Goal: Information Seeking & Learning: Learn about a topic

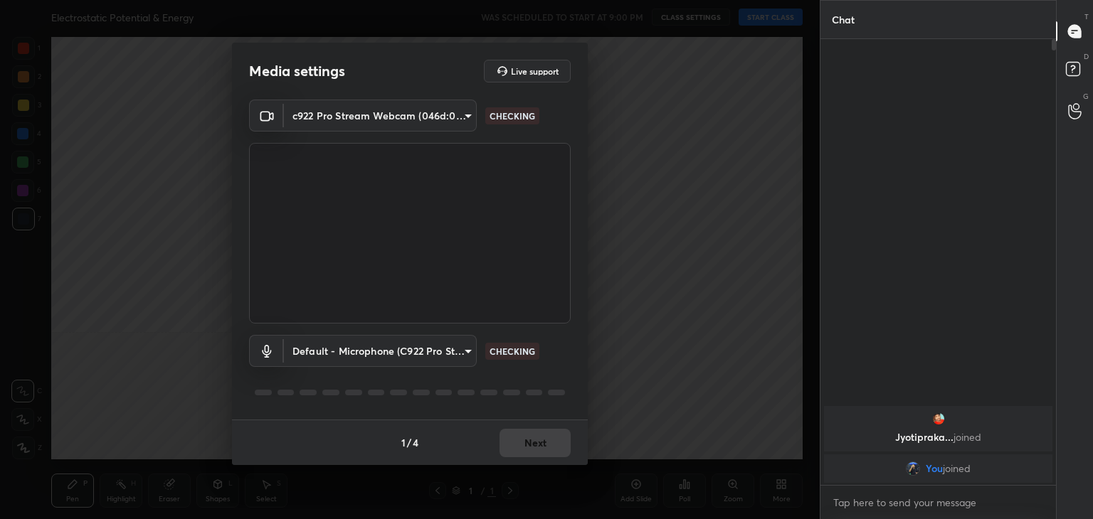
type input "a9fd4f38f379304b0caa4a79f2b732e989e7111bbf315c9f921f4749fc2d4ba3"
type input "default"
click at [534, 445] on button "Next" at bounding box center [534, 443] width 71 height 28
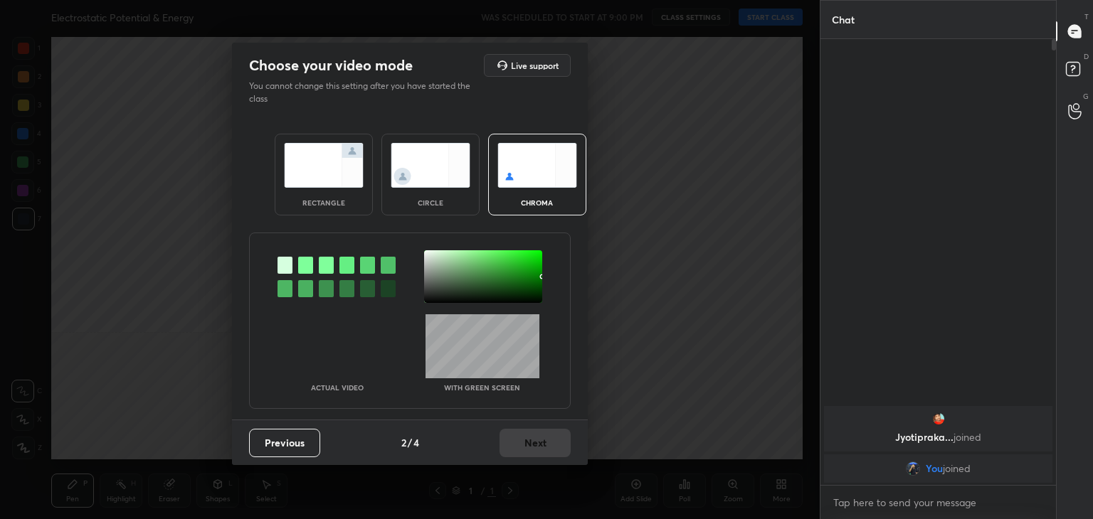
click at [435, 172] on img at bounding box center [431, 165] width 80 height 45
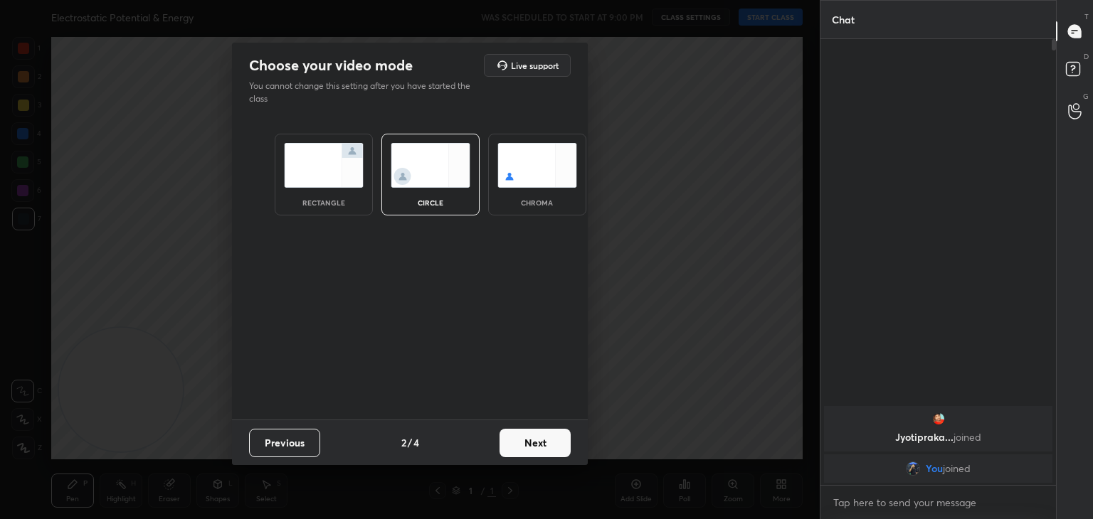
click at [560, 440] on button "Next" at bounding box center [534, 443] width 71 height 28
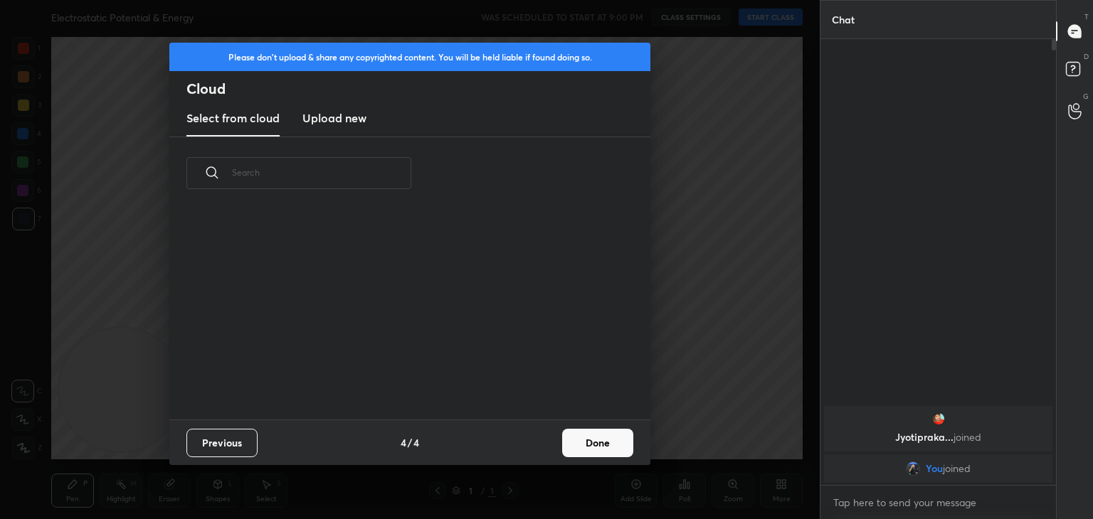
click at [595, 449] on button "Done" at bounding box center [597, 443] width 71 height 28
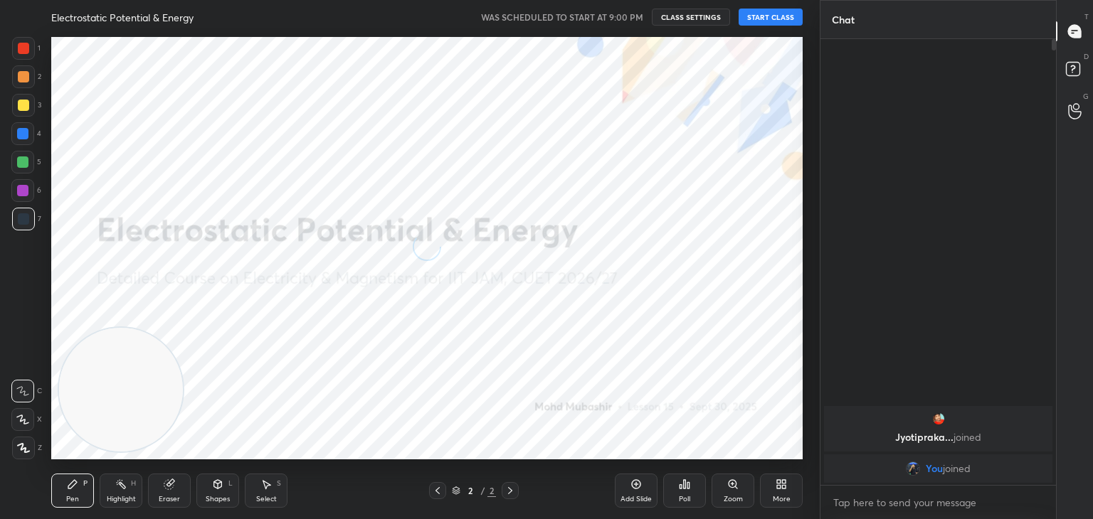
drag, startPoint x: 16, startPoint y: 416, endPoint x: 23, endPoint y: 415, distance: 7.3
click at [18, 415] on icon at bounding box center [22, 420] width 13 height 10
drag, startPoint x: 132, startPoint y: 383, endPoint x: 605, endPoint y: 189, distance: 512.0
click at [210, 314] on video at bounding box center [148, 376] width 124 height 124
click at [773, 16] on button "START CLASS" at bounding box center [770, 17] width 64 height 17
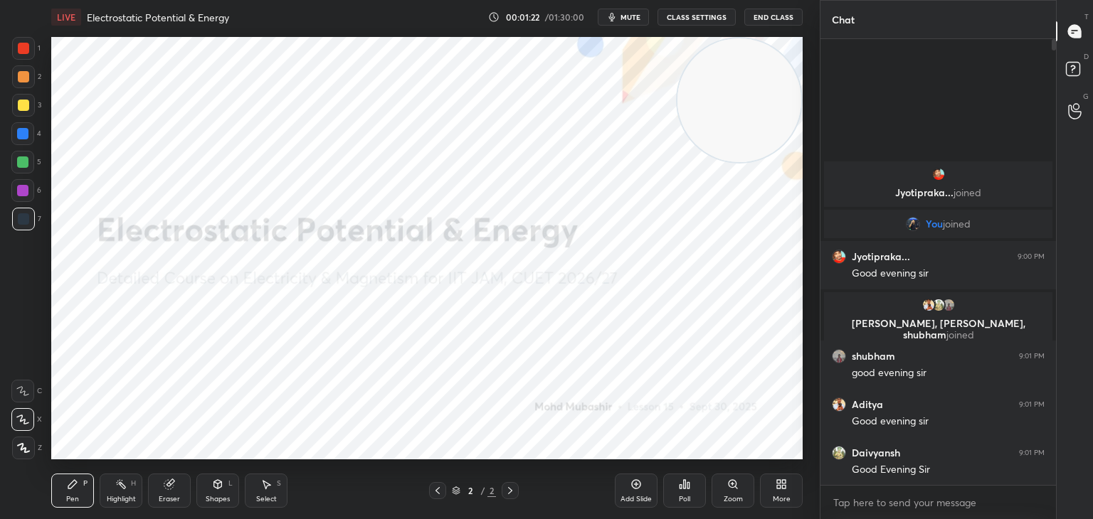
drag, startPoint x: 620, startPoint y: 197, endPoint x: 677, endPoint y: 75, distance: 135.2
click at [785, 103] on video at bounding box center [739, 100] width 124 height 124
click at [644, 19] on button "mute" at bounding box center [623, 17] width 51 height 17
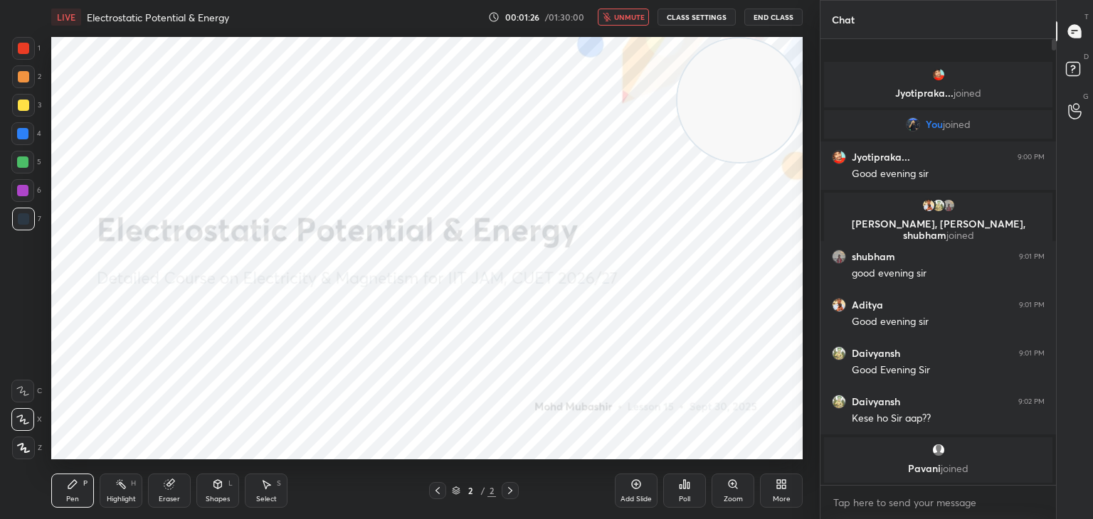
click at [631, 16] on span "unmute" at bounding box center [629, 17] width 31 height 10
click at [620, 26] on div "LIVE Electrostatic Potential & Energy 00:01:29 / 01:30:00 mute CLASS SETTINGS E…" at bounding box center [426, 17] width 751 height 34
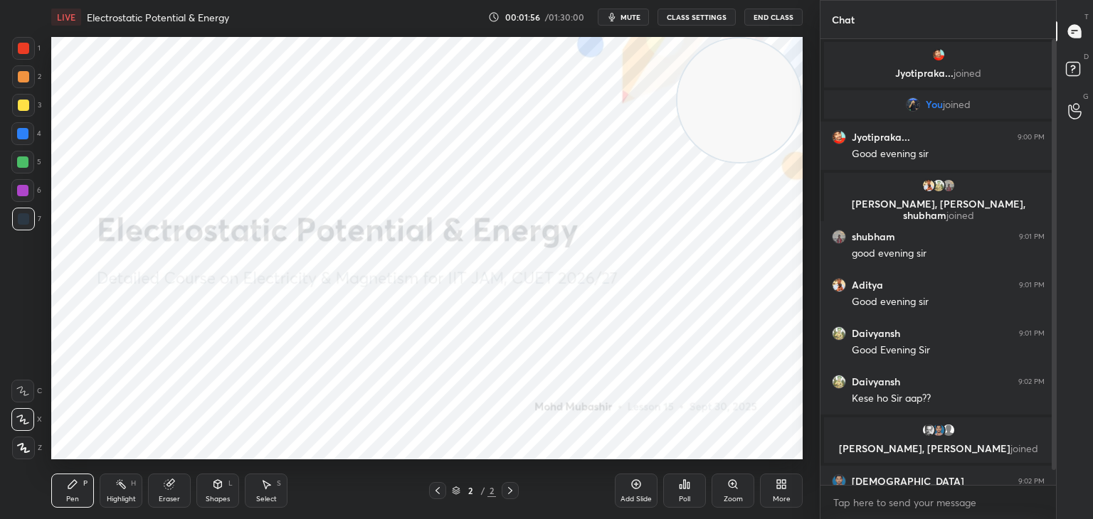
drag, startPoint x: 1056, startPoint y: 173, endPoint x: 1053, endPoint y: 200, distance: 27.2
click at [1053, 201] on div "Chat Jyotipraka... joined You joined Jyotipraka... 9:00 PM Good evening [PERSON…" at bounding box center [955, 259] width 273 height 519
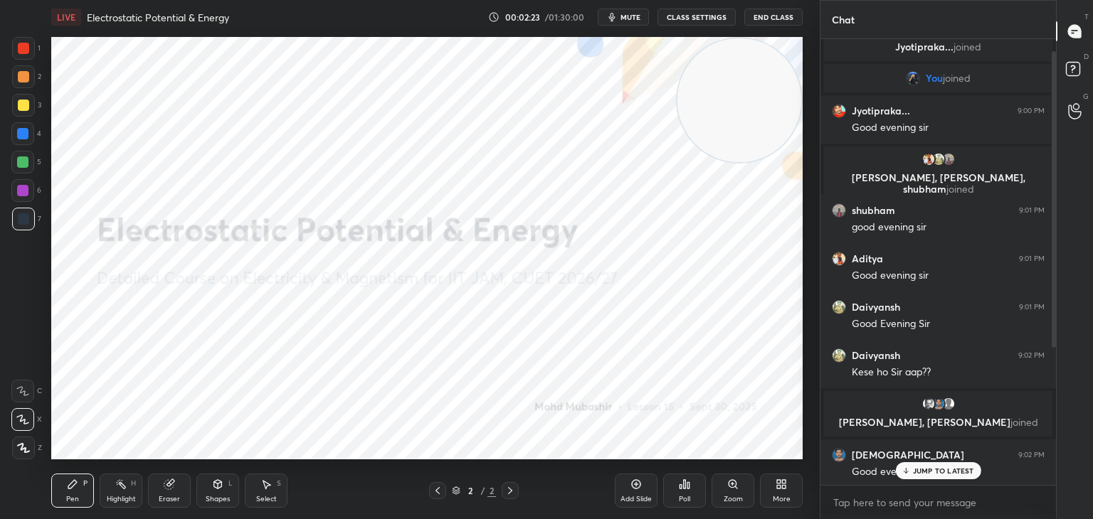
scroll to position [11, 0]
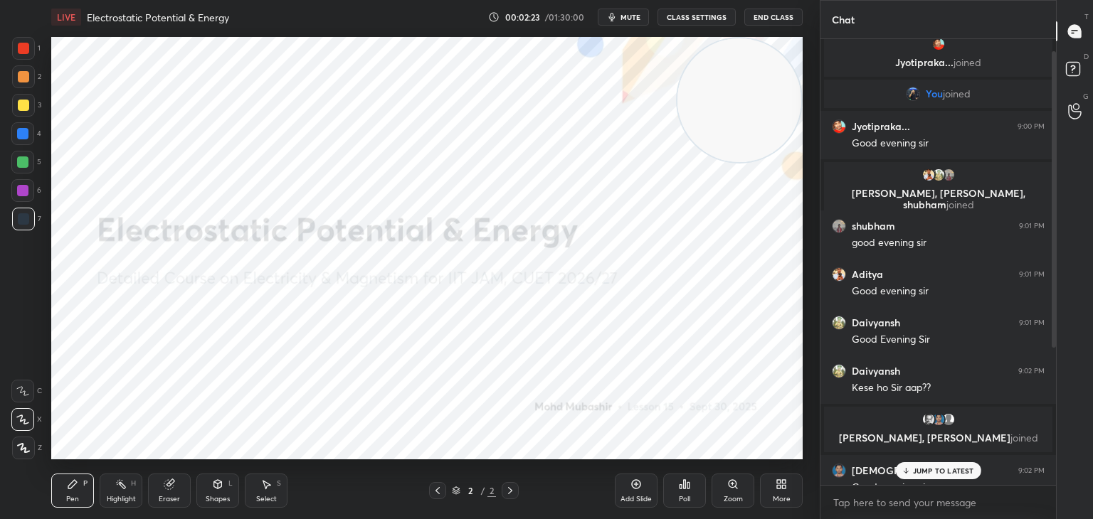
drag, startPoint x: 1052, startPoint y: 95, endPoint x: 1070, endPoint y: 73, distance: 28.3
click at [1071, 0] on div "Chat Jyotipraka... joined You joined Jyotipraka... 9:00 PM Good evening [PERSON…" at bounding box center [955, 259] width 273 height 519
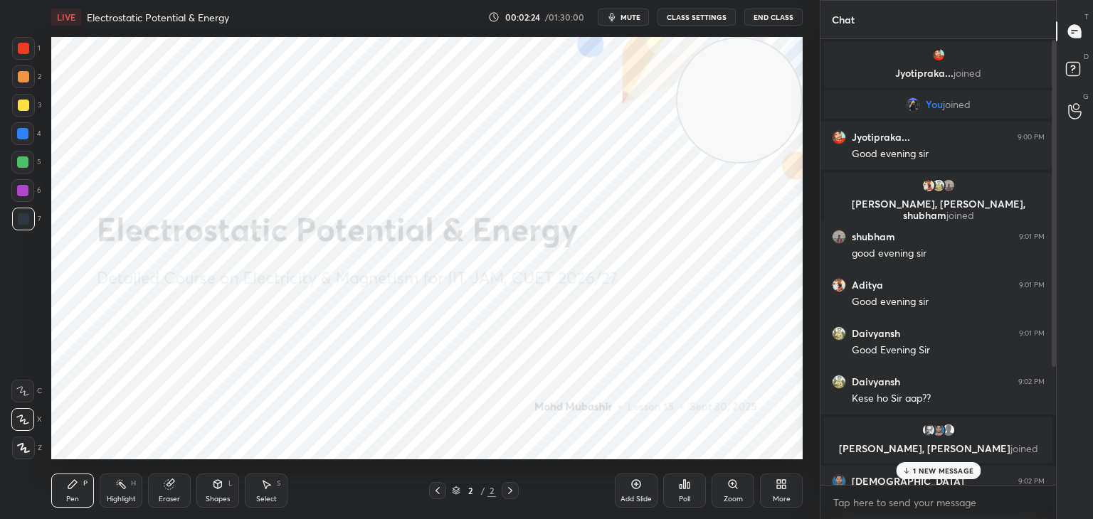
click at [1053, 99] on div "Chat Jyotipraka... joined You joined Jyotipraka... 9:00 PM Good evening [PERSON…" at bounding box center [955, 259] width 273 height 519
click at [1055, 101] on div at bounding box center [1053, 203] width 4 height 327
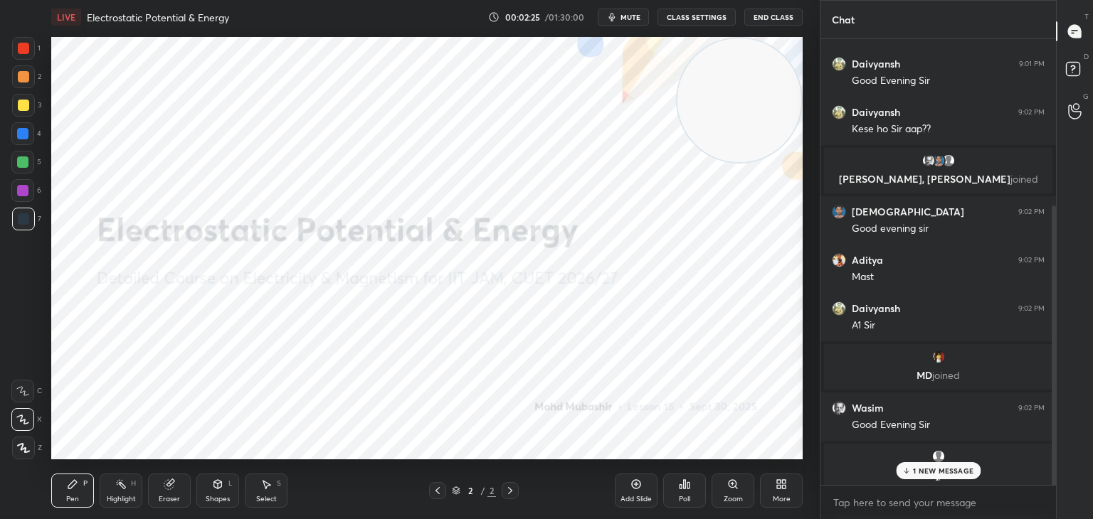
scroll to position [276, 0]
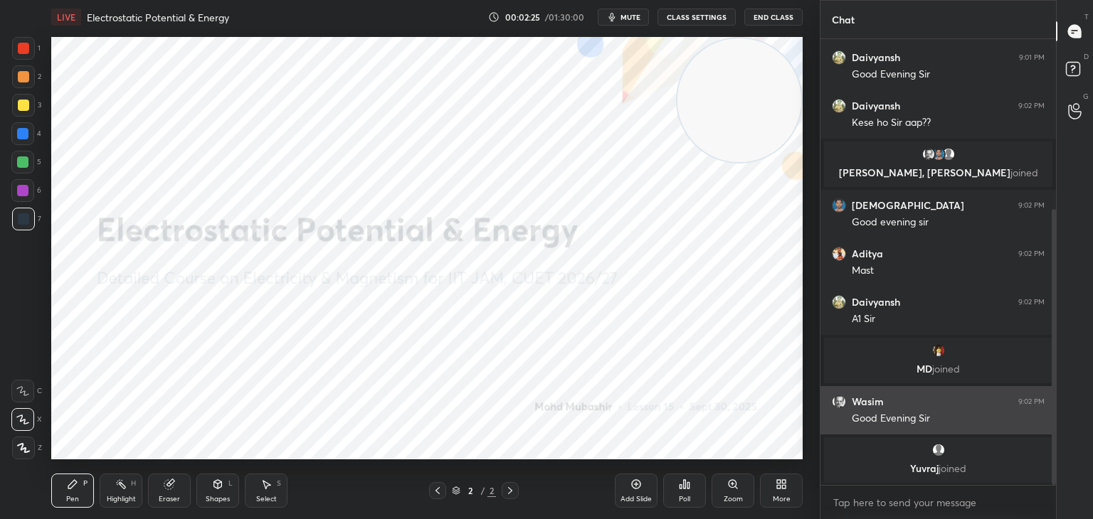
drag, startPoint x: 1053, startPoint y: 97, endPoint x: 1039, endPoint y: 411, distance: 314.0
click at [1048, 410] on div at bounding box center [1051, 262] width 9 height 446
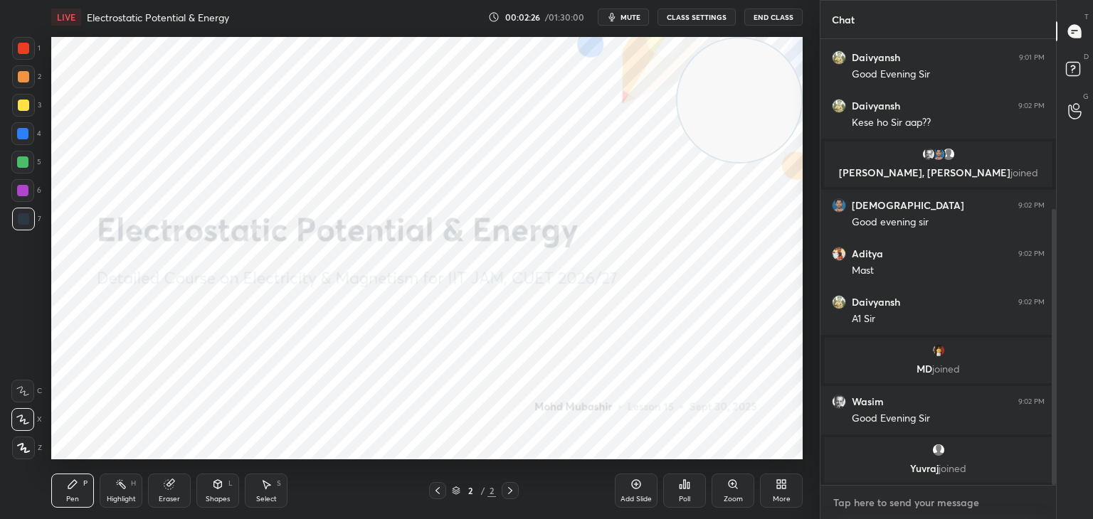
click at [945, 499] on textarea at bounding box center [938, 503] width 213 height 23
drag, startPoint x: 1055, startPoint y: 465, endPoint x: 1041, endPoint y: 476, distance: 17.7
click at [1053, 470] on div at bounding box center [1053, 347] width 4 height 276
click at [990, 503] on textarea at bounding box center [938, 503] width 213 height 23
click at [1078, 61] on icon at bounding box center [1075, 71] width 26 height 26
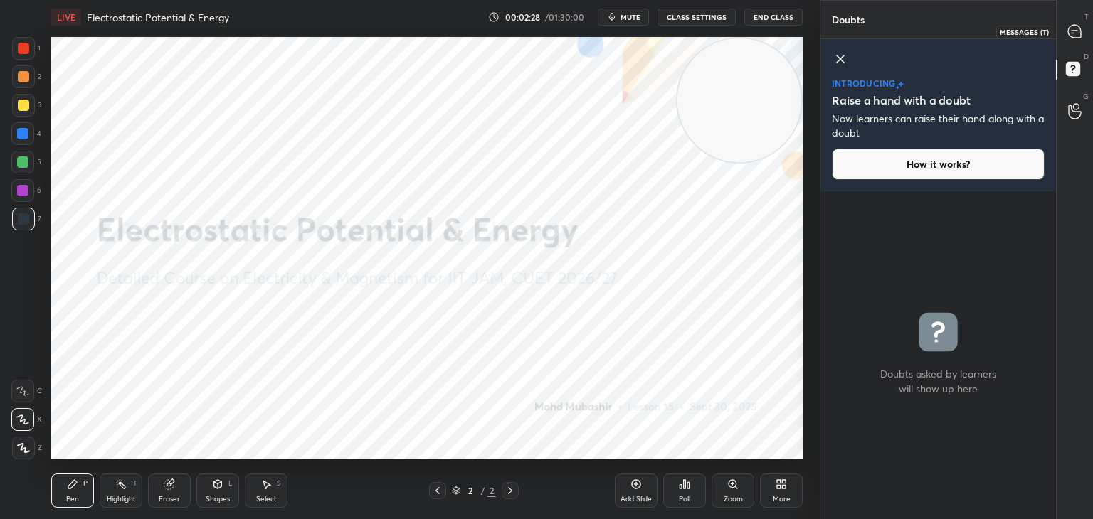
click at [1075, 36] on icon at bounding box center [1074, 31] width 13 height 13
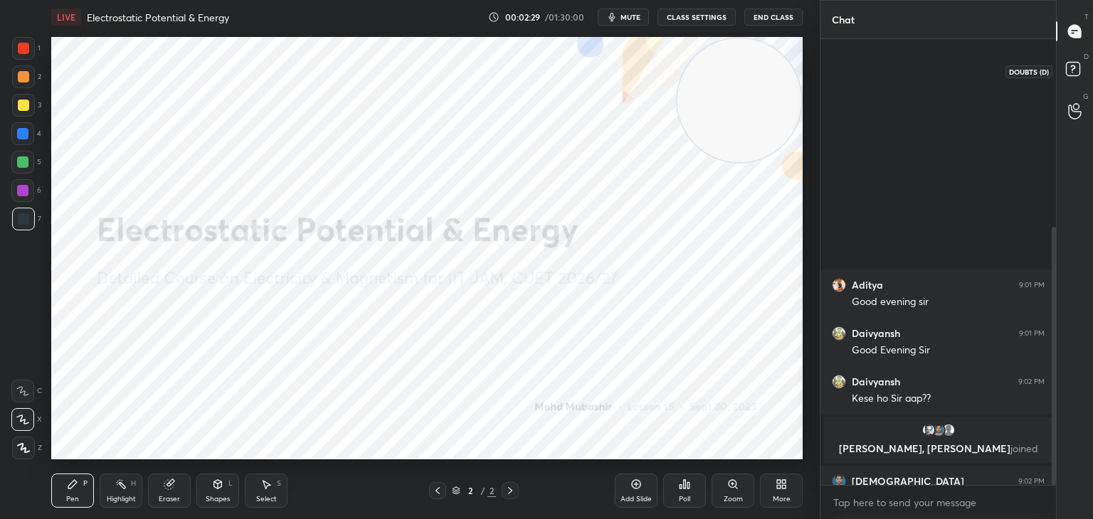
scroll to position [442, 231]
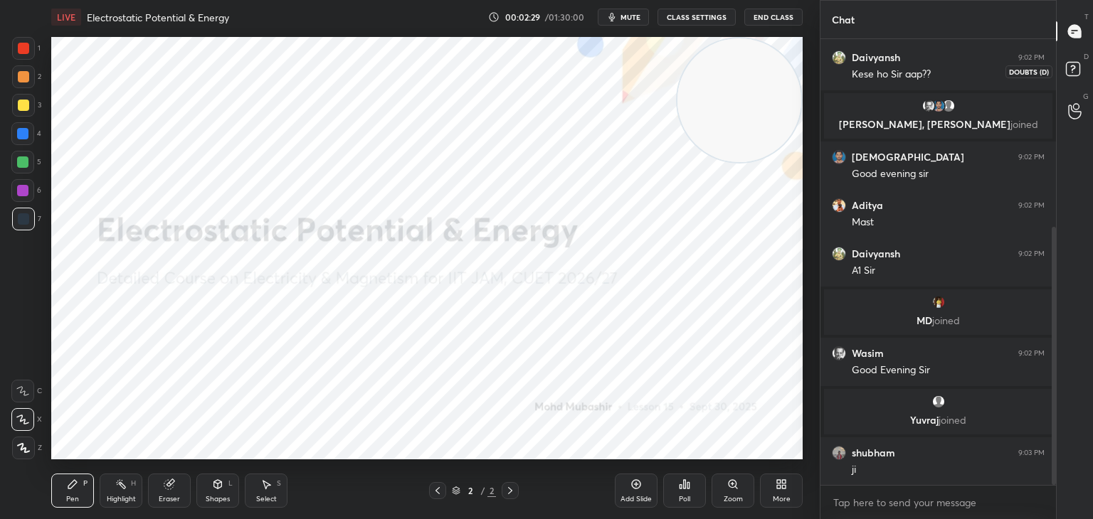
click at [1069, 73] on rect at bounding box center [1073, 70] width 14 height 14
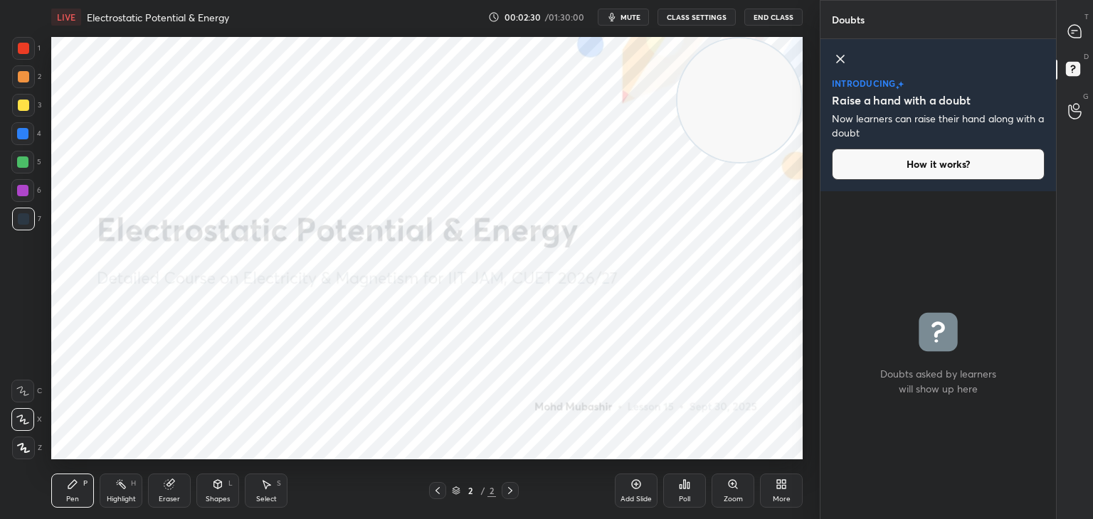
click at [836, 60] on icon at bounding box center [840, 59] width 17 height 17
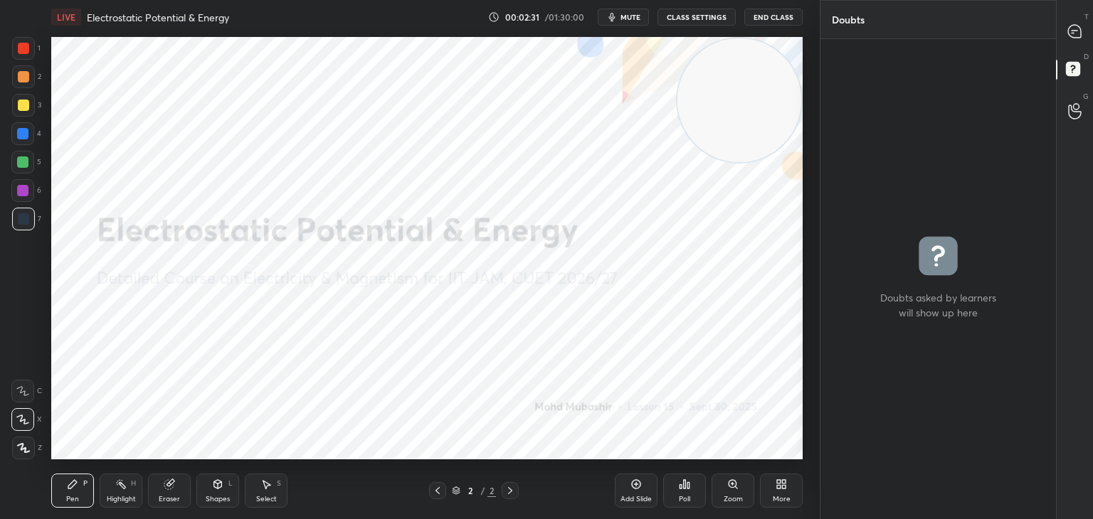
click at [1072, 46] on div "T Messages (T)" at bounding box center [1074, 31] width 36 height 40
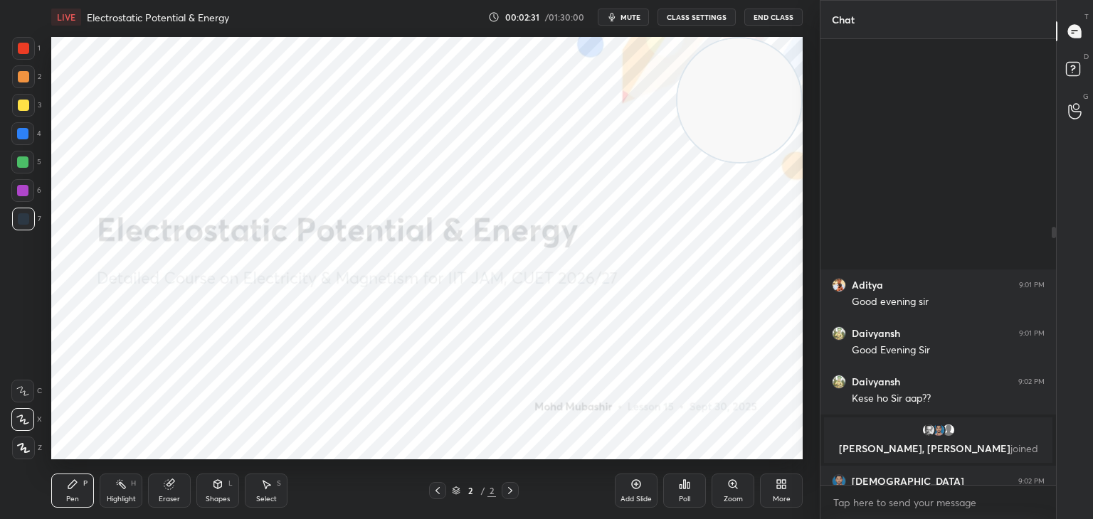
scroll to position [442, 231]
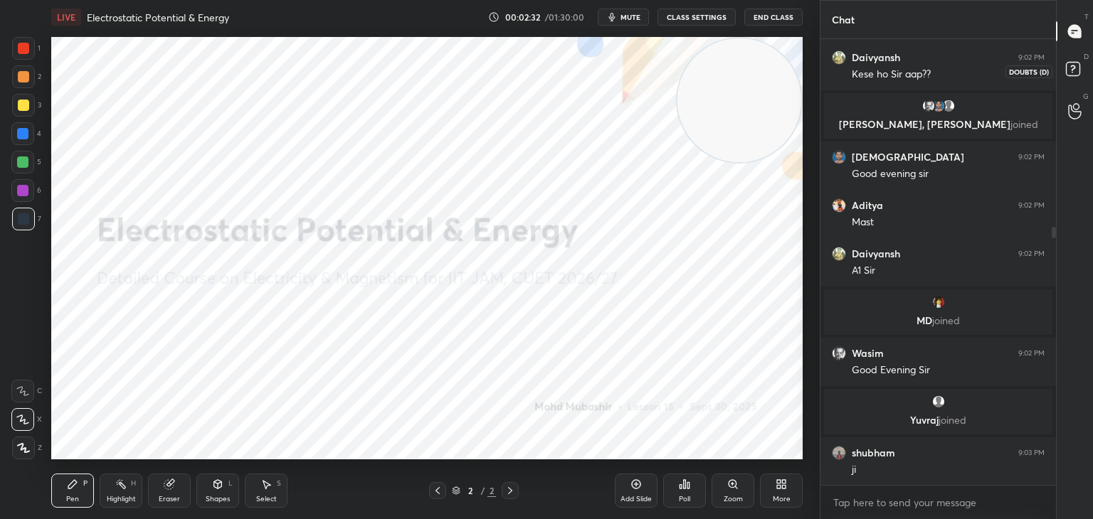
drag, startPoint x: 1069, startPoint y: 67, endPoint x: 1065, endPoint y: 38, distance: 29.5
click at [1070, 67] on rect at bounding box center [1073, 70] width 14 height 14
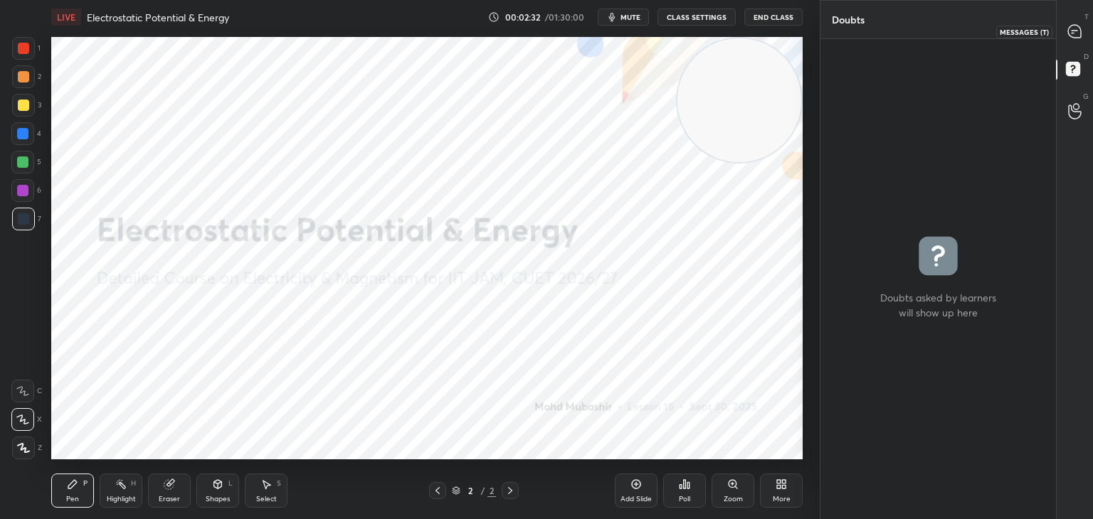
click at [1063, 36] on div at bounding box center [1075, 31] width 28 height 26
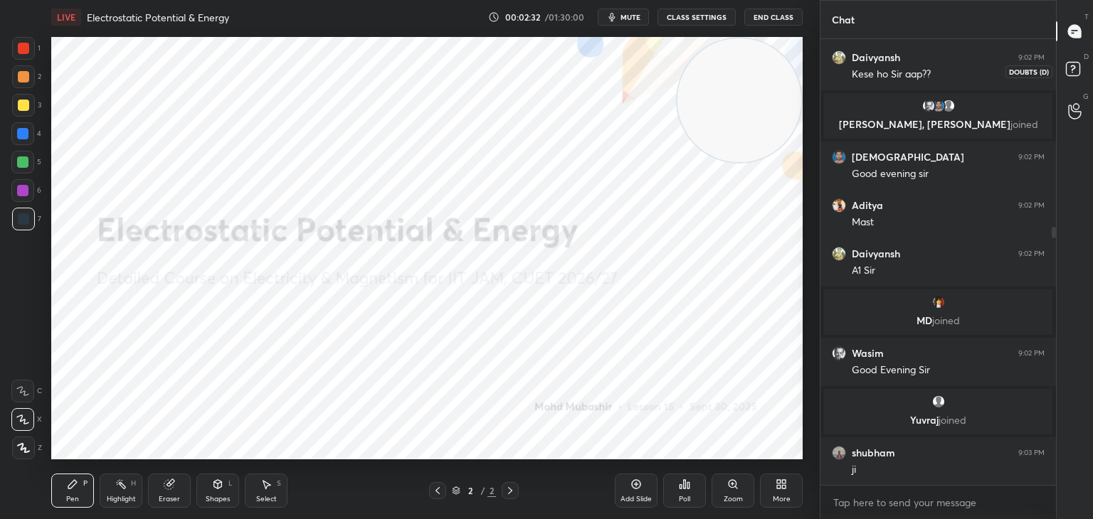
click at [1069, 68] on rect at bounding box center [1073, 70] width 14 height 14
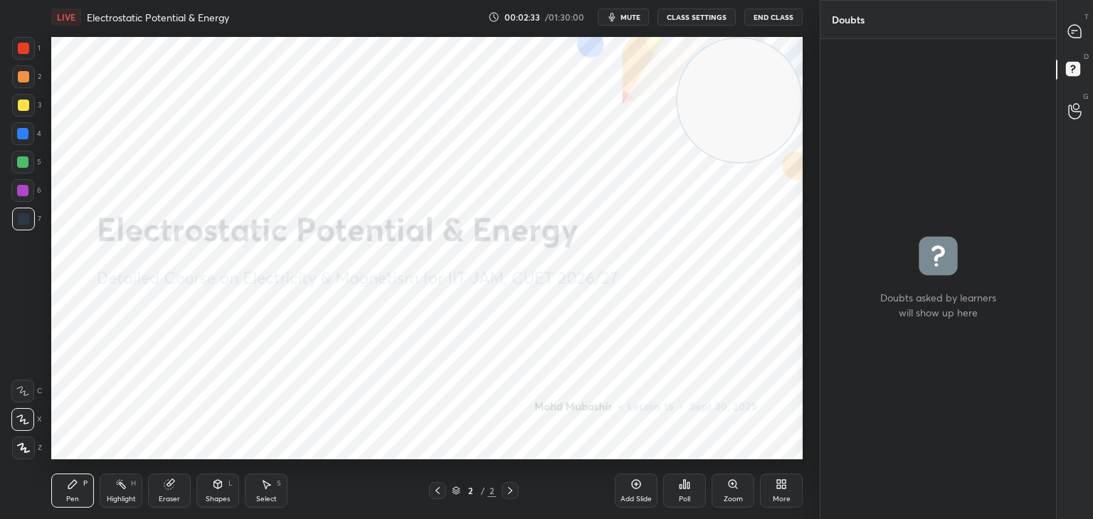
click at [1066, 41] on div at bounding box center [1075, 31] width 28 height 26
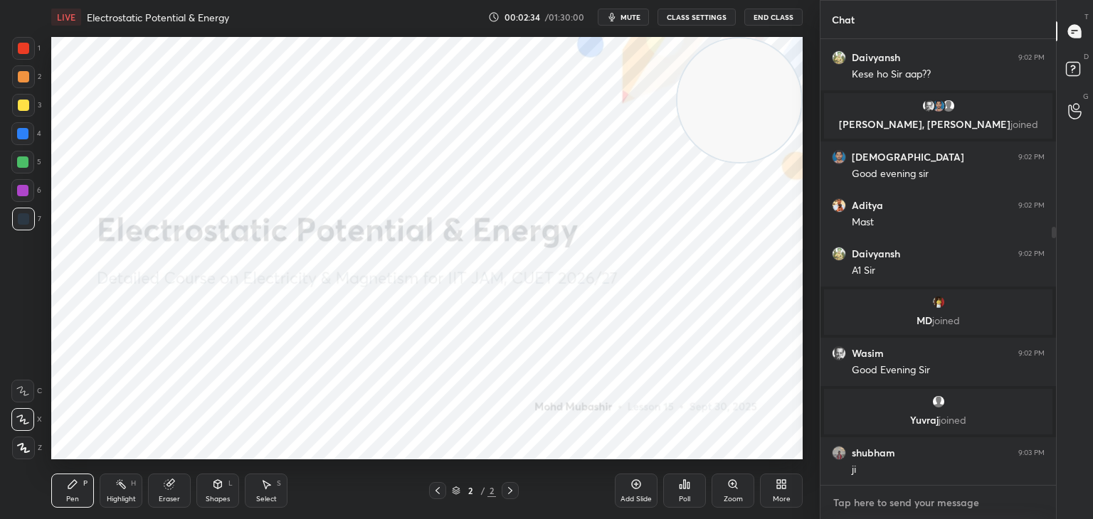
click at [975, 500] on textarea at bounding box center [938, 503] width 213 height 23
drag, startPoint x: 1052, startPoint y: 248, endPoint x: 1058, endPoint y: 314, distance: 66.4
click at [1055, 312] on div at bounding box center [1053, 356] width 4 height 258
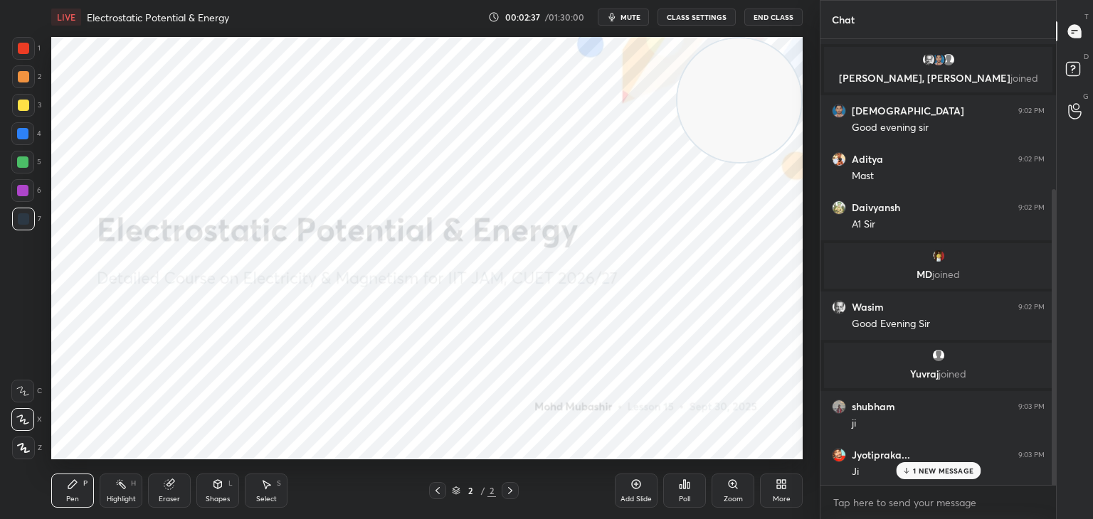
scroll to position [373, 0]
drag, startPoint x: 1052, startPoint y: 314, endPoint x: 1052, endPoint y: 525, distance: 211.3
click at [1052, 0] on html "1 2 3 4 5 6 7 C X Z C X Z E E Erase all H H LIVE Electrostatic Potential & Ener…" at bounding box center [546, 0] width 1093 height 0
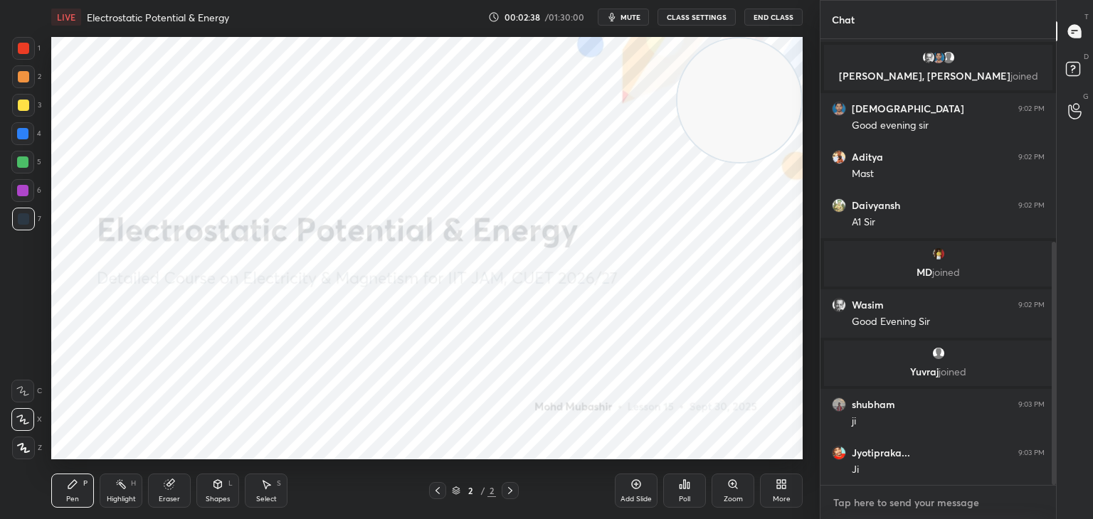
click at [957, 504] on textarea at bounding box center [938, 503] width 213 height 23
drag, startPoint x: 1052, startPoint y: 461, endPoint x: 1052, endPoint y: 493, distance: 32.0
click at [1052, 493] on div "Daivyansh 9:01 PM Good Evening [PERSON_NAME] 9:02 PM Kese ho Sir aap?? [PERSON_…" at bounding box center [937, 279] width 235 height 480
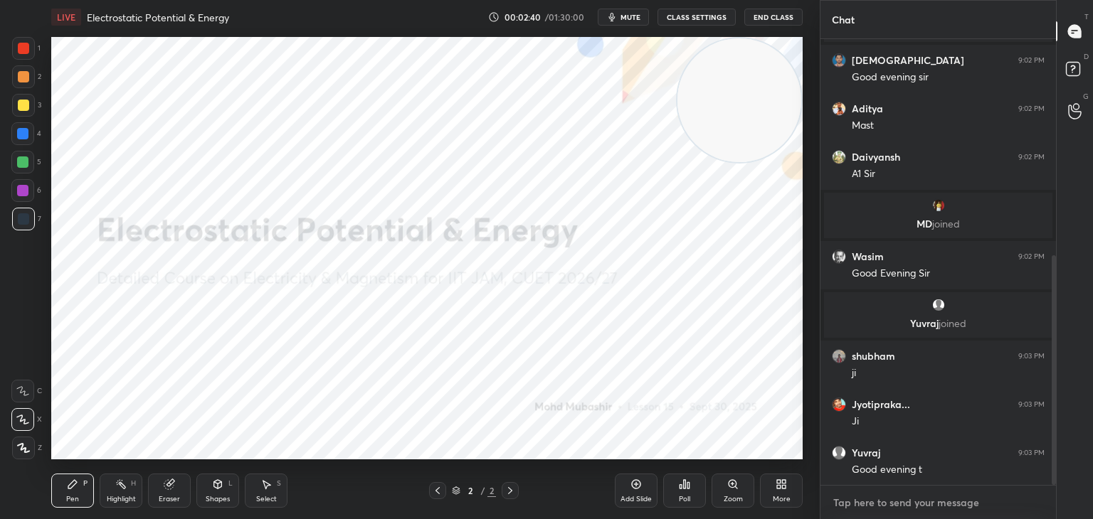
drag, startPoint x: 1034, startPoint y: 496, endPoint x: 1053, endPoint y: 474, distance: 29.2
click at [1034, 495] on textarea at bounding box center [938, 503] width 213 height 23
drag, startPoint x: 1055, startPoint y: 462, endPoint x: 1045, endPoint y: 487, distance: 26.8
click at [1051, 484] on div at bounding box center [1051, 262] width 9 height 446
drag, startPoint x: 1025, startPoint y: 501, endPoint x: 1025, endPoint y: 494, distance: 7.8
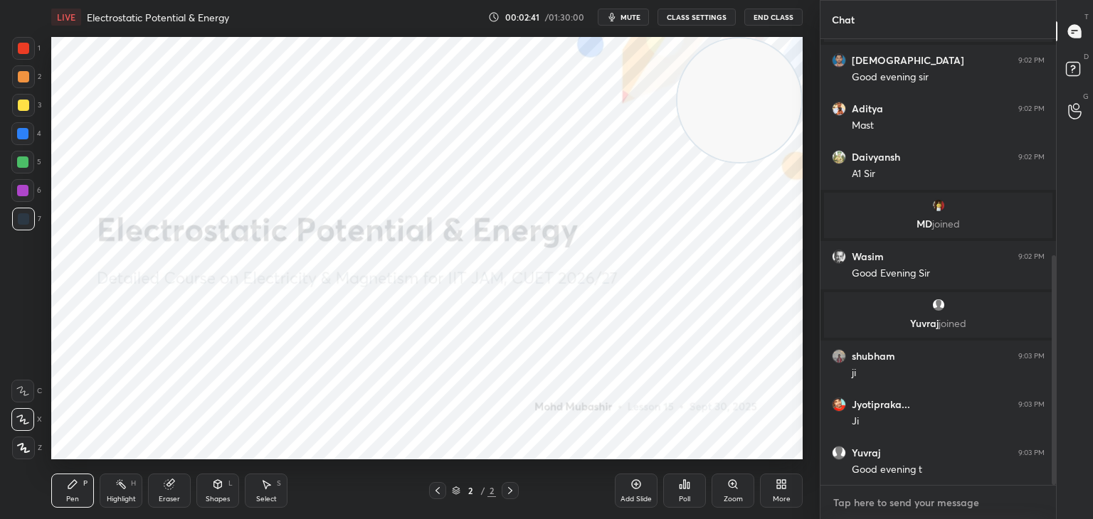
click at [1025, 499] on textarea at bounding box center [938, 503] width 213 height 23
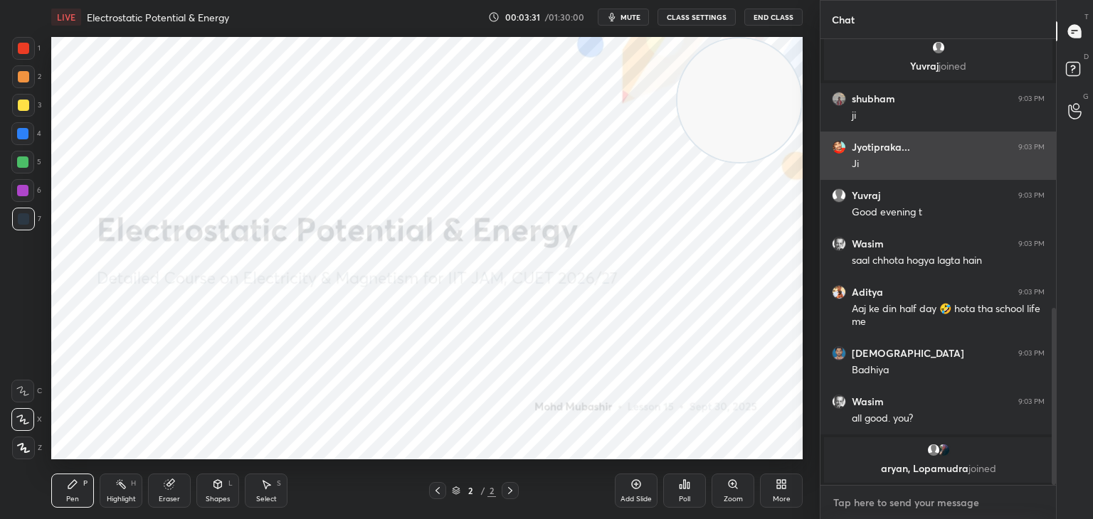
scroll to position [716, 0]
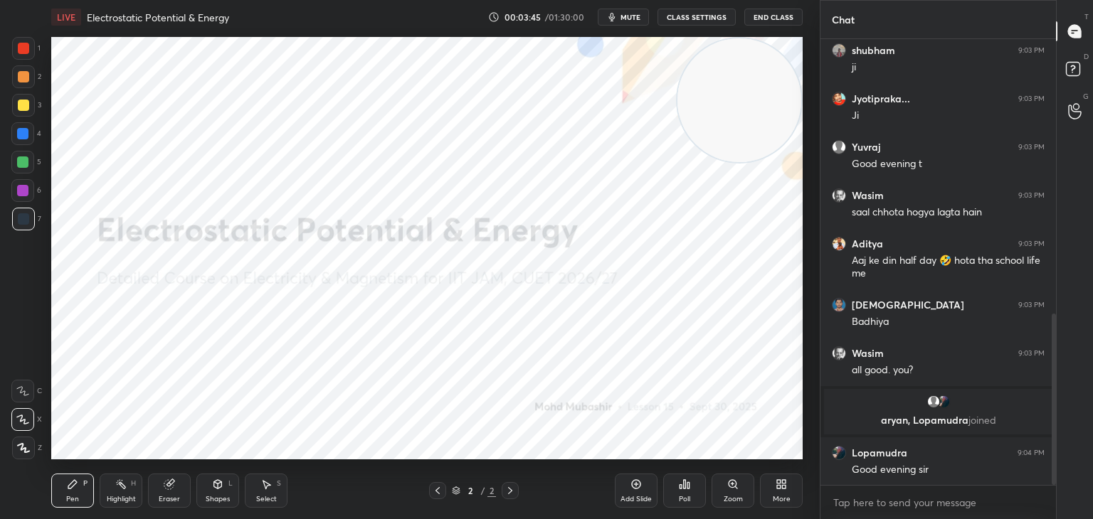
click at [783, 482] on div "More" at bounding box center [781, 491] width 43 height 34
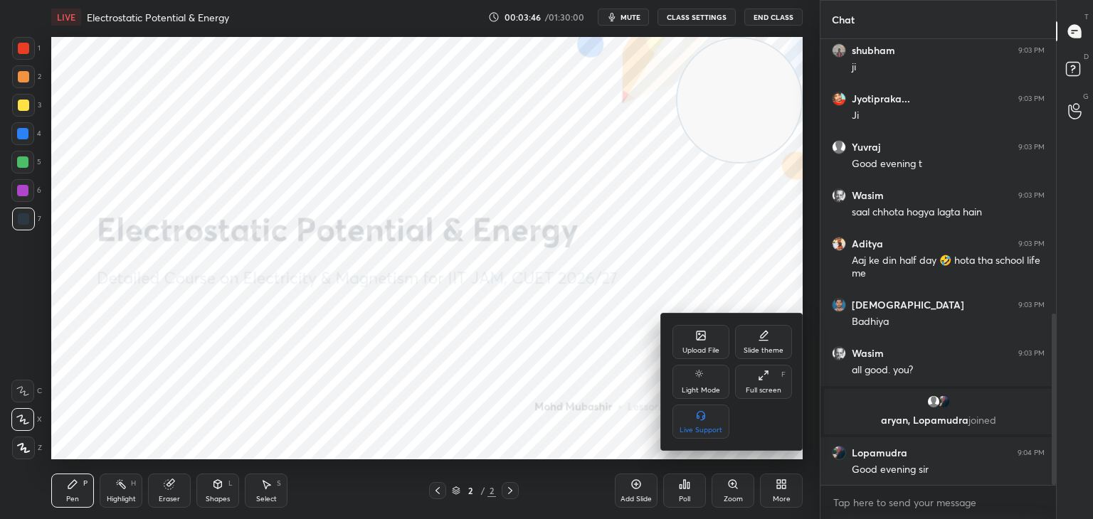
click at [706, 339] on div "Upload File" at bounding box center [700, 342] width 57 height 34
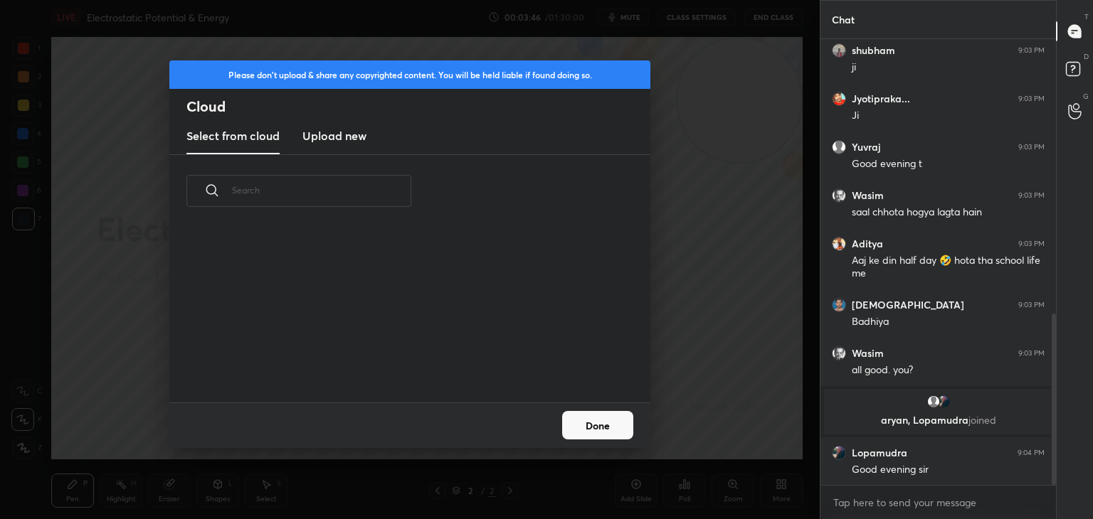
scroll to position [175, 457]
click at [346, 132] on h3 "Upload new" at bounding box center [334, 135] width 64 height 17
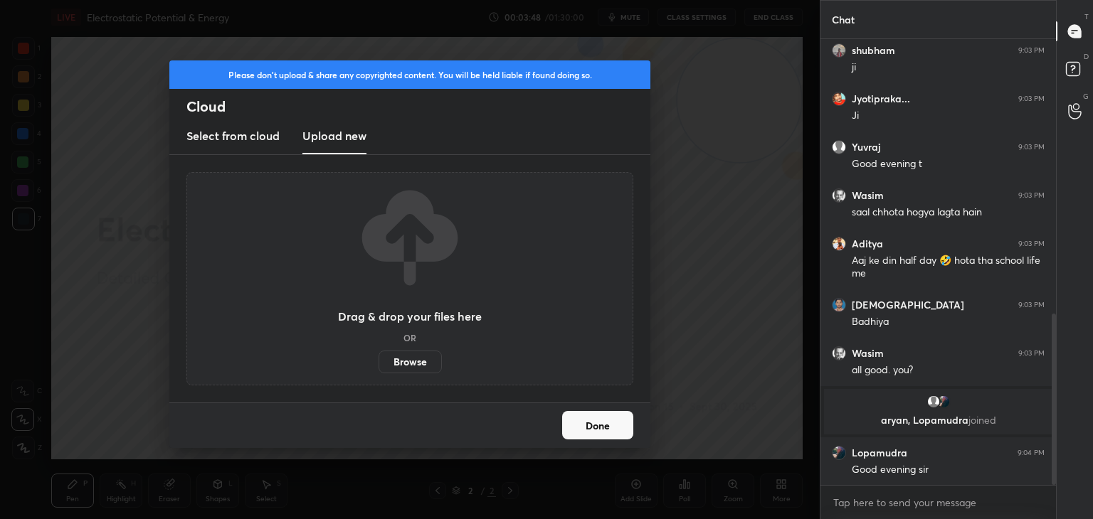
click at [418, 360] on label "Browse" at bounding box center [409, 362] width 63 height 23
click at [378, 360] on input "Browse" at bounding box center [378, 362] width 0 height 23
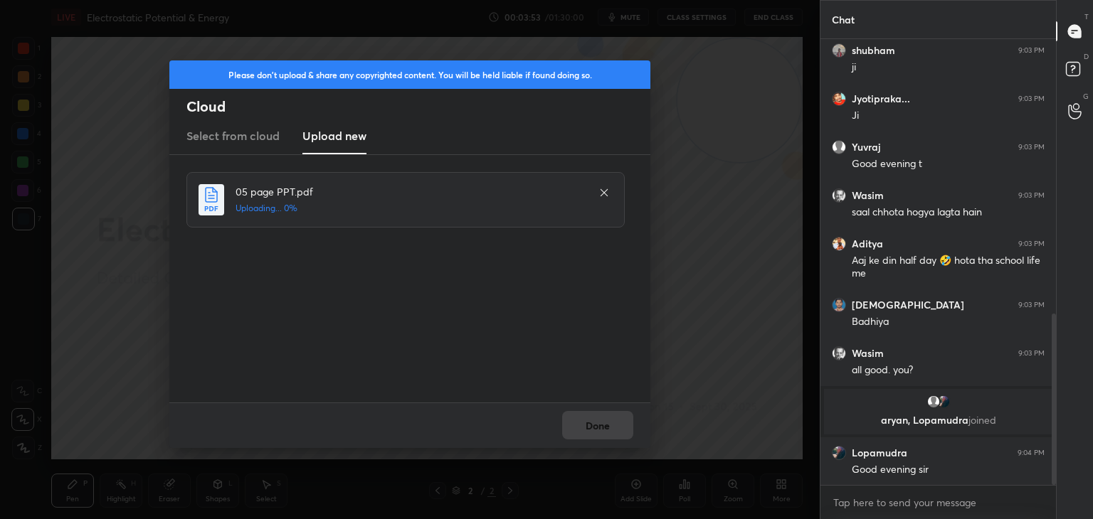
click at [598, 423] on div "Done" at bounding box center [409, 426] width 481 height 46
click at [602, 422] on button "Done" at bounding box center [597, 425] width 71 height 28
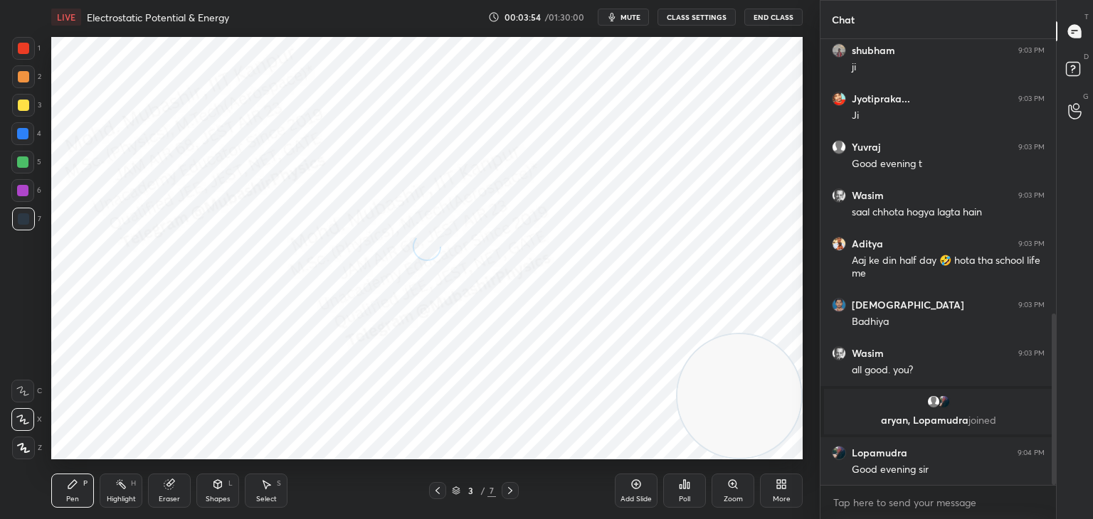
drag, startPoint x: 737, startPoint y: 107, endPoint x: 696, endPoint y: 381, distance: 277.6
click at [803, 441] on div "Setting up your live class Poll for secs No correct answer Start poll" at bounding box center [427, 248] width 763 height 428
drag, startPoint x: 28, startPoint y: 55, endPoint x: 40, endPoint y: 58, distance: 12.3
click at [26, 54] on div at bounding box center [23, 48] width 23 height 23
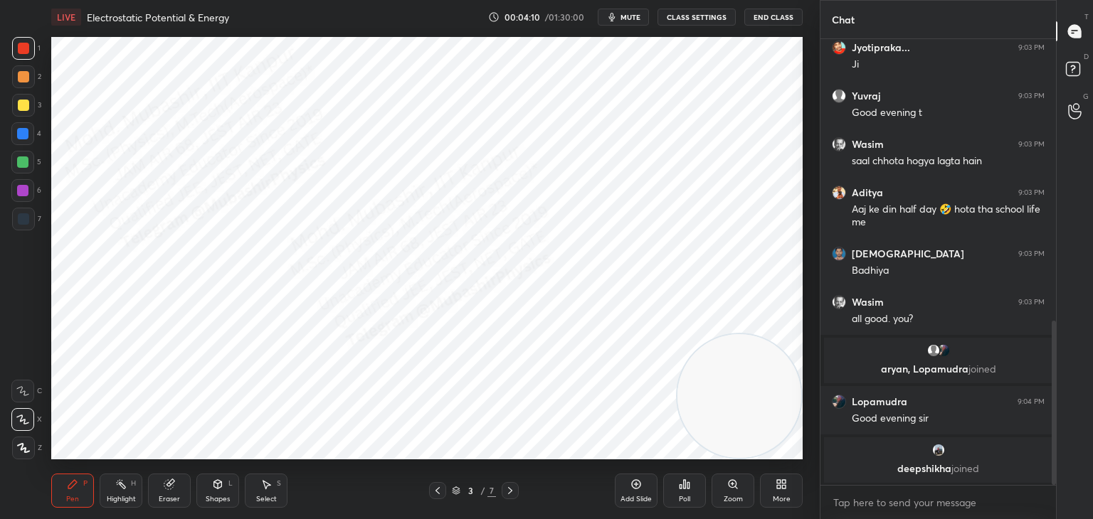
click at [219, 504] on div "Shapes L" at bounding box center [217, 491] width 43 height 34
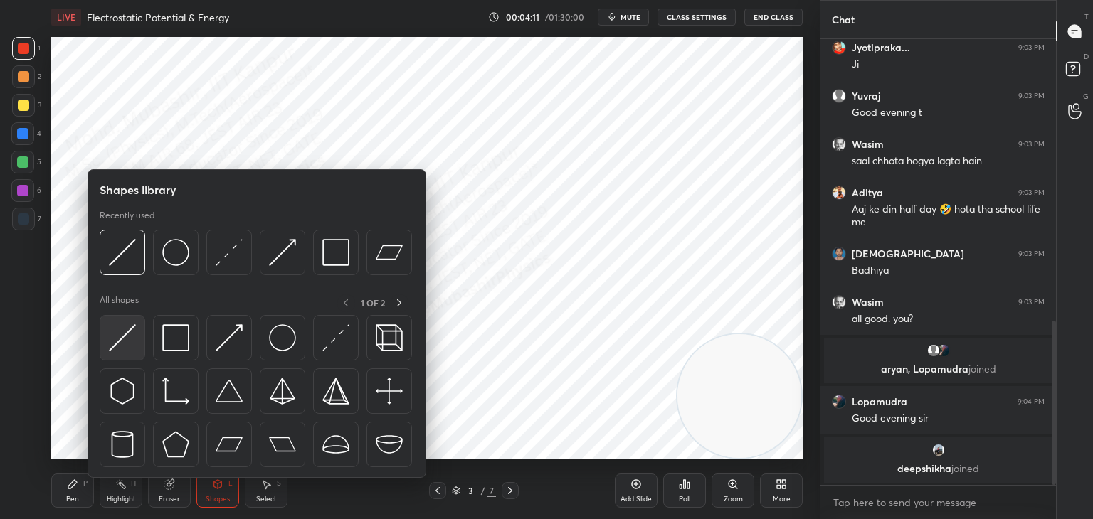
click at [122, 341] on img at bounding box center [122, 337] width 27 height 27
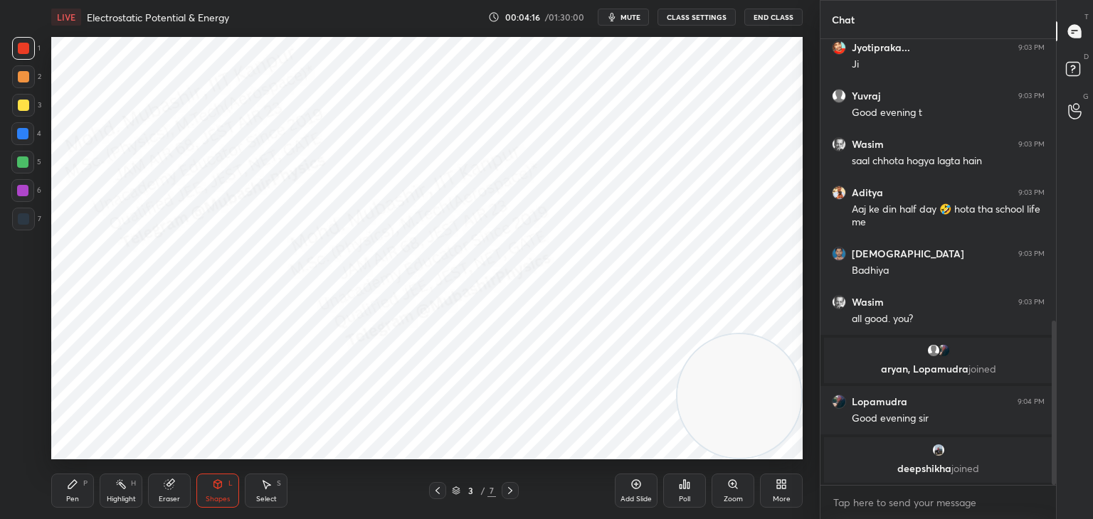
click at [277, 484] on div "S" at bounding box center [279, 483] width 4 height 7
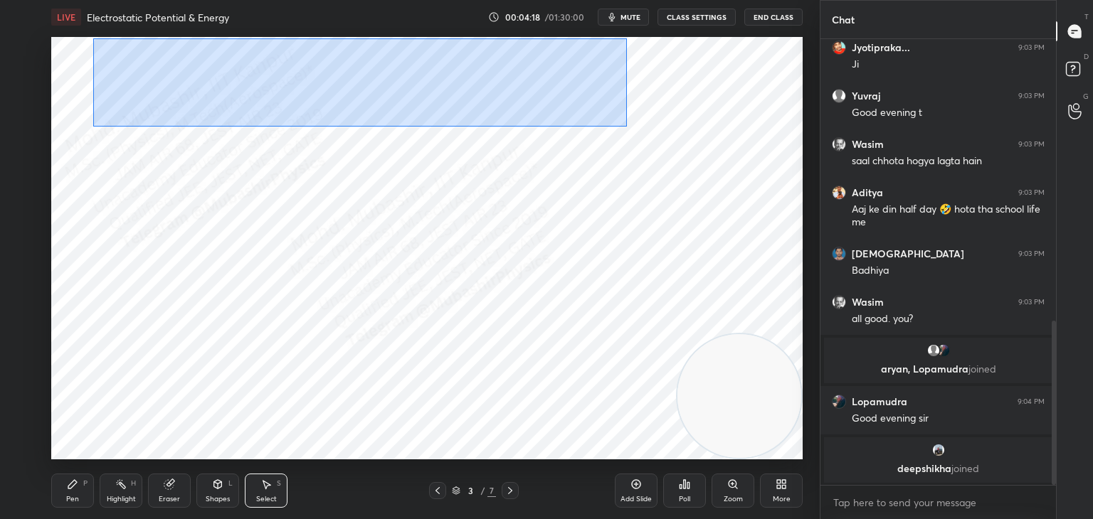
drag, startPoint x: 93, startPoint y: 38, endPoint x: 585, endPoint y: 94, distance: 495.4
click at [644, 121] on div "0 ° Undo Copy Duplicate Duplicate to new slide Delete" at bounding box center [426, 248] width 751 height 423
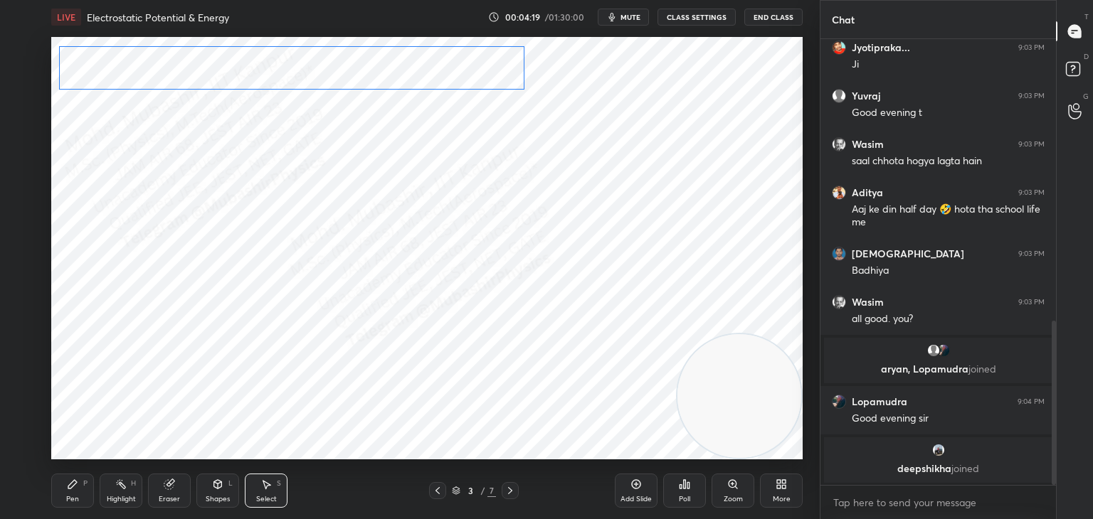
drag, startPoint x: 418, startPoint y: 49, endPoint x: 382, endPoint y: 48, distance: 36.3
click at [382, 48] on div "0 ° Undo Copy Duplicate Duplicate to new slide Delete" at bounding box center [426, 248] width 751 height 423
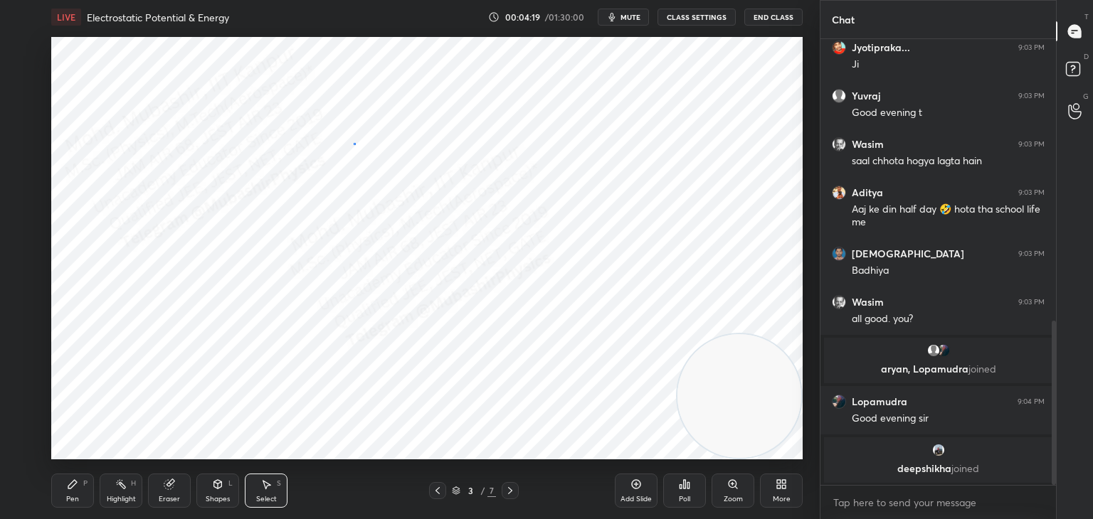
drag, startPoint x: 354, startPoint y: 143, endPoint x: 349, endPoint y: 121, distance: 22.5
click at [349, 135] on div "0 ° Undo Copy Duplicate Duplicate to new slide Delete" at bounding box center [426, 248] width 751 height 423
drag, startPoint x: 356, startPoint y: 38, endPoint x: 470, endPoint y: 57, distance: 116.0
click at [534, 67] on div "0 ° Undo Copy Duplicate Duplicate to new slide Delete" at bounding box center [426, 248] width 751 height 423
click at [466, 60] on div "0 ° Undo Copy Duplicate Duplicate to new slide Delete" at bounding box center [426, 248] width 751 height 423
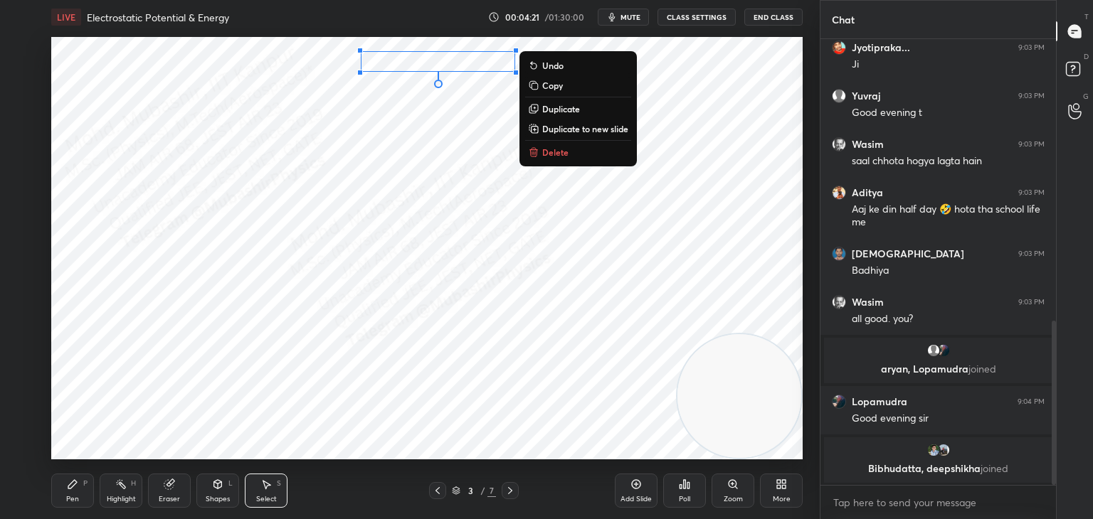
click at [399, 179] on div "0 ° Undo Copy Duplicate Duplicate to new slide Delete" at bounding box center [426, 248] width 751 height 423
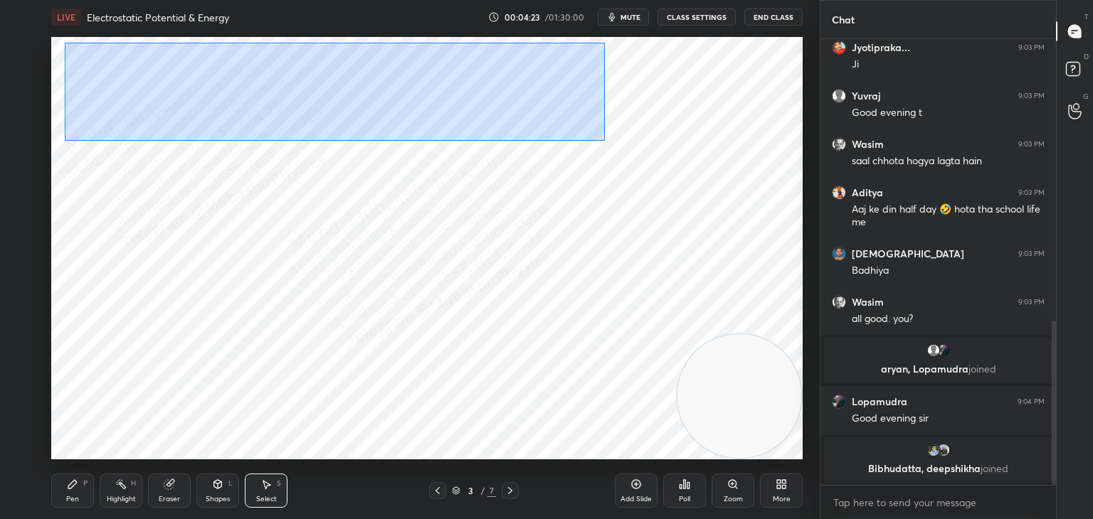
drag, startPoint x: 62, startPoint y: 43, endPoint x: 526, endPoint y: 105, distance: 468.0
click at [598, 139] on div "0 ° Undo Copy Duplicate Duplicate to new slide Delete" at bounding box center [426, 248] width 751 height 423
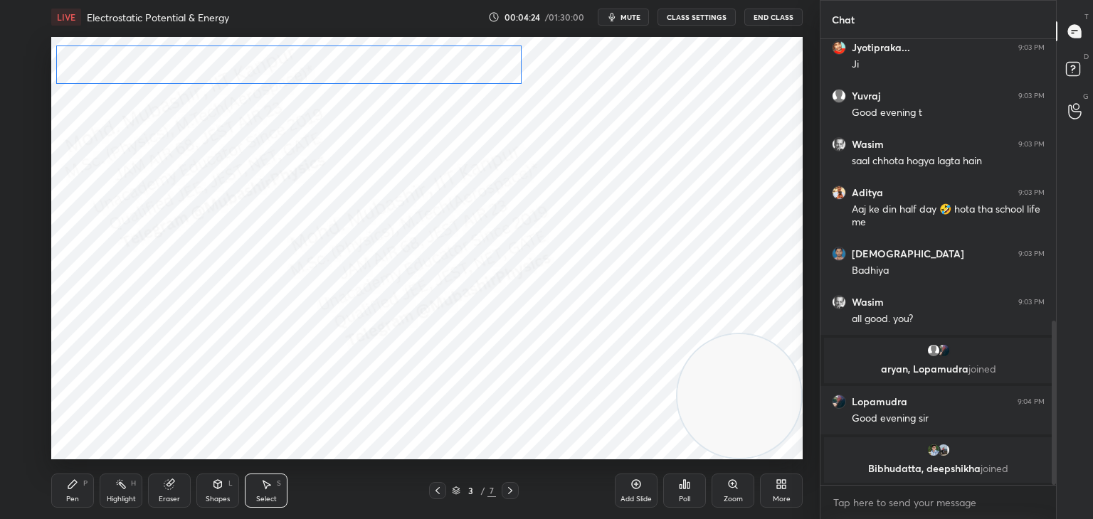
drag, startPoint x: 358, startPoint y: 63, endPoint x: 356, endPoint y: 53, distance: 10.2
click at [355, 55] on div "0 ° Undo Copy Duplicate Duplicate to new slide Delete" at bounding box center [426, 248] width 751 height 423
click at [342, 57] on div "0 ° Undo Copy Duplicate Duplicate to new slide Delete" at bounding box center [426, 248] width 751 height 423
drag, startPoint x: 375, startPoint y: 58, endPoint x: 391, endPoint y: 60, distance: 15.8
click at [381, 57] on div "0 ° Undo Copy Duplicate Duplicate to new slide Delete" at bounding box center [426, 248] width 751 height 423
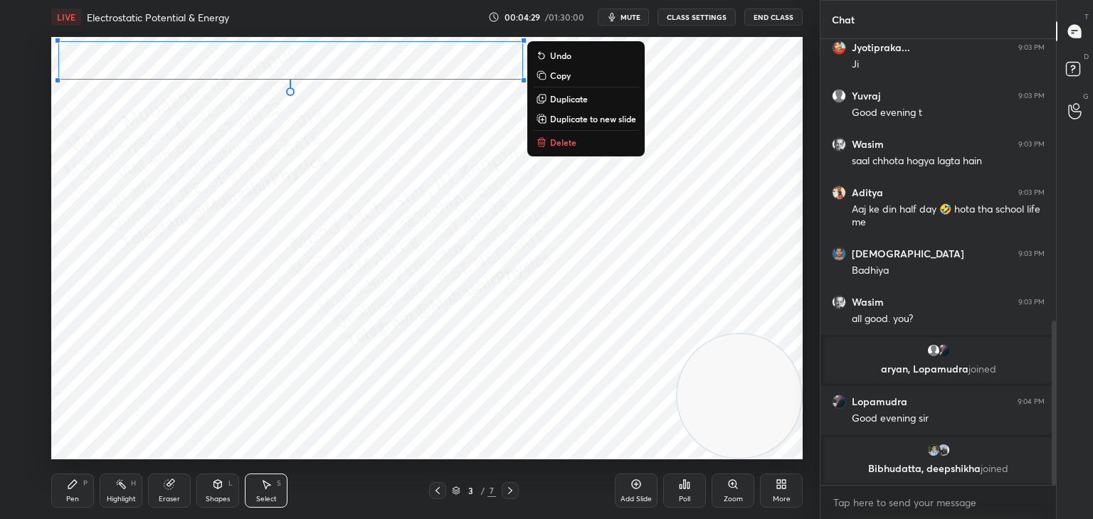
click at [384, 166] on div "0 ° Undo Copy Duplicate Duplicate to new slide Delete" at bounding box center [426, 248] width 751 height 423
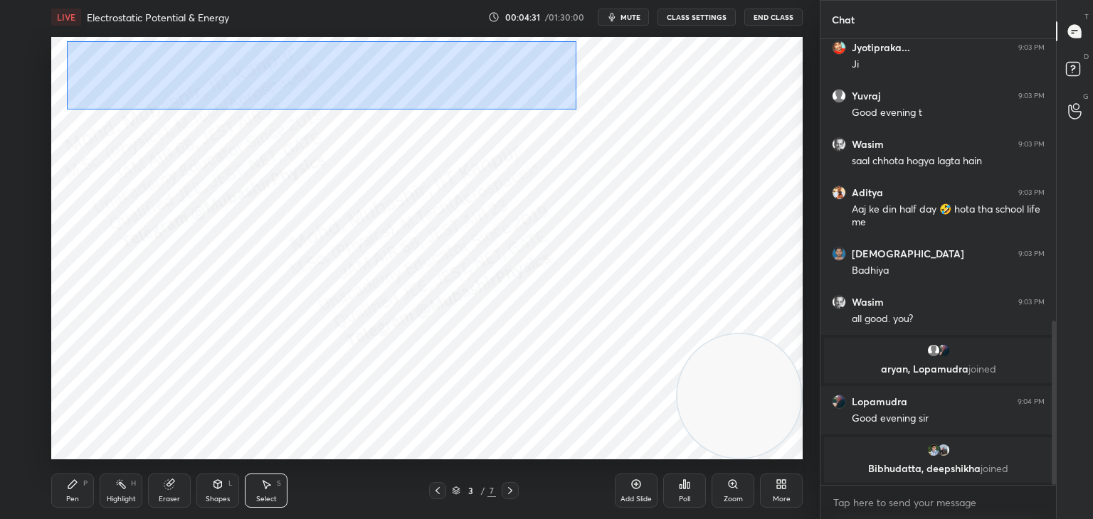
drag, startPoint x: 66, startPoint y: 41, endPoint x: 460, endPoint y: 65, distance: 394.8
click at [570, 104] on div "0 ° Undo Copy Duplicate Duplicate to new slide Delete" at bounding box center [426, 248] width 751 height 423
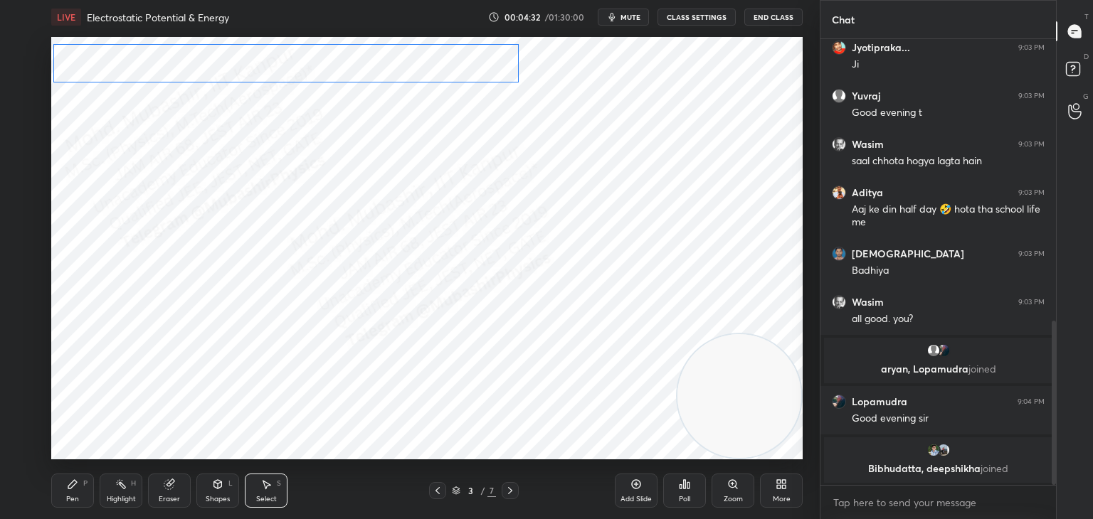
drag, startPoint x: 445, startPoint y: 57, endPoint x: 438, endPoint y: 63, distance: 8.6
click at [439, 60] on div "0 ° Undo Copy Duplicate Duplicate to new slide Delete" at bounding box center [426, 248] width 751 height 423
click at [426, 58] on div "0 ° Undo Copy Duplicate Duplicate to new slide Delete" at bounding box center [426, 248] width 751 height 423
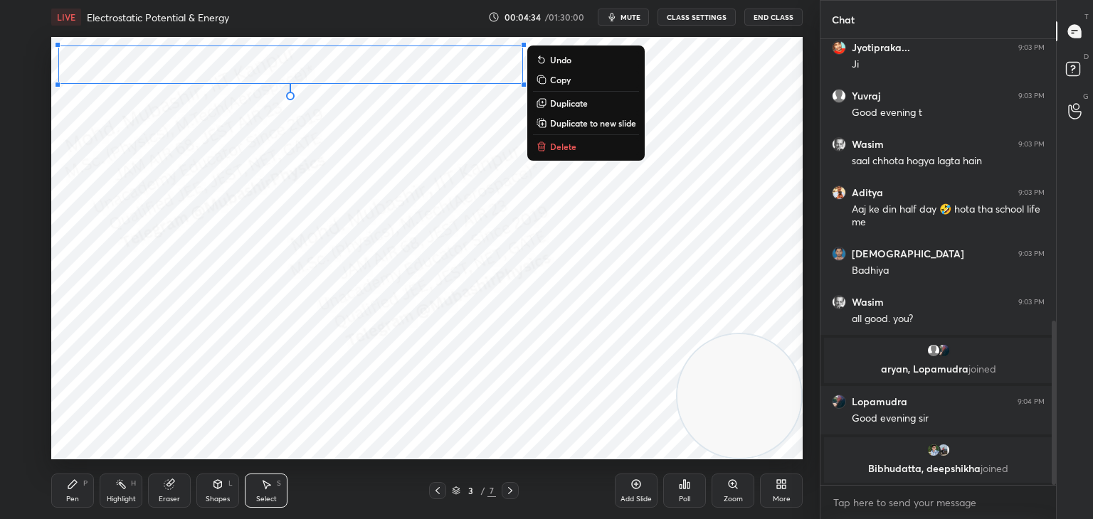
click at [369, 191] on div "0 ° Undo Copy Duplicate Duplicate to new slide Delete" at bounding box center [426, 248] width 751 height 423
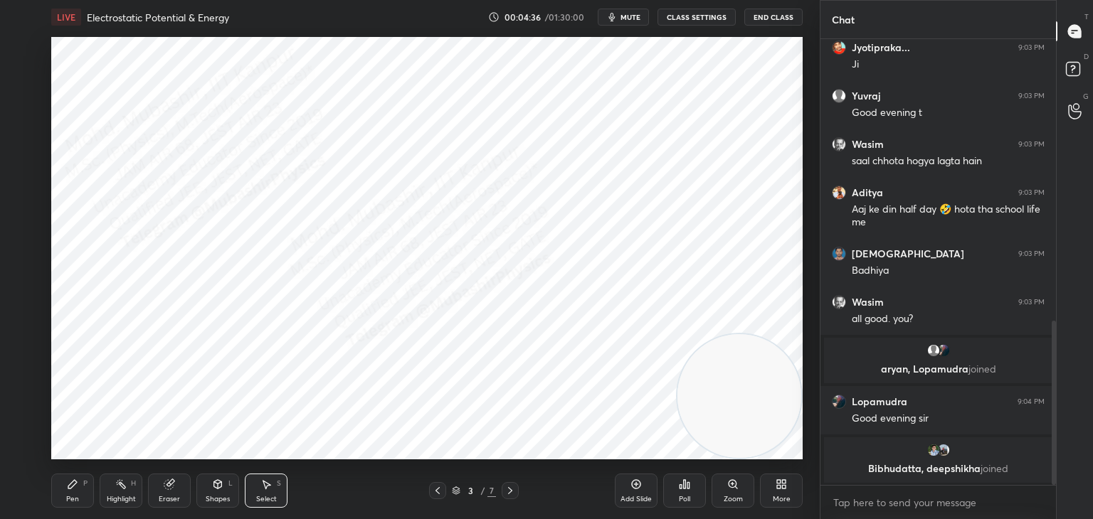
drag, startPoint x: 100, startPoint y: 489, endPoint x: 59, endPoint y: 511, distance: 46.4
click at [90, 504] on div "LIVE Electrostatic Potential & Energy 00:04:36 / 01:30:00 mute CLASS SETTINGS E…" at bounding box center [427, 259] width 763 height 519
drag, startPoint x: 76, startPoint y: 494, endPoint x: 69, endPoint y: 491, distance: 7.7
click at [73, 495] on div "Pen P" at bounding box center [72, 491] width 43 height 34
drag, startPoint x: 11, startPoint y: 137, endPoint x: 19, endPoint y: 137, distance: 7.8
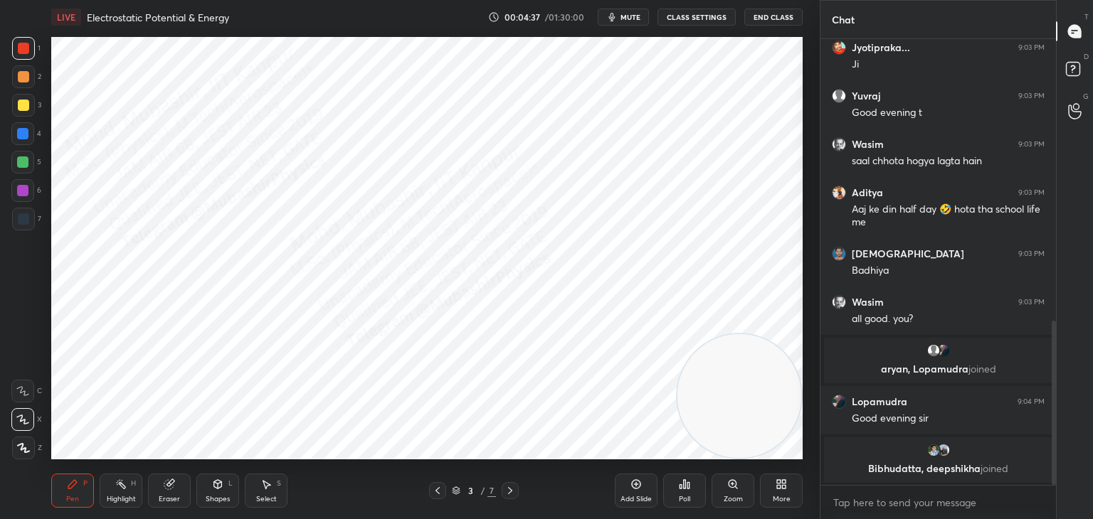
click at [14, 137] on div at bounding box center [22, 133] width 23 height 23
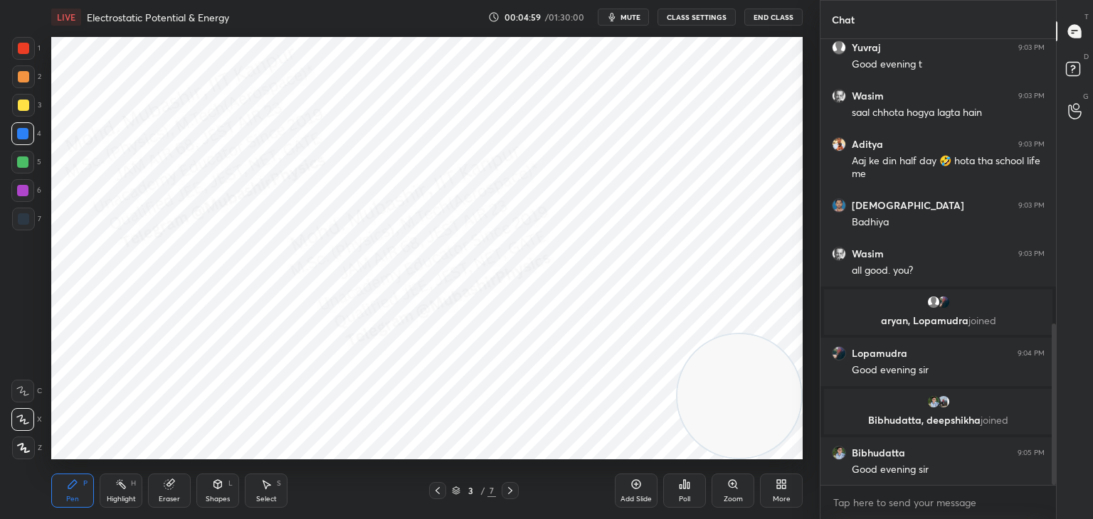
drag, startPoint x: 23, startPoint y: 194, endPoint x: 36, endPoint y: 200, distance: 14.7
click at [22, 194] on div at bounding box center [22, 190] width 11 height 11
click at [21, 165] on div at bounding box center [22, 161] width 11 height 11
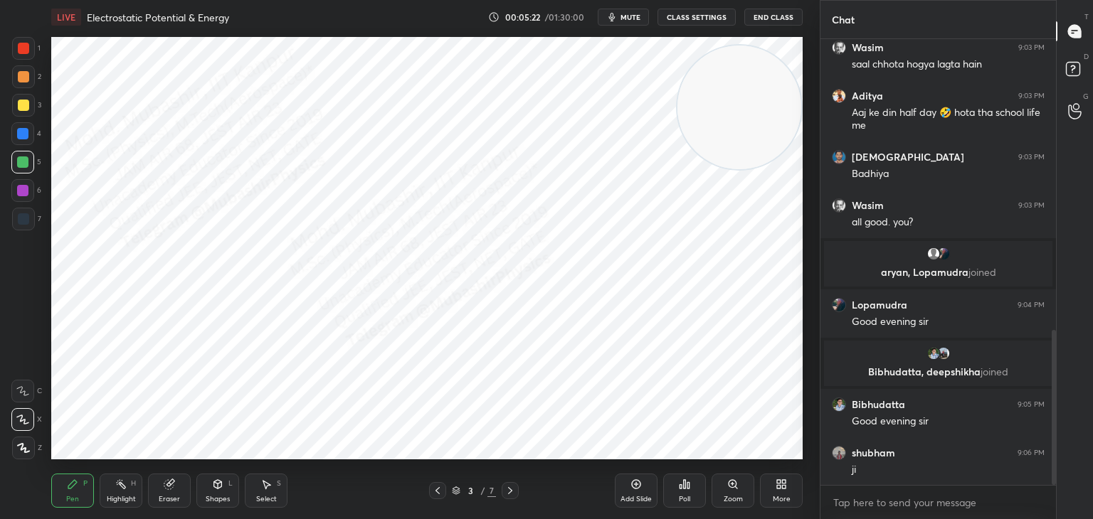
drag, startPoint x: 765, startPoint y: 336, endPoint x: 759, endPoint y: 92, distance: 243.4
click at [783, 98] on video at bounding box center [739, 108] width 124 height 124
drag, startPoint x: 12, startPoint y: 189, endPoint x: 31, endPoint y: 191, distance: 18.7
click at [14, 191] on div at bounding box center [22, 190] width 23 height 23
drag, startPoint x: 265, startPoint y: 501, endPoint x: 276, endPoint y: 495, distance: 12.7
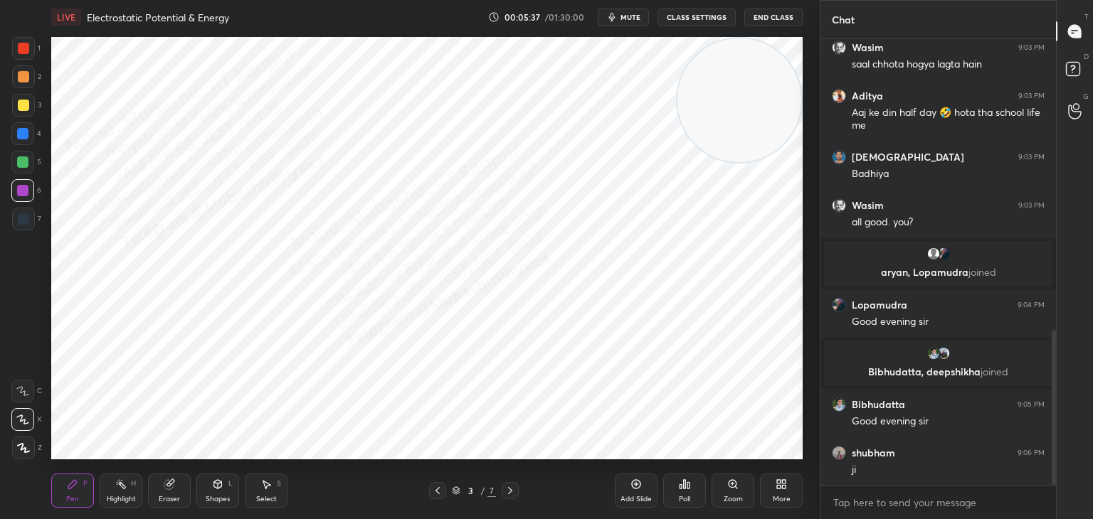
click at [267, 503] on div "Select" at bounding box center [266, 499] width 21 height 7
drag, startPoint x: 620, startPoint y: 296, endPoint x: 626, endPoint y: 305, distance: 11.2
click at [623, 304] on div "0 ° Undo Copy Duplicate Duplicate to new slide Delete" at bounding box center [426, 248] width 751 height 423
drag, startPoint x: 598, startPoint y: 305, endPoint x: 537, endPoint y: 322, distance: 63.5
click at [537, 322] on div "0 ° Undo Copy Duplicate Duplicate to new slide Delete" at bounding box center [426, 248] width 751 height 423
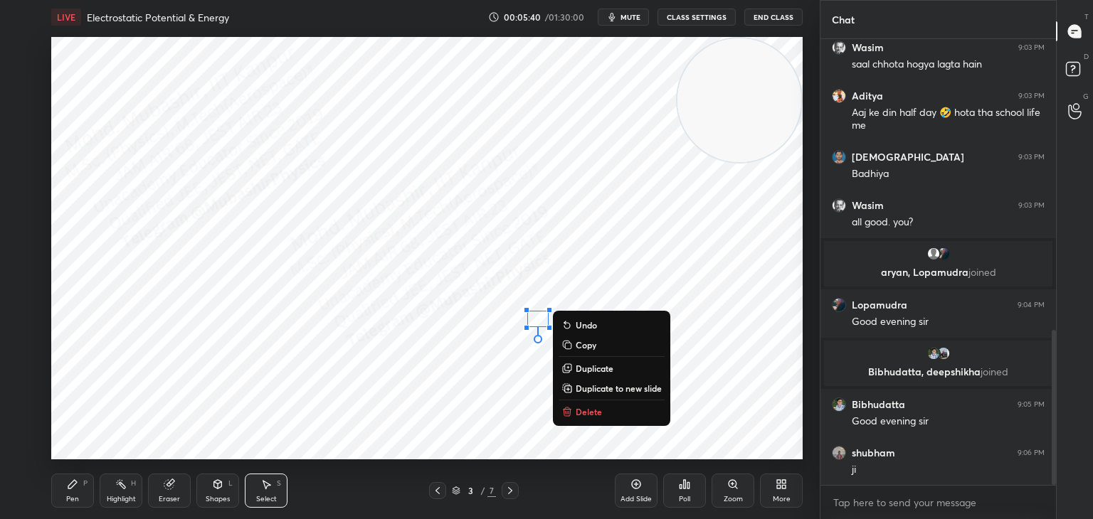
click at [68, 490] on div "Pen P" at bounding box center [72, 491] width 43 height 34
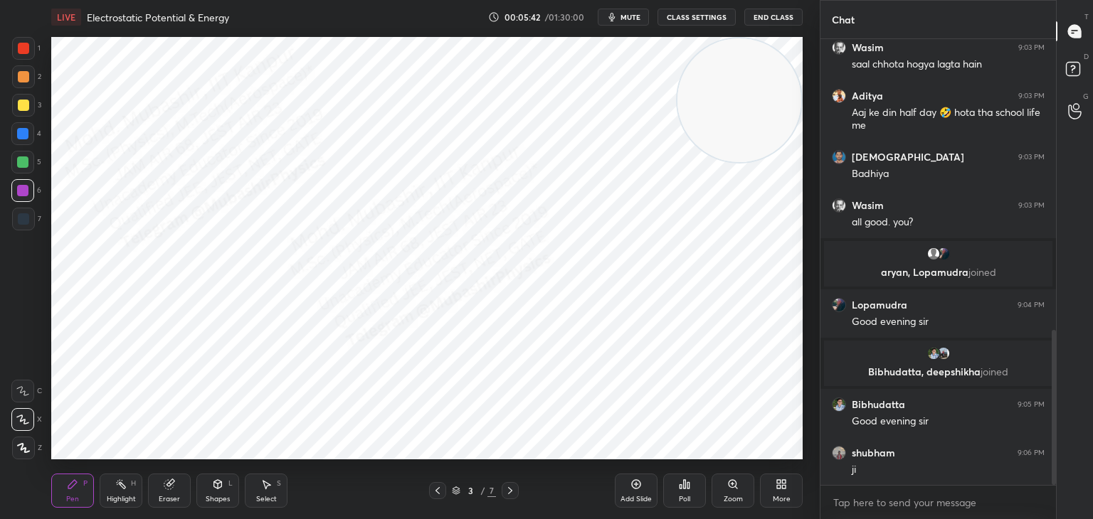
drag, startPoint x: 259, startPoint y: 489, endPoint x: 278, endPoint y: 477, distance: 23.1
click at [255, 489] on div "Select S" at bounding box center [266, 491] width 43 height 34
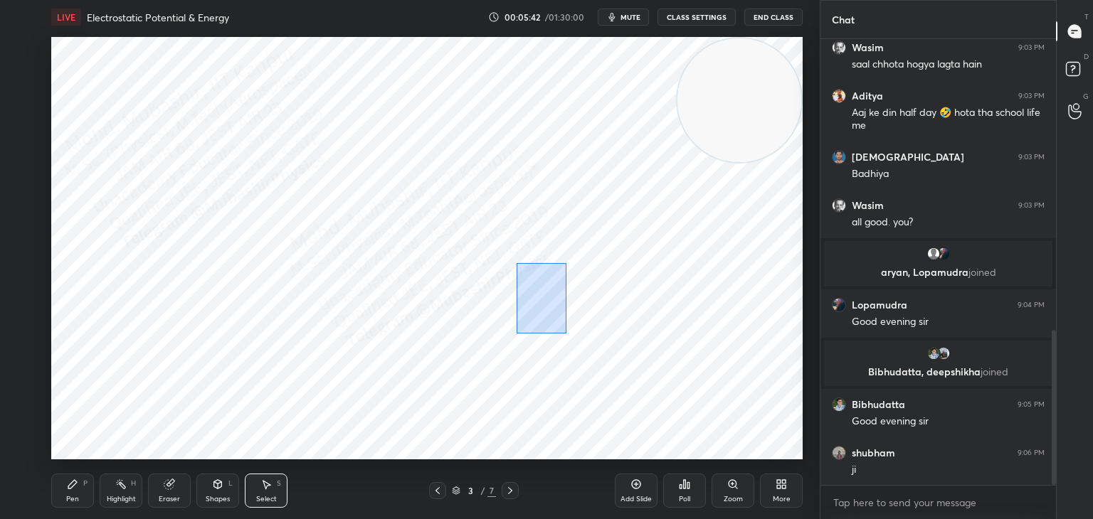
drag, startPoint x: 563, startPoint y: 324, endPoint x: 538, endPoint y: 306, distance: 31.0
click at [560, 327] on div "0 ° Undo Copy Duplicate Duplicate to new slide Delete" at bounding box center [426, 248] width 751 height 423
drag, startPoint x: 538, startPoint y: 290, endPoint x: 524, endPoint y: 291, distance: 14.2
click at [537, 286] on div "0 ° Undo Copy Duplicate Duplicate to new slide Delete" at bounding box center [426, 248] width 751 height 423
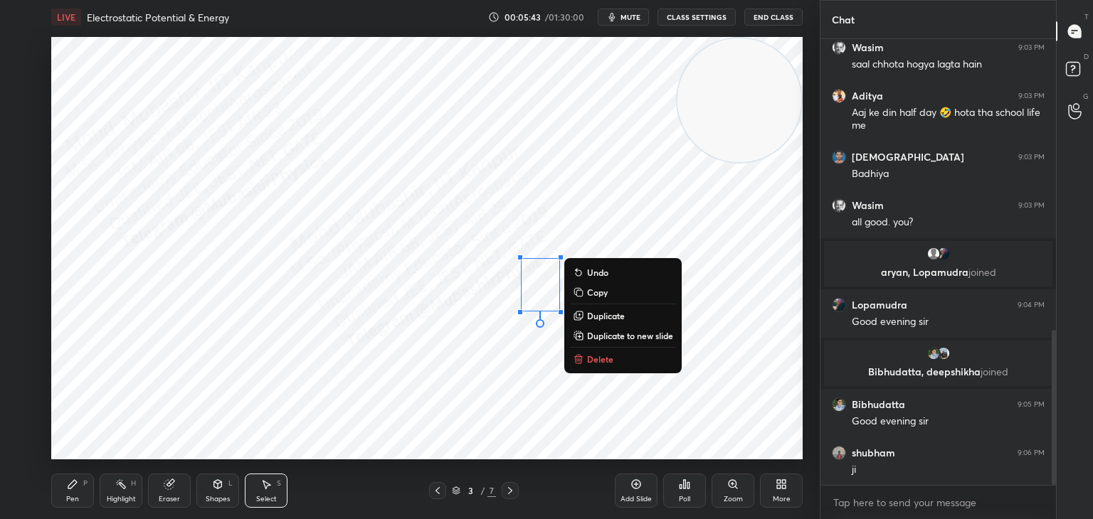
click at [461, 296] on div "0 ° Undo Copy Duplicate Duplicate to new slide Delete" at bounding box center [426, 248] width 751 height 423
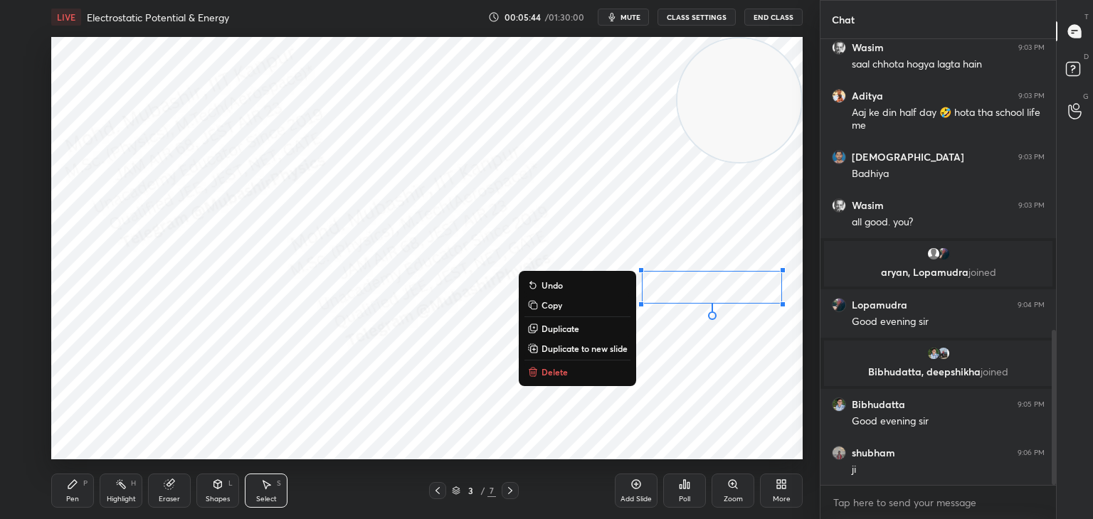
drag, startPoint x: 793, startPoint y: 307, endPoint x: 756, endPoint y: 285, distance: 43.4
click at [800, 304] on div "0 ° Undo Copy Duplicate Duplicate to new slide Delete" at bounding box center [426, 248] width 751 height 423
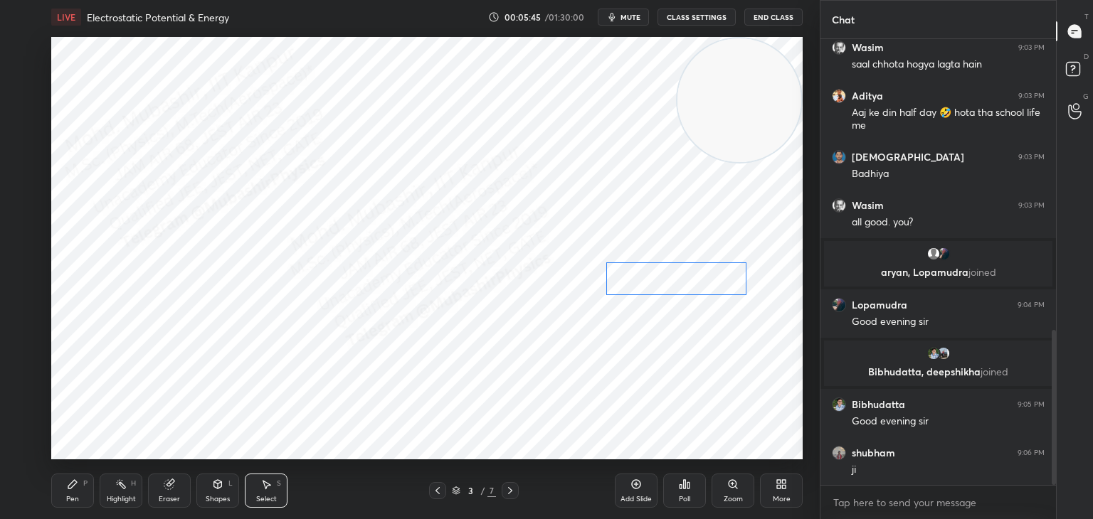
drag, startPoint x: 731, startPoint y: 279, endPoint x: 711, endPoint y: 275, distance: 20.4
click at [711, 275] on div "0 ° Undo Copy Duplicate Duplicate to new slide Delete" at bounding box center [426, 248] width 751 height 423
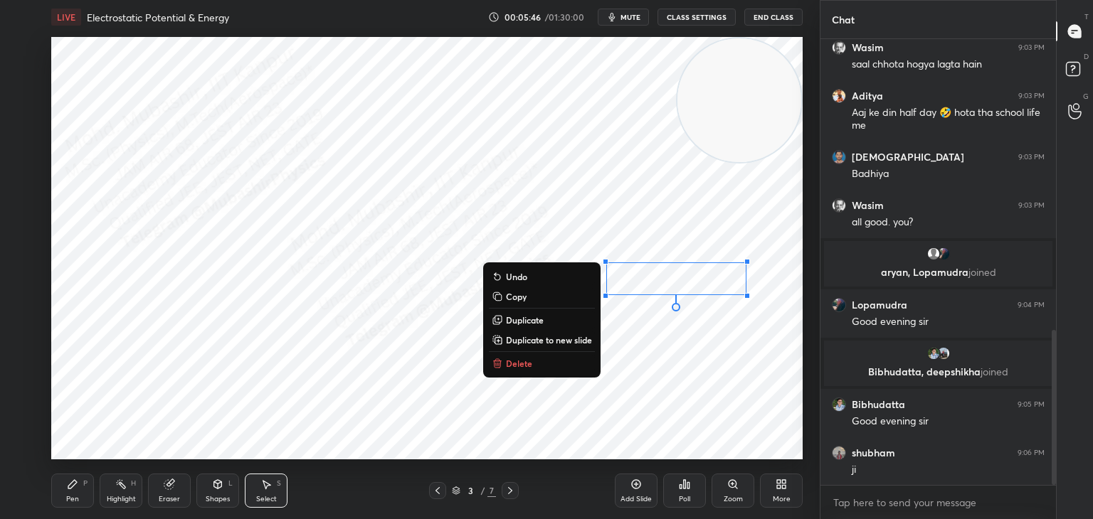
click at [695, 378] on div "0 ° Undo Copy Duplicate Duplicate to new slide Delete" at bounding box center [426, 248] width 751 height 423
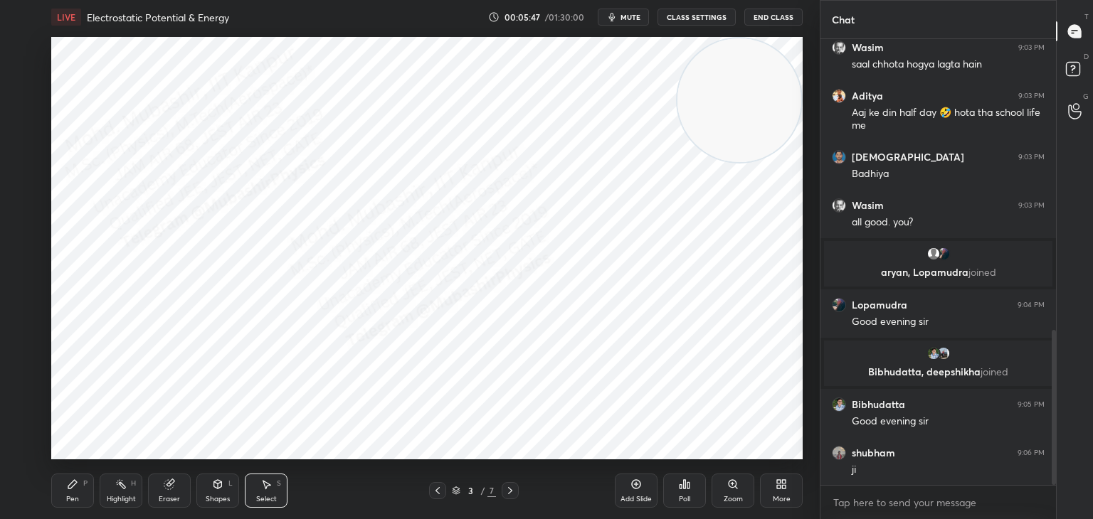
click at [68, 492] on div "Pen P" at bounding box center [72, 491] width 43 height 34
drag, startPoint x: 115, startPoint y: 501, endPoint x: 193, endPoint y: 472, distance: 83.3
click at [117, 499] on div "Highlight" at bounding box center [121, 499] width 29 height 7
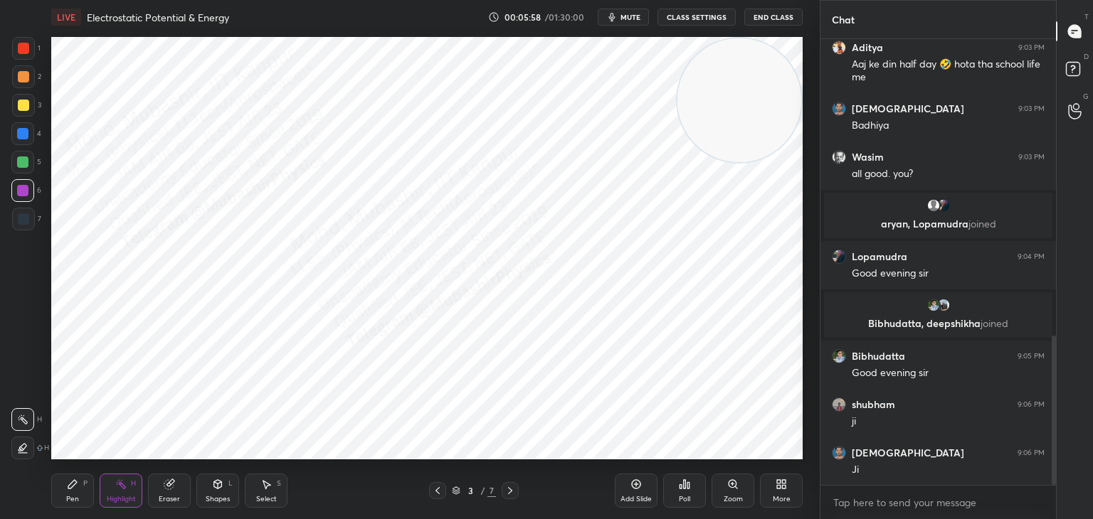
drag, startPoint x: 70, startPoint y: 492, endPoint x: 76, endPoint y: 471, distance: 22.1
click at [70, 492] on div "Pen P" at bounding box center [72, 491] width 43 height 34
drag, startPoint x: 17, startPoint y: 81, endPoint x: 45, endPoint y: 85, distance: 28.1
click at [19, 78] on div at bounding box center [23, 76] width 11 height 11
click at [22, 111] on div at bounding box center [23, 105] width 23 height 23
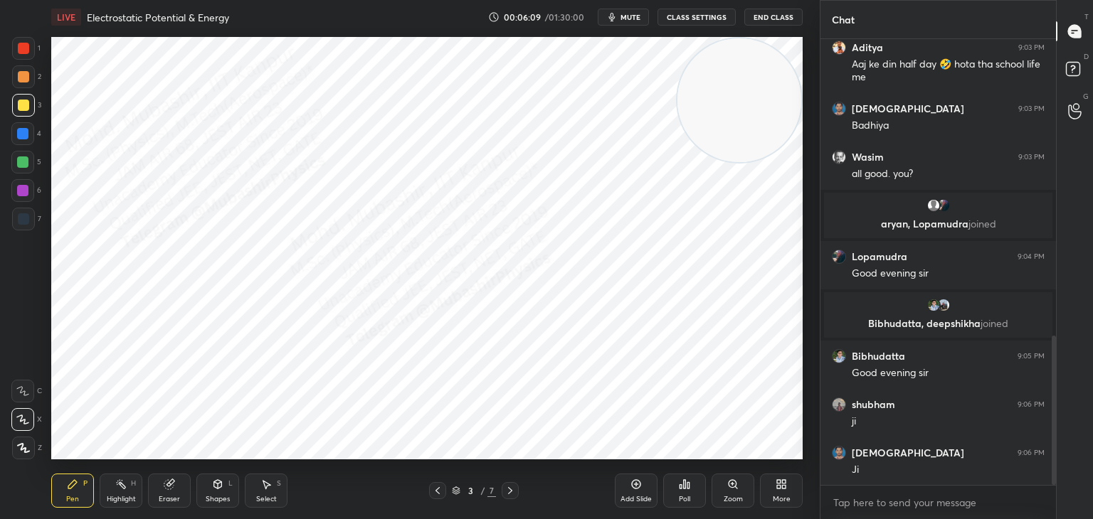
click at [122, 488] on div "Highlight H" at bounding box center [121, 491] width 43 height 34
click at [513, 485] on icon at bounding box center [509, 490] width 11 height 11
drag, startPoint x: 738, startPoint y: 121, endPoint x: 805, endPoint y: 404, distance: 290.9
click at [808, 402] on div "1 2 3 4 5 6 7 C X Z C X Z E E Erase all H H LIVE Electrostatic Potential & Ener…" at bounding box center [409, 259] width 819 height 519
drag, startPoint x: 82, startPoint y: 490, endPoint x: 73, endPoint y: 479, distance: 13.7
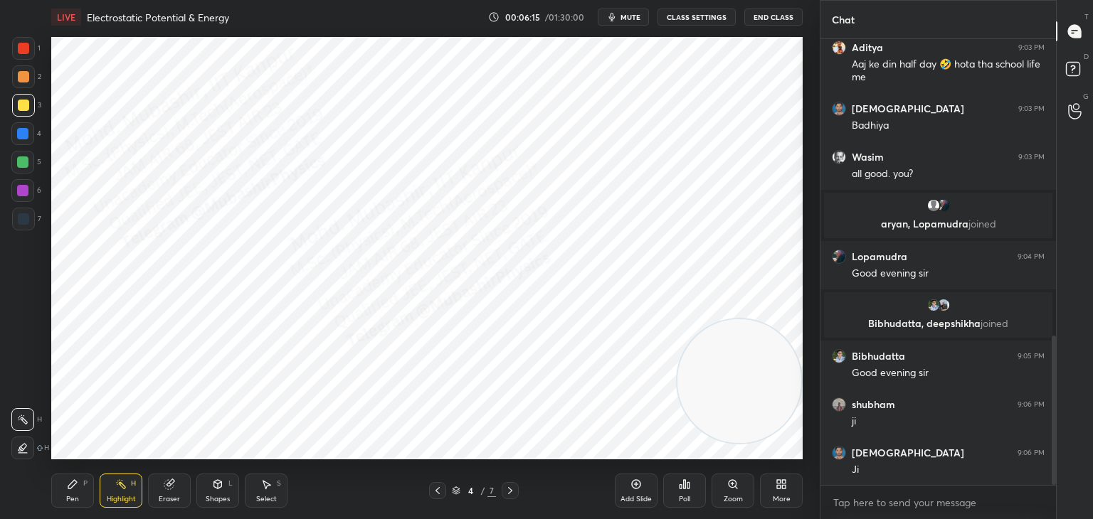
click at [79, 489] on div "Pen P" at bounding box center [72, 491] width 43 height 34
click at [19, 225] on div at bounding box center [23, 219] width 23 height 23
drag, startPoint x: 25, startPoint y: 129, endPoint x: 43, endPoint y: 139, distance: 21.0
click at [29, 129] on div at bounding box center [22, 133] width 23 height 23
click at [137, 498] on div "Highlight H" at bounding box center [121, 491] width 43 height 34
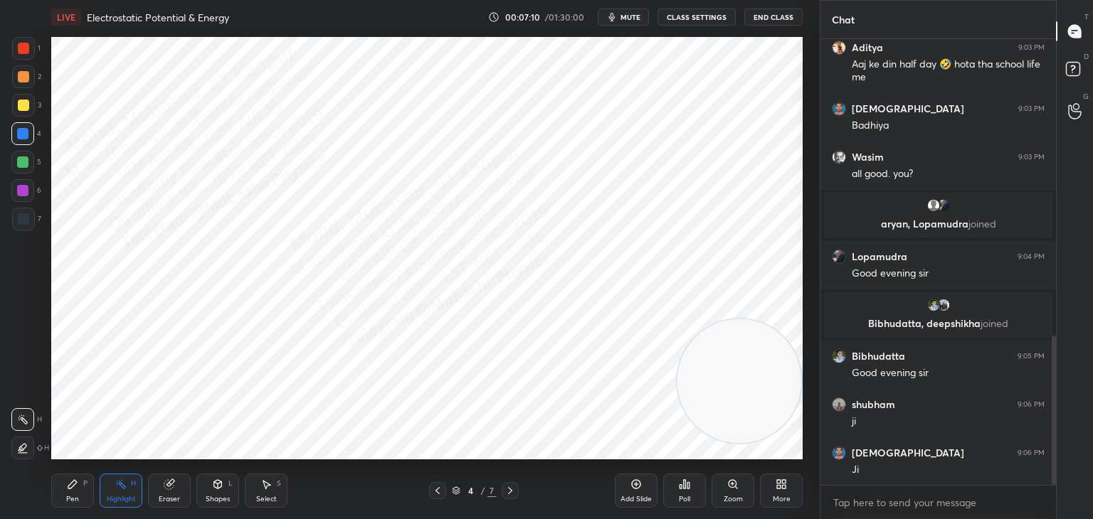
click at [612, 15] on icon "button" at bounding box center [611, 16] width 11 height 11
drag, startPoint x: 601, startPoint y: 12, endPoint x: 561, endPoint y: 31, distance: 44.2
click at [602, 12] on button "unmute" at bounding box center [623, 17] width 51 height 17
drag, startPoint x: 75, startPoint y: 489, endPoint x: 72, endPoint y: 479, distance: 10.4
click at [72, 479] on icon at bounding box center [72, 484] width 11 height 11
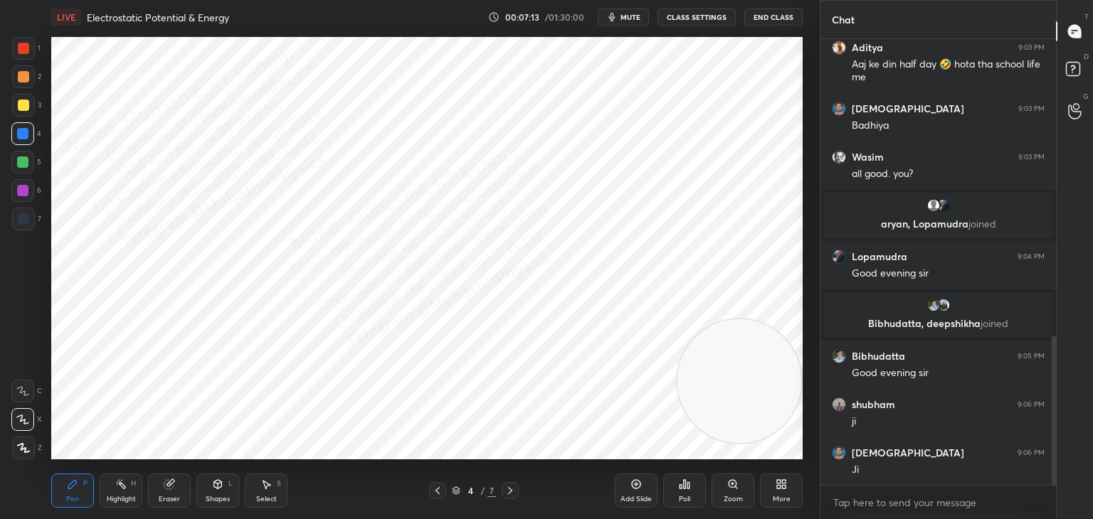
drag, startPoint x: 18, startPoint y: 98, endPoint x: 33, endPoint y: 112, distance: 20.7
click at [21, 100] on div at bounding box center [23, 105] width 23 height 23
click at [23, 165] on div at bounding box center [22, 161] width 11 height 11
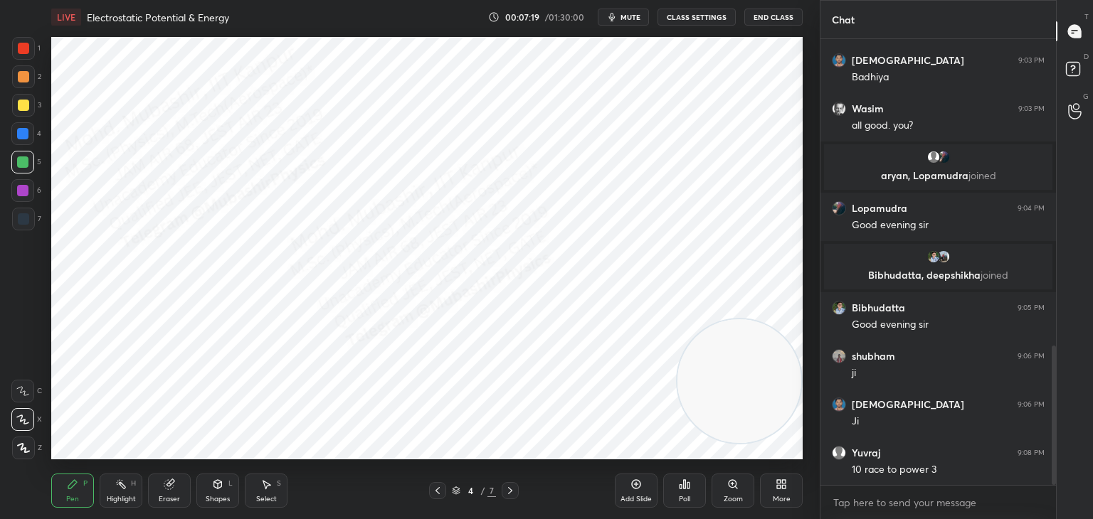
scroll to position [980, 0]
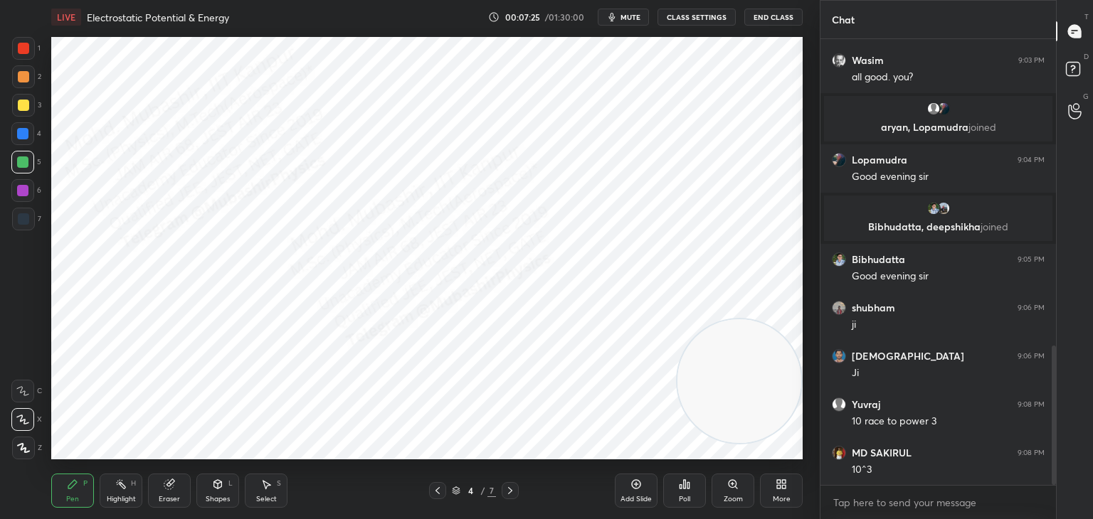
drag, startPoint x: 114, startPoint y: 493, endPoint x: 161, endPoint y: 472, distance: 51.9
click at [116, 491] on div "Highlight H" at bounding box center [121, 491] width 43 height 34
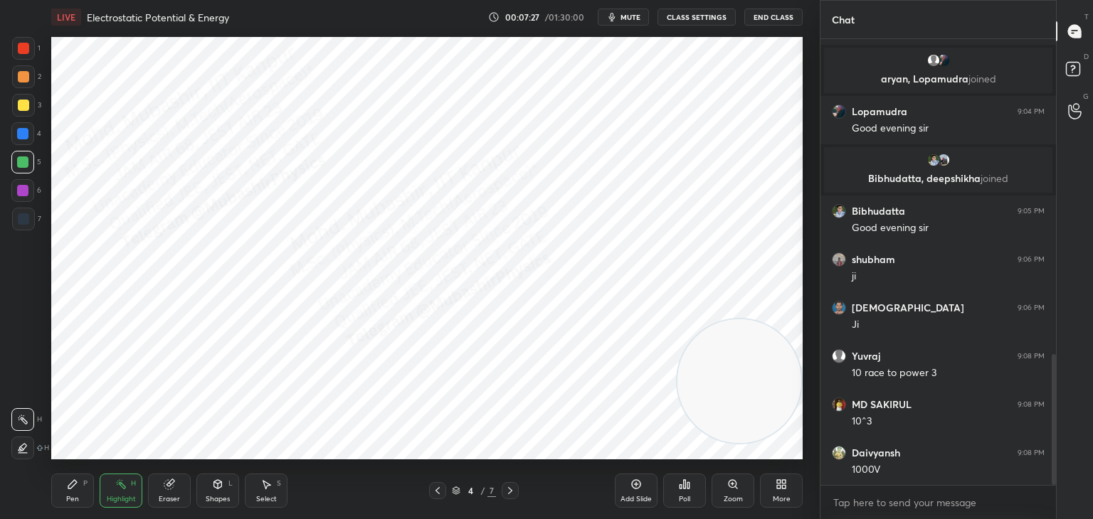
scroll to position [1077, 0]
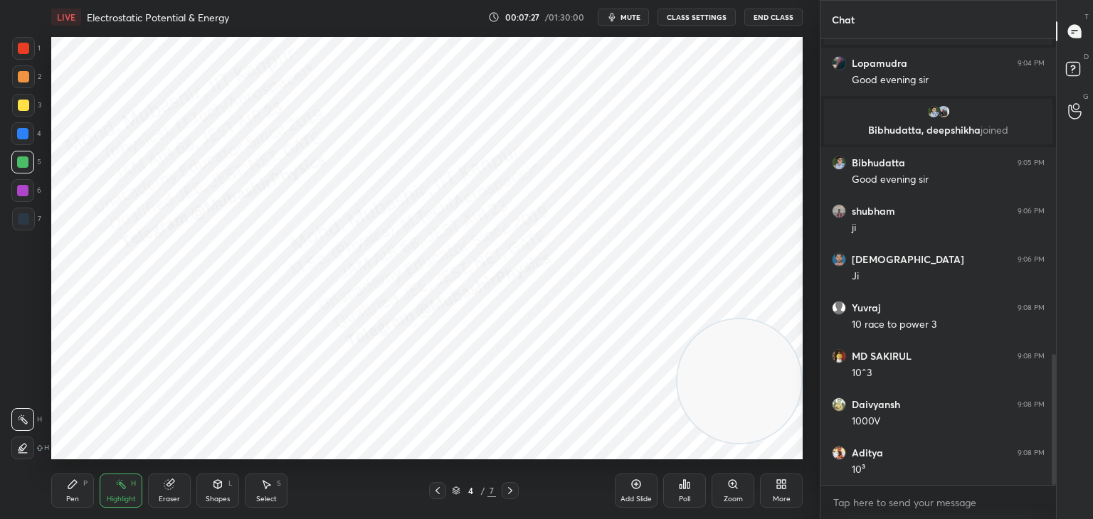
drag, startPoint x: 748, startPoint y: 386, endPoint x: 706, endPoint y: 408, distance: 48.4
click at [797, 410] on video at bounding box center [739, 381] width 124 height 124
click at [60, 487] on div "Pen P" at bounding box center [72, 491] width 43 height 34
click at [26, 134] on div at bounding box center [22, 133] width 11 height 11
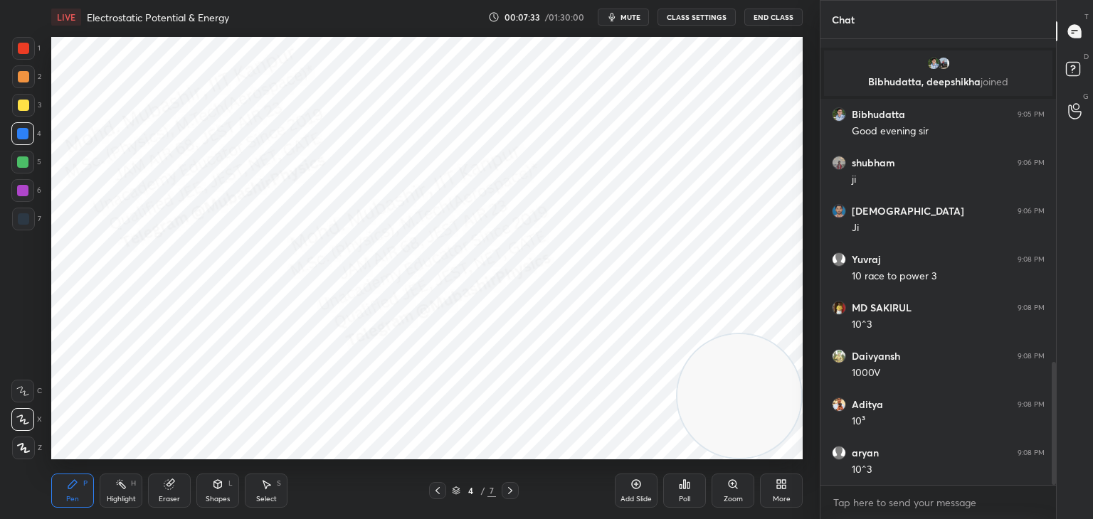
scroll to position [1174, 0]
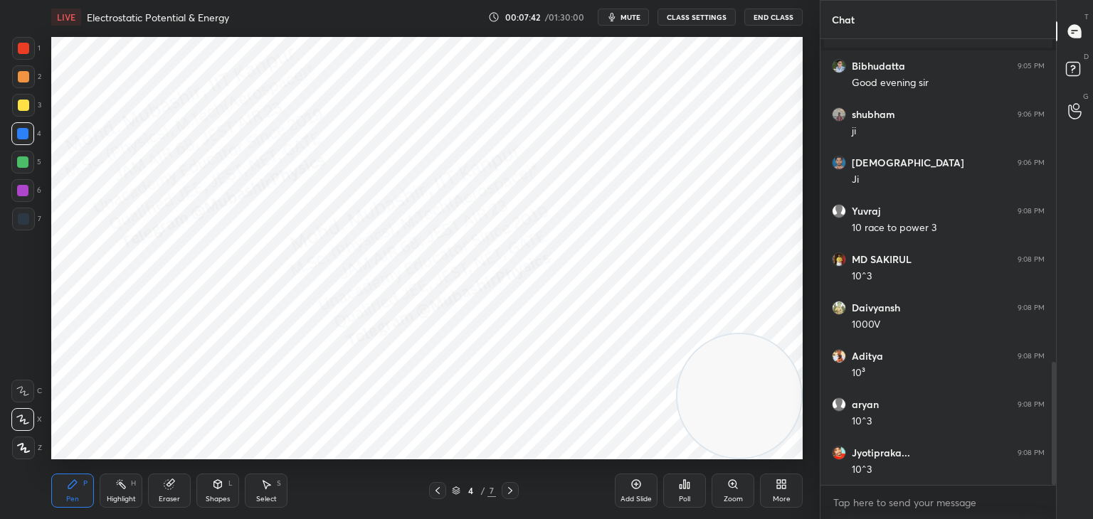
drag, startPoint x: 430, startPoint y: 492, endPoint x: 452, endPoint y: 491, distance: 21.4
click at [436, 491] on div at bounding box center [437, 490] width 17 height 17
drag, startPoint x: 746, startPoint y: 394, endPoint x: 629, endPoint y: 86, distance: 329.6
click at [638, 132] on video at bounding box center [587, 194] width 124 height 124
drag, startPoint x: 228, startPoint y: 504, endPoint x: 258, endPoint y: 478, distance: 39.3
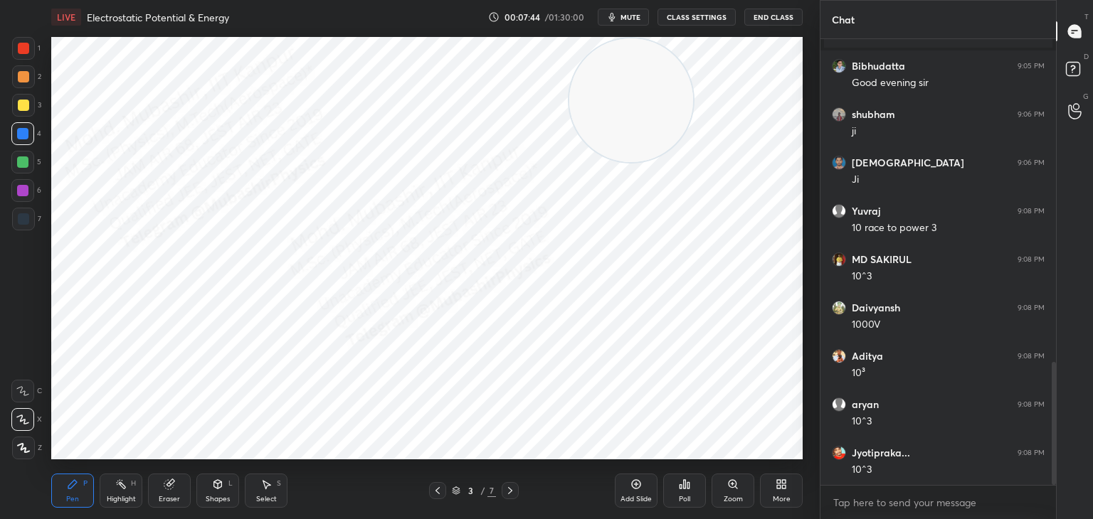
click at [240, 499] on div "Pen P Highlight H Eraser Shapes L Select S" at bounding box center [192, 491] width 282 height 34
drag, startPoint x: 267, startPoint y: 504, endPoint x: 267, endPoint y: 472, distance: 32.0
click at [267, 498] on div "Select S" at bounding box center [266, 491] width 43 height 34
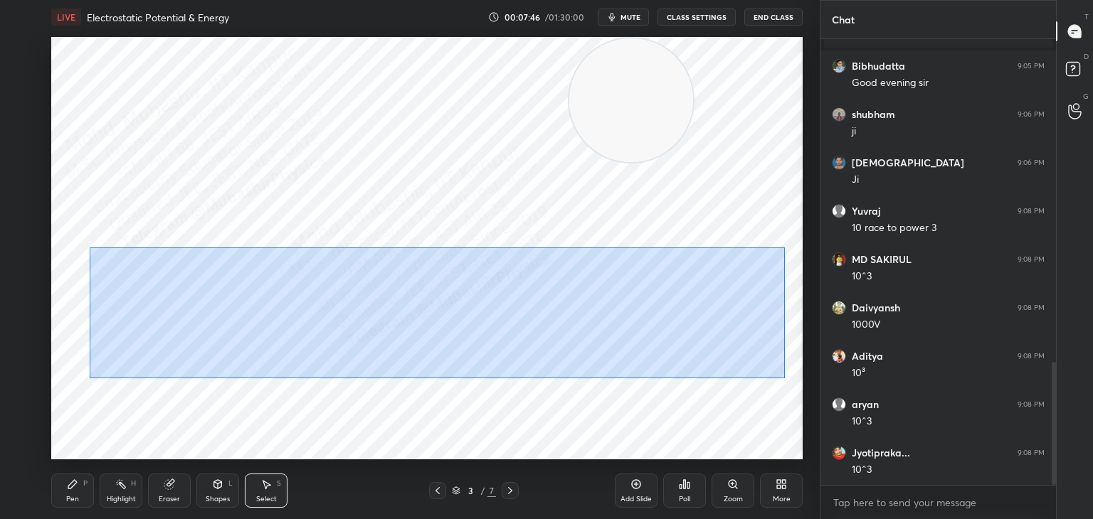
drag, startPoint x: 89, startPoint y: 248, endPoint x: 718, endPoint y: 351, distance: 637.3
click at [777, 388] on div "0 ° Undo Copy Duplicate Duplicate to new slide Delete" at bounding box center [426, 248] width 751 height 423
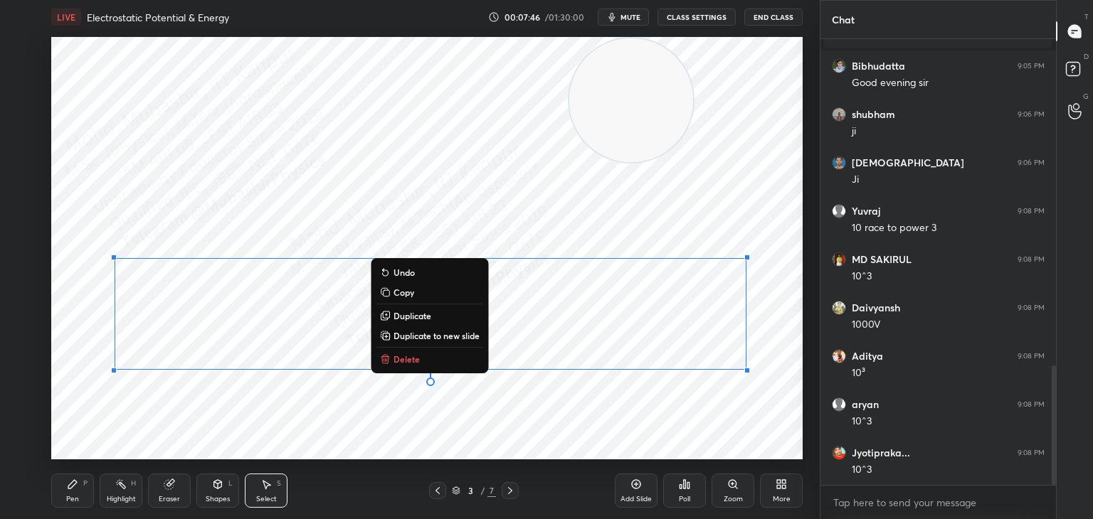
scroll to position [1222, 0]
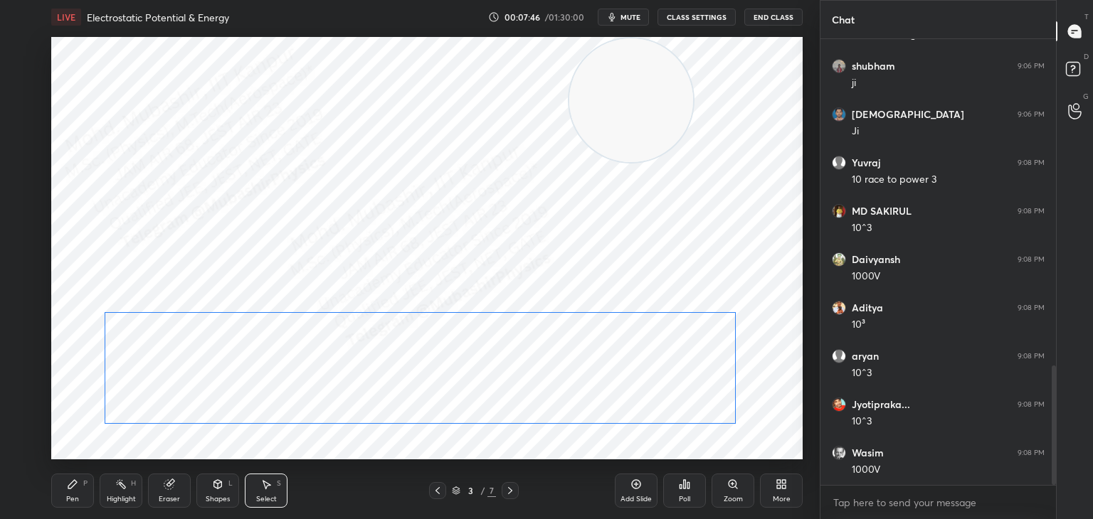
drag, startPoint x: 674, startPoint y: 319, endPoint x: 664, endPoint y: 373, distance: 55.1
click at [664, 373] on div "0 ° Undo Copy Duplicate Duplicate to new slide Delete" at bounding box center [426, 248] width 751 height 423
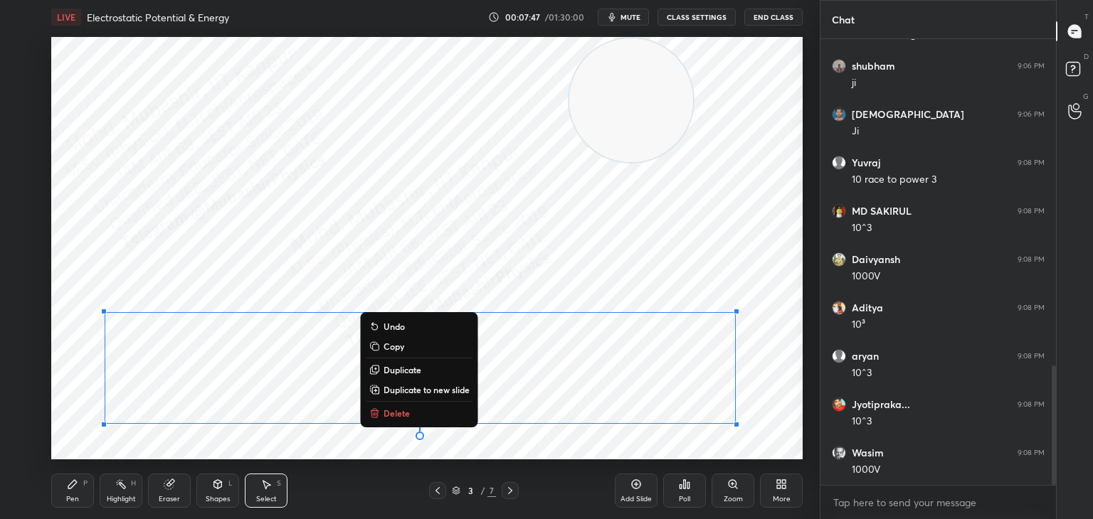
drag, startPoint x: 63, startPoint y: 489, endPoint x: 66, endPoint y: 471, distance: 18.8
click at [63, 489] on div "Pen P" at bounding box center [72, 491] width 43 height 34
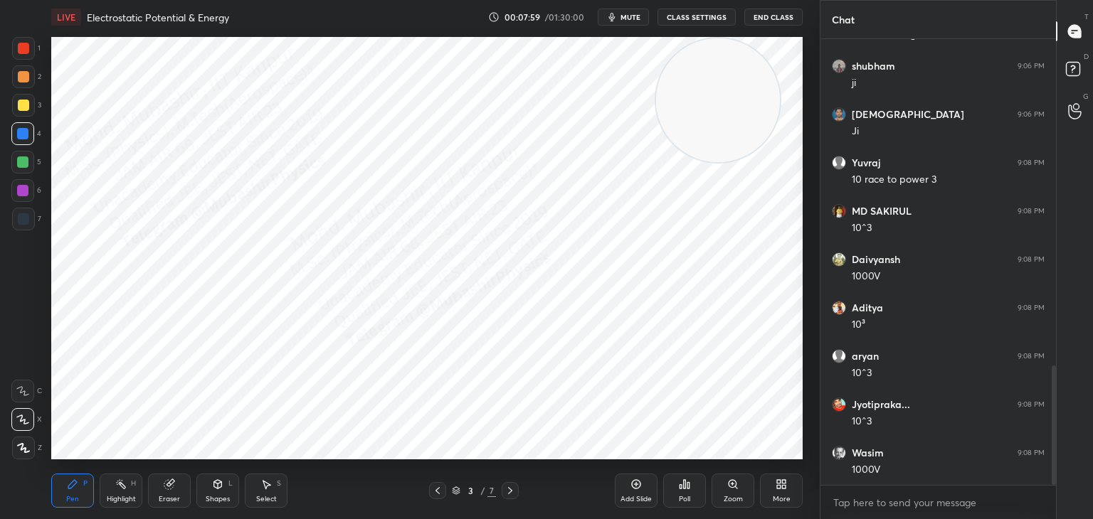
drag, startPoint x: 648, startPoint y: 117, endPoint x: 723, endPoint y: 71, distance: 88.1
click at [736, 65] on video at bounding box center [718, 100] width 124 height 124
click at [31, 106] on div at bounding box center [23, 105] width 23 height 23
drag, startPoint x: 627, startPoint y: 10, endPoint x: 630, endPoint y: 31, distance: 21.5
click at [627, 12] on button "mute" at bounding box center [623, 17] width 51 height 17
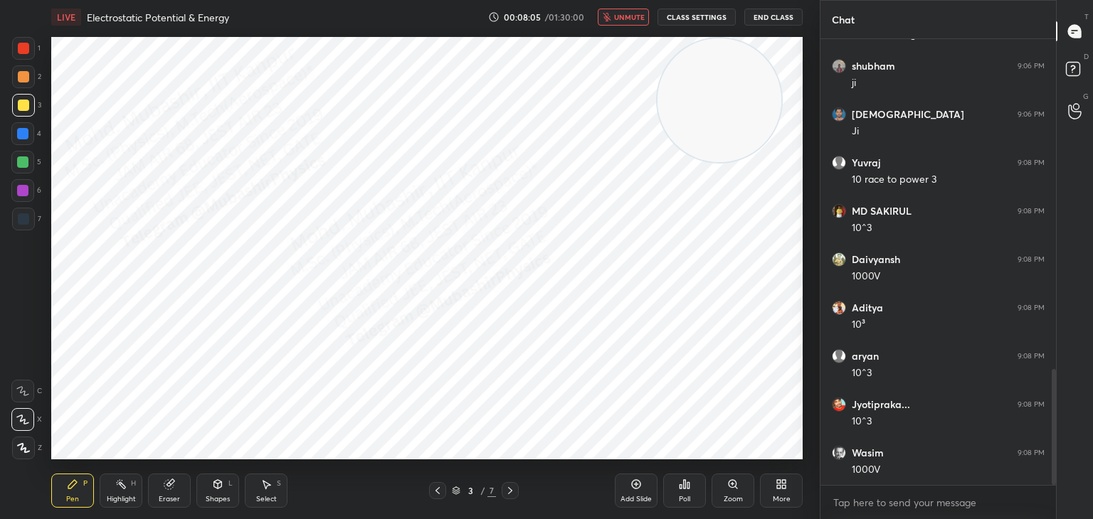
scroll to position [1270, 0]
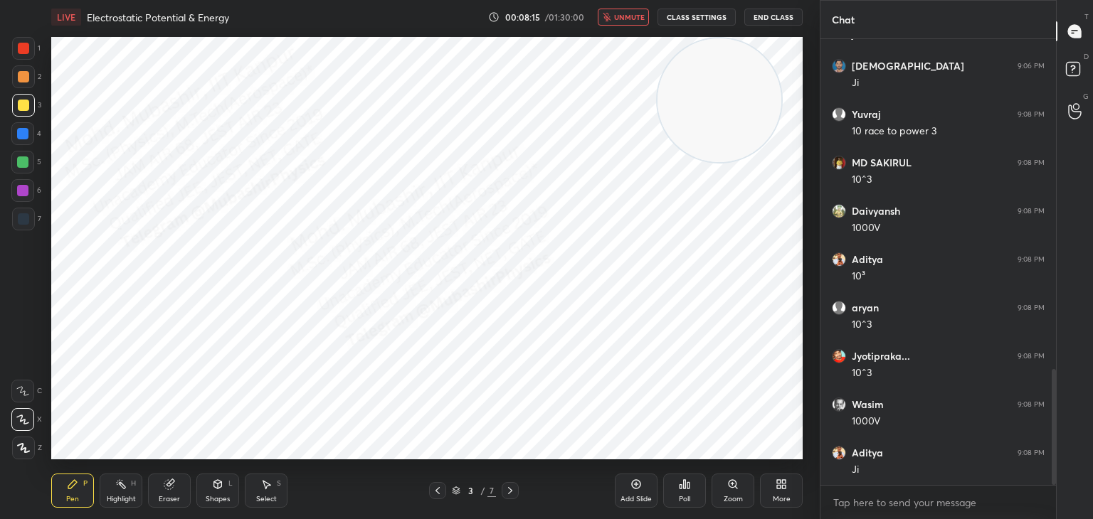
drag, startPoint x: 626, startPoint y: 13, endPoint x: 624, endPoint y: 26, distance: 13.0
click at [626, 14] on span "unmute" at bounding box center [629, 17] width 31 height 10
click at [506, 490] on icon at bounding box center [509, 490] width 11 height 11
drag, startPoint x: 718, startPoint y: 110, endPoint x: 723, endPoint y: 344, distance: 234.8
click at [734, 348] on video at bounding box center [739, 335] width 124 height 124
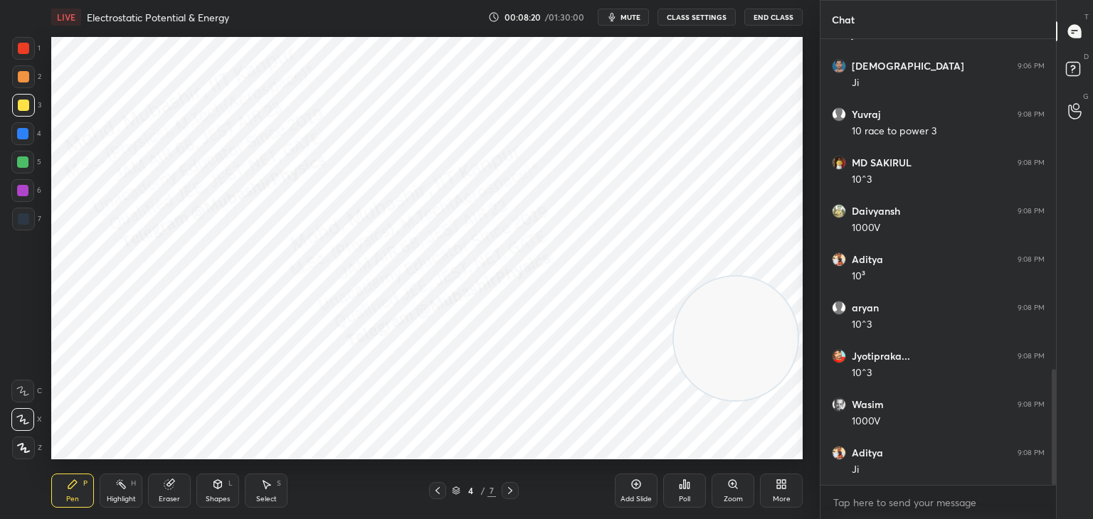
click at [126, 484] on icon at bounding box center [120, 484] width 11 height 11
click at [513, 492] on icon at bounding box center [509, 490] width 11 height 11
click at [78, 496] on div "Pen" at bounding box center [72, 499] width 13 height 7
click at [21, 211] on div at bounding box center [23, 219] width 23 height 23
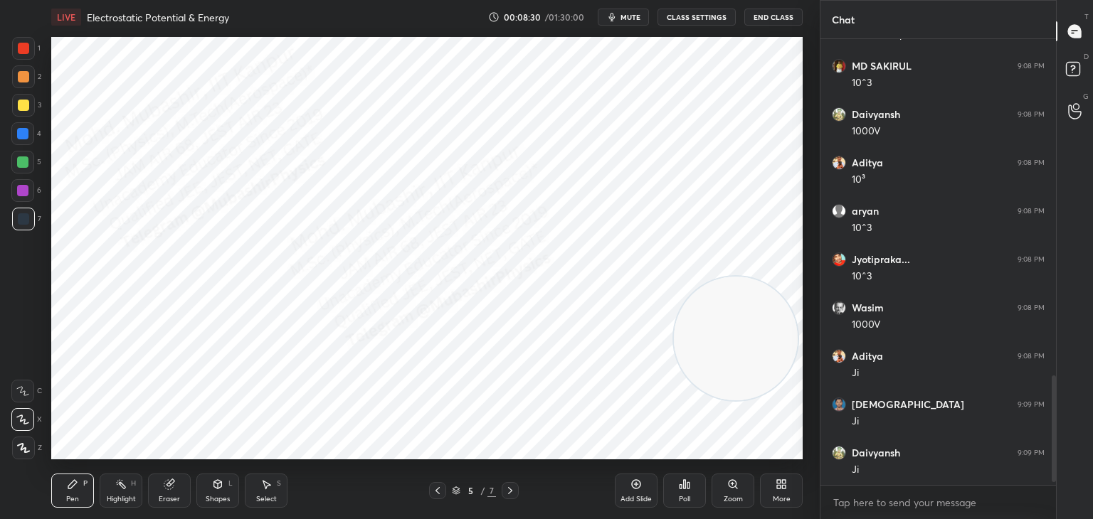
scroll to position [1416, 0]
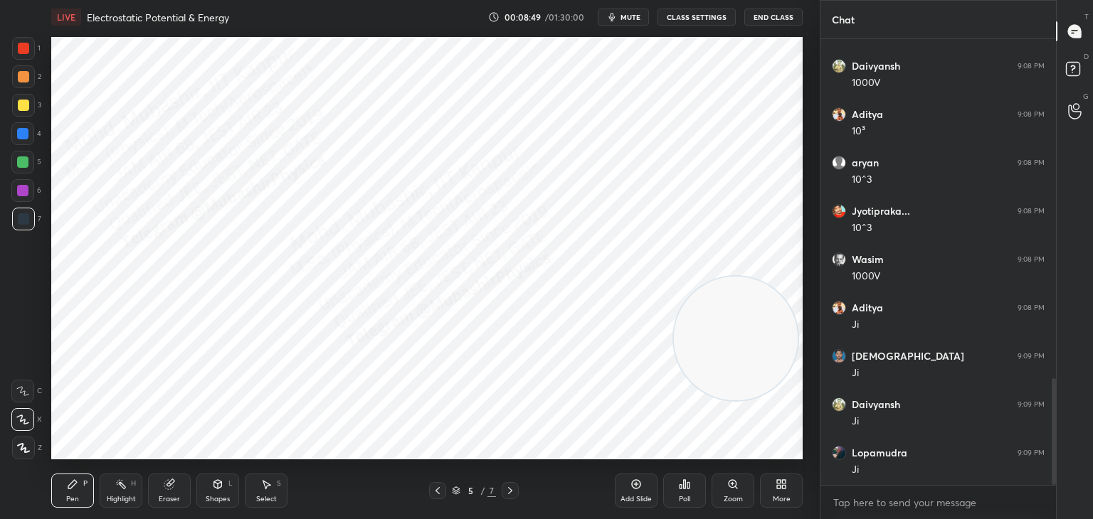
click at [28, 139] on div at bounding box center [22, 133] width 23 height 23
click at [16, 193] on div at bounding box center [22, 190] width 23 height 23
click at [26, 69] on div at bounding box center [23, 76] width 23 height 23
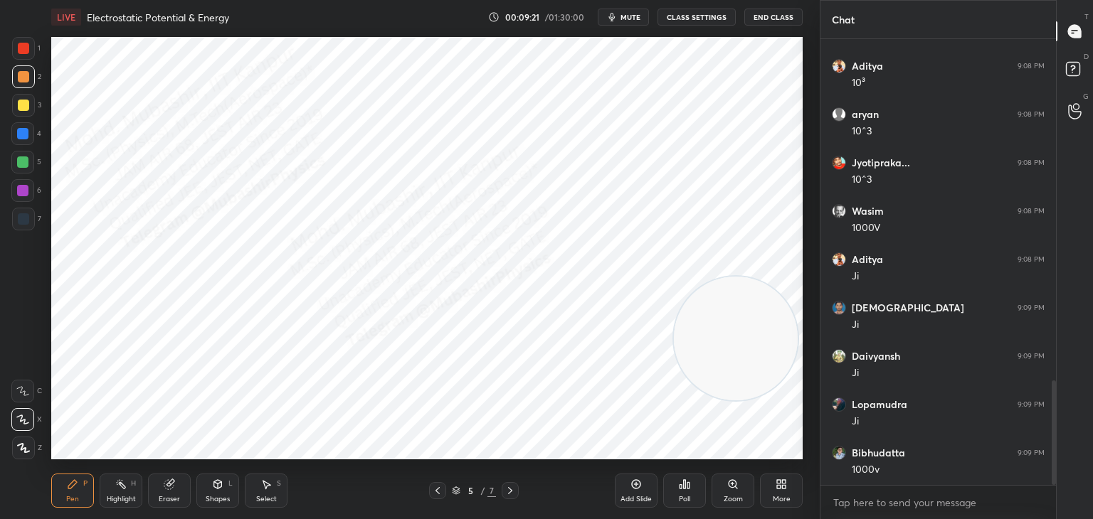
click at [23, 51] on div at bounding box center [23, 48] width 11 height 11
click at [621, 15] on button "mute" at bounding box center [623, 17] width 51 height 17
drag, startPoint x: 28, startPoint y: 114, endPoint x: 38, endPoint y: 110, distance: 10.2
click at [28, 112] on div at bounding box center [23, 105] width 23 height 23
click at [128, 492] on div "Highlight H" at bounding box center [121, 491] width 43 height 34
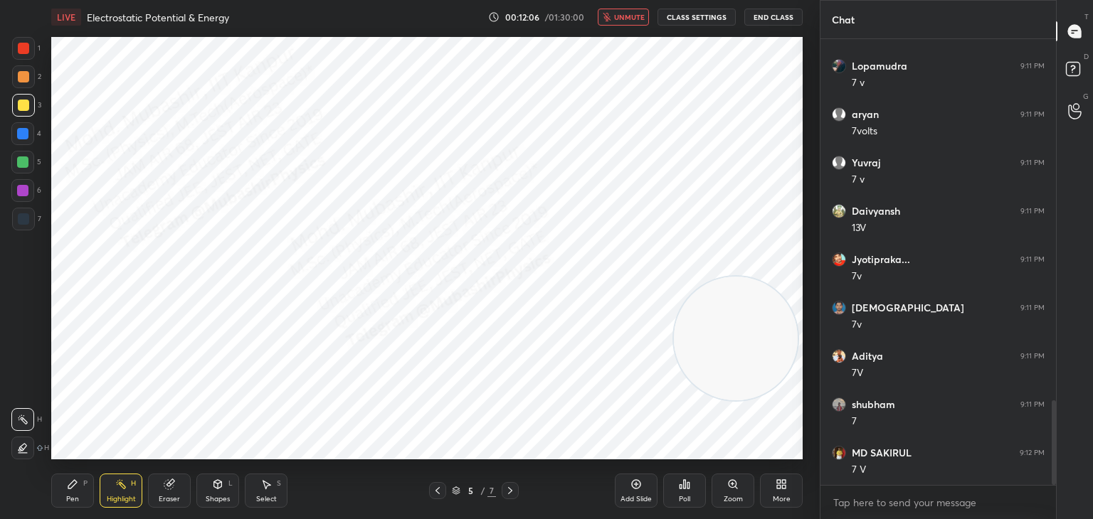
scroll to position [1948, 0]
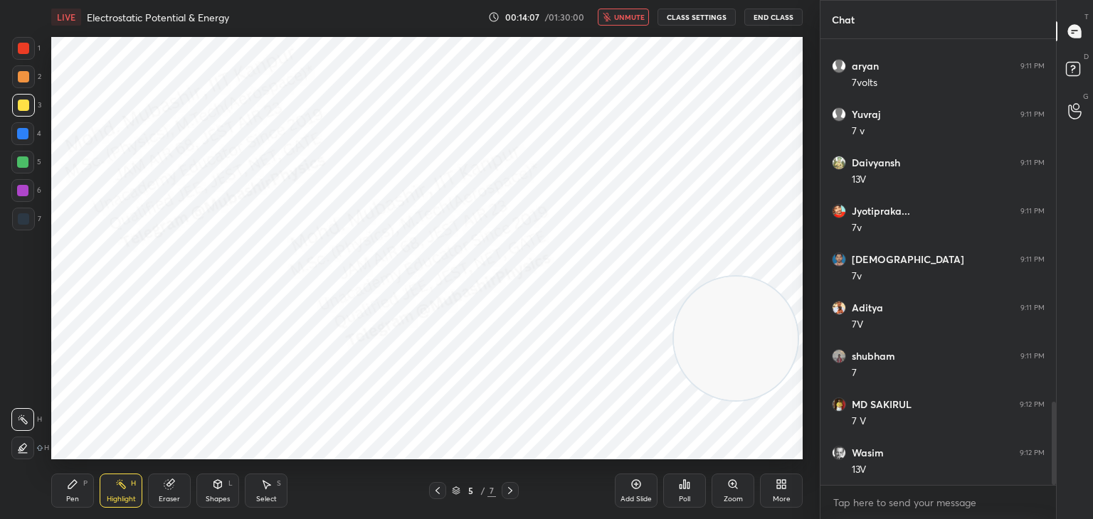
click at [625, 18] on span "unmute" at bounding box center [629, 17] width 31 height 10
drag, startPoint x: 753, startPoint y: 289, endPoint x: 805, endPoint y: 102, distance: 193.5
click at [824, 104] on div "1 2 3 4 5 6 7 C X Z C X Z E E Erase all H H LIVE Electrostatic Potential & Ener…" at bounding box center [546, 259] width 1093 height 519
drag, startPoint x: 768, startPoint y: 137, endPoint x: 792, endPoint y: 70, distance: 71.1
click at [792, 70] on video at bounding box center [739, 100] width 124 height 124
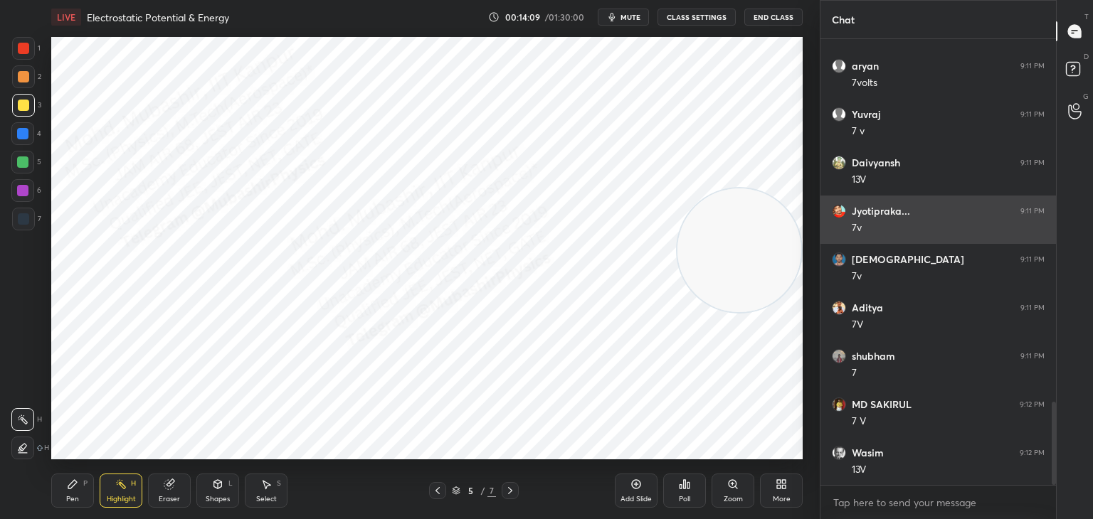
drag, startPoint x: 778, startPoint y: 83, endPoint x: 830, endPoint y: 229, distance: 154.8
click at [831, 232] on div "1 2 3 4 5 6 7 C X Z C X Z E E Erase all H H LIVE Electrostatic Potential & Ener…" at bounding box center [546, 259] width 1093 height 519
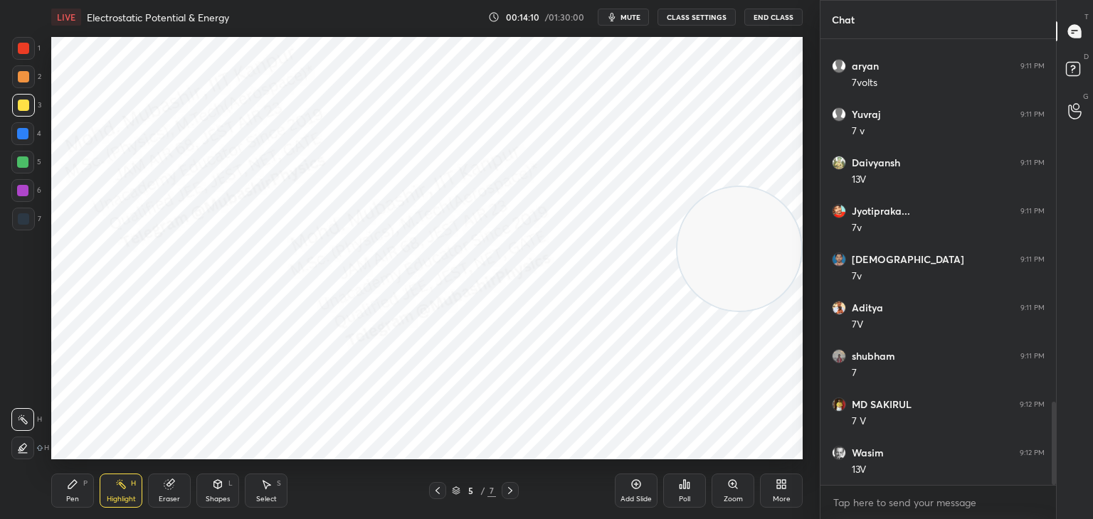
click at [80, 501] on div "Pen P" at bounding box center [72, 491] width 43 height 34
click at [27, 134] on div at bounding box center [22, 133] width 11 height 11
drag, startPoint x: 1052, startPoint y: 413, endPoint x: 1049, endPoint y: 464, distance: 50.6
click at [1060, 473] on div "Chat Bibhudatta 9:09 PM 1000v Lopamudra 9:11 PM 7 v aryan 9:11 PM 7volts Yuvraj…" at bounding box center [955, 259] width 273 height 519
drag, startPoint x: 278, startPoint y: 484, endPoint x: 265, endPoint y: 477, distance: 15.6
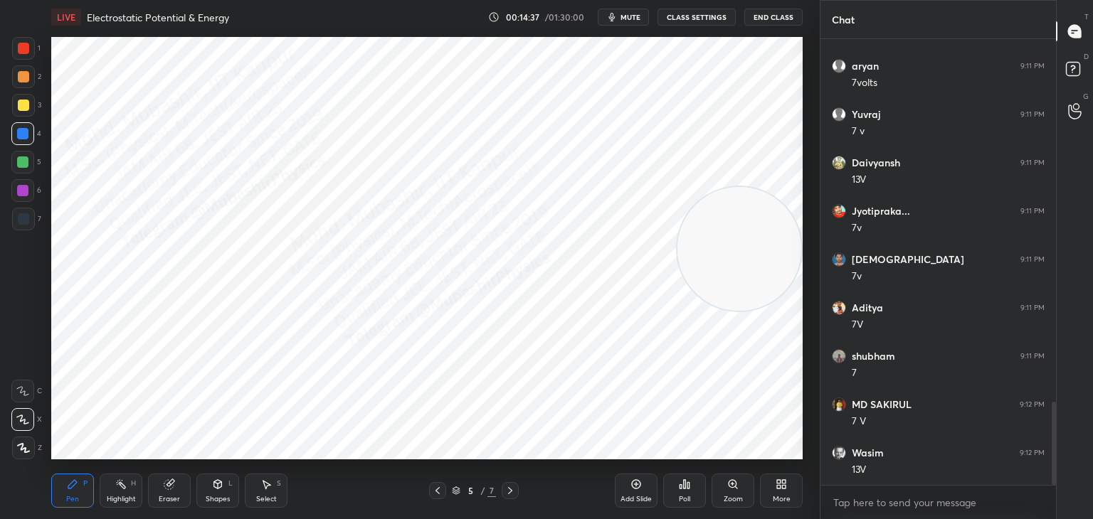
click at [270, 484] on div "Select S" at bounding box center [266, 491] width 43 height 34
drag, startPoint x: 122, startPoint y: 246, endPoint x: 178, endPoint y: 293, distance: 72.7
click at [178, 293] on div "0 ° Undo Copy Duplicate Duplicate to new slide Delete" at bounding box center [426, 248] width 751 height 423
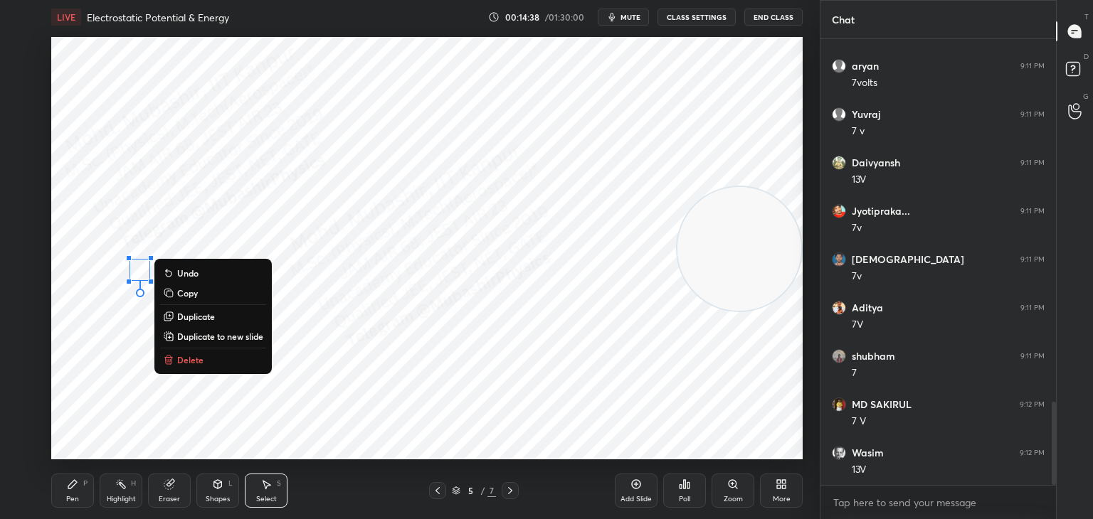
click at [201, 362] on p "Delete" at bounding box center [190, 359] width 26 height 11
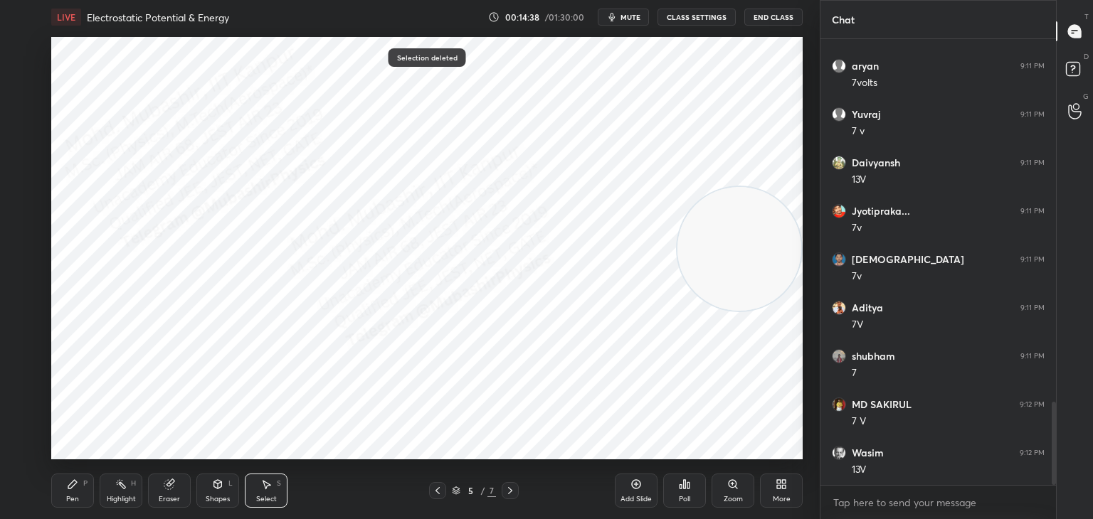
drag, startPoint x: 127, startPoint y: 499, endPoint x: 132, endPoint y: 464, distance: 35.2
click at [125, 498] on div "Highlight" at bounding box center [121, 499] width 29 height 7
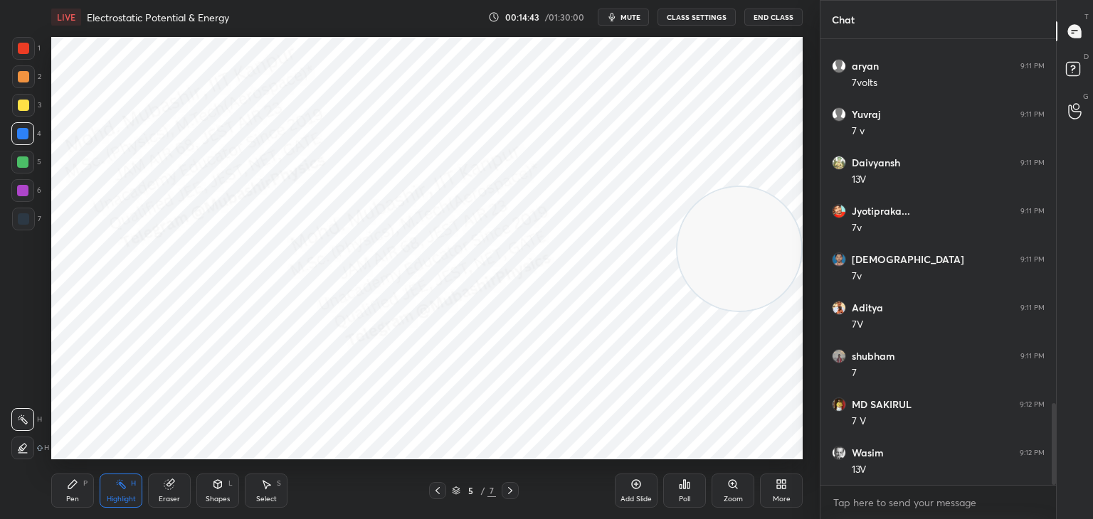
scroll to position [1996, 0]
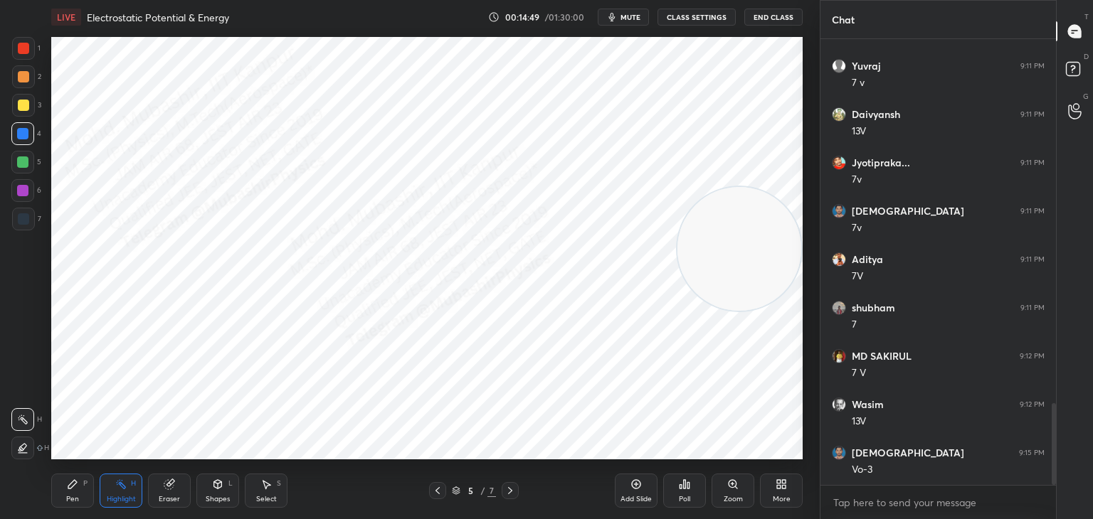
click at [67, 496] on div "Pen" at bounding box center [72, 499] width 13 height 7
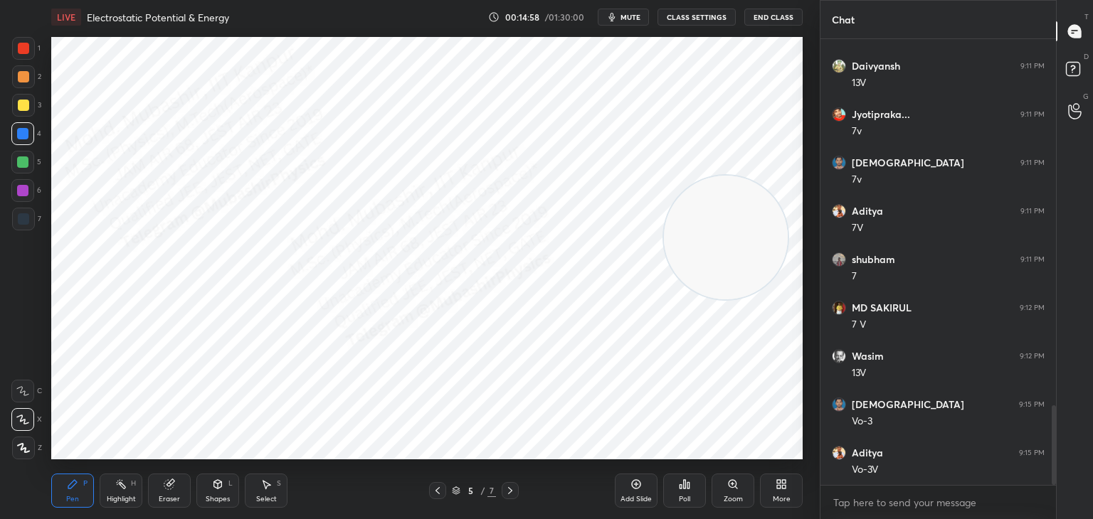
drag, startPoint x: 725, startPoint y: 226, endPoint x: 298, endPoint y: 144, distance: 434.7
click at [664, 176] on video at bounding box center [726, 238] width 124 height 124
drag, startPoint x: 607, startPoint y: 110, endPoint x: 625, endPoint y: 137, distance: 32.4
click at [681, 94] on video at bounding box center [650, 100] width 124 height 124
click at [116, 496] on div "Highlight" at bounding box center [121, 499] width 29 height 7
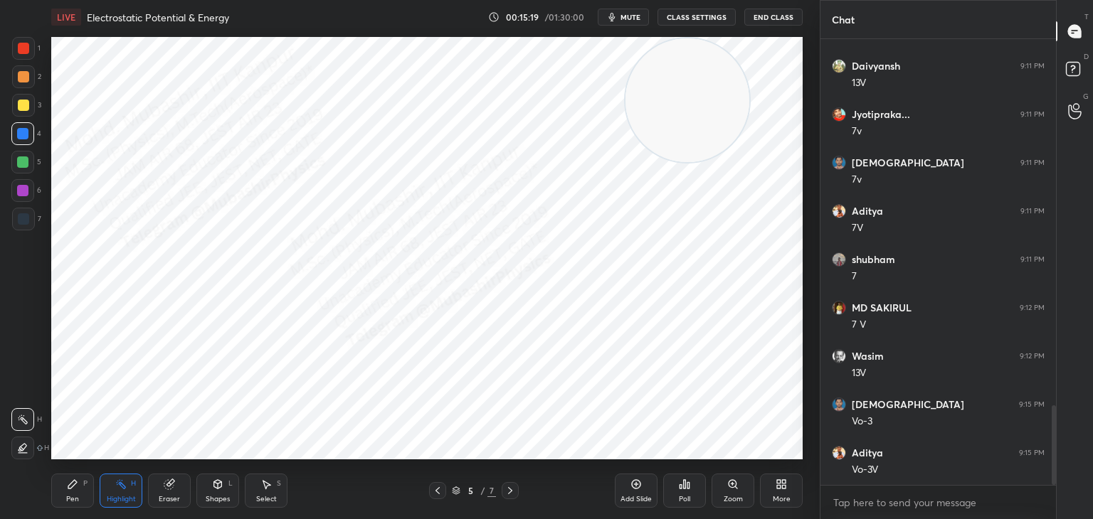
click at [617, 23] on button "mute" at bounding box center [623, 17] width 51 height 17
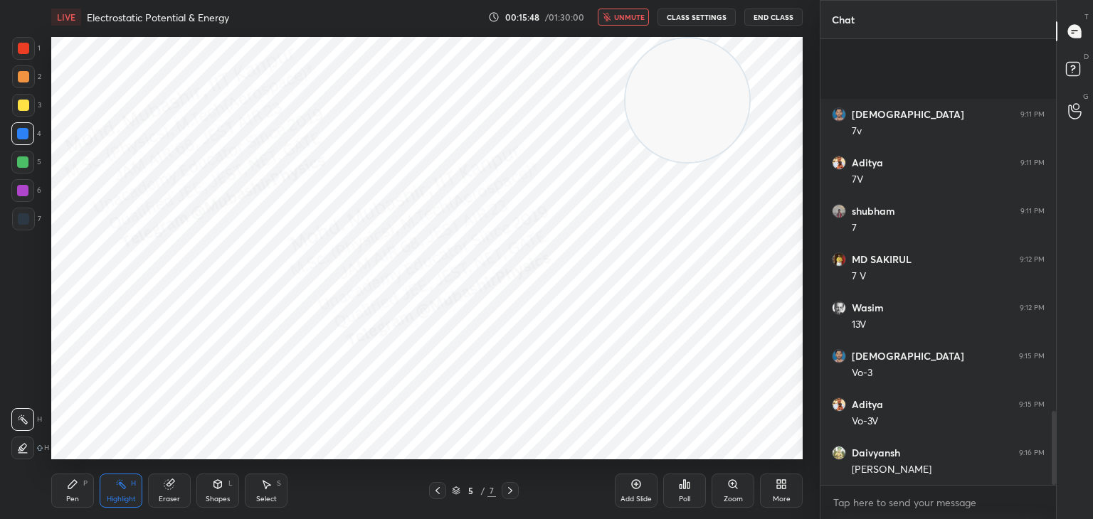
scroll to position [2238, 0]
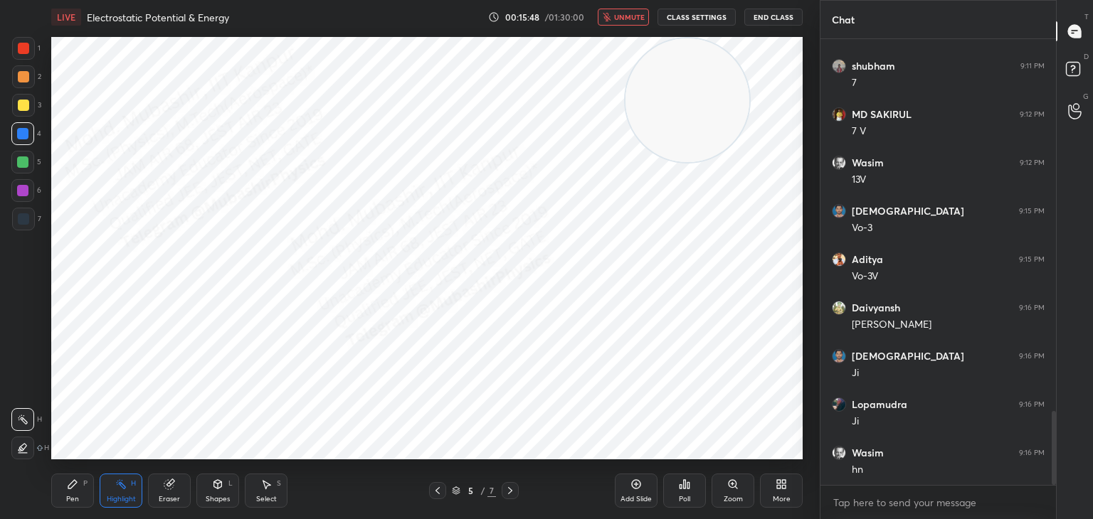
click at [632, 15] on span "unmute" at bounding box center [629, 17] width 31 height 10
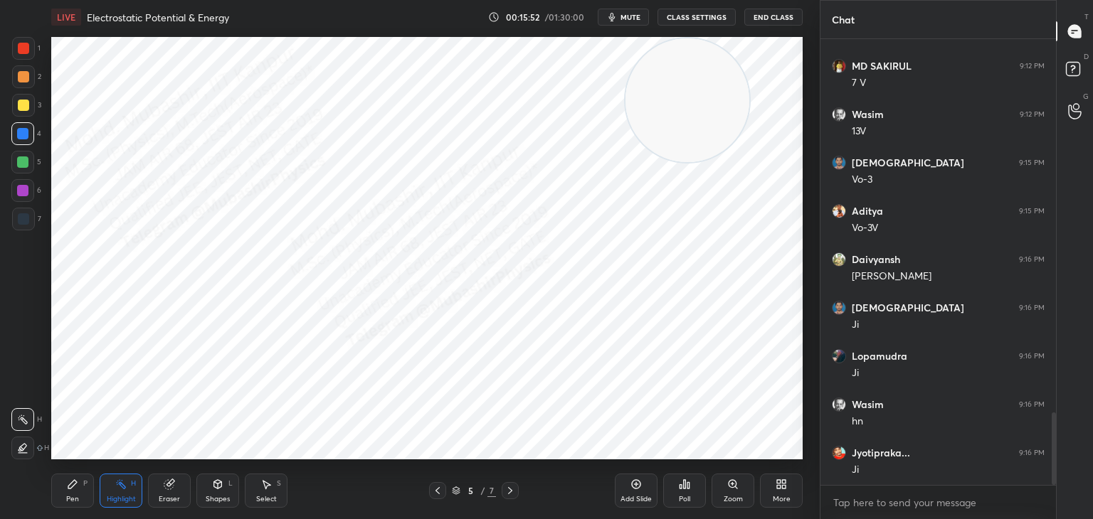
click at [631, 18] on span "mute" at bounding box center [630, 17] width 20 height 10
drag, startPoint x: 610, startPoint y: 9, endPoint x: 606, endPoint y: 35, distance: 25.9
click at [610, 10] on button "unmute" at bounding box center [623, 17] width 51 height 17
drag, startPoint x: 510, startPoint y: 490, endPoint x: 415, endPoint y: 473, distance: 96.1
click at [509, 490] on icon at bounding box center [509, 490] width 11 height 11
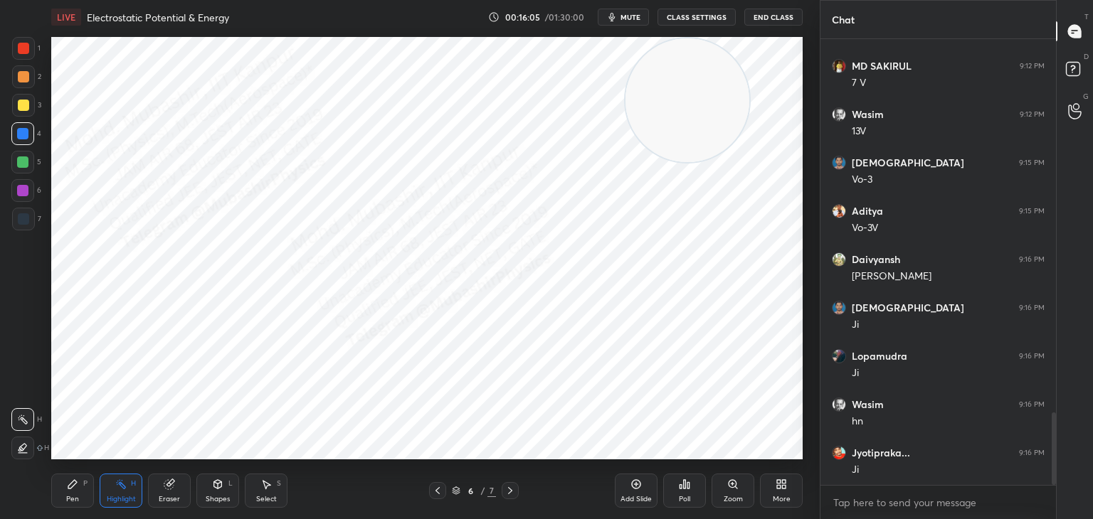
click at [63, 477] on div "Pen P" at bounding box center [72, 491] width 43 height 34
click at [22, 214] on div at bounding box center [23, 219] width 23 height 23
drag, startPoint x: 684, startPoint y: 105, endPoint x: 131, endPoint y: 430, distance: 641.6
click at [133, 446] on video at bounding box center [135, 396] width 124 height 124
click at [632, 16] on span "mute" at bounding box center [630, 17] width 20 height 10
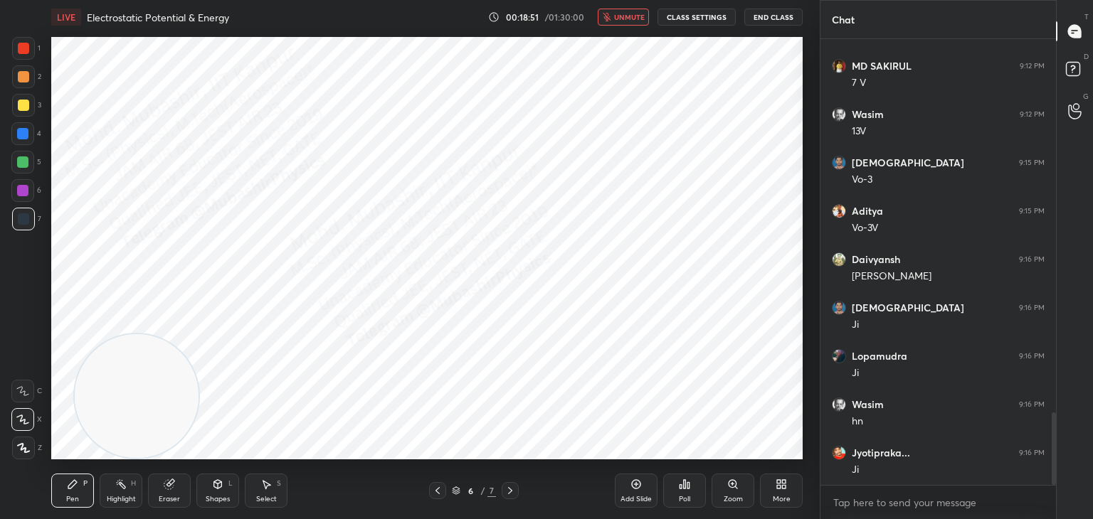
click at [113, 484] on div "Highlight H" at bounding box center [121, 491] width 43 height 34
click at [615, 15] on button "unmute" at bounding box center [623, 17] width 51 height 17
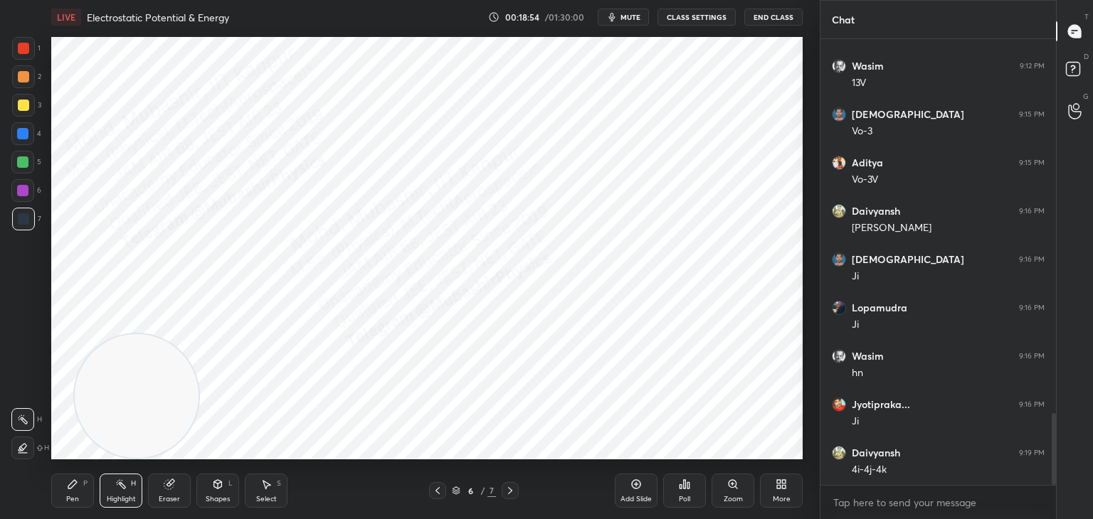
click at [620, 28] on div "LIVE Electrostatic Potential & Energy 00:18:54 / 01:30:00 mute CLASS SETTINGS E…" at bounding box center [426, 17] width 751 height 34
click at [631, 18] on span "mute" at bounding box center [630, 17] width 20 height 10
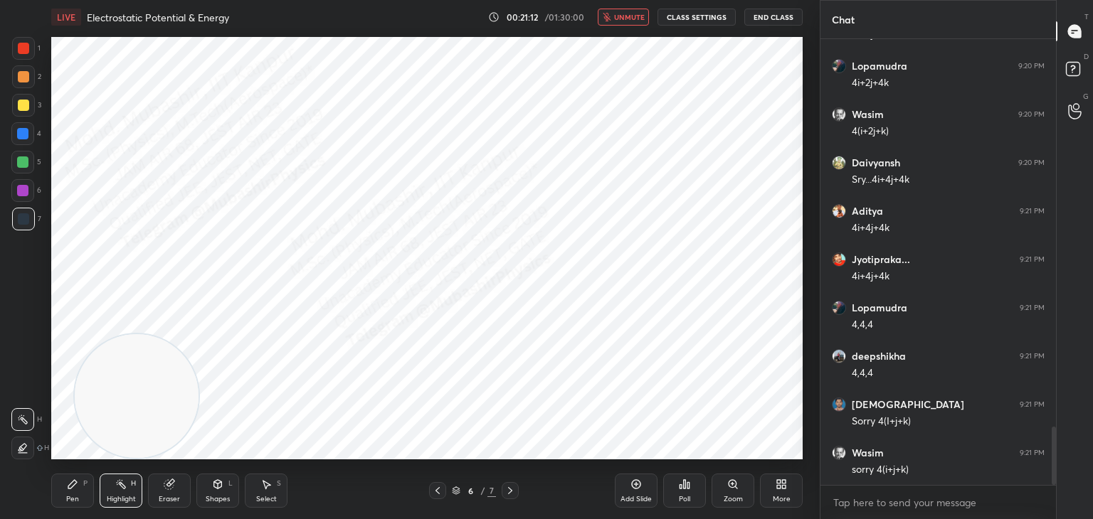
scroll to position [2963, 0]
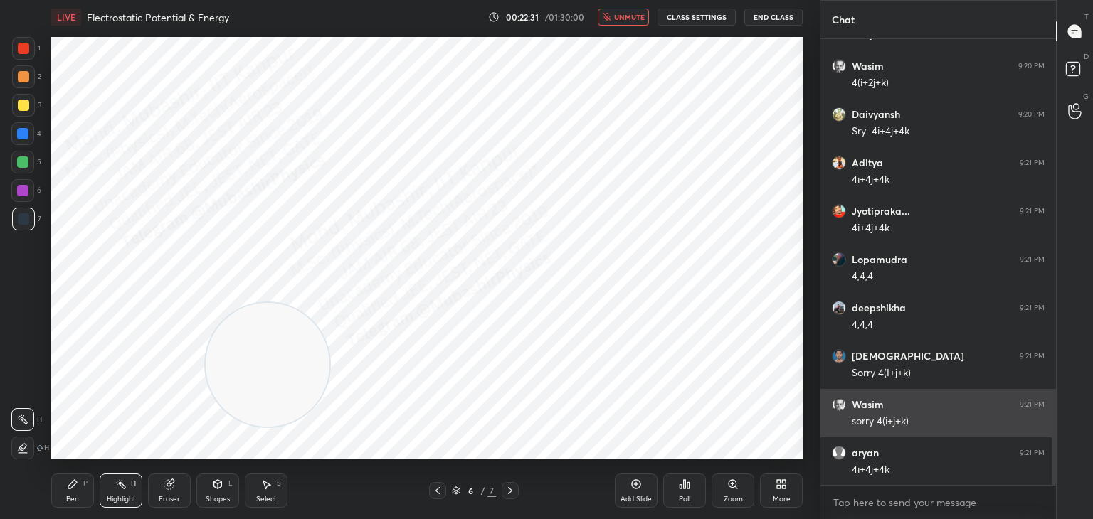
drag, startPoint x: 210, startPoint y: 383, endPoint x: 893, endPoint y: 413, distance: 684.2
click at [890, 422] on div "1 2 3 4 5 6 7 C X Z C X Z E E Erase all H H LIVE Electrostatic Potential & Ener…" at bounding box center [546, 259] width 1093 height 519
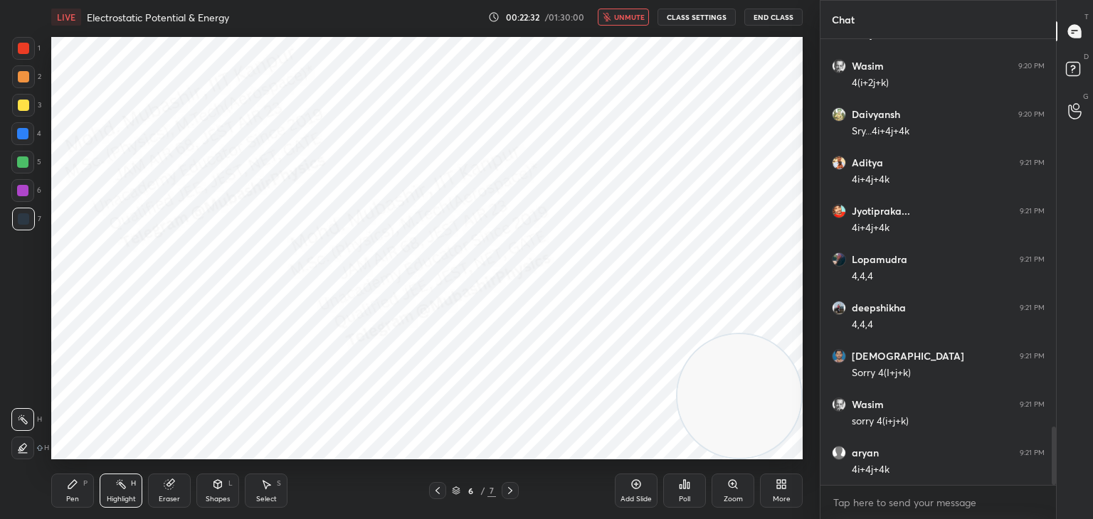
click at [634, 21] on span "unmute" at bounding box center [629, 17] width 31 height 10
click at [79, 497] on div "Pen P" at bounding box center [72, 491] width 43 height 34
click at [19, 139] on div at bounding box center [22, 133] width 11 height 11
drag, startPoint x: 736, startPoint y: 368, endPoint x: 154, endPoint y: 391, distance: 583.0
click at [644, 400] on video at bounding box center [706, 393] width 124 height 124
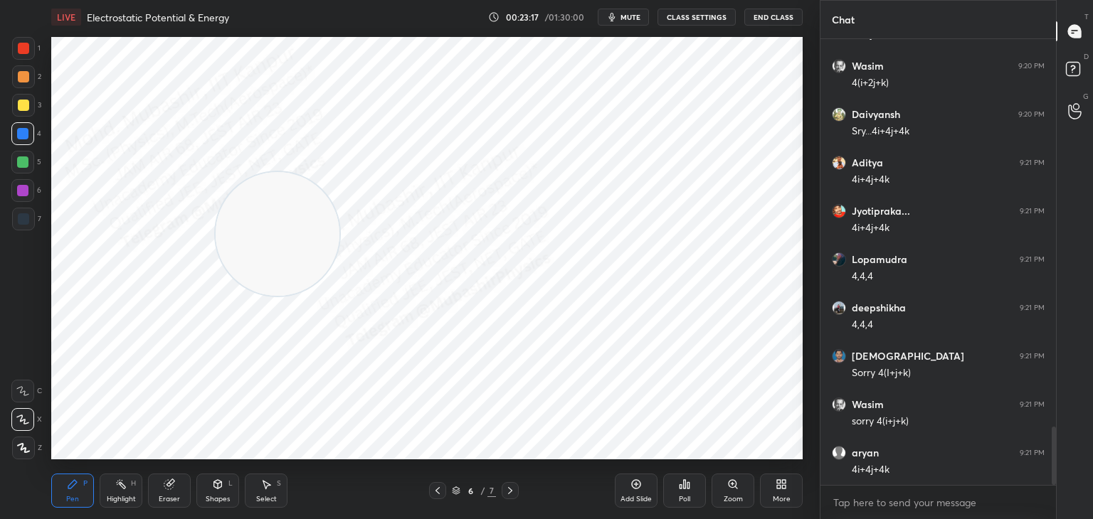
drag, startPoint x: 117, startPoint y: 368, endPoint x: 425, endPoint y: 154, distance: 374.7
click at [339, 172] on video at bounding box center [278, 234] width 124 height 124
click at [18, 196] on div at bounding box center [22, 190] width 23 height 23
drag, startPoint x: 439, startPoint y: 110, endPoint x: 85, endPoint y: 184, distance: 361.0
click at [1, 149] on div "1 2 3 4 5 6 7 C X Z C X Z E E Erase all H H LIVE Electrostatic Potential & Ener…" at bounding box center [404, 259] width 808 height 519
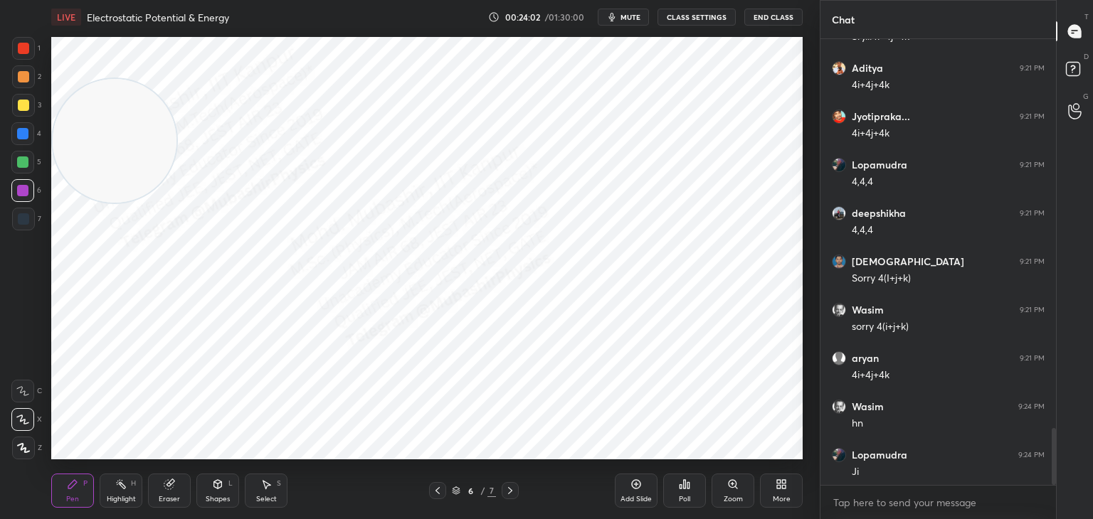
scroll to position [3060, 0]
drag, startPoint x: 1052, startPoint y: 465, endPoint x: 1024, endPoint y: 499, distance: 44.4
click at [1031, 501] on div "Wasim 9:20 PM 4(i+2j+k) Daivyansh 9:20 PM Sry...4i+4j+4k Aditya 9:21 PM 4i+4j+4…" at bounding box center [937, 279] width 235 height 480
click at [970, 504] on textarea at bounding box center [938, 503] width 213 height 23
click at [119, 491] on div "Highlight H" at bounding box center [121, 491] width 43 height 34
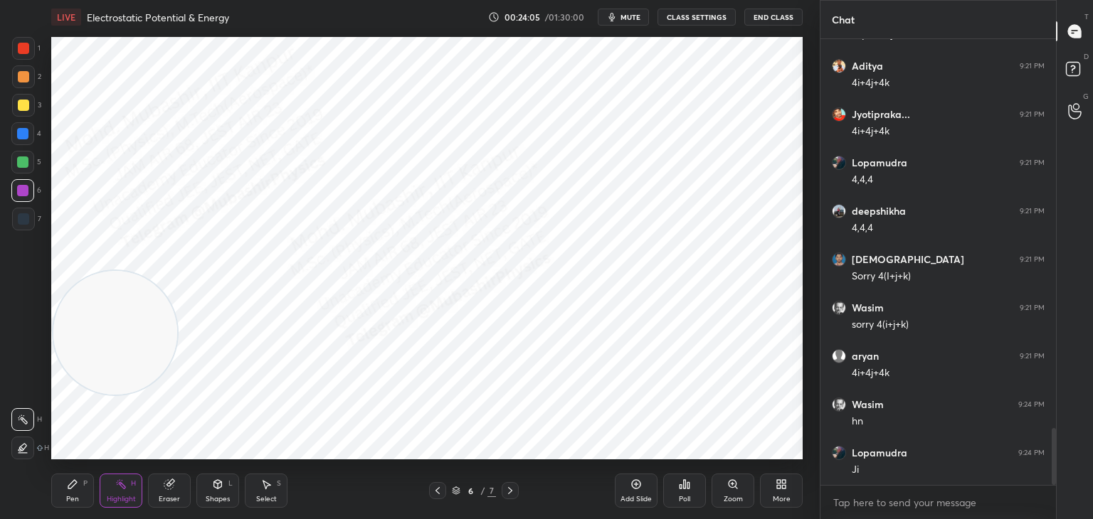
drag, startPoint x: 123, startPoint y: 314, endPoint x: 122, endPoint y: 385, distance: 71.1
click at [122, 385] on video at bounding box center [115, 333] width 124 height 124
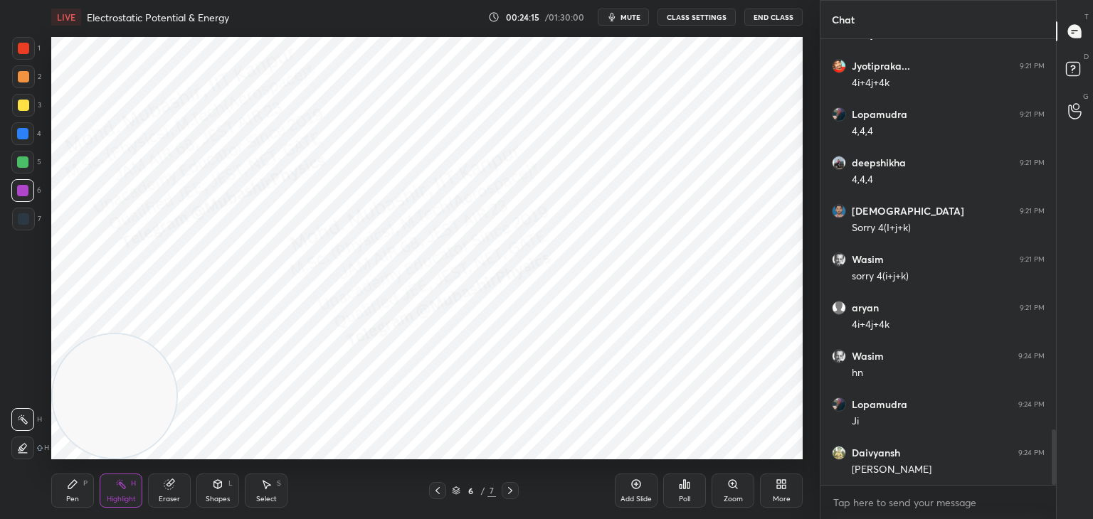
scroll to position [3157, 0]
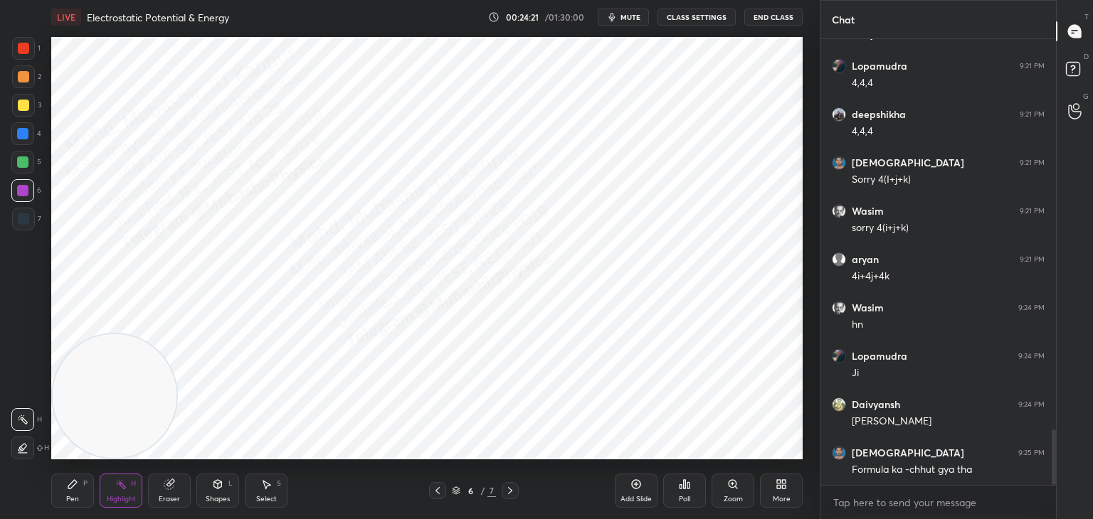
click at [506, 494] on icon at bounding box center [509, 490] width 11 height 11
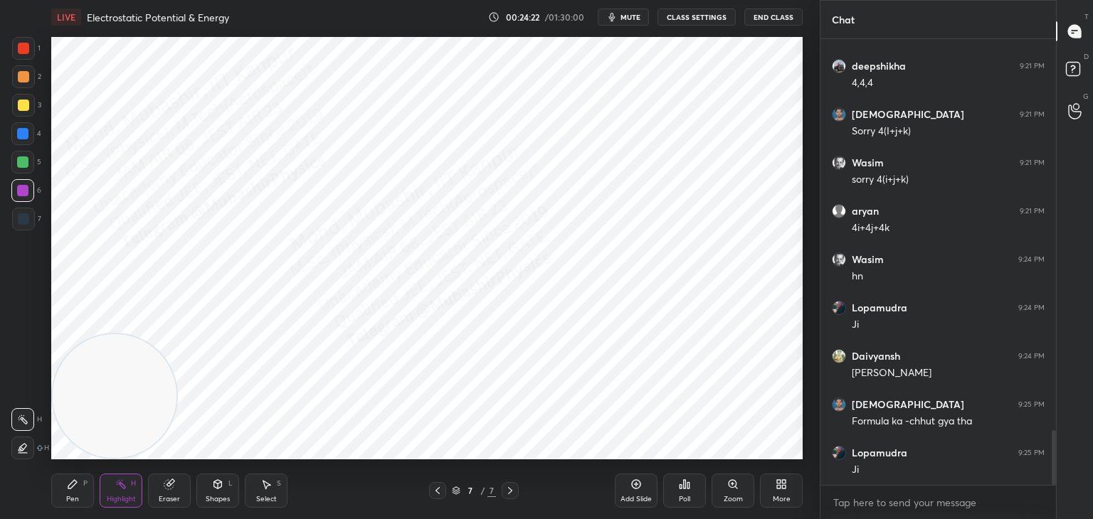
drag, startPoint x: 62, startPoint y: 494, endPoint x: 108, endPoint y: 492, distance: 46.3
click at [65, 494] on div "Pen P" at bounding box center [72, 491] width 43 height 34
drag, startPoint x: 114, startPoint y: 492, endPoint x: 114, endPoint y: 480, distance: 11.4
click at [113, 493] on div "Highlight H" at bounding box center [121, 491] width 43 height 34
drag, startPoint x: 107, startPoint y: 412, endPoint x: 776, endPoint y: 415, distance: 668.7
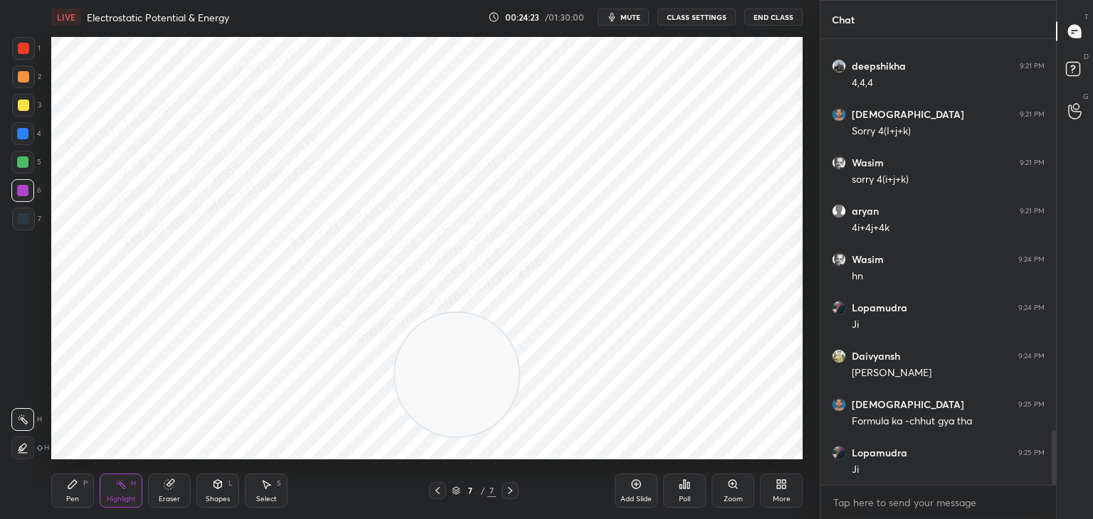
click at [519, 431] on video at bounding box center [457, 375] width 124 height 124
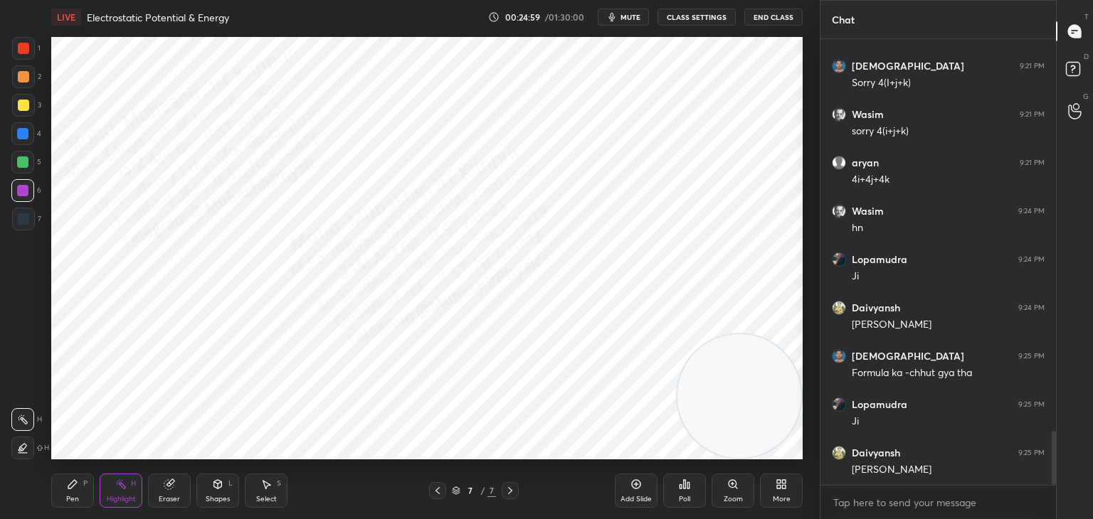
drag, startPoint x: 65, startPoint y: 494, endPoint x: 107, endPoint y: 490, distance: 42.9
click at [68, 493] on div "Pen P" at bounding box center [72, 491] width 43 height 34
click at [120, 497] on div "Highlight" at bounding box center [121, 499] width 29 height 7
drag, startPoint x: 72, startPoint y: 491, endPoint x: 120, endPoint y: 490, distance: 47.7
click at [68, 490] on div "Pen P" at bounding box center [72, 491] width 43 height 34
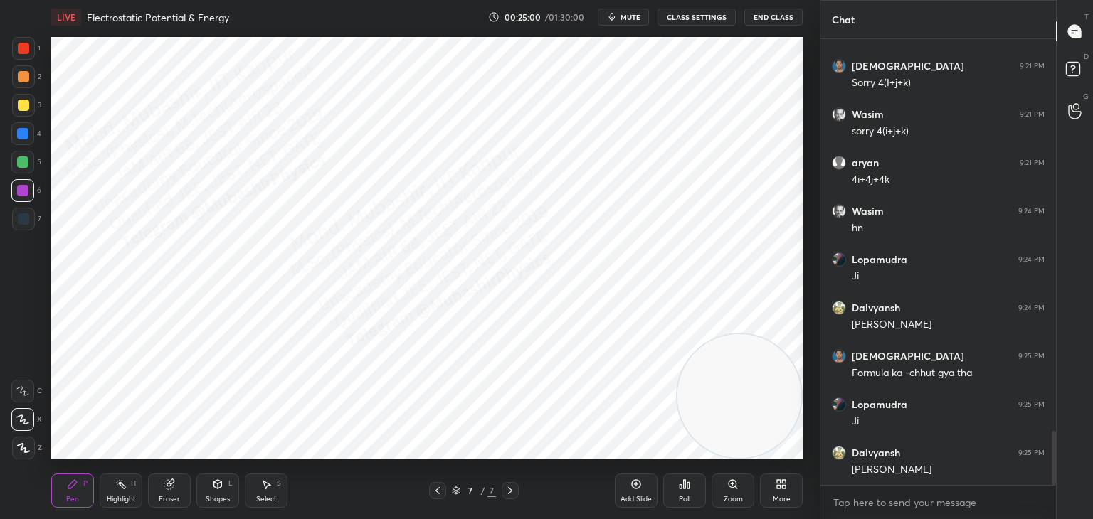
click at [120, 490] on icon at bounding box center [120, 484] width 11 height 11
click at [58, 490] on div "Pen P" at bounding box center [72, 491] width 43 height 34
click at [109, 492] on div "Highlight H" at bounding box center [121, 491] width 43 height 34
drag, startPoint x: 75, startPoint y: 497, endPoint x: 102, endPoint y: 492, distance: 28.2
click at [73, 499] on div "Pen" at bounding box center [72, 499] width 13 height 7
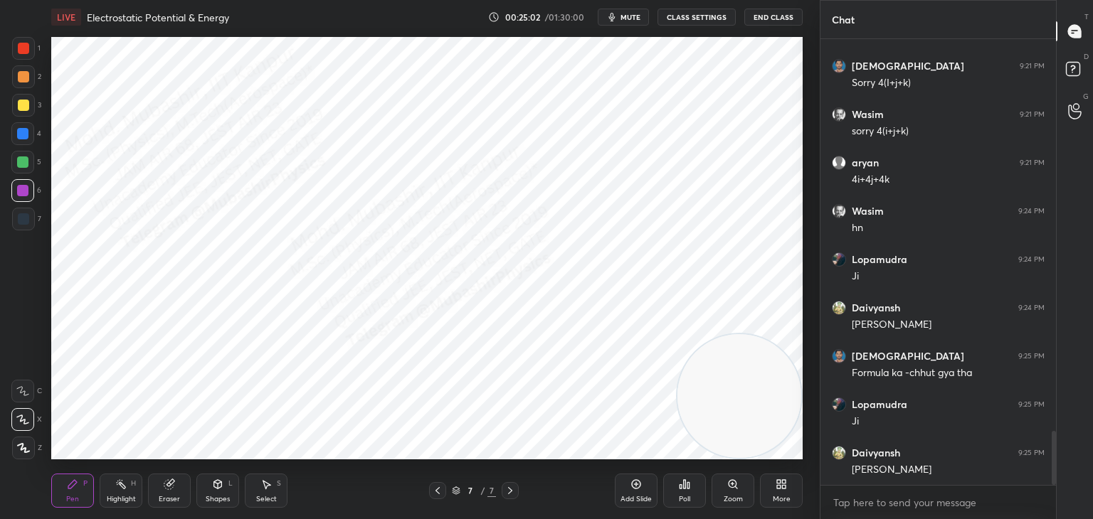
scroll to position [3315, 0]
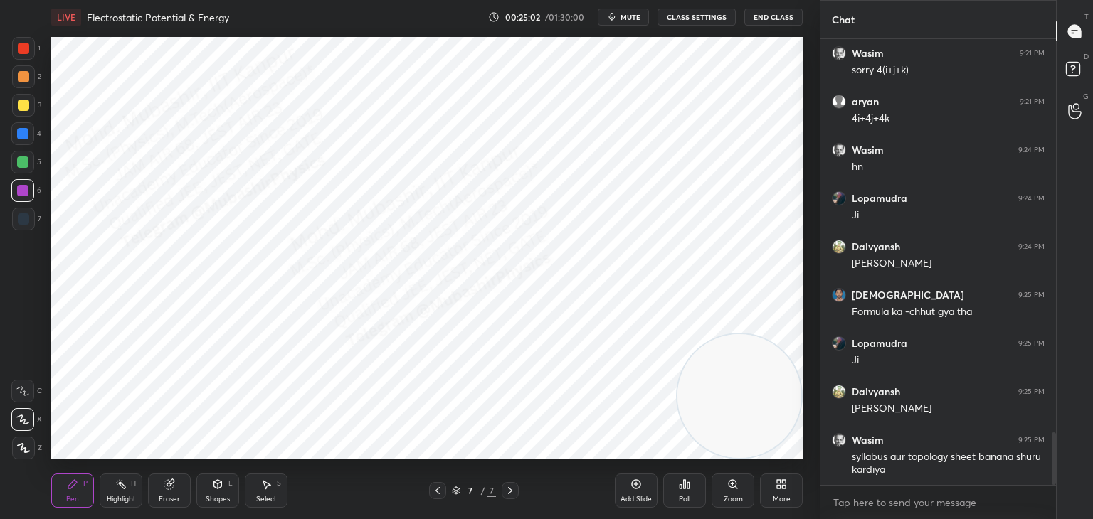
drag, startPoint x: 109, startPoint y: 490, endPoint x: 97, endPoint y: 489, distance: 11.5
click at [103, 489] on div "Highlight H" at bounding box center [121, 491] width 43 height 34
click at [66, 494] on div "Pen P" at bounding box center [72, 491] width 43 height 34
click at [26, 218] on div at bounding box center [23, 218] width 11 height 11
click at [33, 138] on div at bounding box center [22, 133] width 23 height 23
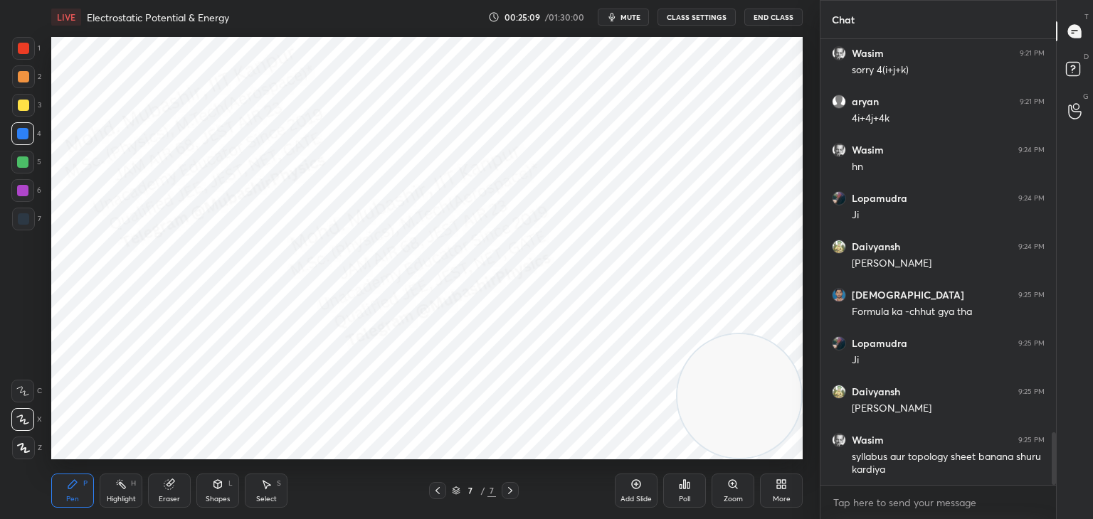
click at [111, 486] on div "Highlight H" at bounding box center [121, 491] width 43 height 34
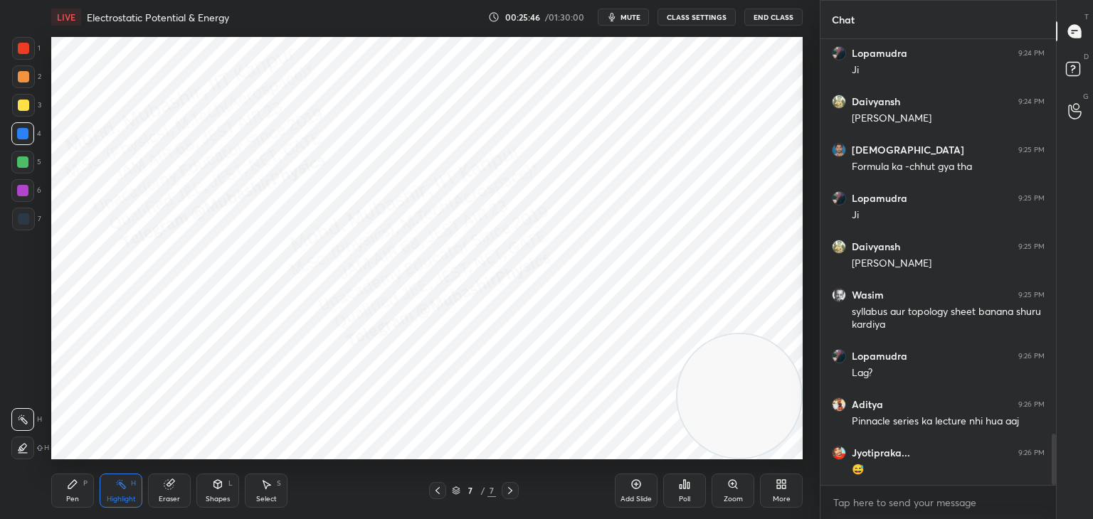
scroll to position [3508, 0]
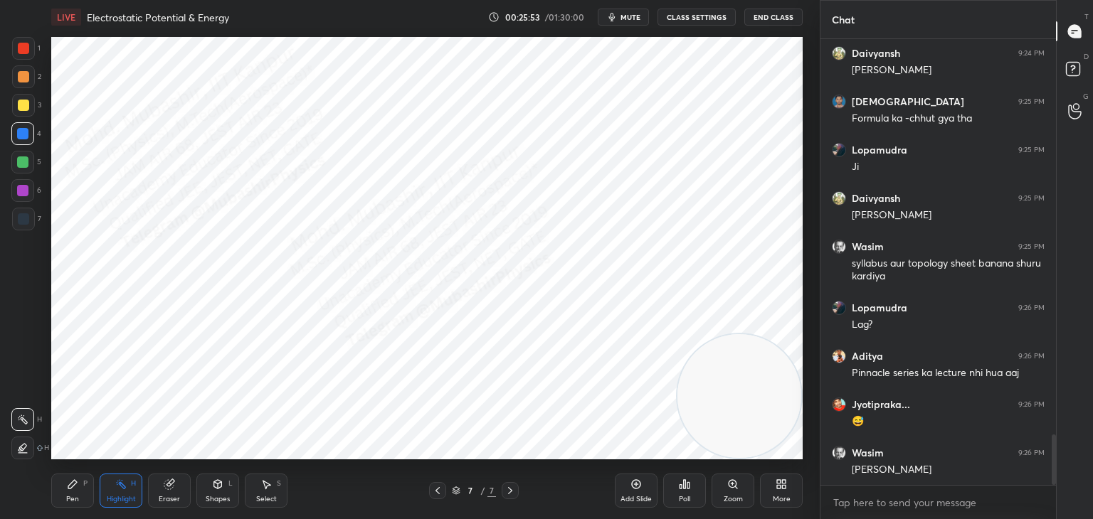
click at [77, 488] on div "Pen P" at bounding box center [72, 491] width 43 height 34
click at [126, 477] on div "Highlight H" at bounding box center [121, 491] width 43 height 34
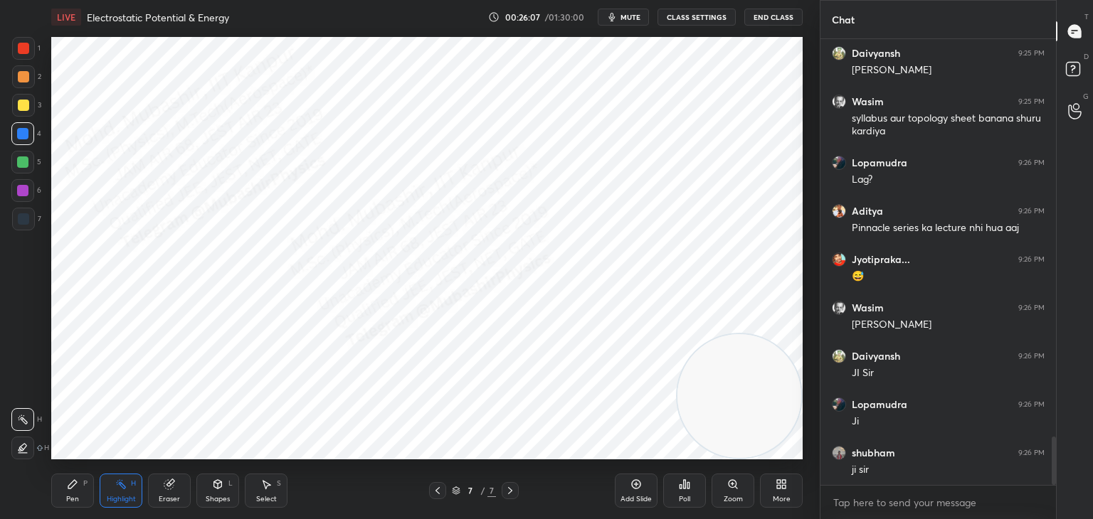
scroll to position [3702, 0]
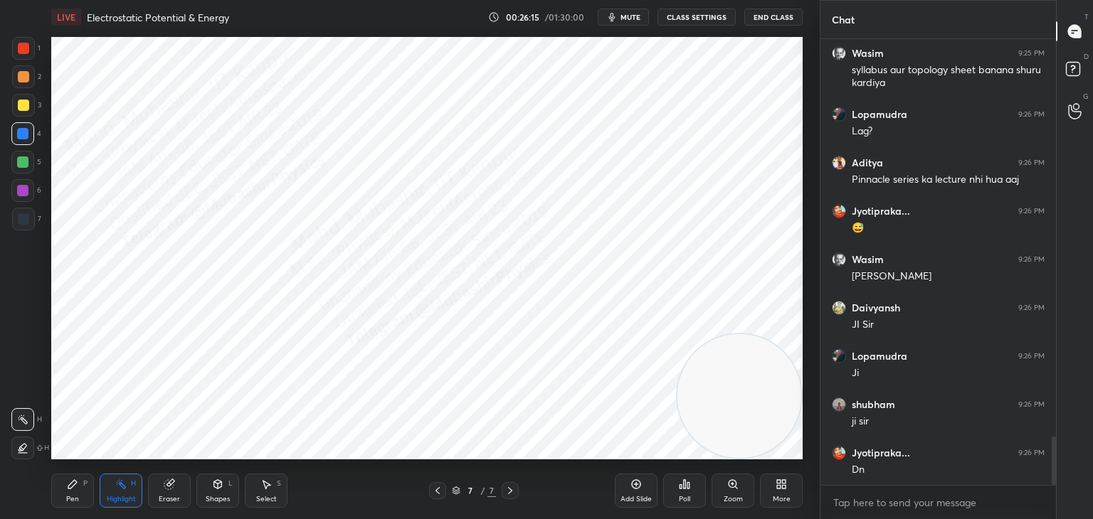
click at [72, 494] on div "Pen P" at bounding box center [72, 491] width 43 height 34
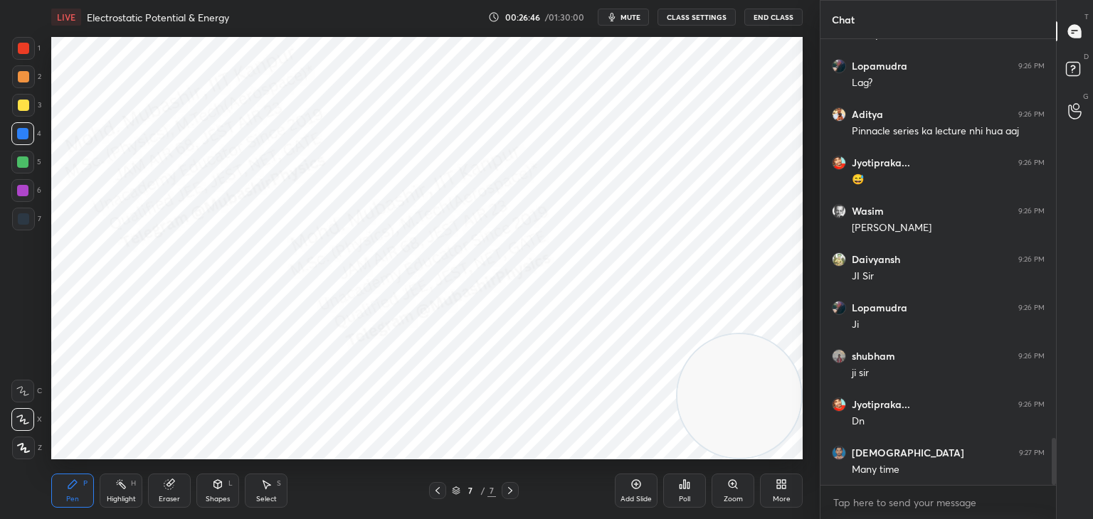
scroll to position [3799, 0]
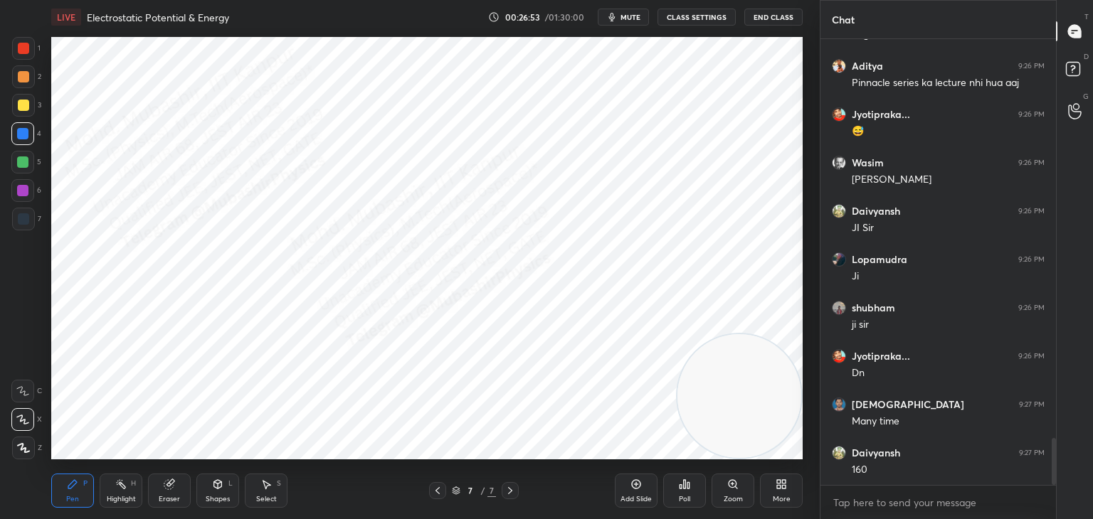
click at [630, 16] on span "mute" at bounding box center [630, 17] width 20 height 10
click at [627, 17] on span "unmute" at bounding box center [629, 17] width 31 height 10
drag, startPoint x: 28, startPoint y: 191, endPoint x: 46, endPoint y: 192, distance: 17.8
click at [23, 186] on div at bounding box center [22, 190] width 11 height 11
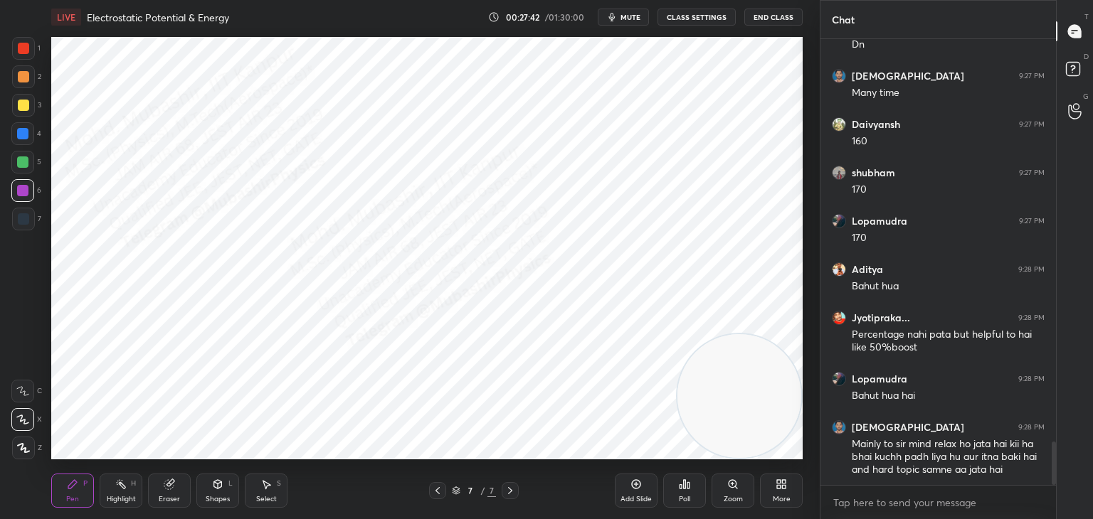
scroll to position [4176, 0]
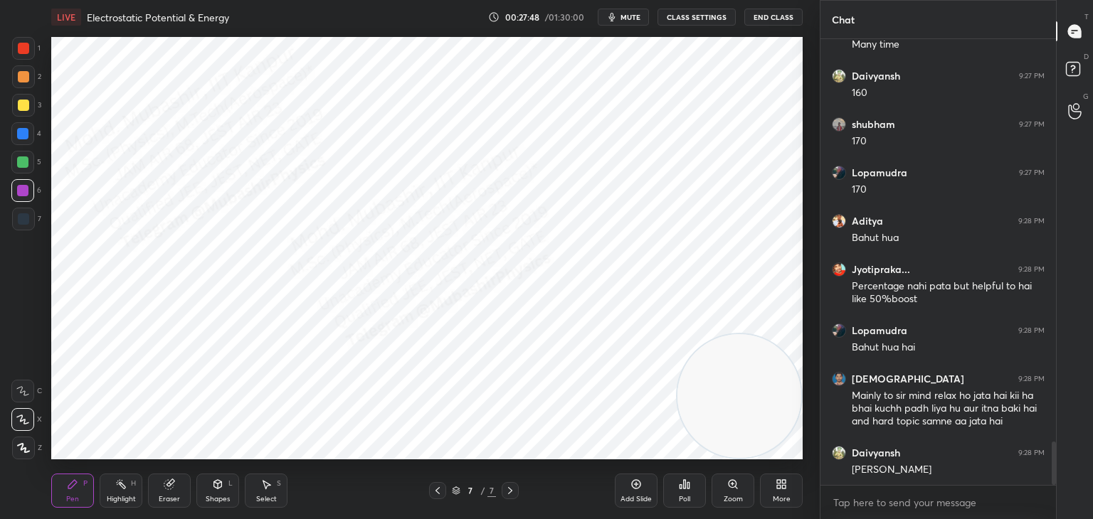
click at [160, 482] on div "Eraser" at bounding box center [169, 491] width 43 height 34
click at [122, 488] on icon at bounding box center [120, 484] width 11 height 11
click at [167, 487] on icon at bounding box center [168, 484] width 9 height 9
click at [127, 490] on div "Highlight H" at bounding box center [121, 491] width 43 height 34
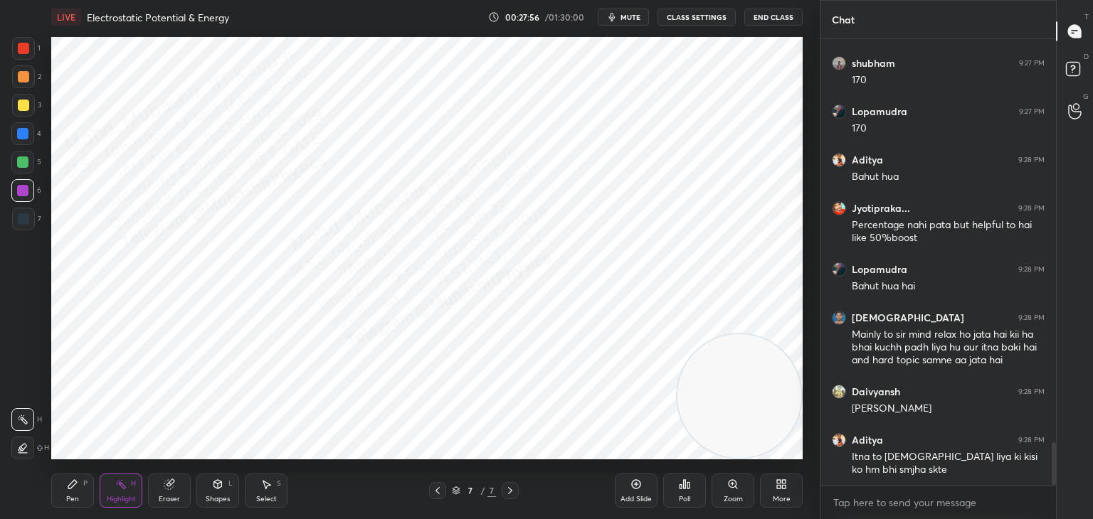
click at [89, 490] on div "Pen P" at bounding box center [72, 491] width 43 height 34
drag, startPoint x: 25, startPoint y: 164, endPoint x: 48, endPoint y: 169, distance: 24.2
click at [25, 166] on div at bounding box center [22, 161] width 11 height 11
click at [133, 490] on div "Highlight H" at bounding box center [121, 491] width 43 height 34
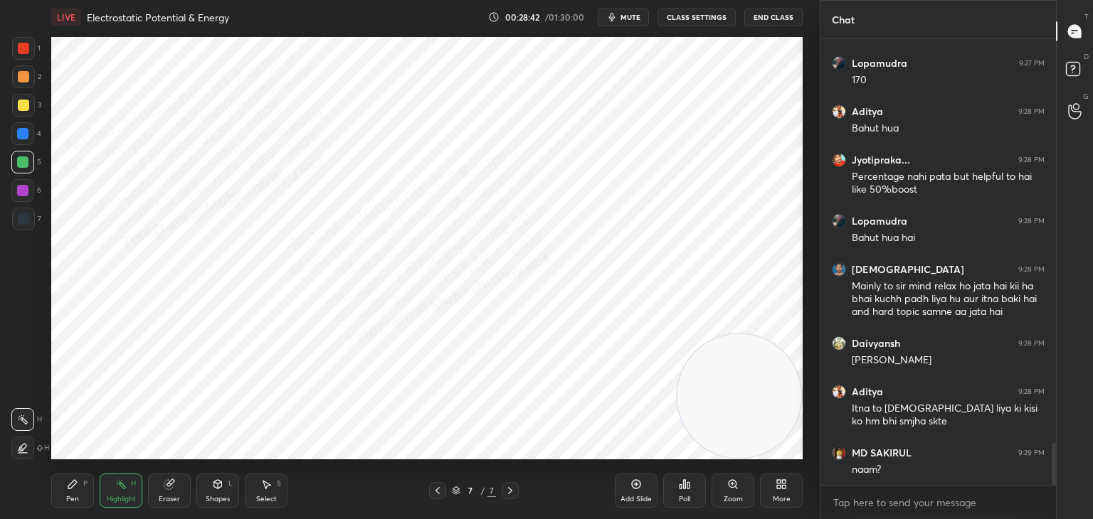
click at [70, 489] on icon at bounding box center [72, 484] width 11 height 11
click at [23, 189] on div at bounding box center [22, 190] width 11 height 11
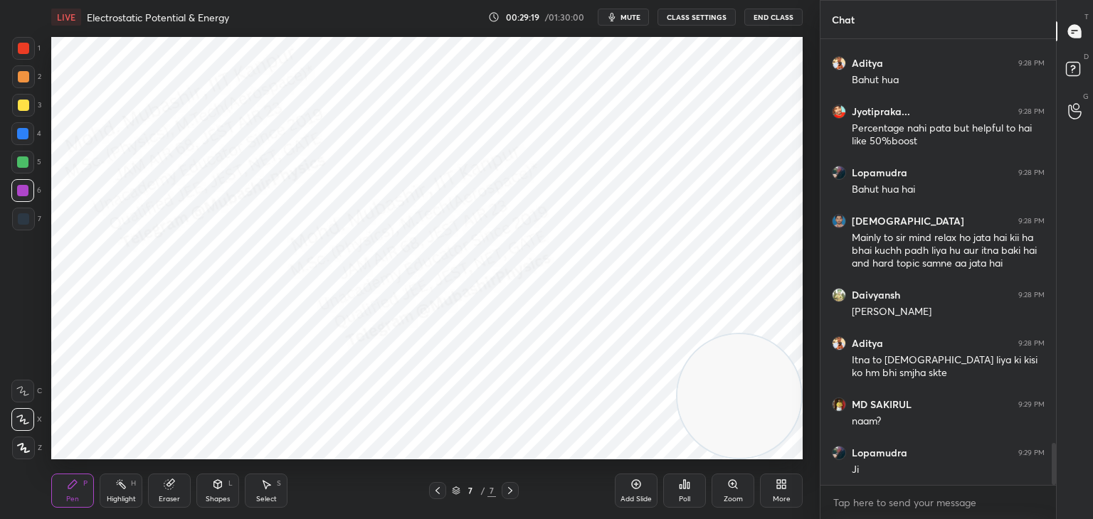
scroll to position [4395, 0]
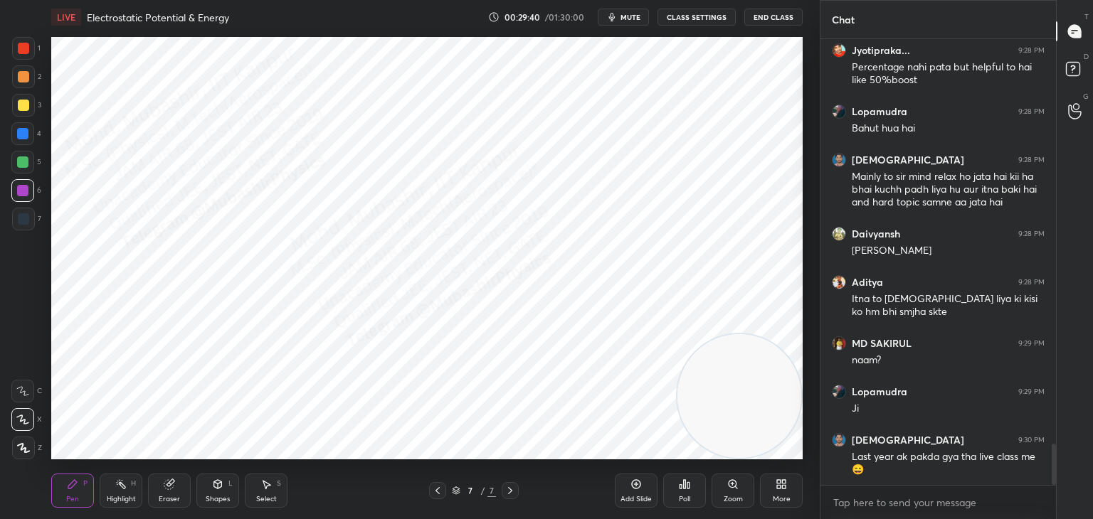
click at [126, 487] on icon at bounding box center [120, 484] width 11 height 11
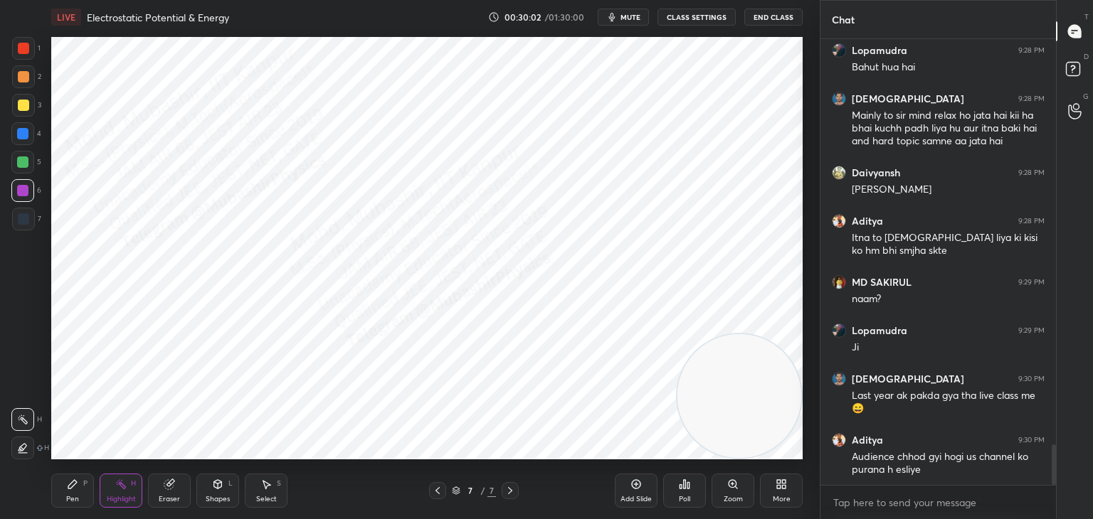
drag, startPoint x: 172, startPoint y: 492, endPoint x: 164, endPoint y: 492, distance: 8.5
click at [168, 492] on div "Eraser" at bounding box center [169, 491] width 43 height 34
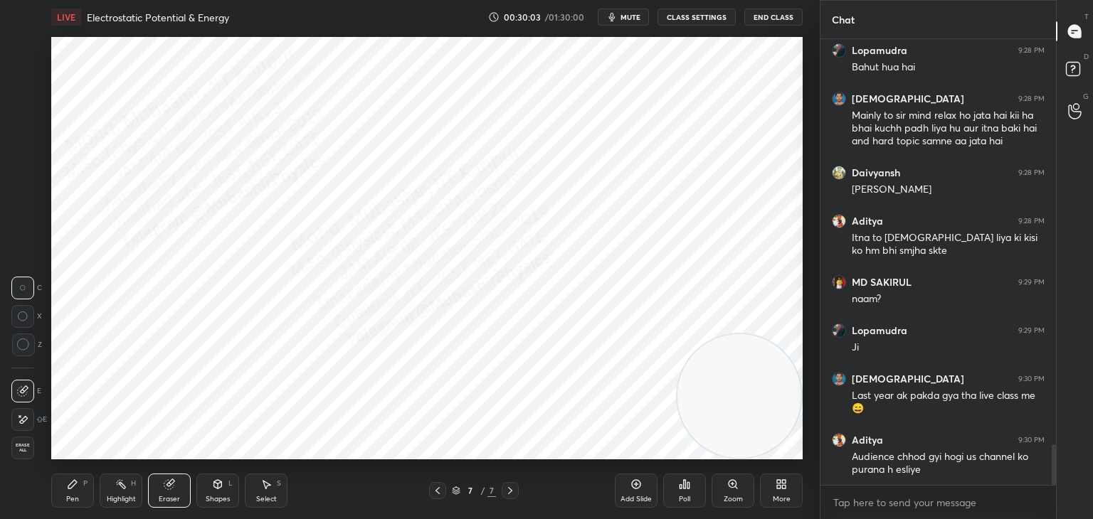
click at [17, 440] on div "Erase all" at bounding box center [22, 448] width 23 height 23
click at [120, 497] on div "Highlight" at bounding box center [121, 499] width 29 height 7
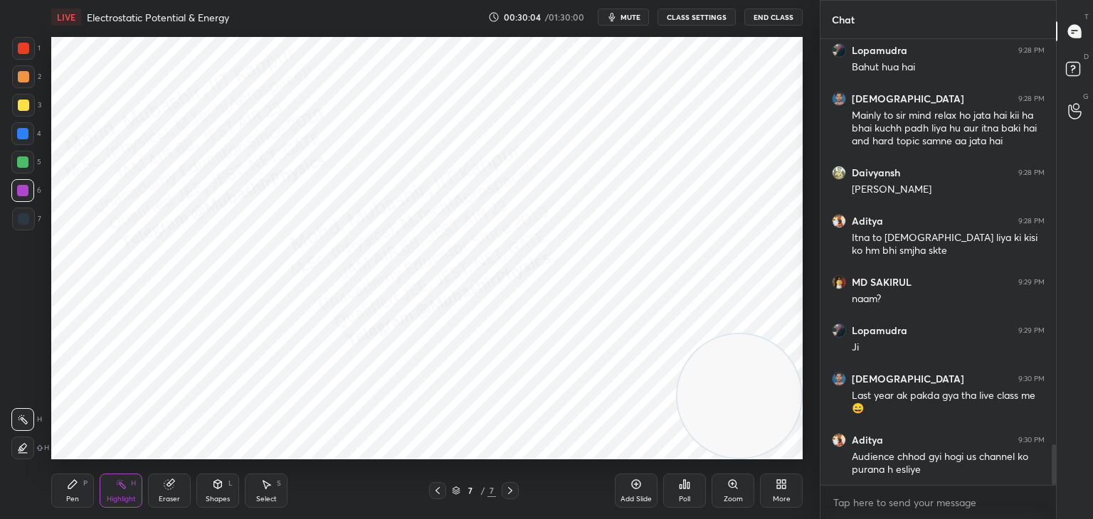
click at [438, 491] on icon at bounding box center [437, 490] width 11 height 11
click at [516, 496] on div at bounding box center [509, 490] width 17 height 17
click at [441, 490] on icon at bounding box center [437, 490] width 11 height 11
click at [635, 18] on span "mute" at bounding box center [630, 17] width 20 height 10
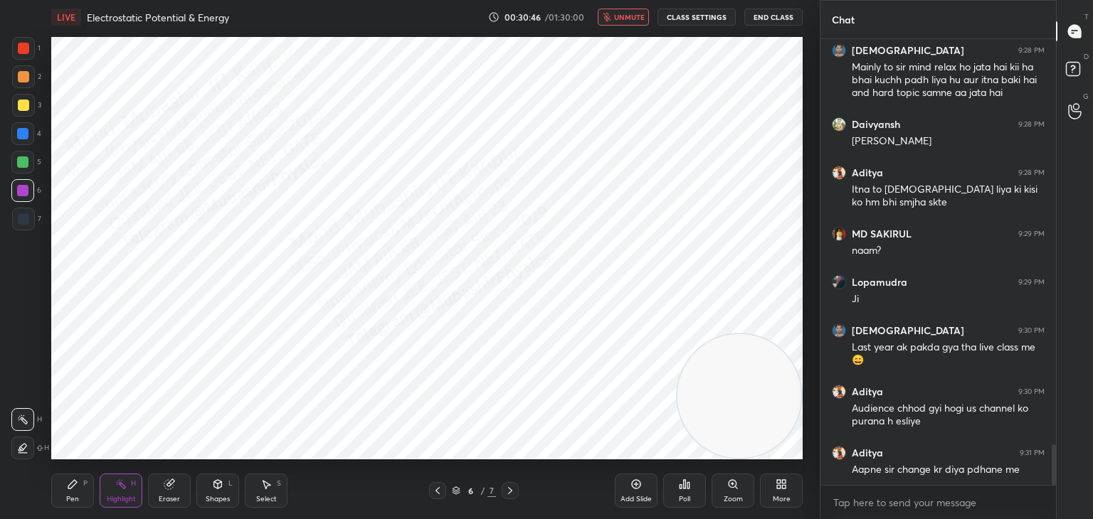
click at [627, 16] on span "unmute" at bounding box center [629, 17] width 31 height 10
click at [790, 493] on div "More" at bounding box center [781, 491] width 43 height 34
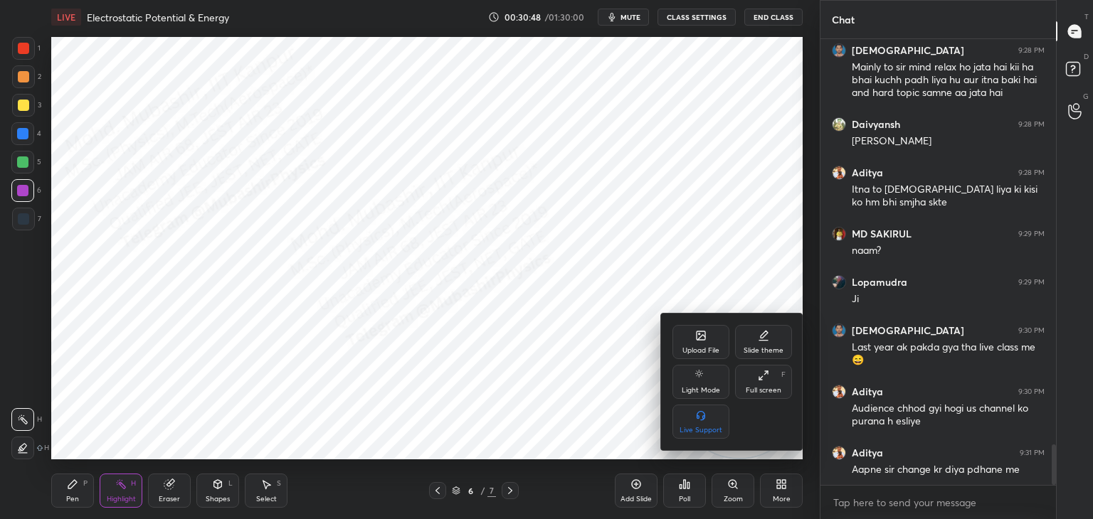
click at [701, 336] on icon at bounding box center [700, 335] width 11 height 11
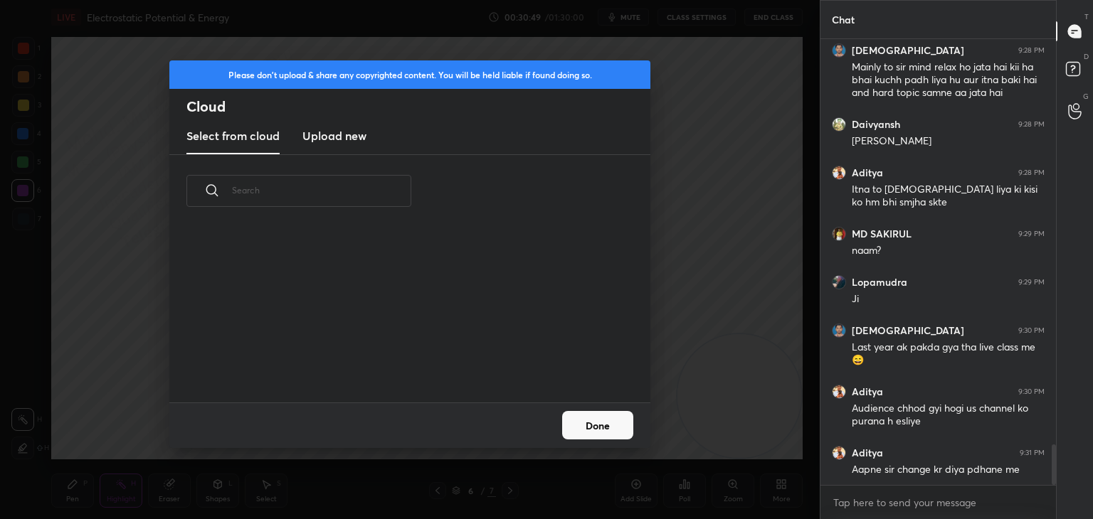
scroll to position [175, 457]
click at [336, 135] on h3 "Upload new" at bounding box center [334, 135] width 64 height 17
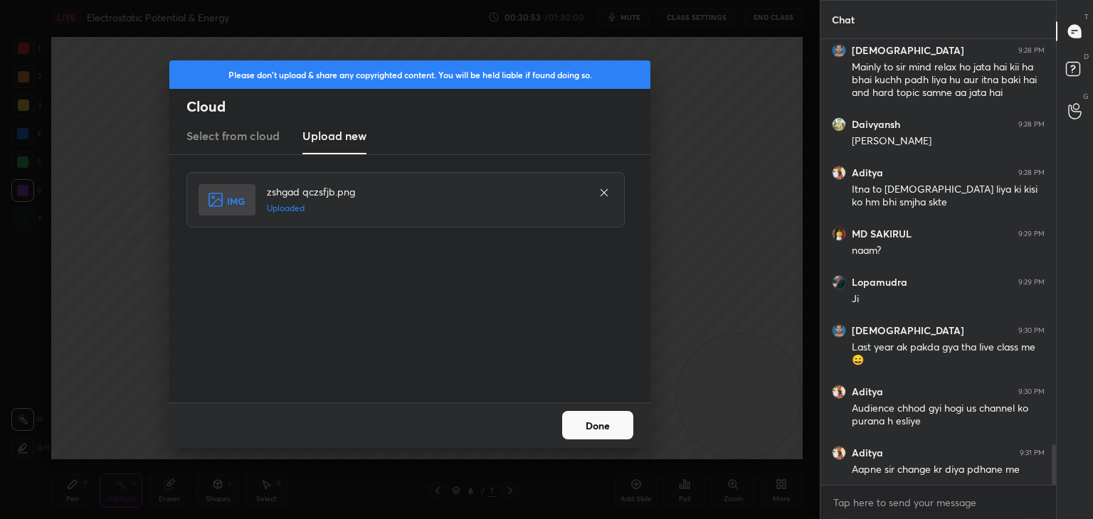
click at [595, 418] on button "Done" at bounding box center [597, 425] width 71 height 28
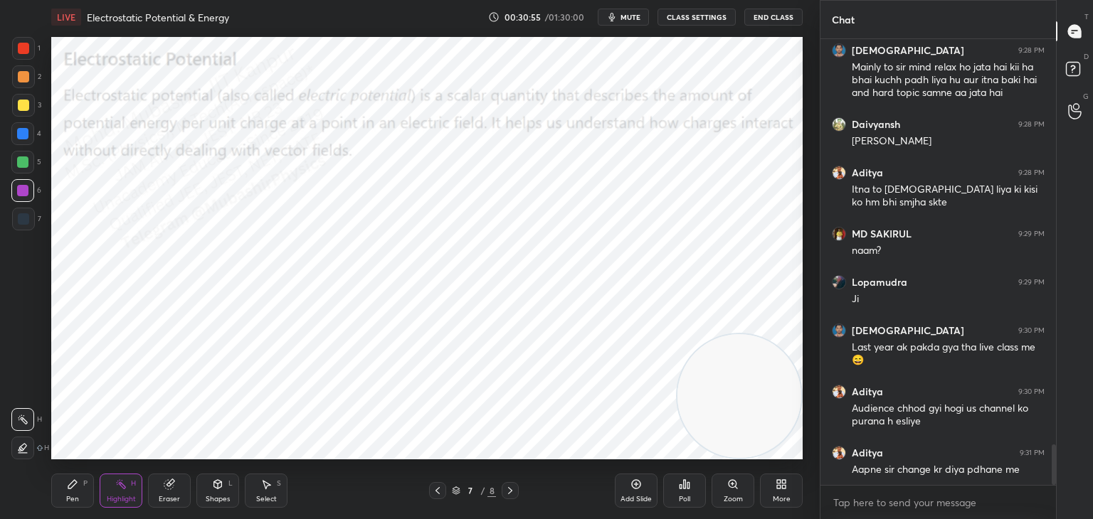
click at [510, 492] on icon at bounding box center [510, 490] width 4 height 7
click at [437, 493] on icon at bounding box center [437, 490] width 11 height 11
click at [92, 497] on div "Pen P" at bounding box center [72, 491] width 43 height 34
click at [91, 499] on div "Pen P" at bounding box center [72, 491] width 43 height 34
click at [117, 496] on div "Highlight" at bounding box center [121, 499] width 29 height 7
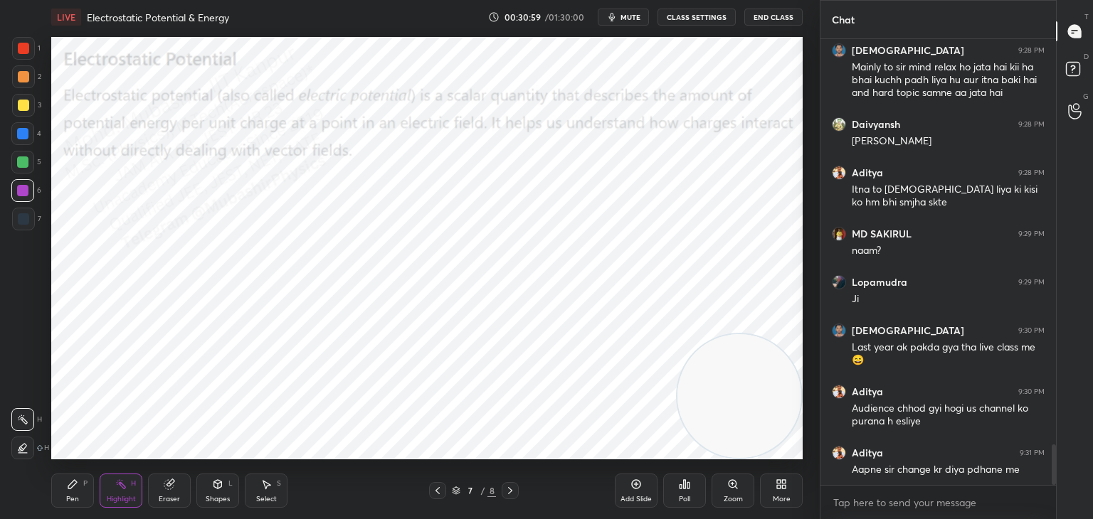
click at [629, 21] on span "mute" at bounding box center [630, 17] width 20 height 10
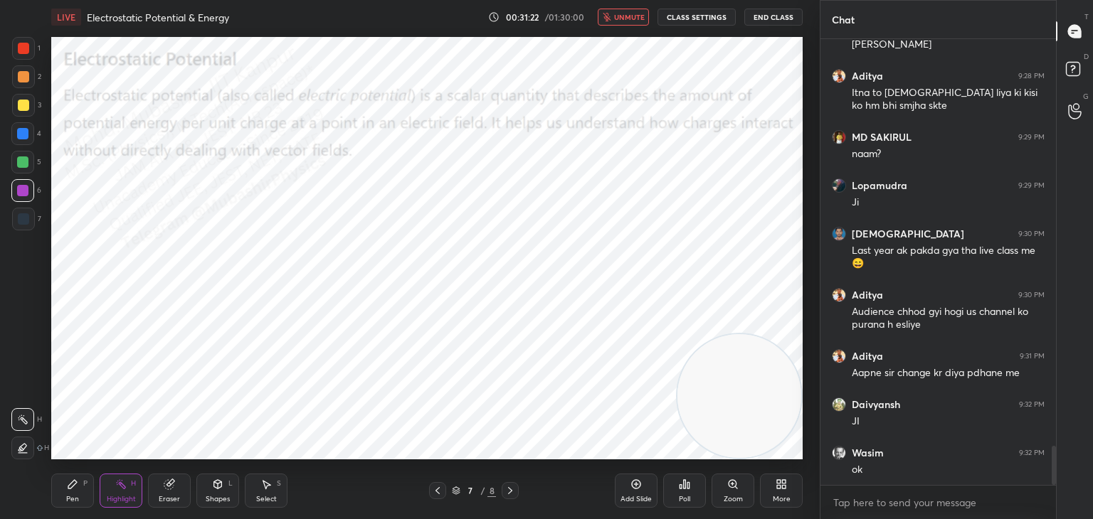
click at [780, 496] on div "More" at bounding box center [782, 499] width 18 height 7
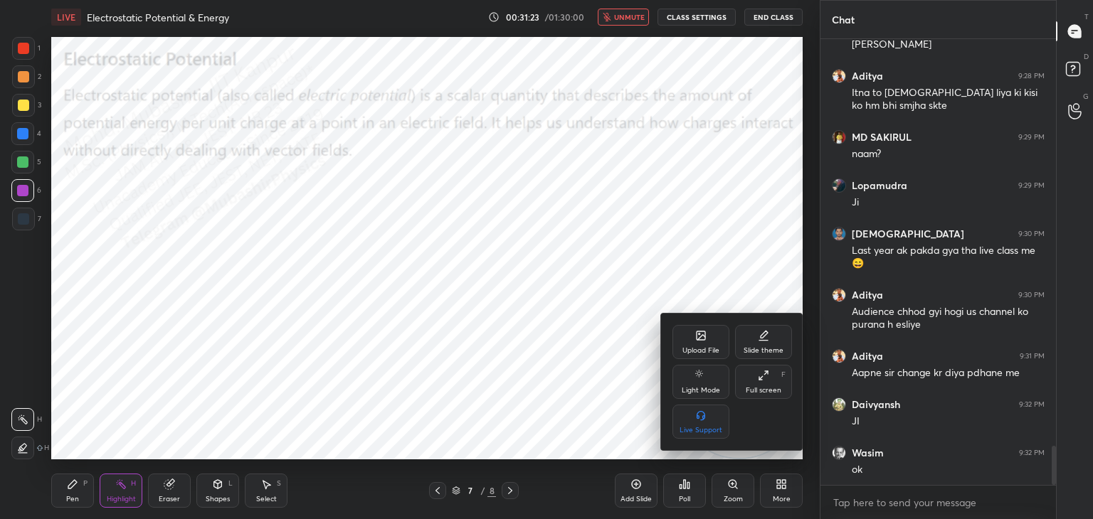
click at [701, 337] on icon at bounding box center [701, 337] width 8 height 5
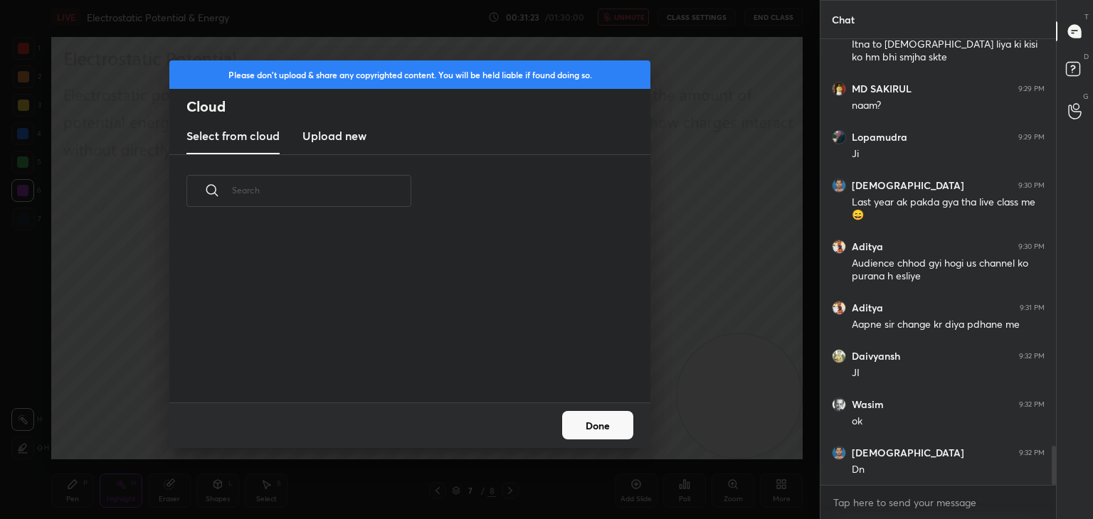
scroll to position [4, 7]
click at [335, 142] on h3 "Upload new" at bounding box center [334, 135] width 64 height 17
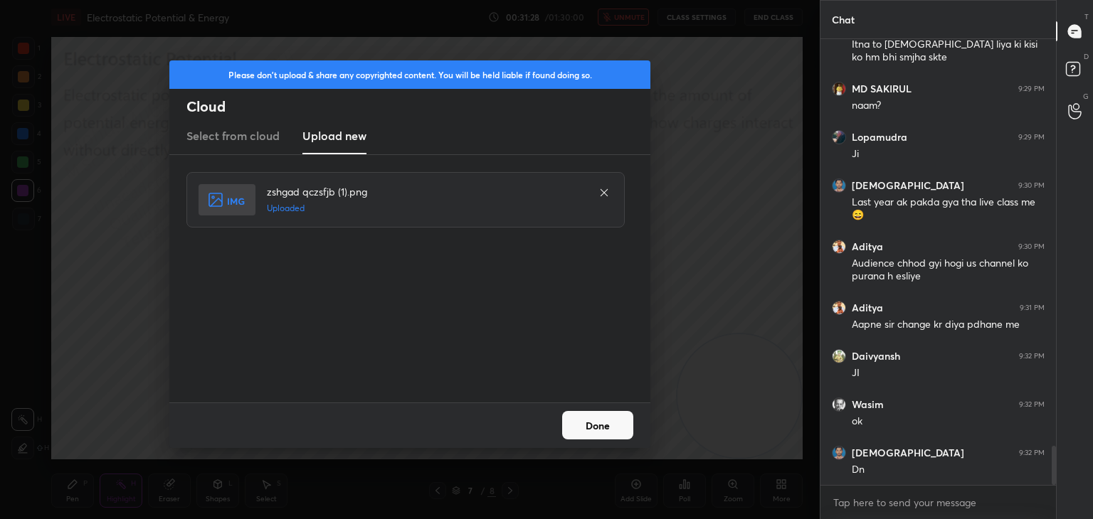
drag, startPoint x: 614, startPoint y: 423, endPoint x: 594, endPoint y: 425, distance: 20.0
click at [610, 423] on button "Done" at bounding box center [597, 425] width 71 height 28
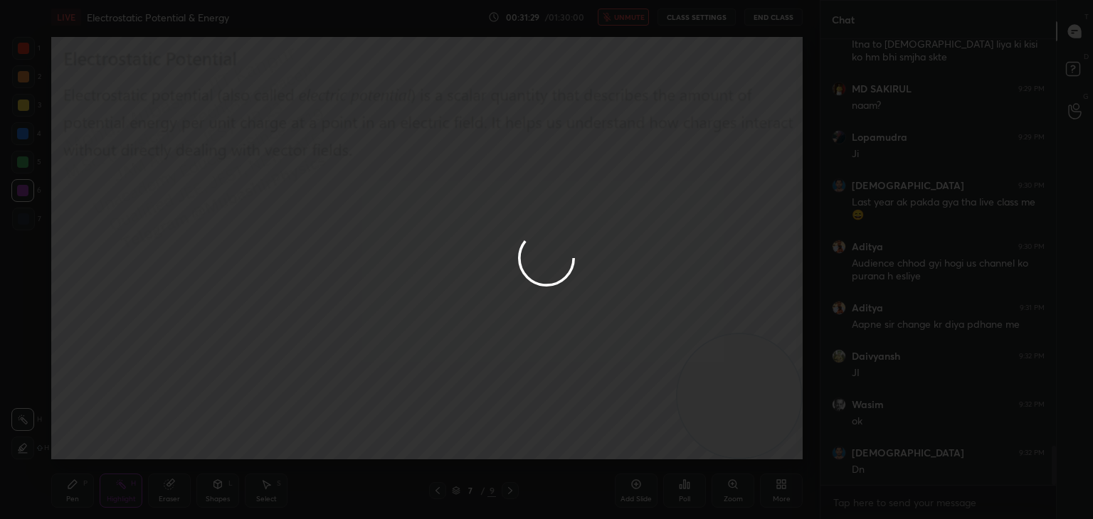
click at [435, 487] on icon at bounding box center [437, 490] width 11 height 11
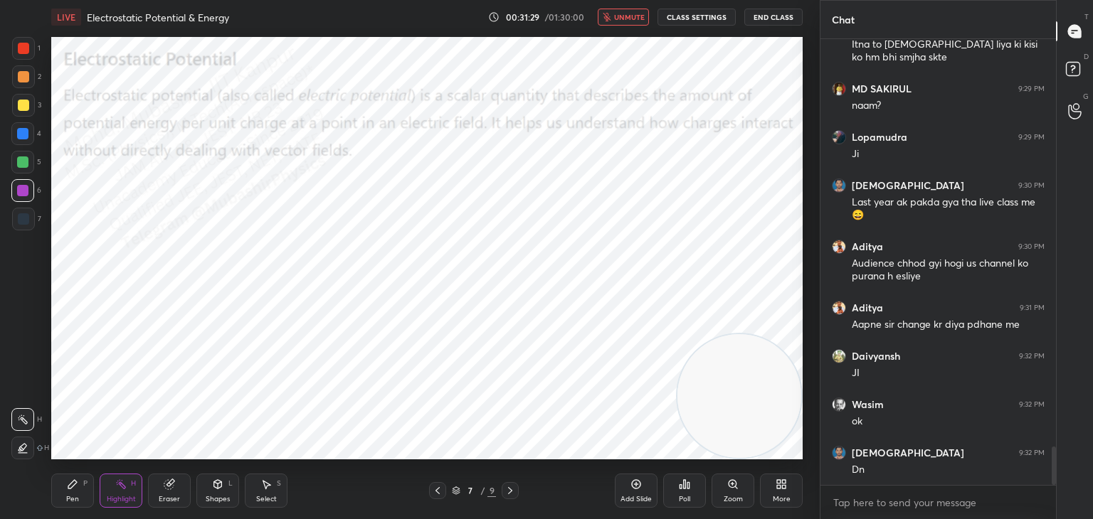
scroll to position [4698, 0]
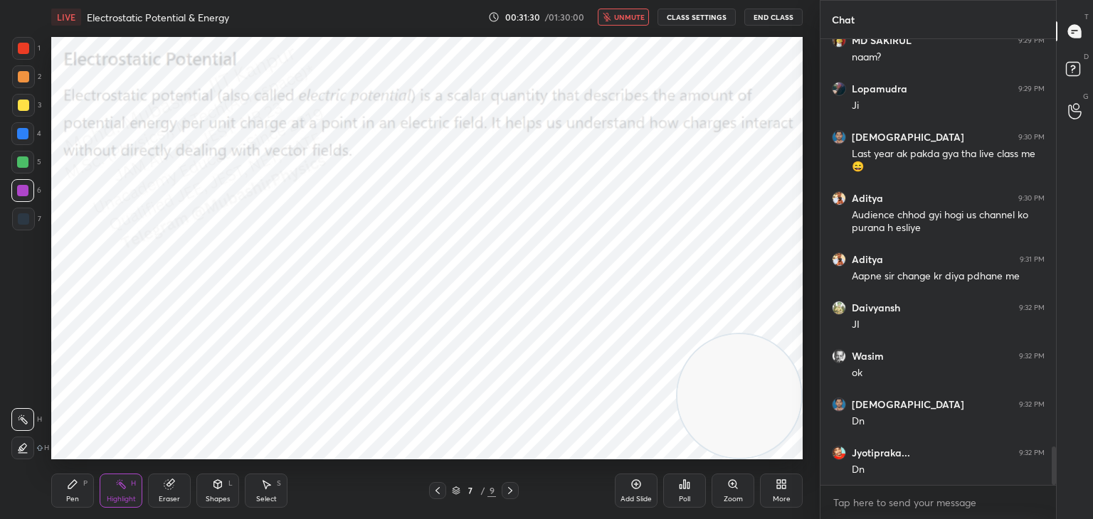
click at [622, 18] on span "unmute" at bounding box center [629, 17] width 31 height 10
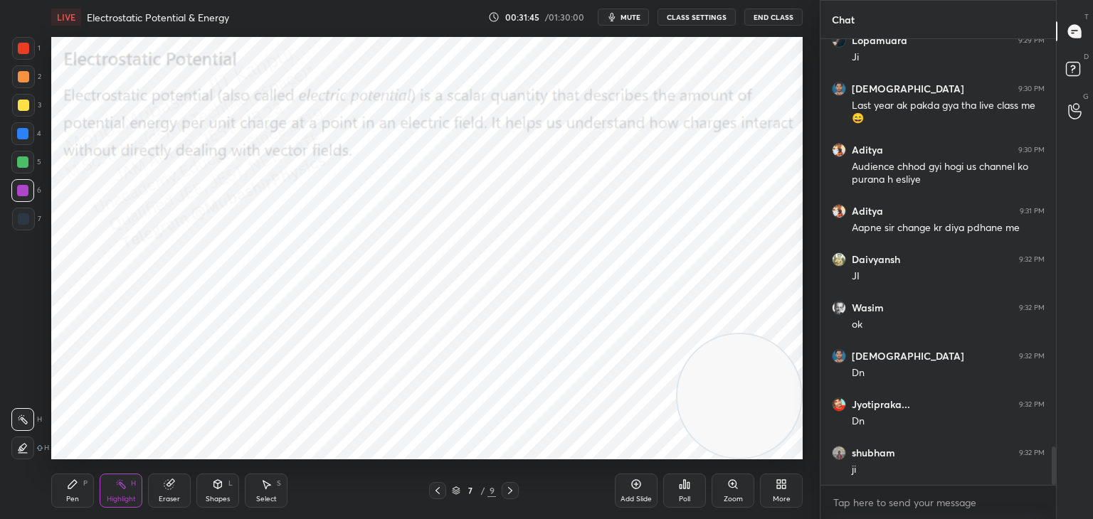
click at [70, 497] on div "Pen" at bounding box center [72, 499] width 13 height 7
drag, startPoint x: 21, startPoint y: 163, endPoint x: 45, endPoint y: 156, distance: 25.2
click at [22, 160] on div at bounding box center [22, 161] width 11 height 11
drag, startPoint x: 111, startPoint y: 476, endPoint x: 127, endPoint y: 460, distance: 22.6
click at [113, 476] on div "Highlight H" at bounding box center [121, 491] width 43 height 34
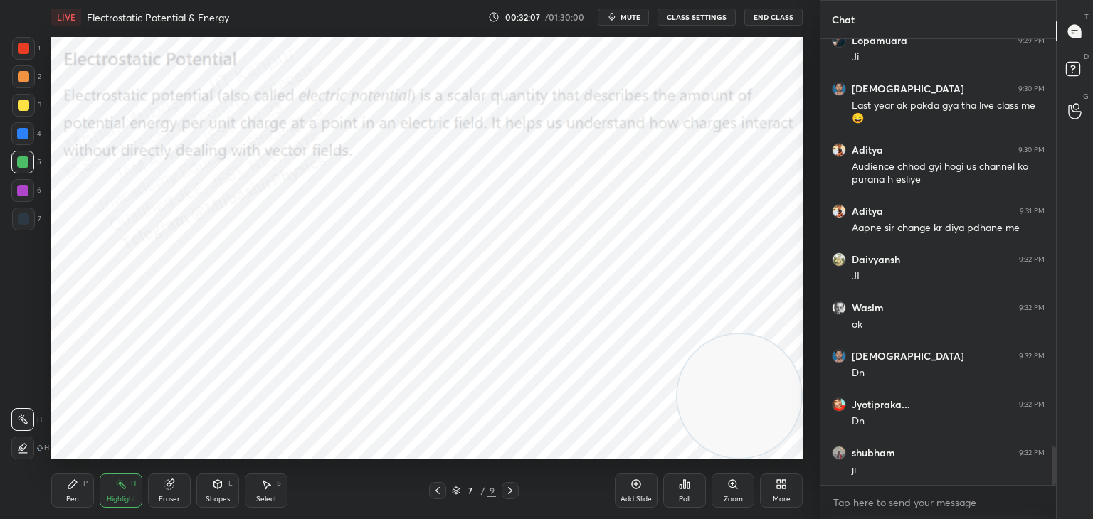
click at [510, 488] on icon at bounding box center [509, 490] width 11 height 11
click at [73, 499] on div "Pen" at bounding box center [72, 499] width 13 height 7
drag, startPoint x: 22, startPoint y: 139, endPoint x: 31, endPoint y: 141, distance: 9.5
click at [22, 140] on div at bounding box center [22, 133] width 23 height 23
drag, startPoint x: 14, startPoint y: 49, endPoint x: 45, endPoint y: 69, distance: 36.5
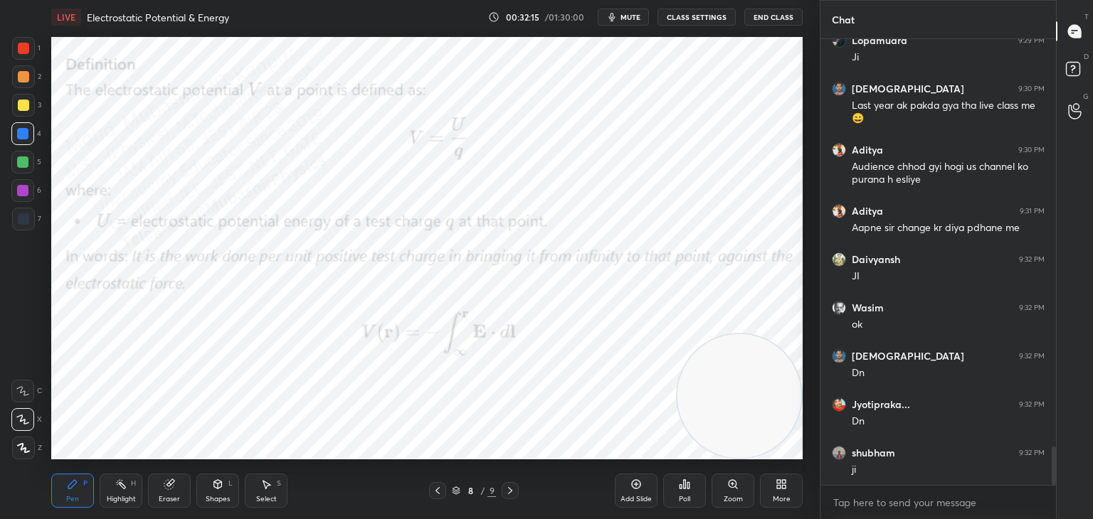
click at [20, 55] on div at bounding box center [23, 48] width 23 height 23
click at [111, 496] on div "Highlight" at bounding box center [121, 499] width 29 height 7
click at [63, 494] on div "Pen P" at bounding box center [72, 491] width 43 height 34
click at [28, 197] on div at bounding box center [22, 190] width 23 height 23
click at [272, 482] on div "Select S" at bounding box center [266, 491] width 43 height 34
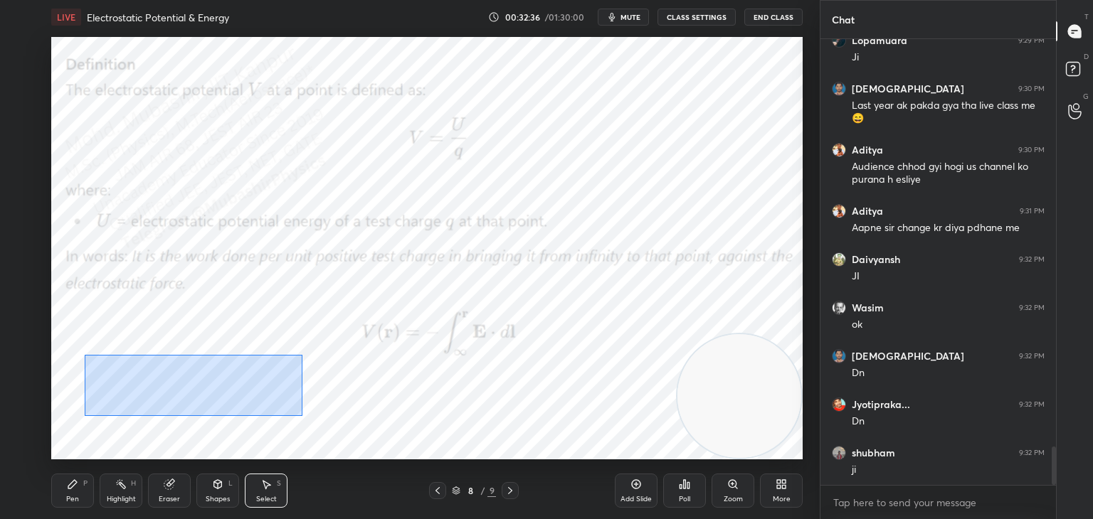
drag, startPoint x: 85, startPoint y: 355, endPoint x: 282, endPoint y: 417, distance: 207.2
click at [294, 417] on div "0 ° Undo Copy Duplicate Duplicate to new slide Delete" at bounding box center [426, 248] width 751 height 423
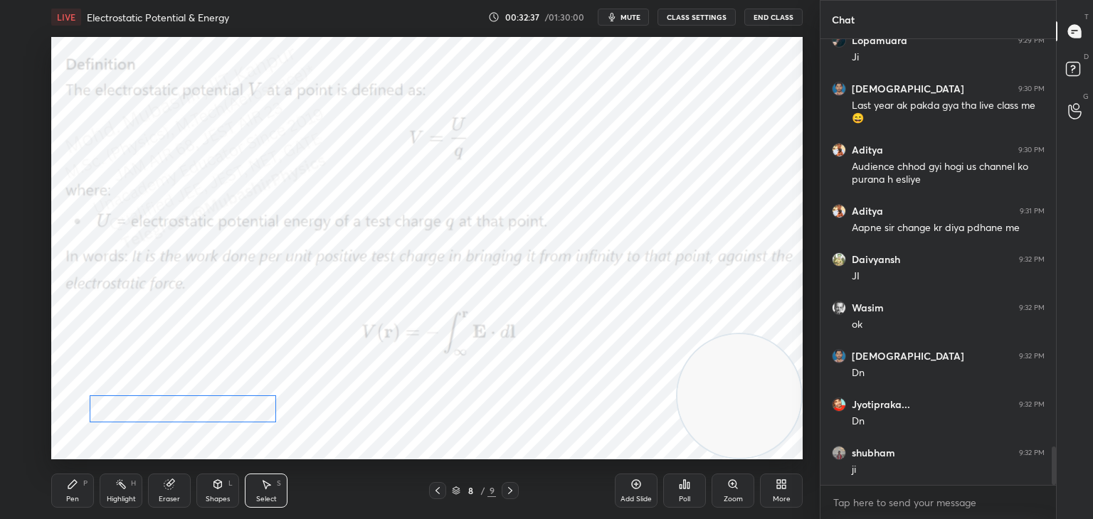
drag, startPoint x: 211, startPoint y: 391, endPoint x: 200, endPoint y: 422, distance: 33.3
click at [206, 422] on div "0 ° Undo Copy Duplicate Duplicate to new slide Delete" at bounding box center [426, 248] width 751 height 423
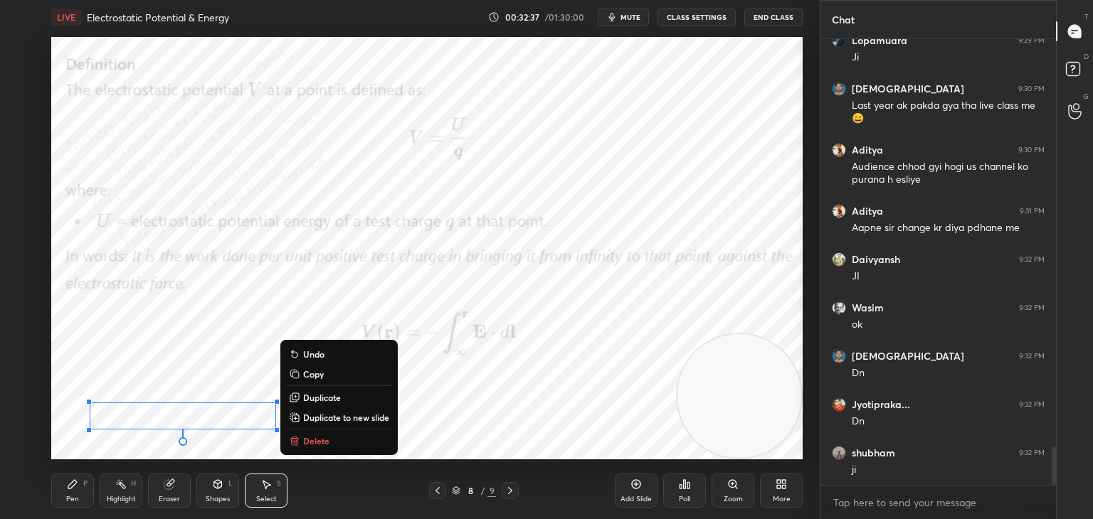
click at [70, 500] on div "Pen" at bounding box center [72, 499] width 13 height 7
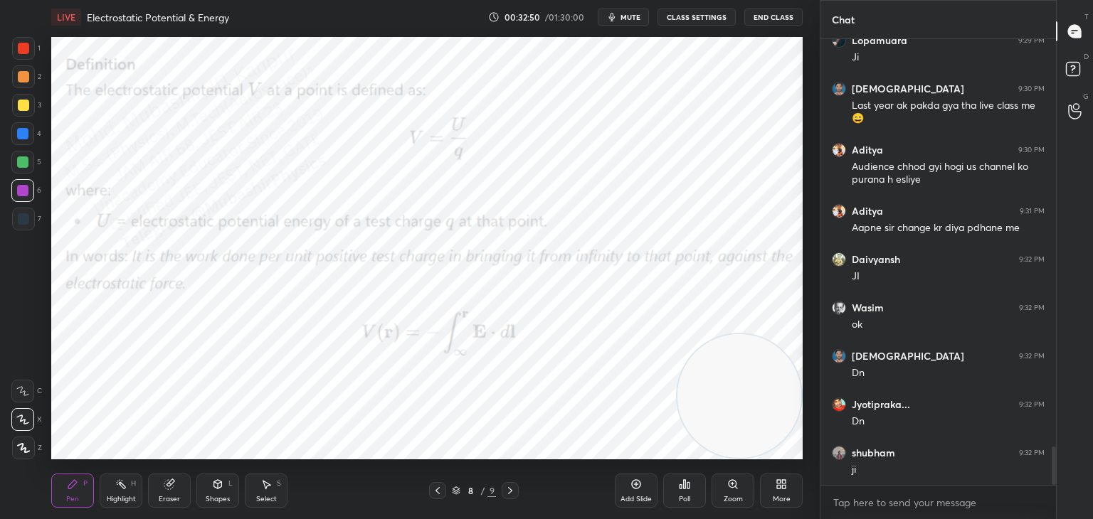
drag, startPoint x: 25, startPoint y: 171, endPoint x: 48, endPoint y: 186, distance: 27.8
click at [26, 171] on div at bounding box center [22, 162] width 23 height 23
drag, startPoint x: 23, startPoint y: 115, endPoint x: 36, endPoint y: 117, distance: 13.0
click at [22, 115] on div at bounding box center [23, 105] width 23 height 23
click at [127, 493] on div "Highlight H" at bounding box center [121, 491] width 43 height 34
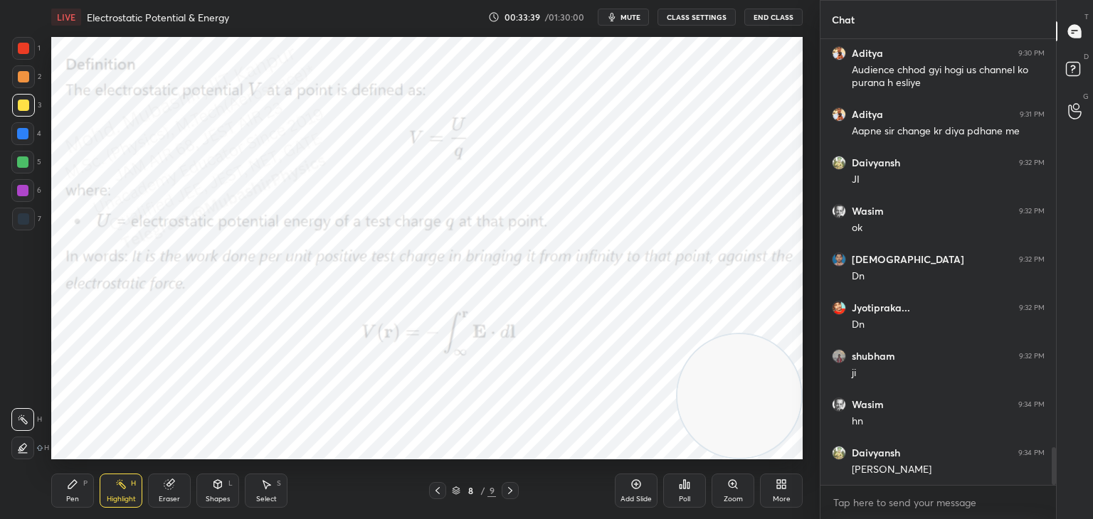
scroll to position [4891, 0]
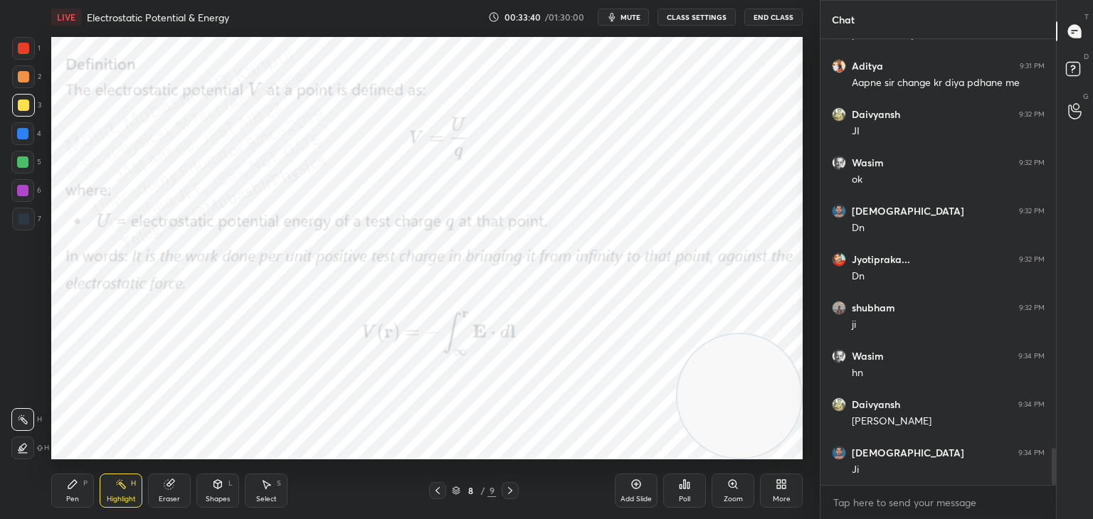
click at [785, 493] on div "More" at bounding box center [781, 491] width 43 height 34
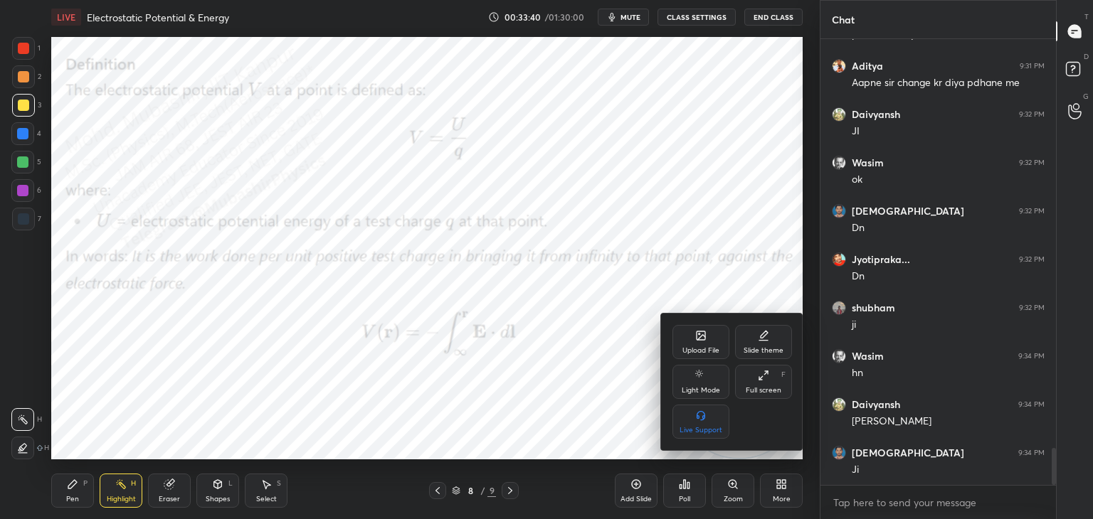
click at [709, 344] on div "Upload File" at bounding box center [700, 342] width 57 height 34
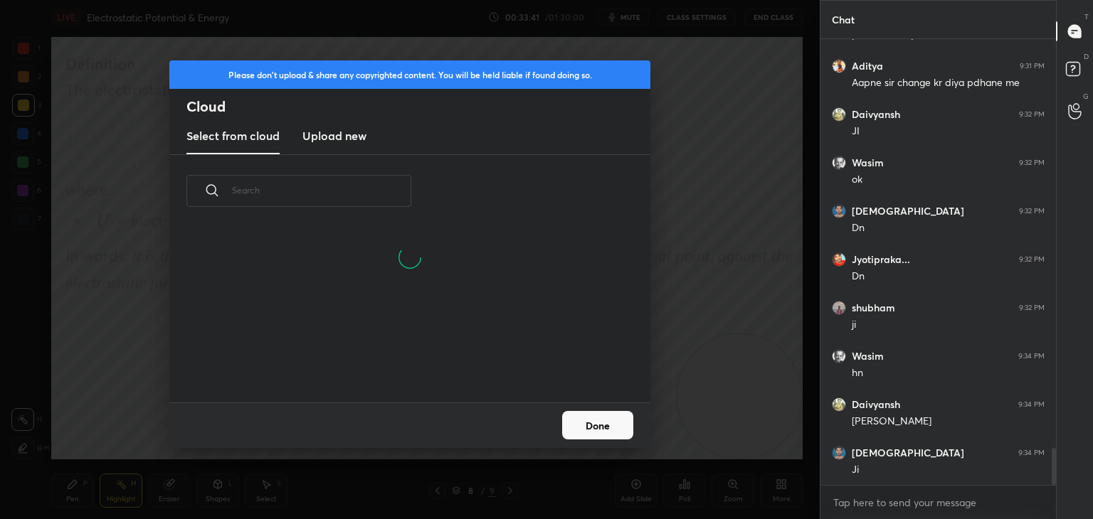
click at [345, 151] on new "Upload new" at bounding box center [334, 137] width 64 height 36
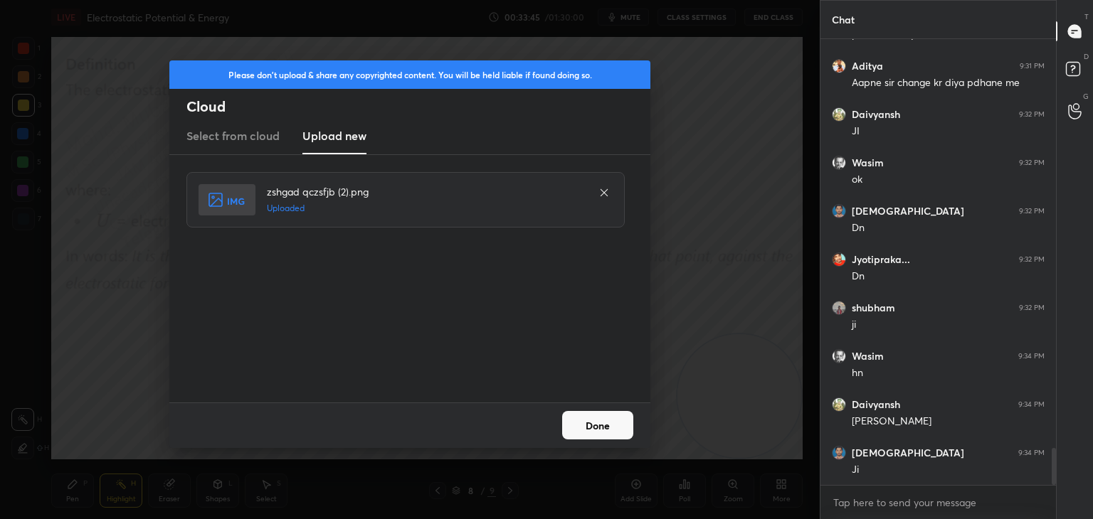
click at [592, 428] on button "Done" at bounding box center [597, 425] width 71 height 28
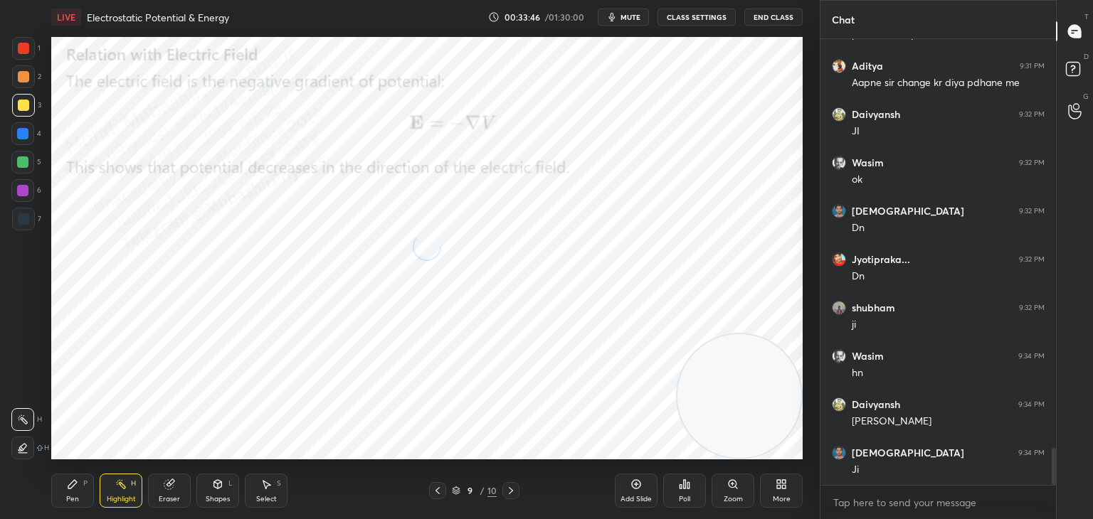
click at [80, 487] on div "Pen P" at bounding box center [72, 491] width 43 height 34
drag, startPoint x: 22, startPoint y: 38, endPoint x: 40, endPoint y: 50, distance: 21.1
click at [26, 44] on div at bounding box center [23, 48] width 23 height 23
drag, startPoint x: 25, startPoint y: 128, endPoint x: 45, endPoint y: 128, distance: 19.9
click at [31, 128] on div at bounding box center [22, 133] width 23 height 23
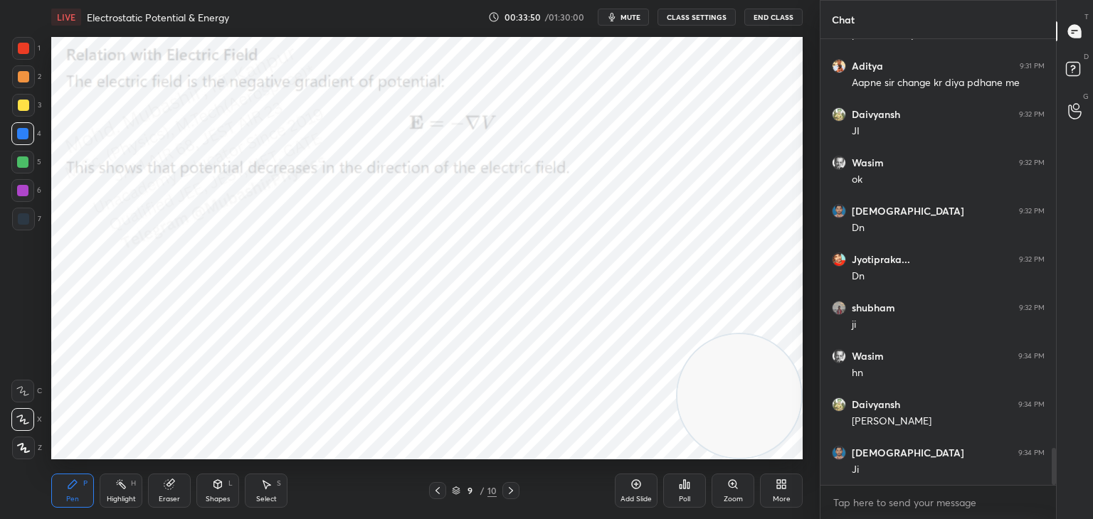
drag, startPoint x: 22, startPoint y: 221, endPoint x: 43, endPoint y: 214, distance: 21.6
click at [23, 221] on div at bounding box center [23, 218] width 11 height 11
click at [213, 493] on div "Shapes L" at bounding box center [217, 491] width 43 height 34
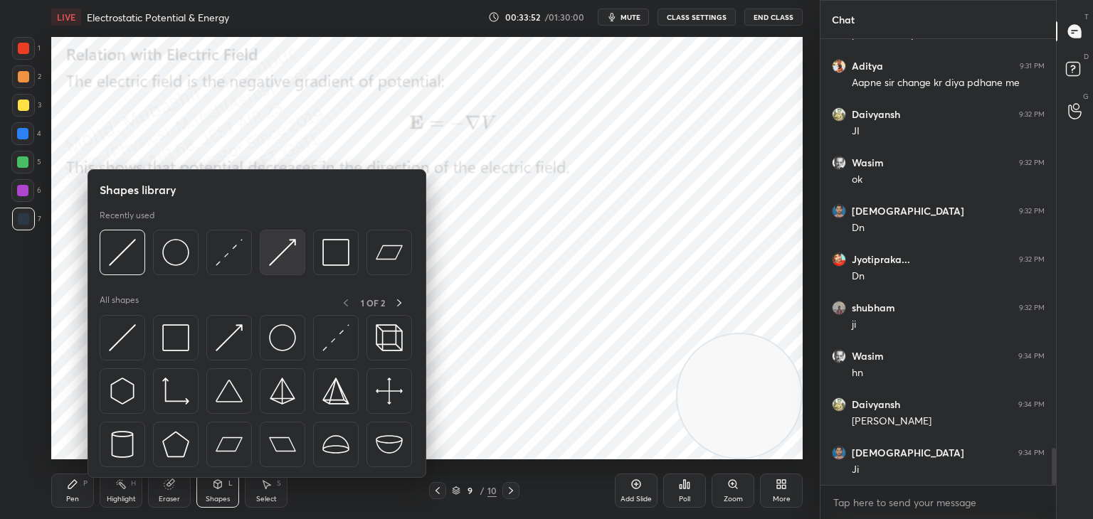
click at [276, 255] on img at bounding box center [282, 252] width 27 height 27
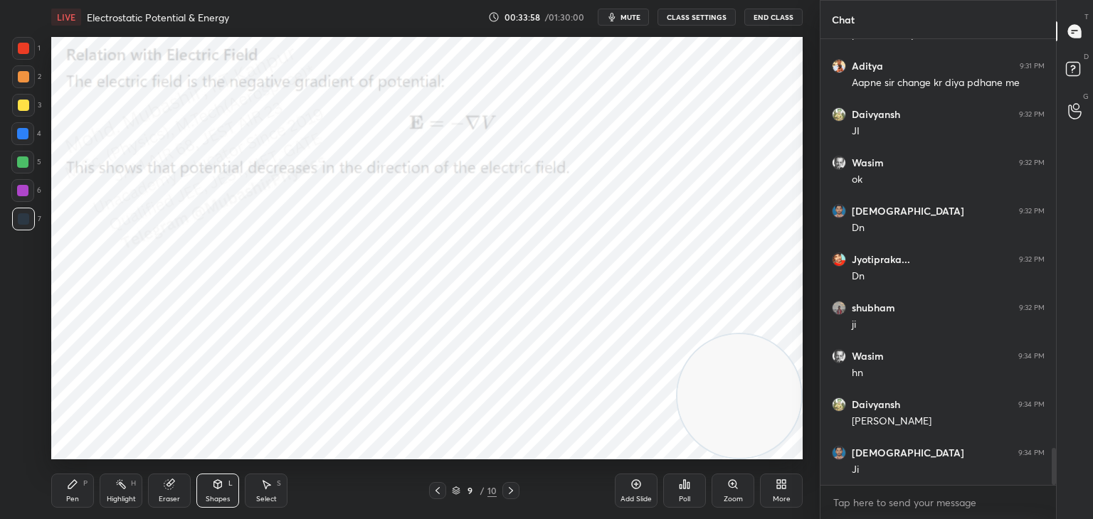
click at [213, 487] on icon at bounding box center [217, 484] width 11 height 11
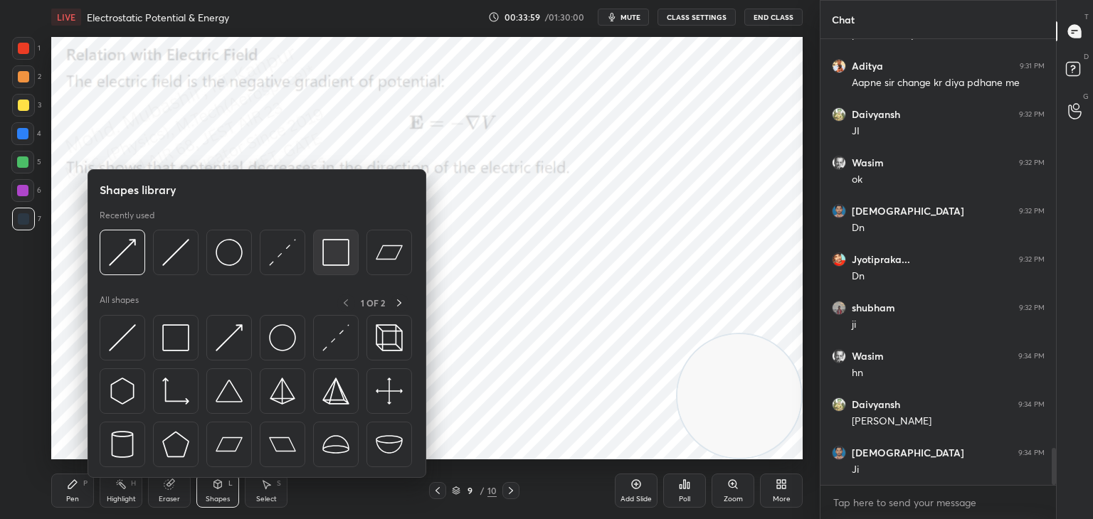
click at [324, 253] on img at bounding box center [335, 252] width 27 height 27
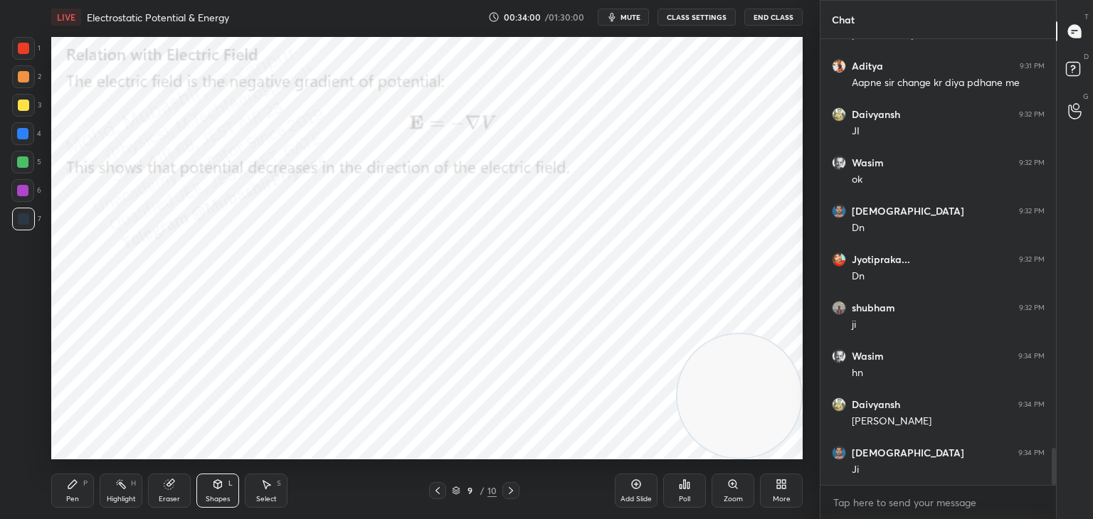
click at [8, 46] on div "1 2 3 4 5 6 7 C X Z C X Z E E Erase all H H" at bounding box center [23, 248] width 46 height 423
click at [23, 48] on div at bounding box center [23, 48] width 11 height 11
click at [28, 134] on div at bounding box center [22, 133] width 23 height 23
click at [119, 499] on div "Highlight" at bounding box center [121, 499] width 29 height 7
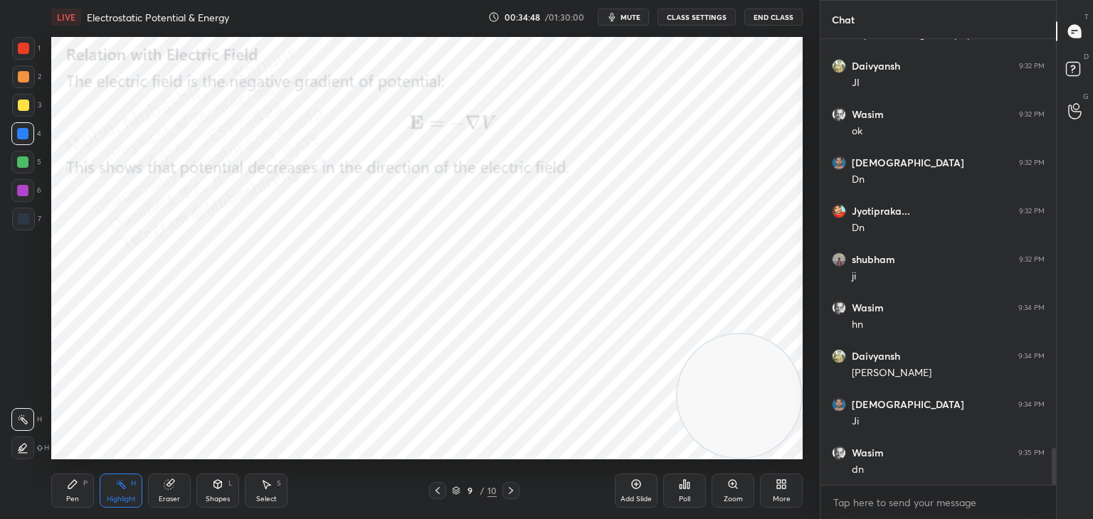
click at [780, 493] on div "More" at bounding box center [781, 491] width 43 height 34
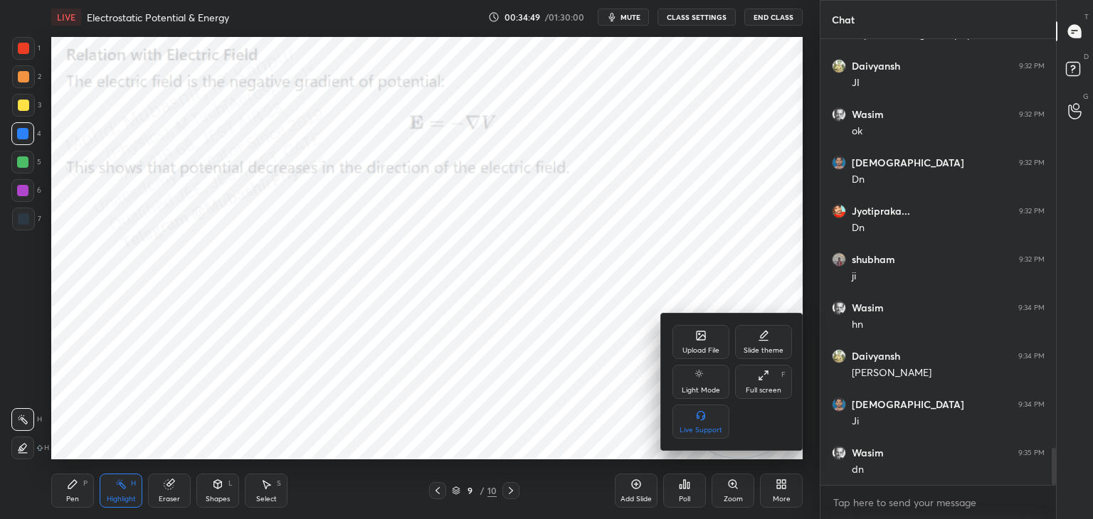
click at [702, 345] on div "Upload File" at bounding box center [700, 342] width 57 height 34
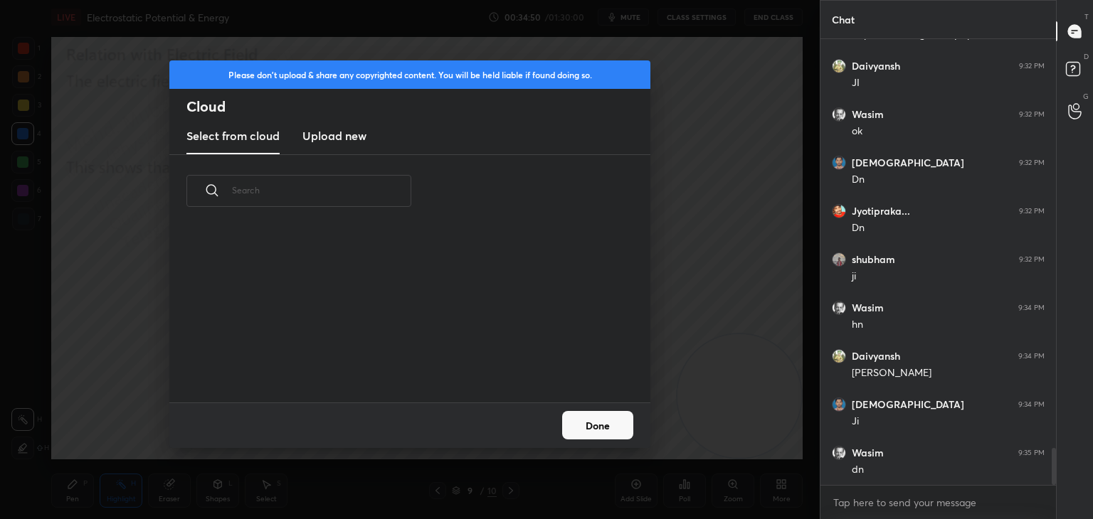
scroll to position [175, 457]
drag, startPoint x: 347, startPoint y: 129, endPoint x: 361, endPoint y: 130, distance: 13.6
click at [348, 132] on h3 "Upload new" at bounding box center [334, 135] width 64 height 17
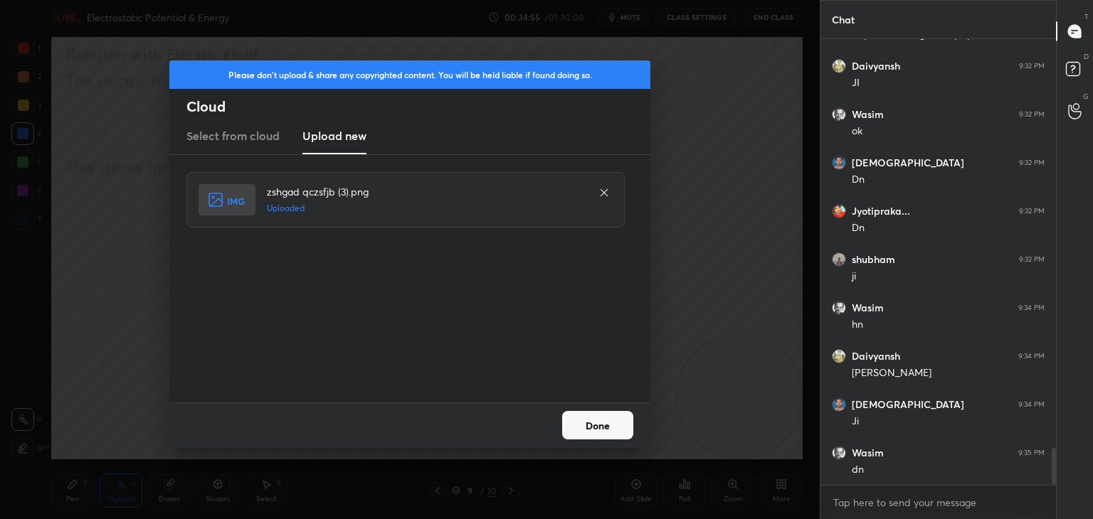
drag, startPoint x: 614, startPoint y: 425, endPoint x: 504, endPoint y: 423, distance: 109.6
click at [612, 425] on button "Done" at bounding box center [597, 425] width 71 height 28
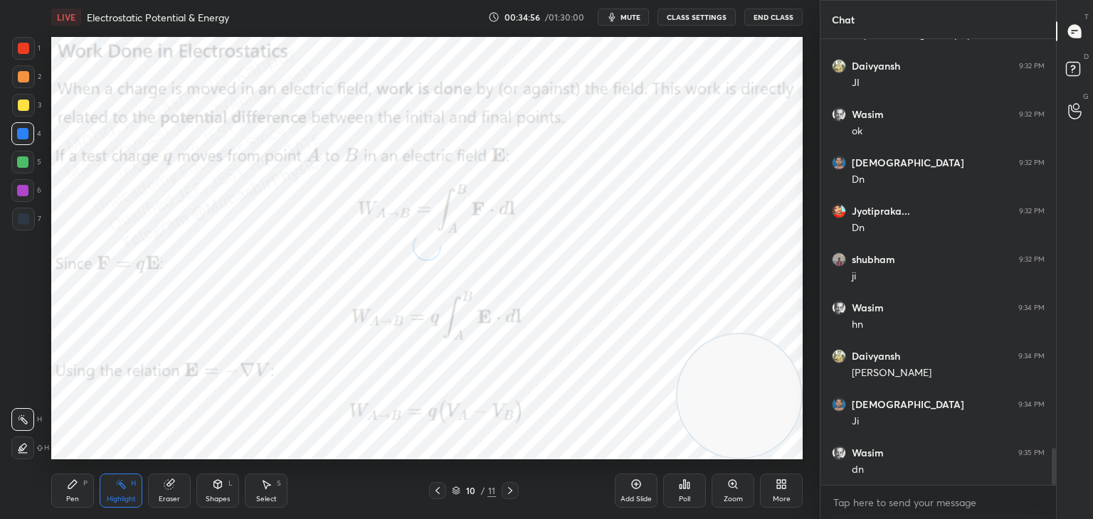
click at [73, 486] on icon at bounding box center [72, 484] width 9 height 9
drag, startPoint x: 18, startPoint y: 84, endPoint x: 28, endPoint y: 82, distance: 10.2
click at [21, 83] on div at bounding box center [23, 76] width 23 height 23
click at [30, 134] on div at bounding box center [22, 133] width 23 height 23
click at [31, 189] on div at bounding box center [22, 190] width 23 height 23
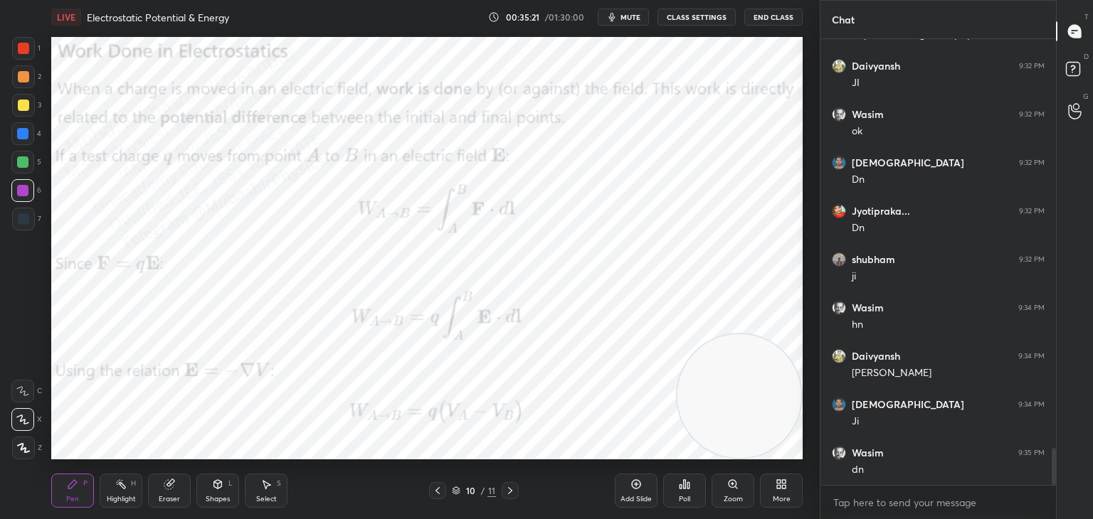
click at [118, 492] on div "Highlight H" at bounding box center [121, 491] width 43 height 34
drag, startPoint x: 789, startPoint y: 240, endPoint x: 696, endPoint y: 268, distance: 97.4
click at [782, 231] on video at bounding box center [739, 224] width 124 height 124
drag, startPoint x: 83, startPoint y: 494, endPoint x: 80, endPoint y: 467, distance: 26.5
click at [80, 492] on div "Pen P" at bounding box center [72, 491] width 43 height 34
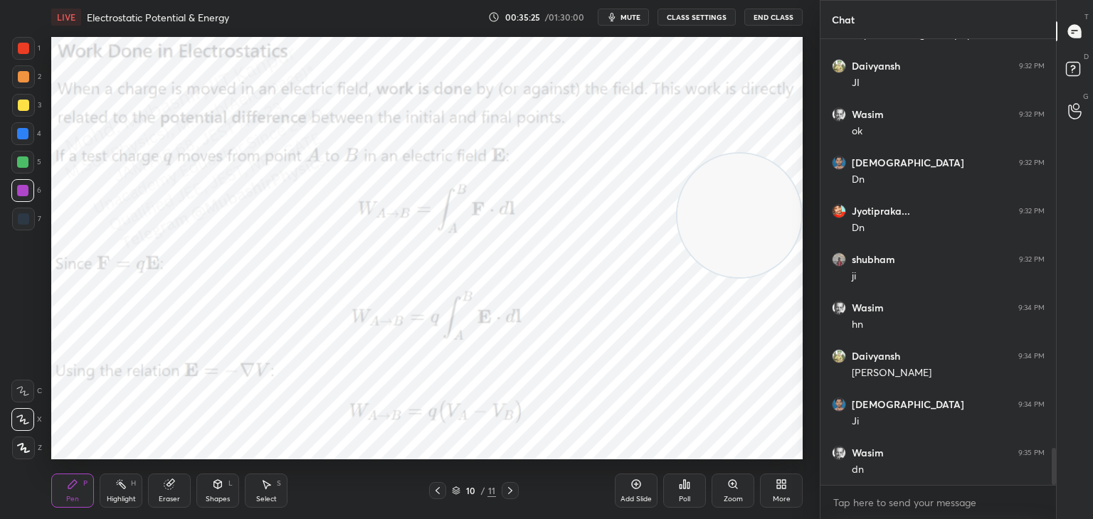
drag, startPoint x: 21, startPoint y: 169, endPoint x: 31, endPoint y: 175, distance: 11.8
click at [23, 172] on div at bounding box center [22, 162] width 23 height 23
drag, startPoint x: 134, startPoint y: 496, endPoint x: 145, endPoint y: 493, distance: 11.7
click at [131, 496] on div "Highlight" at bounding box center [121, 499] width 29 height 7
click at [434, 491] on icon at bounding box center [437, 490] width 11 height 11
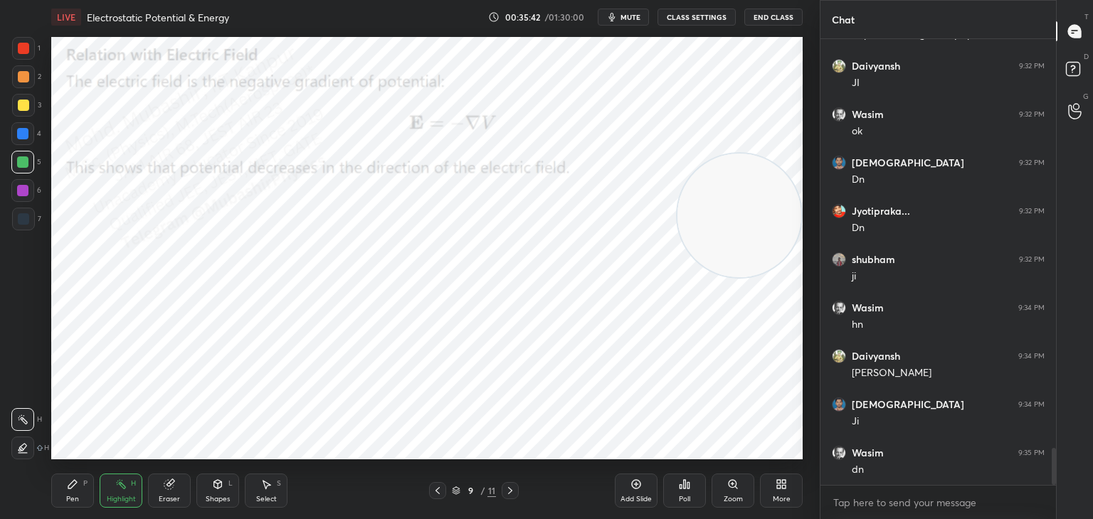
click at [435, 491] on icon at bounding box center [437, 490] width 11 height 11
click at [434, 490] on icon at bounding box center [437, 490] width 11 height 11
click at [435, 494] on icon at bounding box center [437, 490] width 11 height 11
click at [438, 492] on icon at bounding box center [437, 490] width 11 height 11
click at [256, 500] on div "Select" at bounding box center [266, 499] width 21 height 7
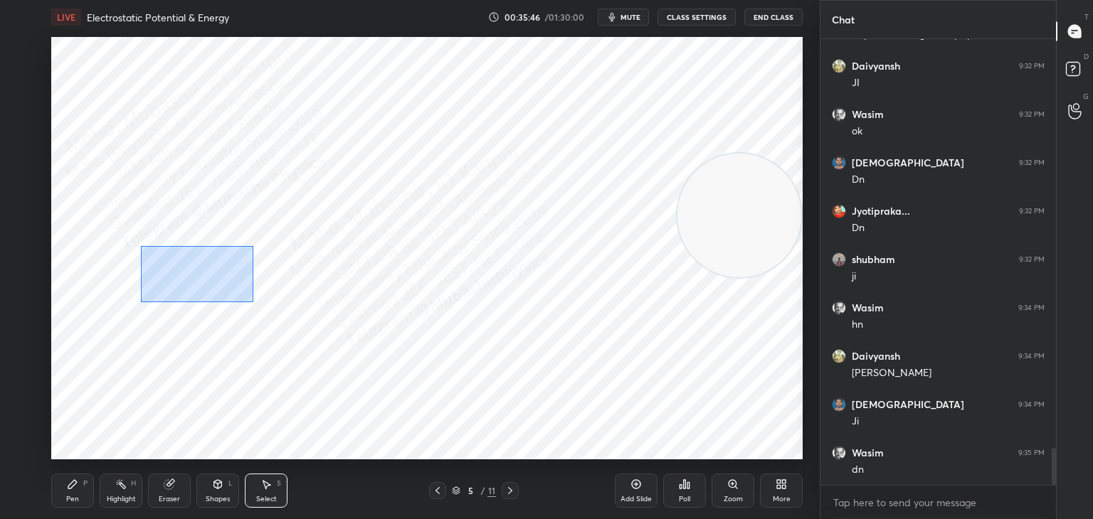
drag, startPoint x: 149, startPoint y: 252, endPoint x: 262, endPoint y: 331, distance: 138.5
click at [249, 302] on div "0 ° Undo Copy Duplicate Duplicate to new slide Delete" at bounding box center [426, 248] width 751 height 423
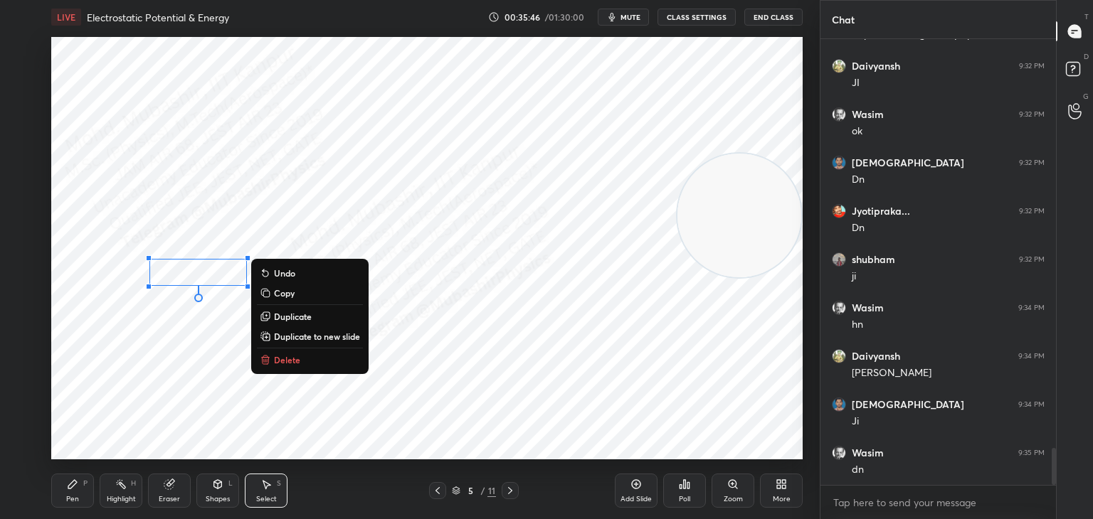
click at [277, 360] on p "Delete" at bounding box center [287, 359] width 26 height 11
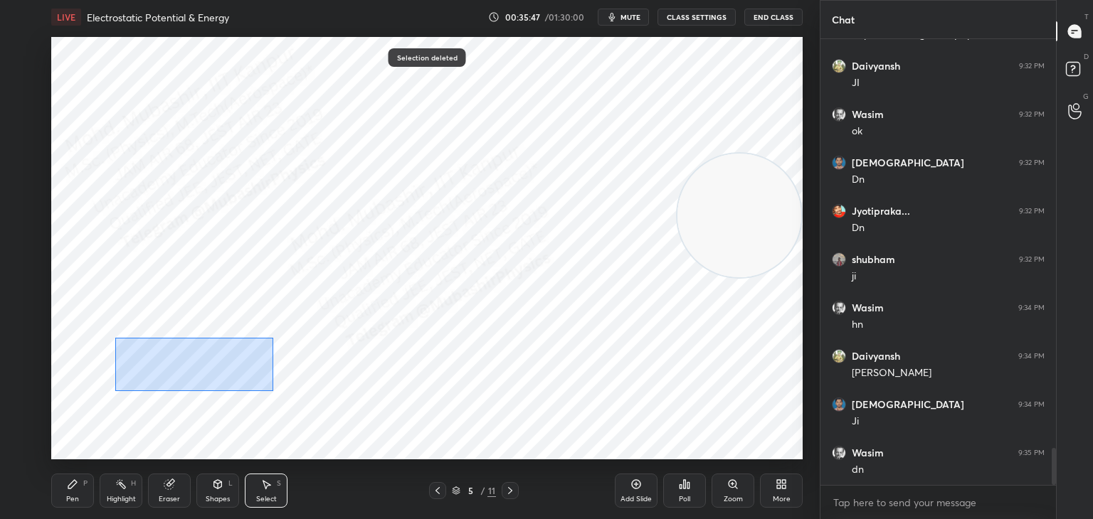
drag, startPoint x: 115, startPoint y: 338, endPoint x: 274, endPoint y: 413, distance: 175.6
click at [274, 393] on div "0 ° Undo Copy Duplicate Duplicate to new slide Delete" at bounding box center [426, 248] width 751 height 423
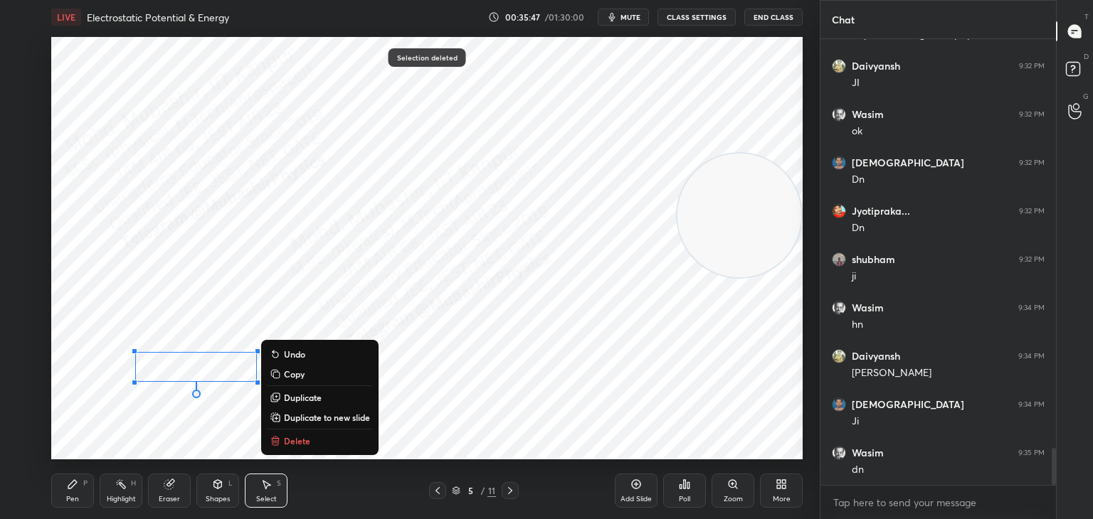
click at [299, 442] on p "Delete" at bounding box center [297, 440] width 26 height 11
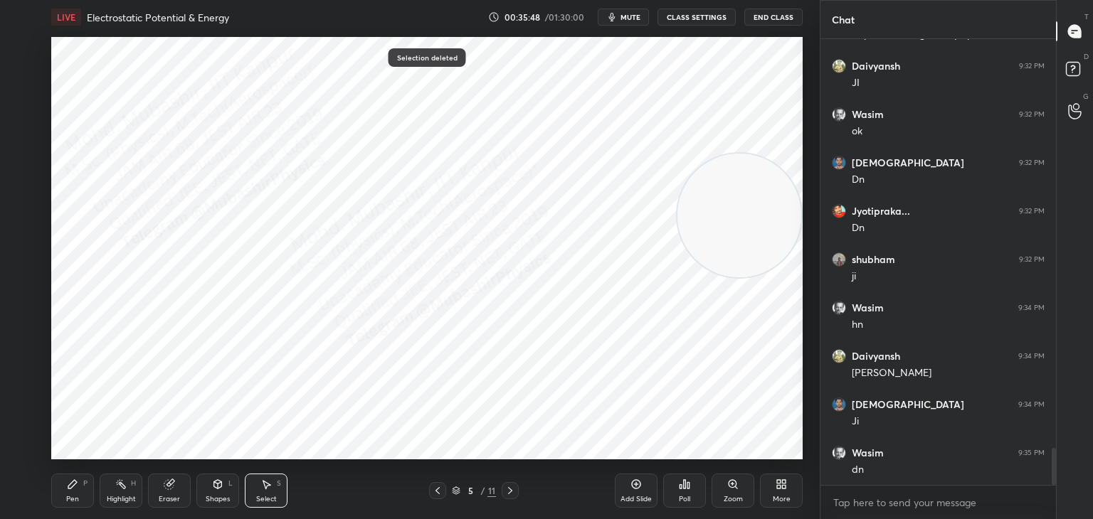
click at [80, 482] on div "Pen P" at bounding box center [72, 491] width 43 height 34
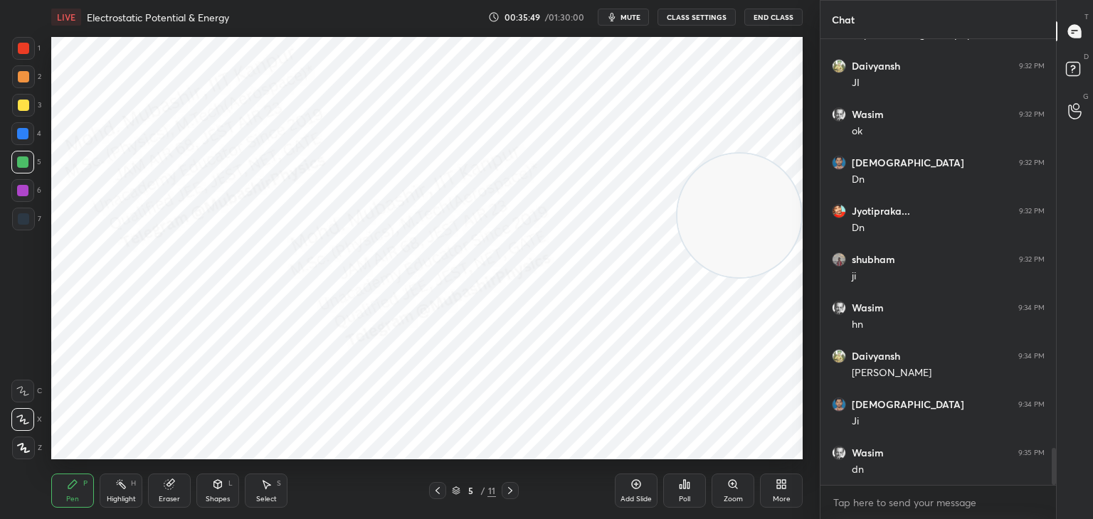
click at [20, 137] on div at bounding box center [22, 133] width 11 height 11
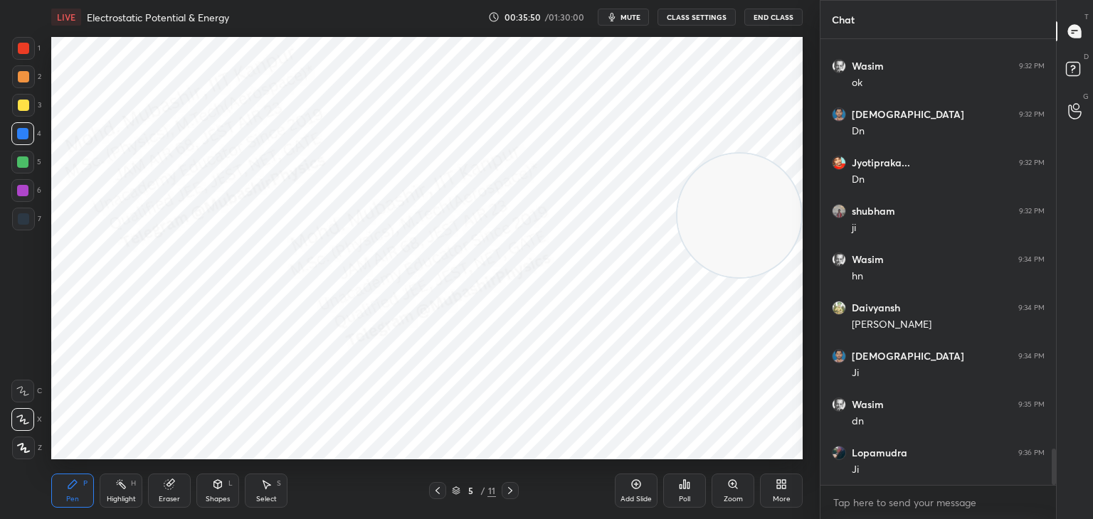
scroll to position [5036, 0]
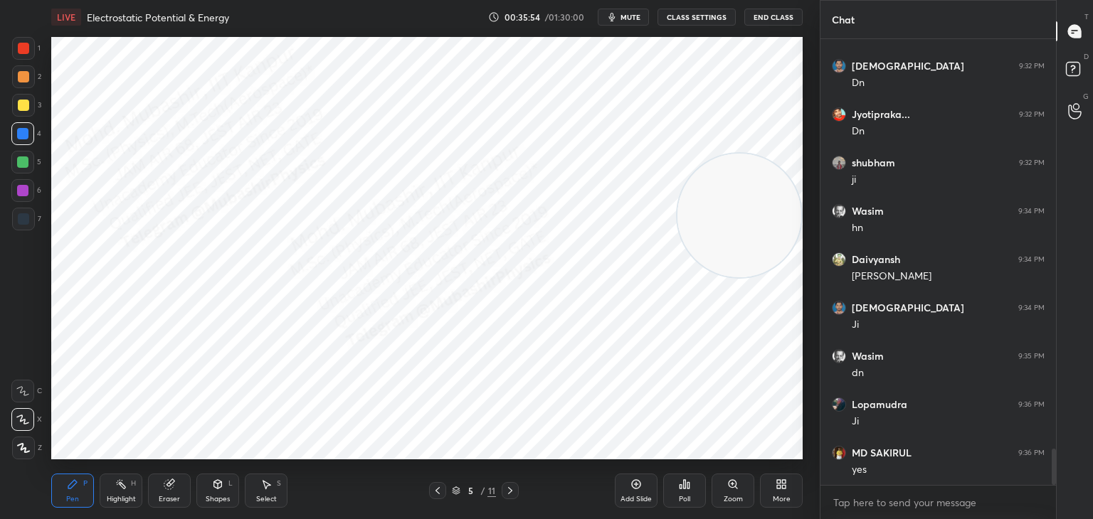
drag, startPoint x: 269, startPoint y: 497, endPoint x: 274, endPoint y: 487, distance: 11.1
click at [270, 497] on div "Select" at bounding box center [266, 499] width 21 height 7
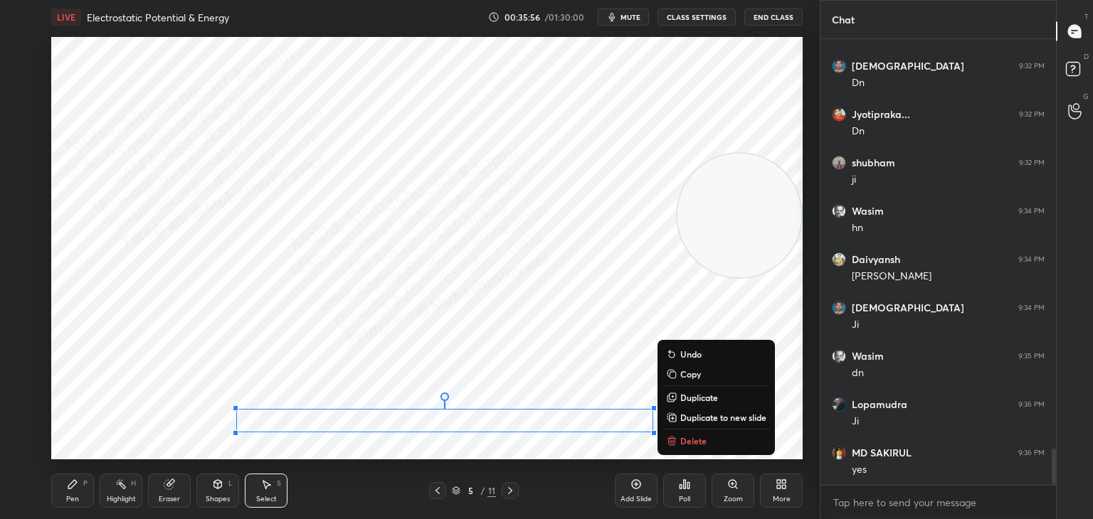
drag, startPoint x: 228, startPoint y: 408, endPoint x: 671, endPoint y: 447, distance: 444.9
click at [679, 462] on div "LIVE Electrostatic Potential & Energy 00:35:56 / 01:30:00 mute CLASS SETTINGS E…" at bounding box center [427, 259] width 763 height 519
click at [672, 442] on icon at bounding box center [672, 441] width 6 height 6
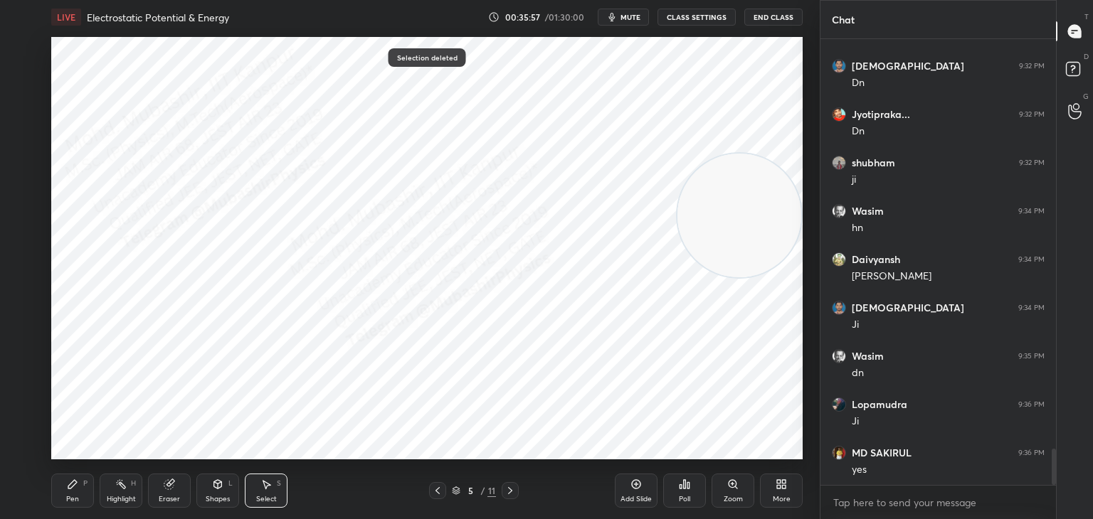
click at [75, 488] on icon at bounding box center [72, 484] width 11 height 11
drag, startPoint x: 246, startPoint y: 488, endPoint x: 282, endPoint y: 480, distance: 37.1
click at [256, 487] on div "Select S" at bounding box center [266, 491] width 43 height 34
drag, startPoint x: 654, startPoint y: 425, endPoint x: 701, endPoint y: 445, distance: 50.3
click at [664, 430] on div "0 ° Undo Copy Duplicate Duplicate to new slide Delete" at bounding box center [426, 248] width 751 height 423
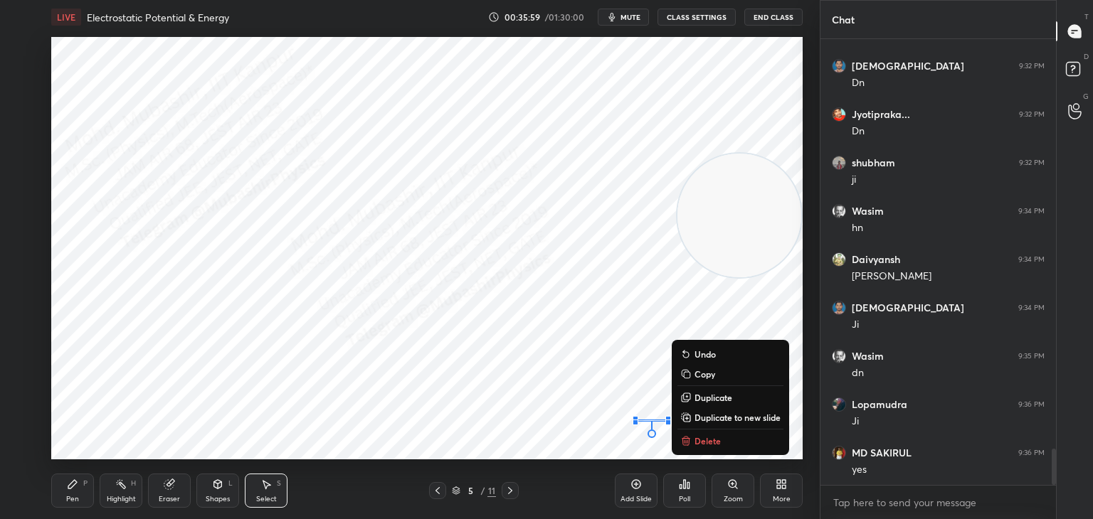
drag, startPoint x: 706, startPoint y: 442, endPoint x: 697, endPoint y: 439, distance: 9.0
click at [701, 442] on p "Delete" at bounding box center [707, 440] width 26 height 11
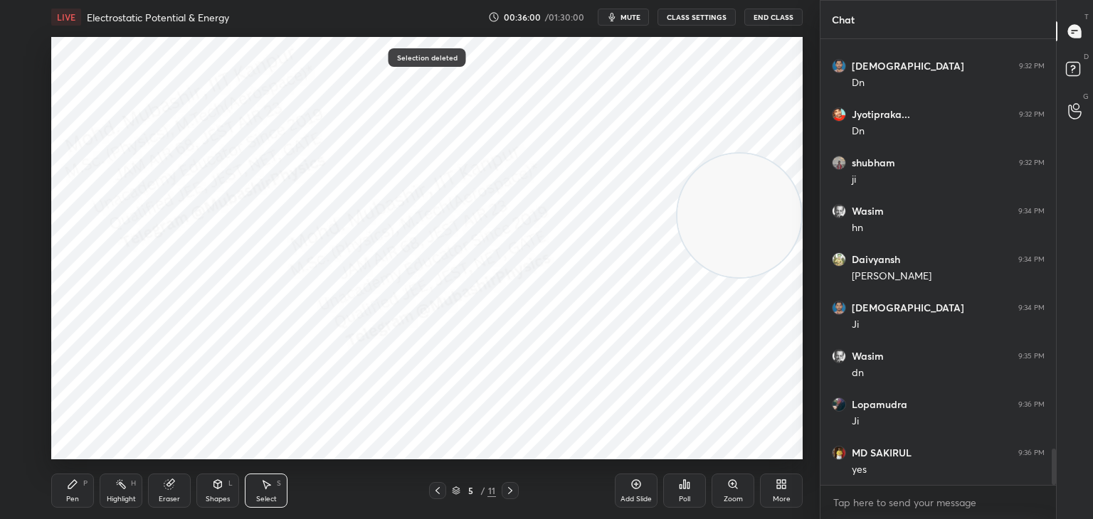
drag, startPoint x: 75, startPoint y: 491, endPoint x: 120, endPoint y: 480, distance: 45.4
click at [75, 491] on div "Pen P" at bounding box center [72, 491] width 43 height 34
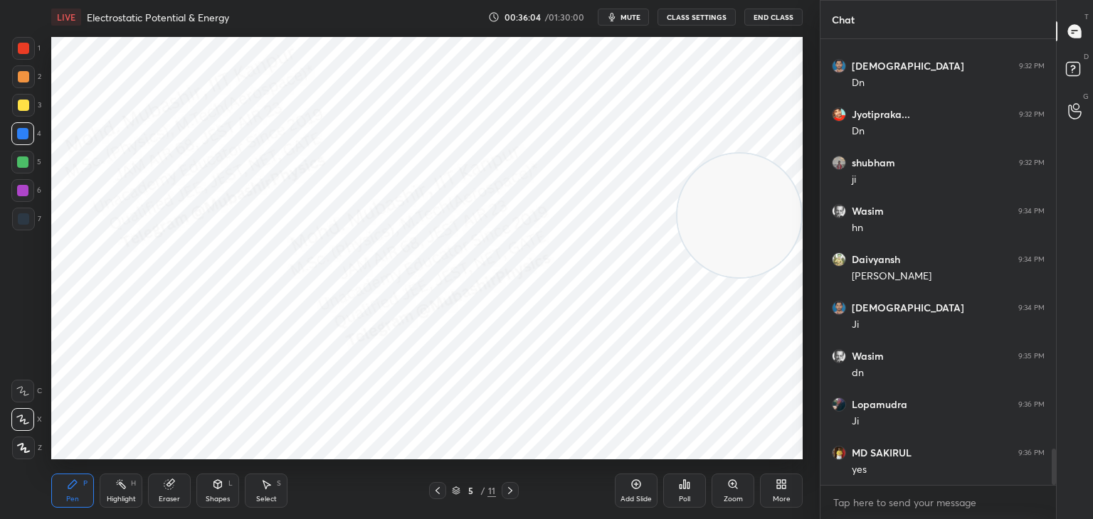
scroll to position [5085, 0]
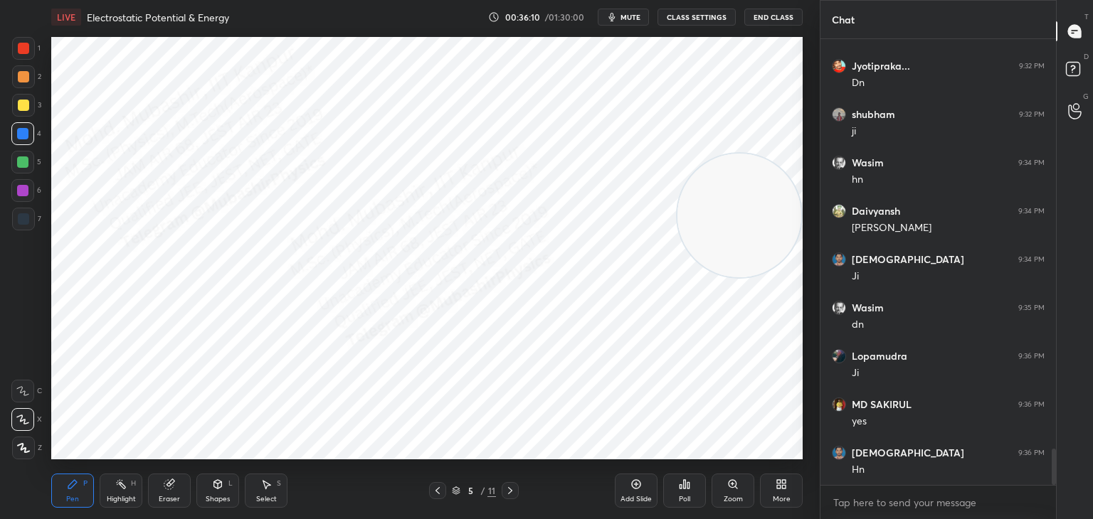
click at [125, 474] on div "Highlight H" at bounding box center [121, 491] width 43 height 34
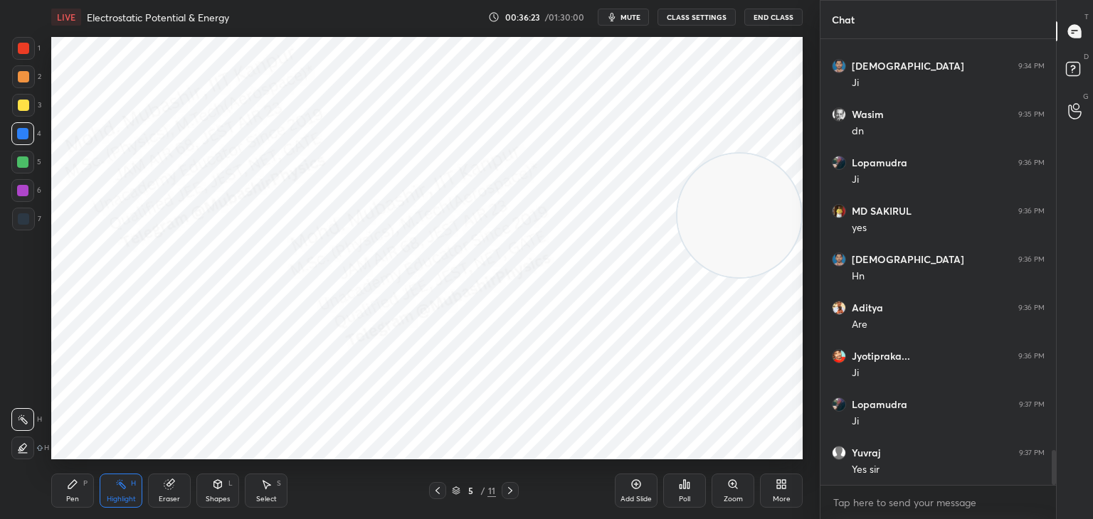
scroll to position [5326, 0]
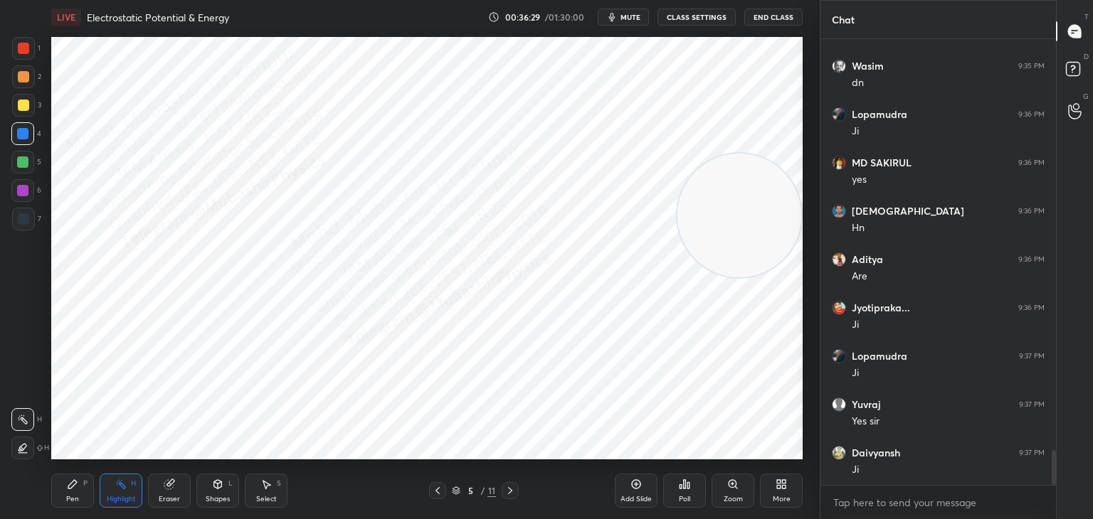
click at [502, 487] on div at bounding box center [509, 490] width 17 height 17
click at [505, 484] on div at bounding box center [509, 490] width 17 height 17
click at [505, 485] on icon at bounding box center [509, 490] width 11 height 11
click at [502, 488] on div at bounding box center [509, 490] width 17 height 17
click at [502, 490] on div at bounding box center [509, 490] width 17 height 17
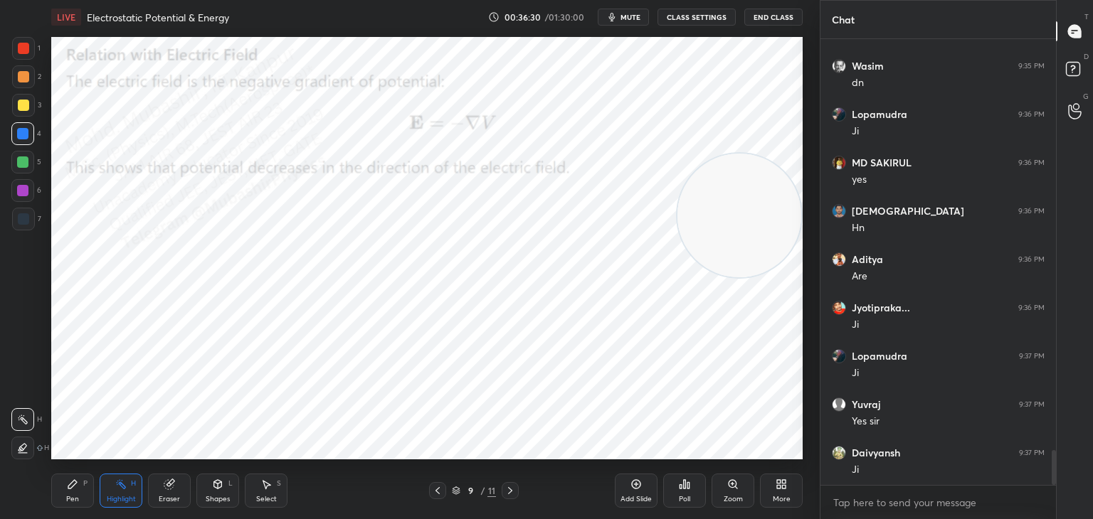
click at [501, 491] on div "9 / 11" at bounding box center [474, 490] width 90 height 17
click at [504, 496] on div at bounding box center [509, 490] width 17 height 17
drag, startPoint x: 512, startPoint y: 489, endPoint x: 464, endPoint y: 494, distance: 48.6
click at [511, 489] on div at bounding box center [509, 490] width 17 height 17
click at [437, 485] on div at bounding box center [437, 490] width 17 height 17
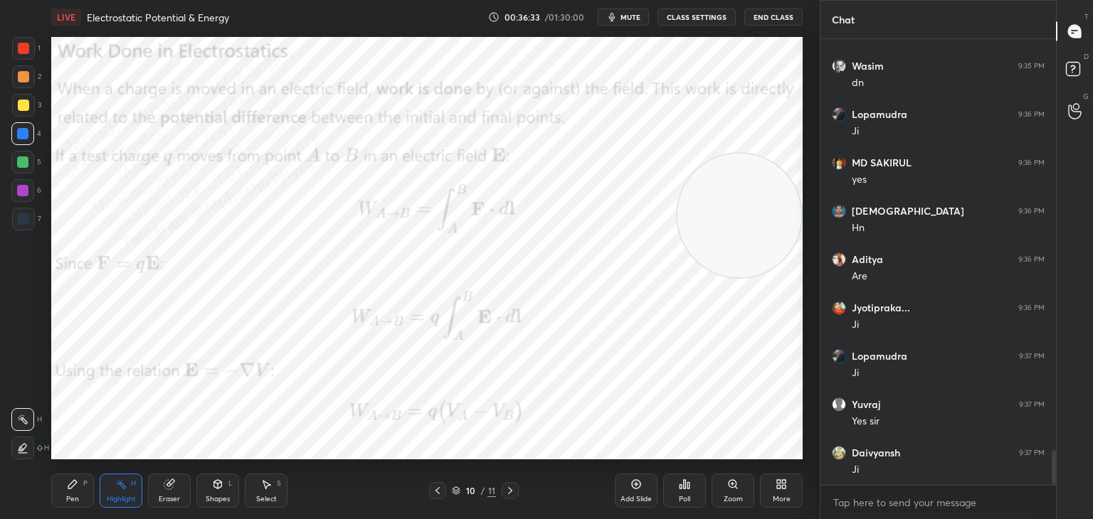
drag, startPoint x: 635, startPoint y: 15, endPoint x: 635, endPoint y: 4, distance: 11.4
click at [635, 12] on span "mute" at bounding box center [630, 17] width 20 height 10
drag, startPoint x: 625, startPoint y: 10, endPoint x: 684, endPoint y: 223, distance: 221.2
click at [623, 13] on button "unmute" at bounding box center [623, 17] width 51 height 17
click at [782, 487] on icon at bounding box center [784, 487] width 4 height 4
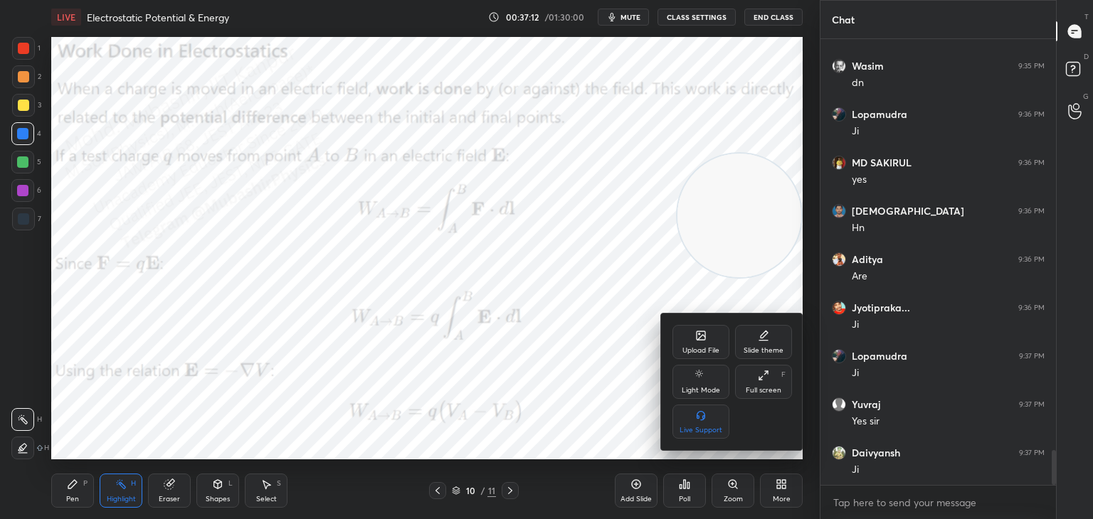
click at [701, 334] on icon at bounding box center [700, 335] width 9 height 9
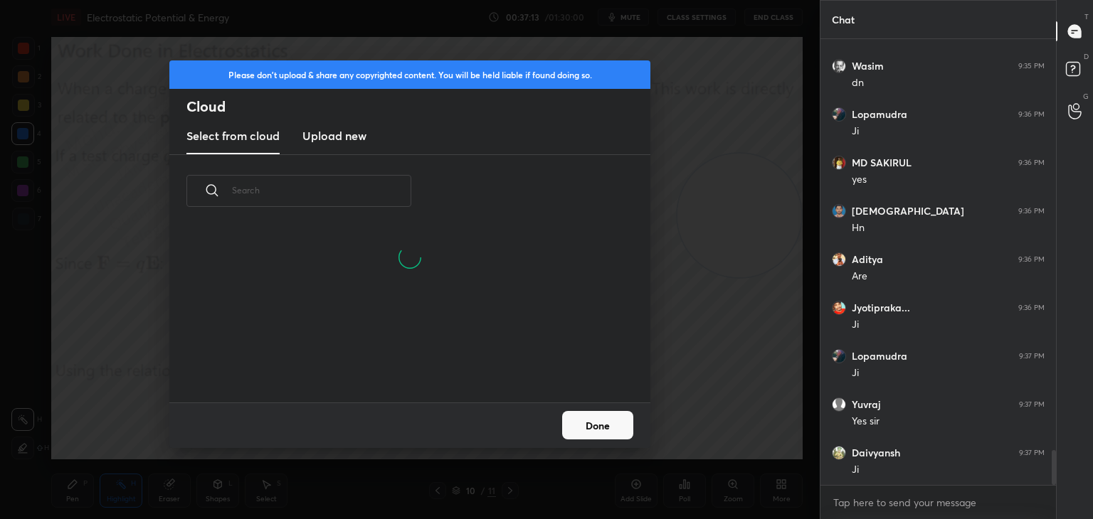
drag, startPoint x: 339, startPoint y: 135, endPoint x: 578, endPoint y: 103, distance: 241.8
click at [339, 135] on h3 "Upload new" at bounding box center [334, 135] width 64 height 17
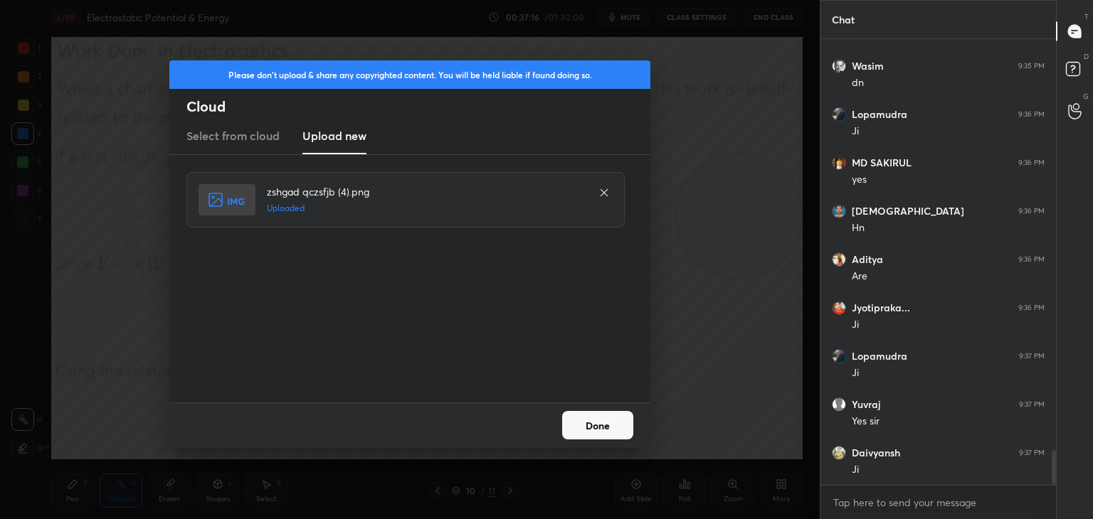
click at [604, 428] on button "Done" at bounding box center [597, 425] width 71 height 28
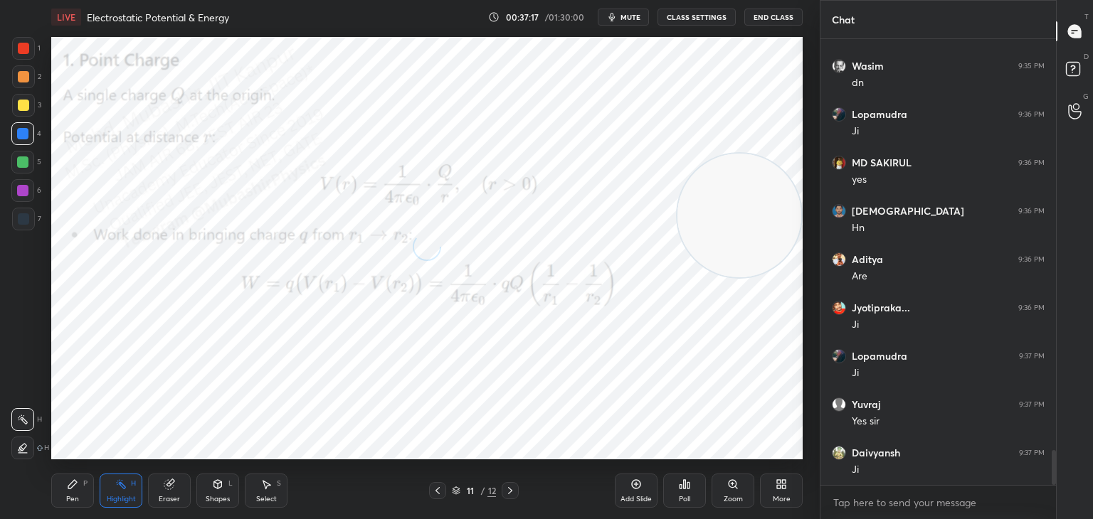
click at [75, 497] on div "Pen" at bounding box center [72, 499] width 13 height 7
drag, startPoint x: 618, startPoint y: 282, endPoint x: 154, endPoint y: 491, distance: 508.8
click at [133, 0] on html "1 2 3 4 5 6 7 C X Z C X Z E E Erase all H H LIVE Electrostatic Potential & Ener…" at bounding box center [546, 0] width 1093 height 0
click at [21, 198] on div at bounding box center [22, 190] width 23 height 23
click at [625, 21] on button "mute" at bounding box center [623, 17] width 51 height 17
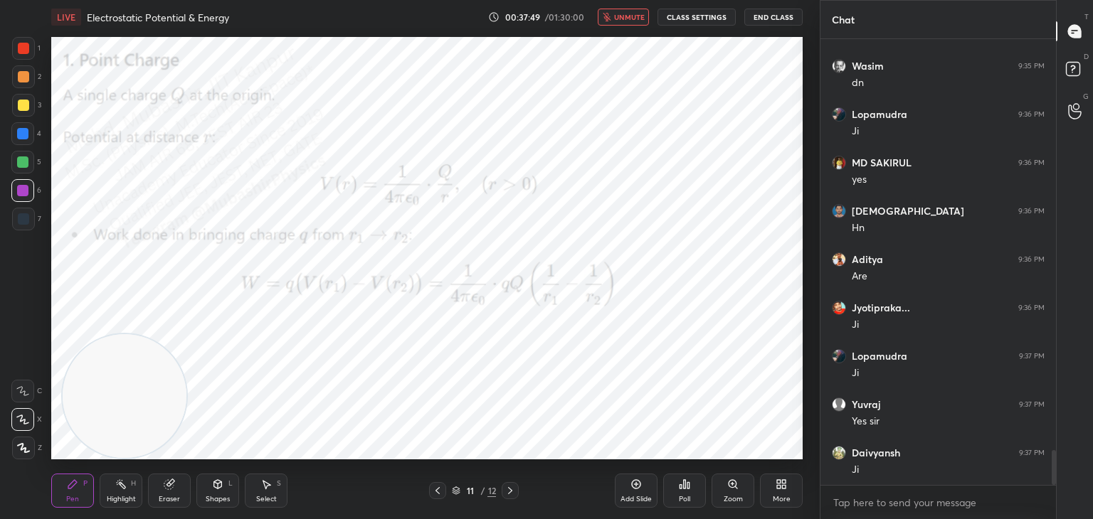
click at [627, 18] on span "unmute" at bounding box center [629, 17] width 31 height 10
click at [792, 493] on div "More" at bounding box center [781, 491] width 43 height 34
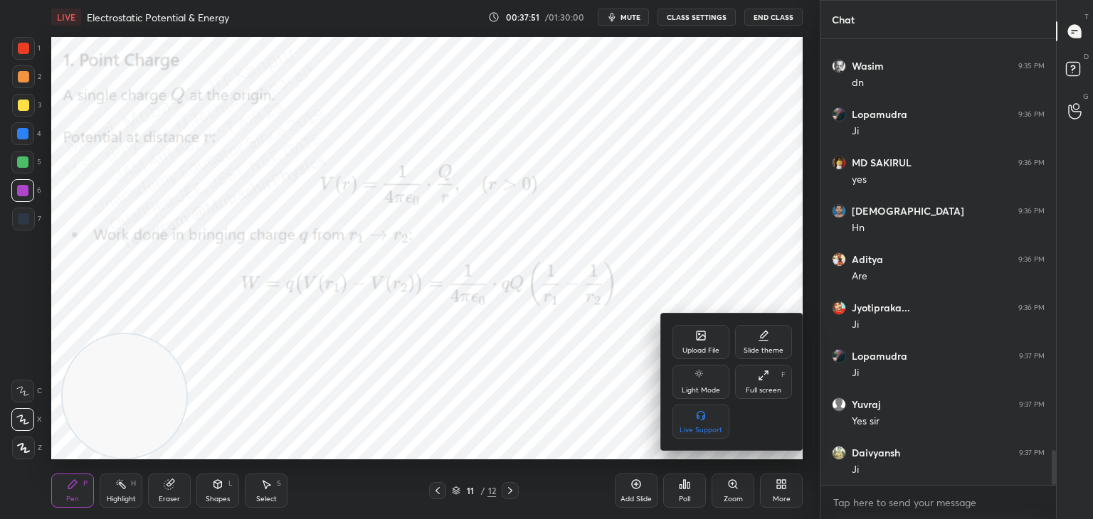
click at [691, 334] on div "Upload File" at bounding box center [700, 342] width 57 height 34
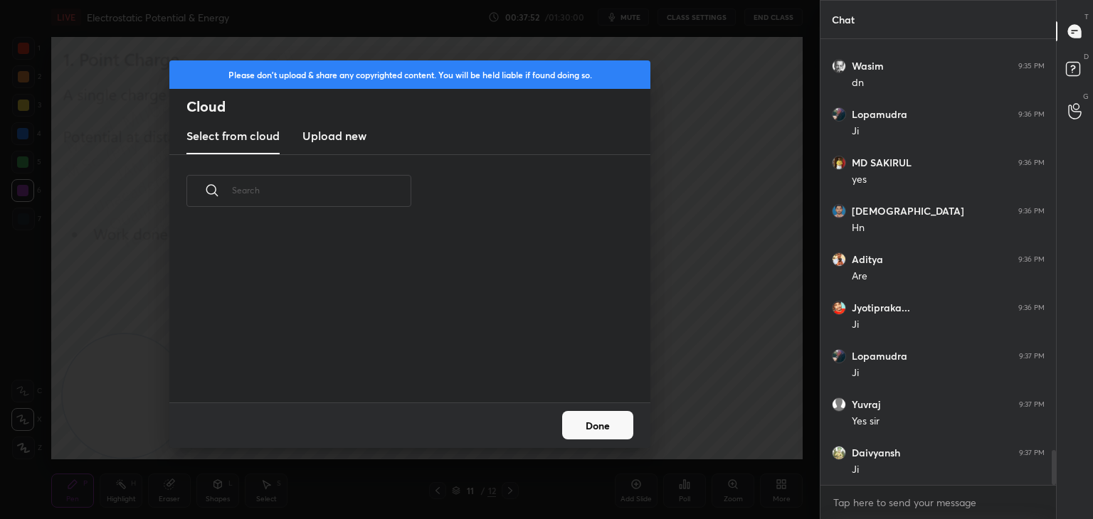
drag, startPoint x: 339, startPoint y: 138, endPoint x: 456, endPoint y: 116, distance: 119.4
click at [339, 140] on h3 "Upload new" at bounding box center [334, 135] width 64 height 17
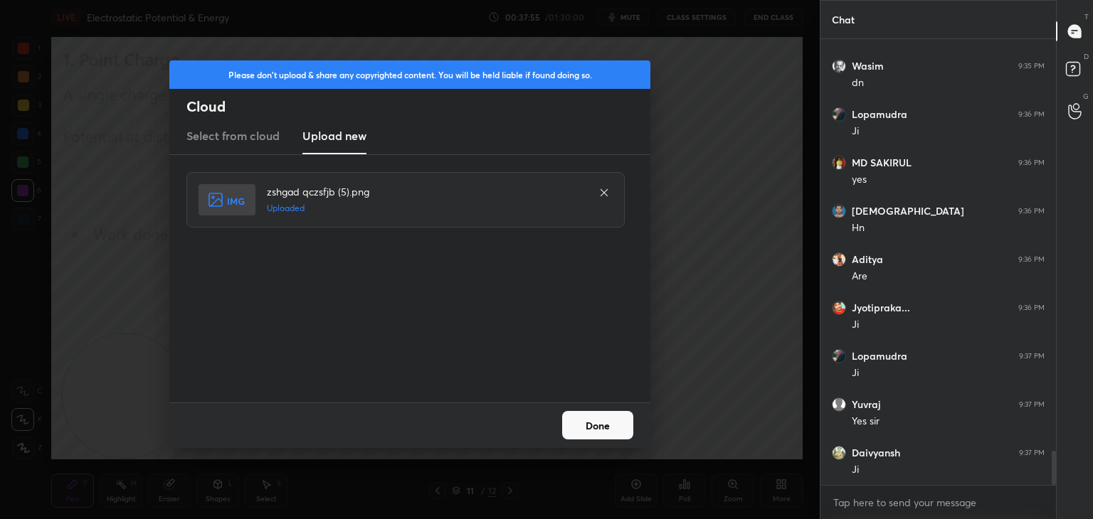
scroll to position [5375, 0]
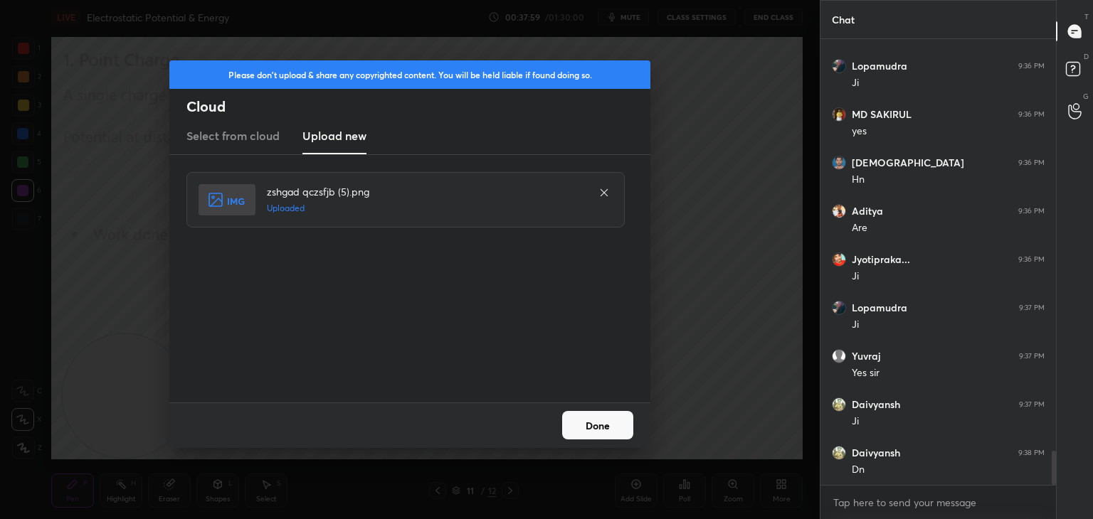
click at [583, 420] on button "Done" at bounding box center [597, 425] width 71 height 28
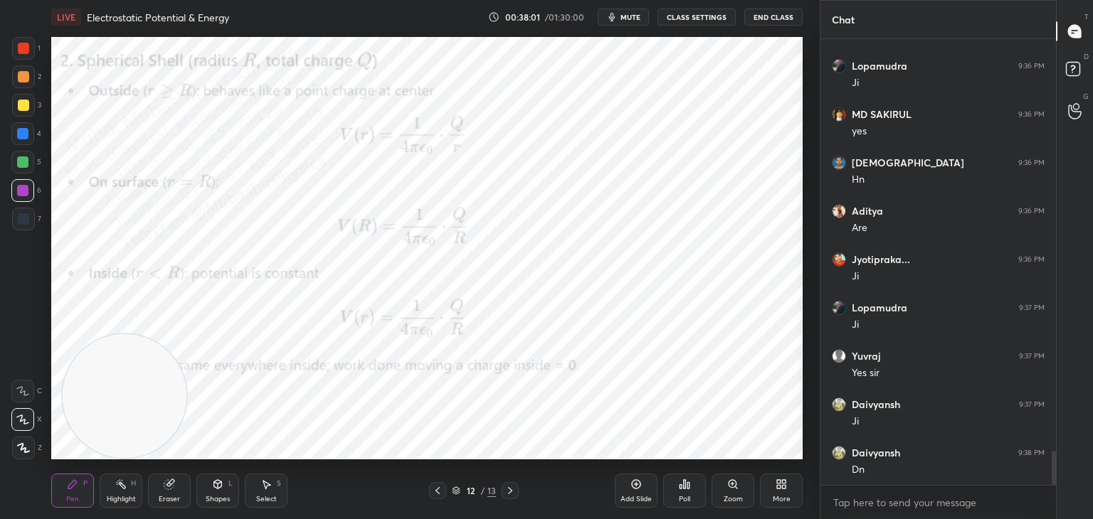
click at [26, 130] on div at bounding box center [22, 133] width 11 height 11
drag, startPoint x: 99, startPoint y: 392, endPoint x: 661, endPoint y: 234, distance: 583.7
click at [627, 254] on video at bounding box center [565, 294] width 124 height 124
click at [19, 112] on div at bounding box center [23, 105] width 23 height 23
drag, startPoint x: 25, startPoint y: 129, endPoint x: 38, endPoint y: 126, distance: 13.1
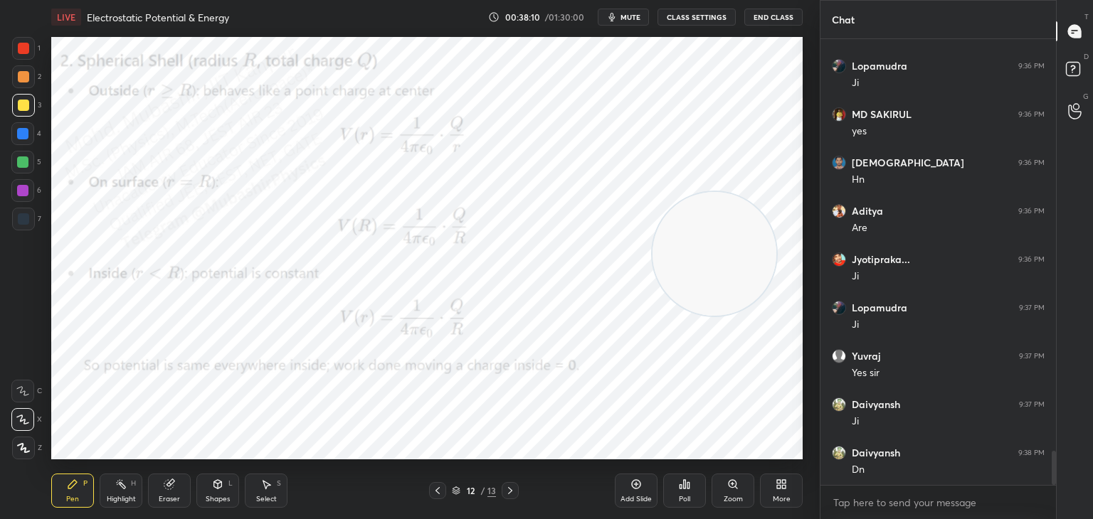
click at [28, 127] on div at bounding box center [22, 133] width 23 height 23
drag, startPoint x: 726, startPoint y: 238, endPoint x: 737, endPoint y: 119, distance: 120.0
click at [743, 124] on video at bounding box center [738, 103] width 124 height 124
click at [206, 491] on div "Shapes L" at bounding box center [217, 491] width 43 height 34
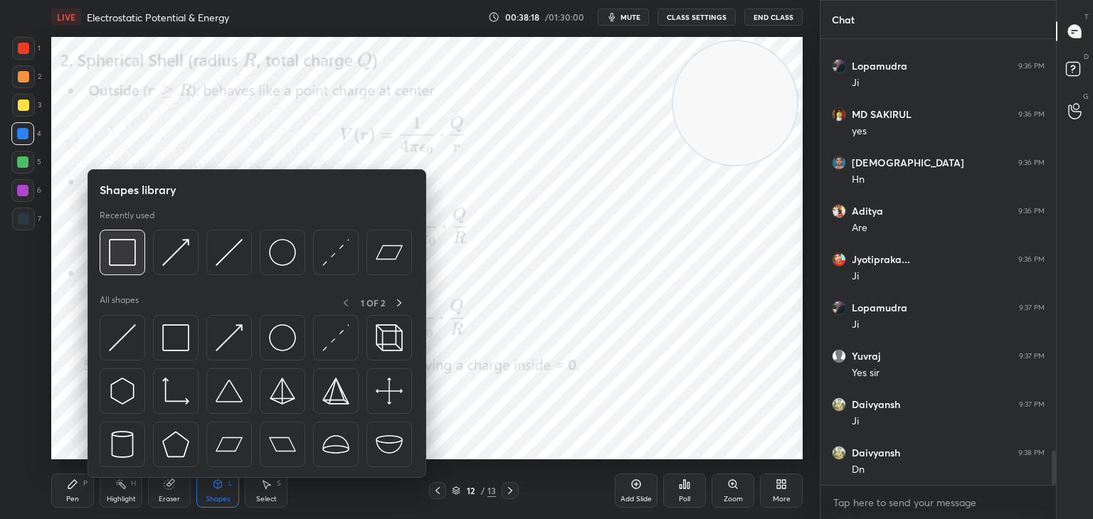
click at [140, 250] on div at bounding box center [123, 253] width 46 height 46
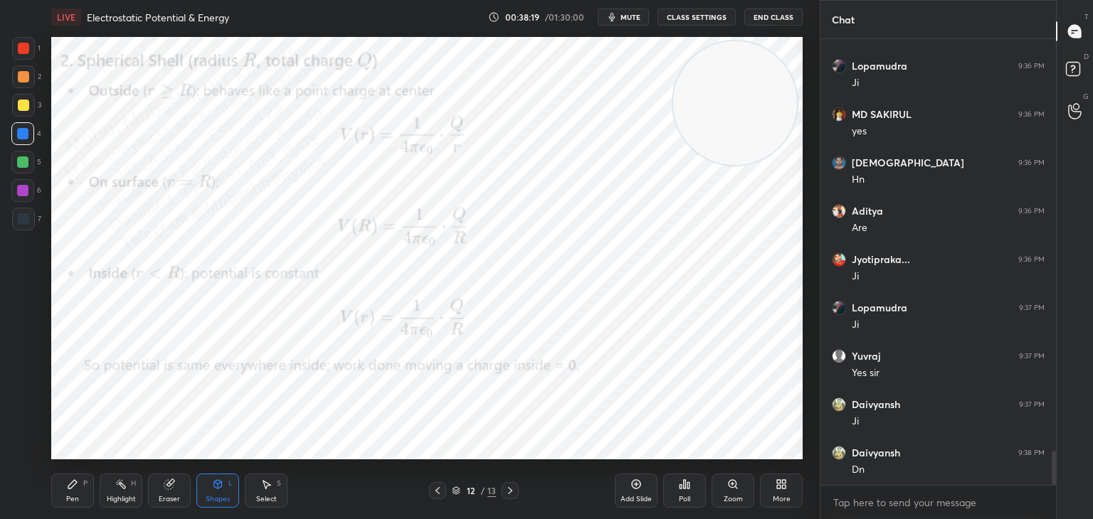
drag, startPoint x: 29, startPoint y: 49, endPoint x: 39, endPoint y: 55, distance: 11.8
click at [32, 50] on div at bounding box center [23, 48] width 23 height 23
click at [29, 194] on div at bounding box center [22, 190] width 23 height 23
click at [213, 489] on div "Shapes L" at bounding box center [217, 491] width 43 height 34
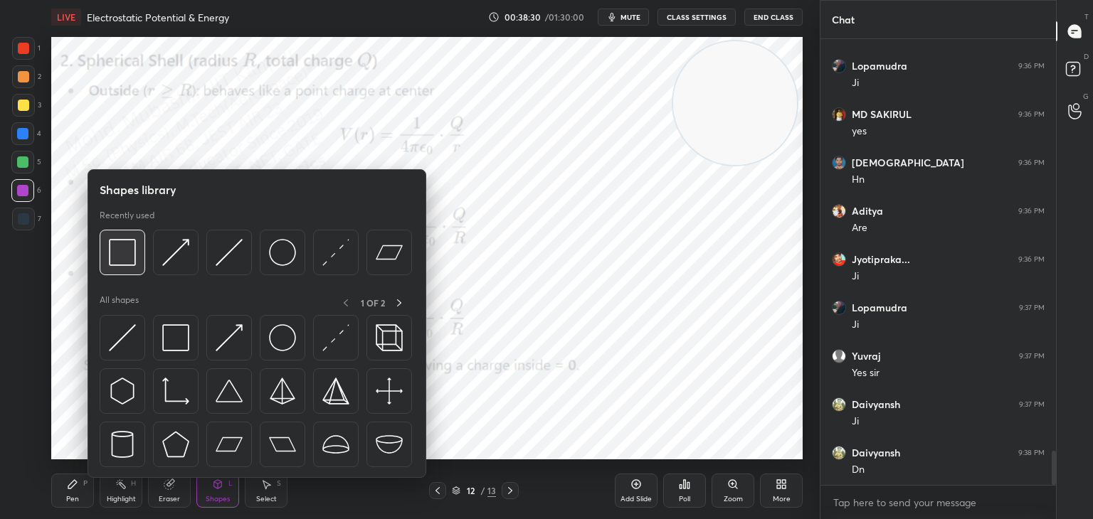
click at [130, 264] on img at bounding box center [122, 252] width 27 height 27
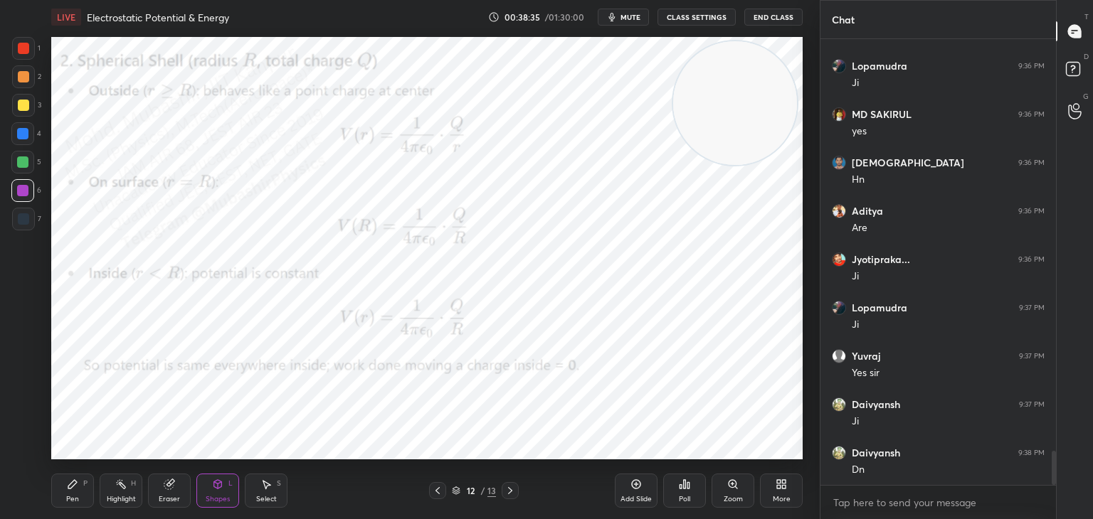
drag, startPoint x: 271, startPoint y: 496, endPoint x: 285, endPoint y: 477, distance: 23.3
click at [272, 496] on div "Select" at bounding box center [266, 499] width 21 height 7
drag, startPoint x: 513, startPoint y: 365, endPoint x: 517, endPoint y: 379, distance: 14.9
click at [517, 379] on div "0 ° Undo Copy Duplicate Duplicate to new slide Delete" at bounding box center [426, 248] width 751 height 423
drag, startPoint x: 534, startPoint y: 363, endPoint x: 614, endPoint y: 433, distance: 105.9
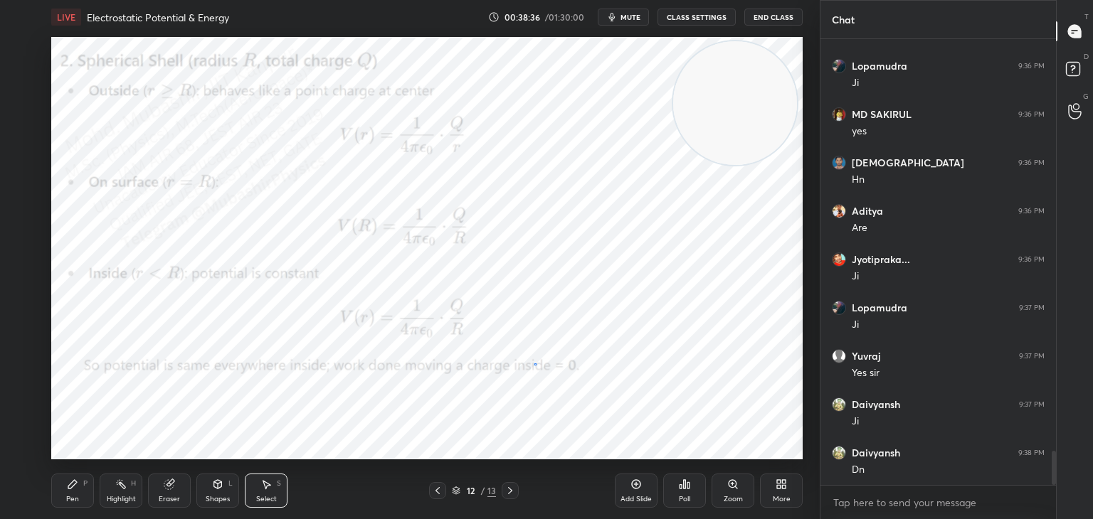
click at [604, 428] on div "0 ° Undo Copy Duplicate Duplicate to new slide Delete" at bounding box center [426, 248] width 751 height 423
click at [510, 487] on icon at bounding box center [509, 490] width 11 height 11
click at [514, 483] on div at bounding box center [509, 490] width 17 height 17
drag, startPoint x: 533, startPoint y: 372, endPoint x: 544, endPoint y: 400, distance: 30.0
click at [544, 399] on div "0 ° Undo Copy Duplicate Duplicate to new slide Delete" at bounding box center [426, 248] width 751 height 423
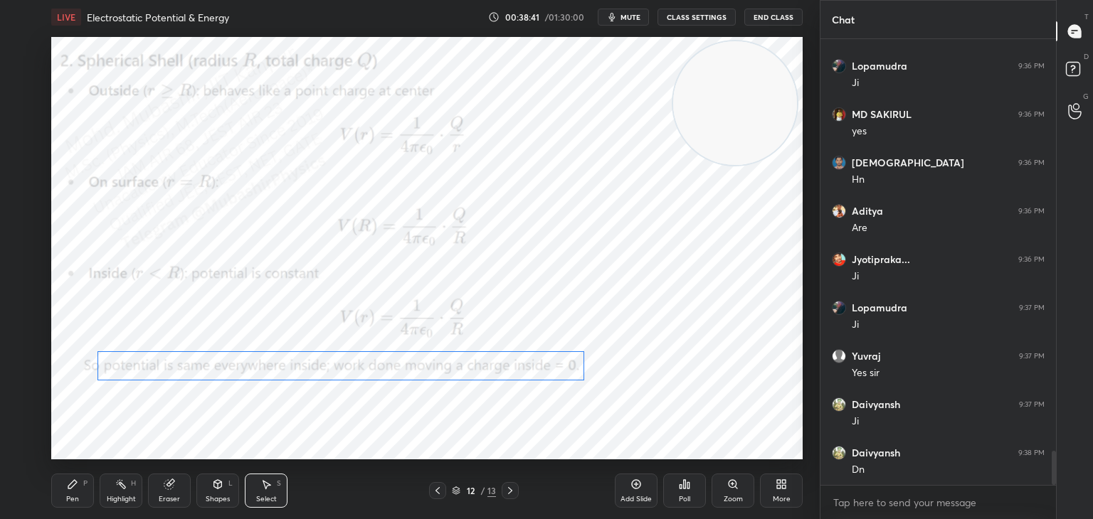
click at [536, 368] on div "0 ° Undo Copy Duplicate Duplicate to new slide Delete" at bounding box center [426, 248] width 751 height 423
click at [541, 366] on div "0 ° Undo Copy Duplicate Duplicate to new slide Delete" at bounding box center [426, 248] width 751 height 423
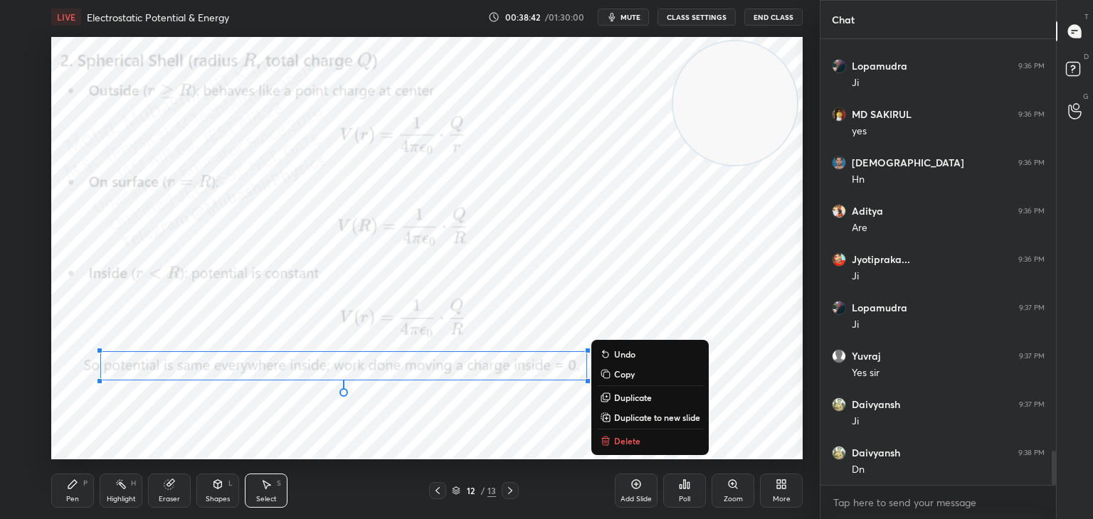
click at [512, 430] on div "0 ° Undo Copy Duplicate Duplicate to new slide Delete" at bounding box center [426, 248] width 751 height 423
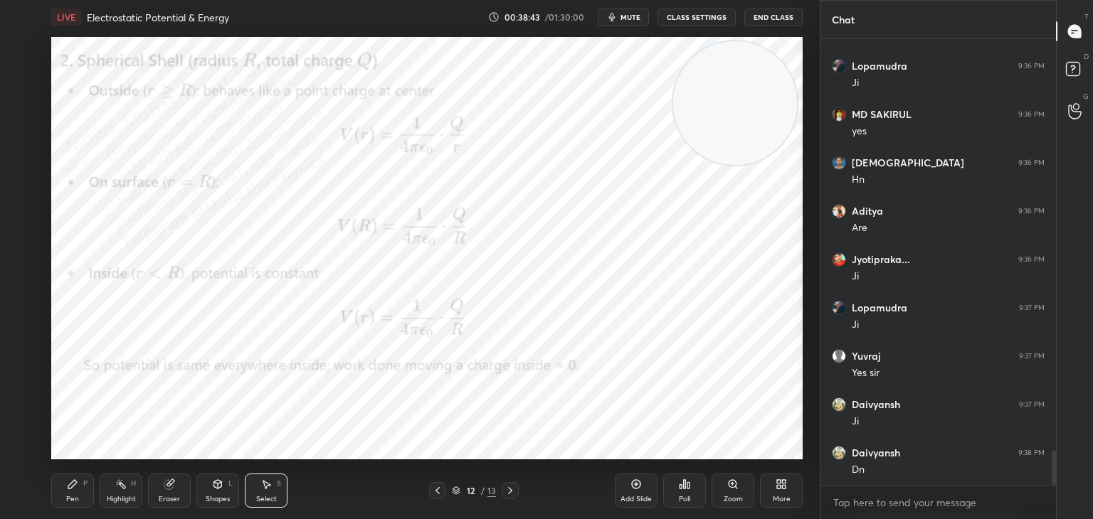
click at [126, 493] on div "Highlight H" at bounding box center [121, 491] width 43 height 34
click at [622, 16] on button "mute" at bounding box center [623, 17] width 51 height 17
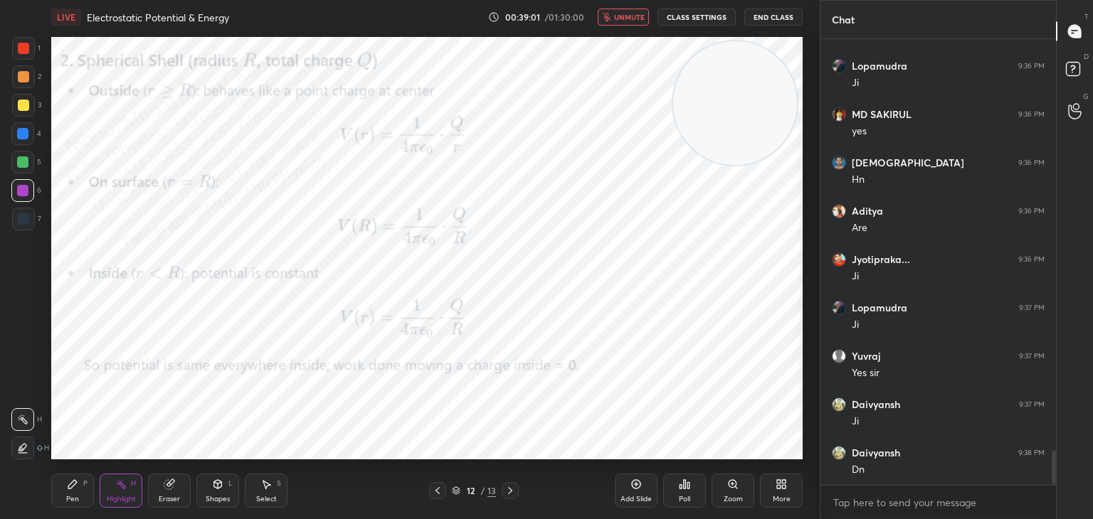
drag, startPoint x: 623, startPoint y: 9, endPoint x: 631, endPoint y: 14, distance: 9.7
click at [623, 10] on button "unmute" at bounding box center [623, 17] width 51 height 17
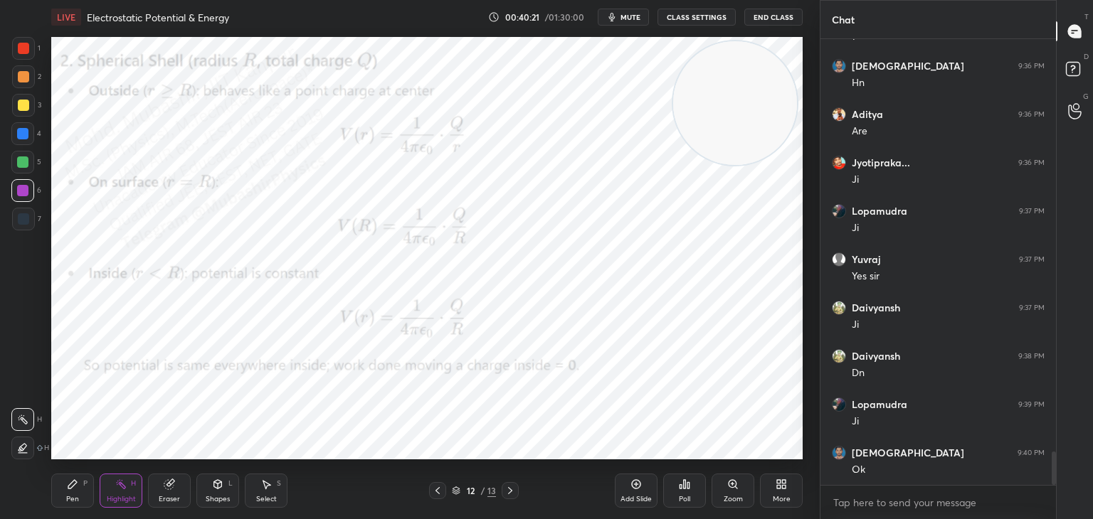
scroll to position [5520, 0]
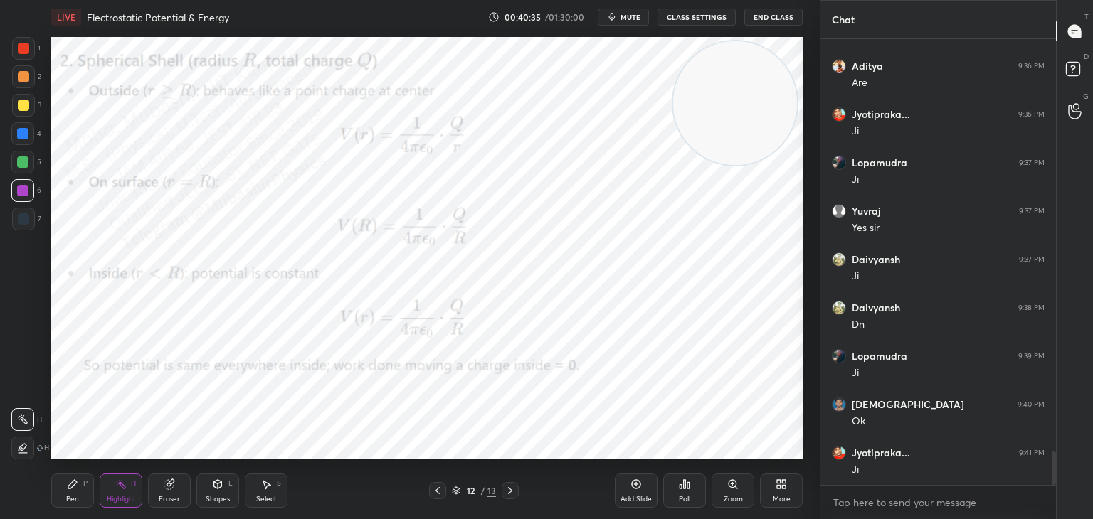
click at [635, 17] on span "mute" at bounding box center [630, 17] width 20 height 10
click at [627, 11] on button "unmute" at bounding box center [623, 17] width 51 height 17
click at [625, 18] on span "mute" at bounding box center [630, 17] width 20 height 10
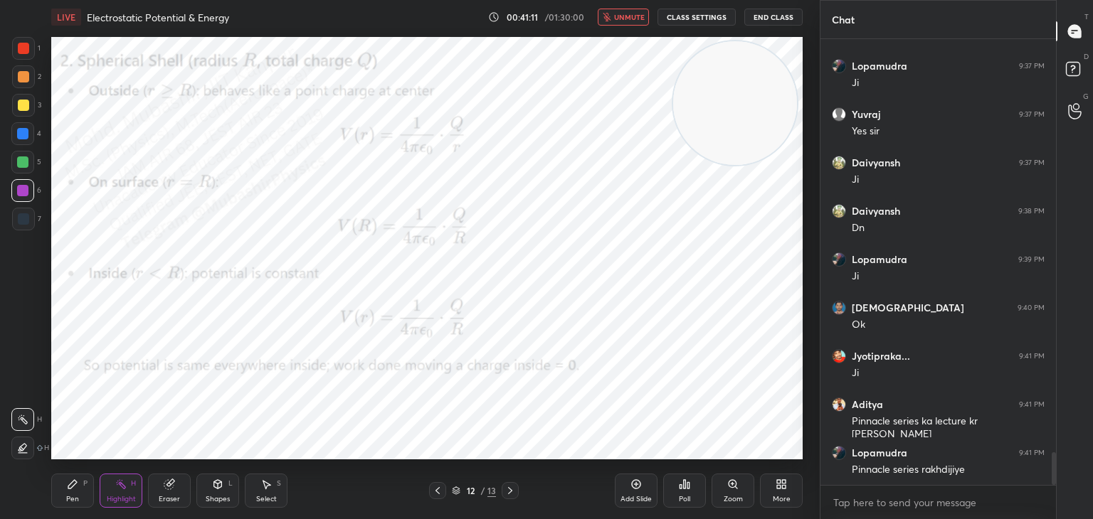
scroll to position [5665, 0]
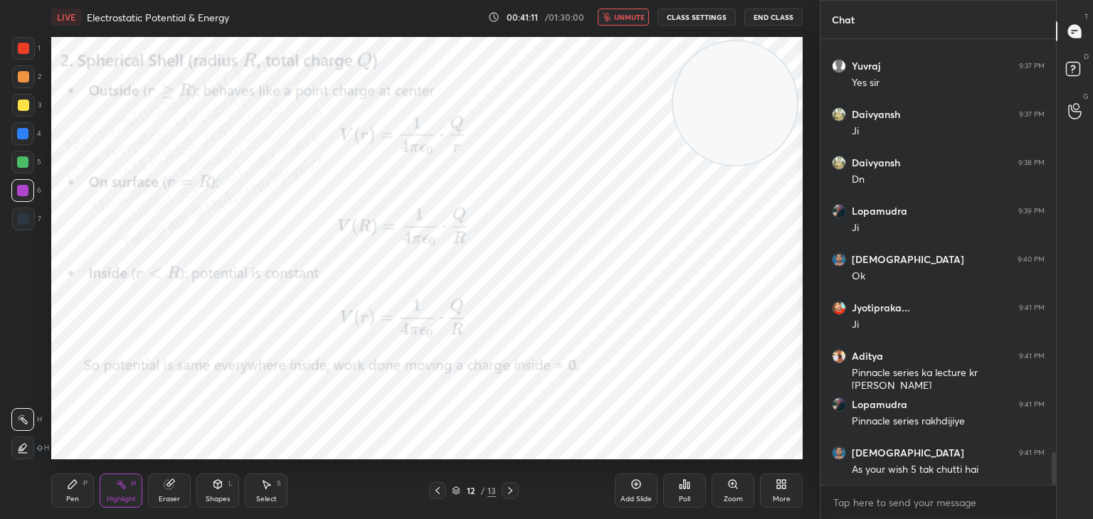
drag, startPoint x: 622, startPoint y: 15, endPoint x: 622, endPoint y: 32, distance: 17.1
click at [623, 14] on span "unmute" at bounding box center [629, 17] width 31 height 10
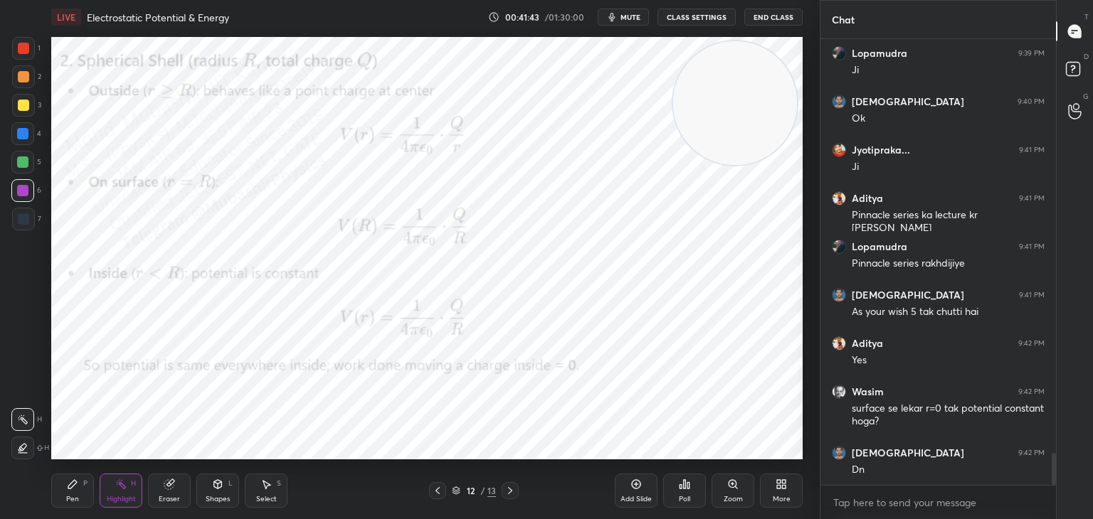
scroll to position [5, 4]
drag, startPoint x: 1056, startPoint y: 437, endPoint x: 1052, endPoint y: 448, distance: 11.2
click at [1052, 448] on div "Chat Daivyansh 9:38 PM Dn Lopamudra 9:39 PM [PERSON_NAME] 9:40 PM Ok Jyotipraka…" at bounding box center [955, 259] width 273 height 519
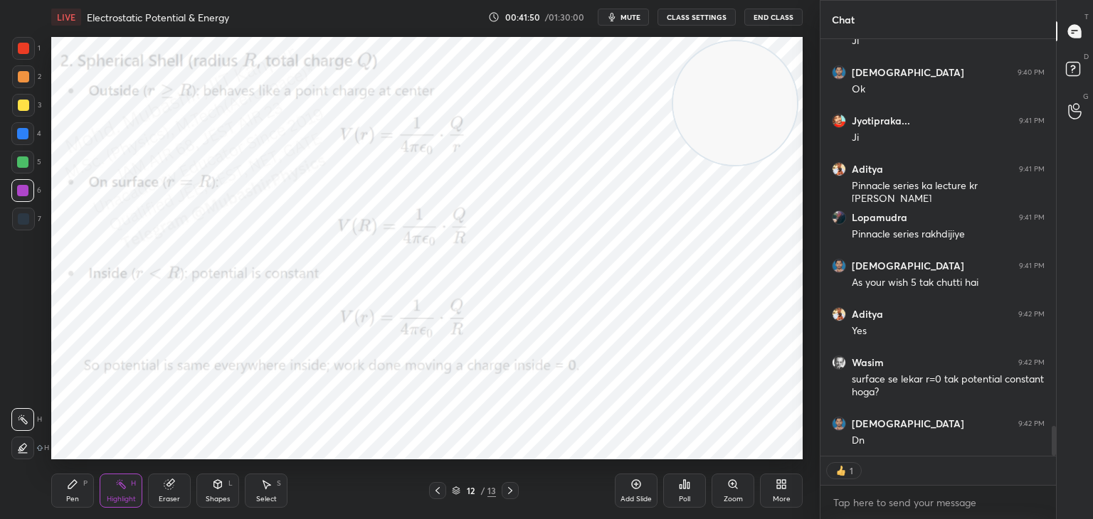
drag, startPoint x: 1053, startPoint y: 443, endPoint x: 1051, endPoint y: 479, distance: 36.3
click at [1052, 479] on div "Daivyansh 9:38 PM Dn Lopamudra 9:39 PM [PERSON_NAME] 9:40 PM [PERSON_NAME]... 9…" at bounding box center [937, 279] width 235 height 480
click at [998, 501] on textarea at bounding box center [938, 503] width 213 height 23
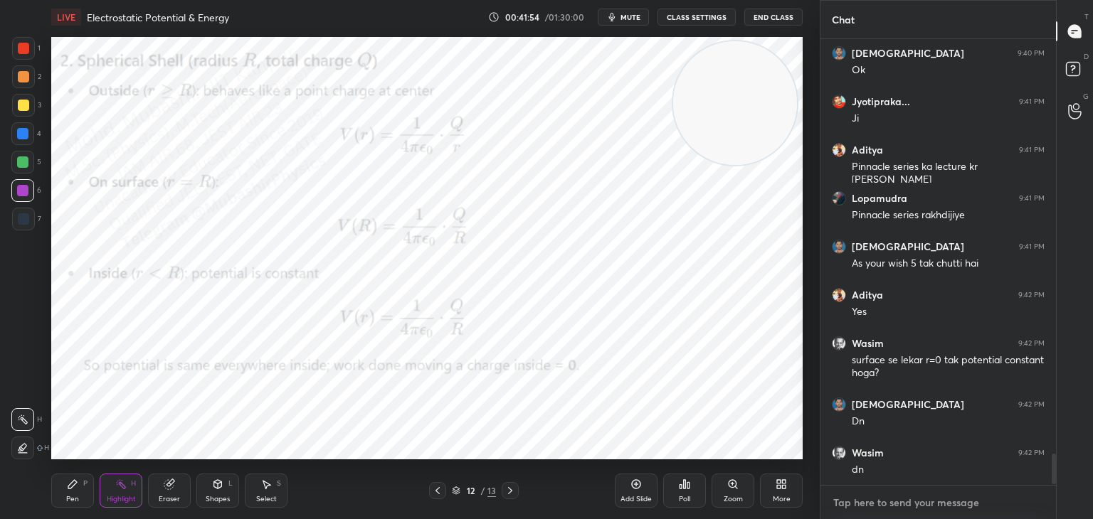
scroll to position [442, 231]
click at [85, 490] on div "Pen P" at bounding box center [72, 491] width 43 height 34
click at [131, 483] on div "H" at bounding box center [133, 483] width 5 height 7
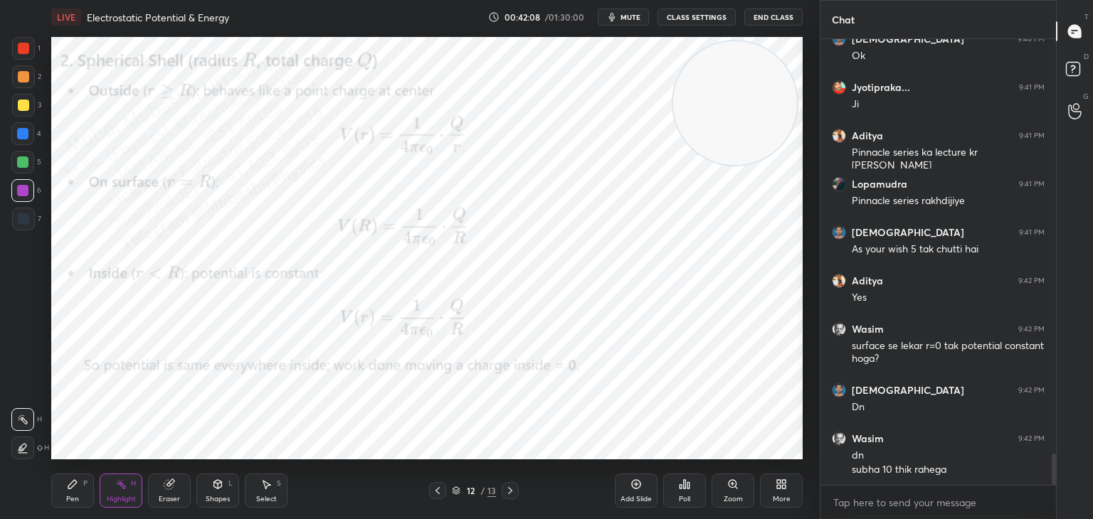
click at [625, 11] on button "mute" at bounding box center [623, 17] width 51 height 17
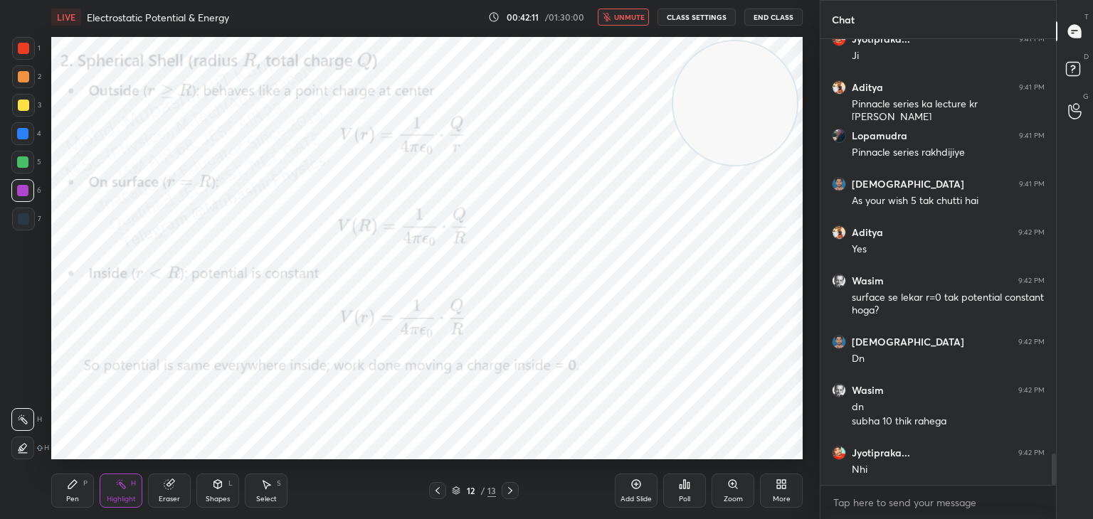
drag, startPoint x: 632, startPoint y: 11, endPoint x: 637, endPoint y: 21, distance: 11.5
click at [630, 11] on button "unmute" at bounding box center [623, 17] width 51 height 17
click at [787, 492] on div "More" at bounding box center [781, 491] width 43 height 34
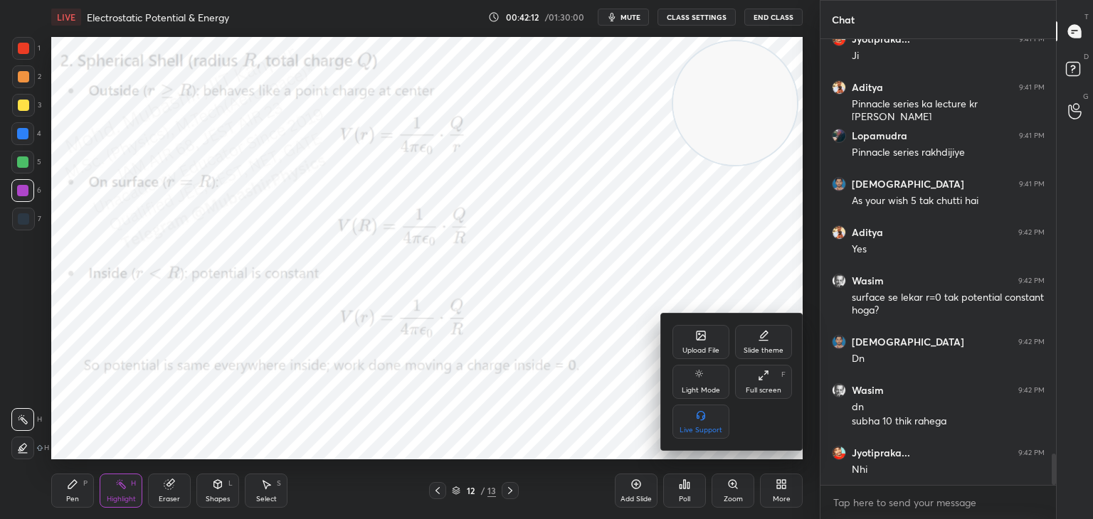
click at [701, 334] on icon at bounding box center [700, 335] width 9 height 9
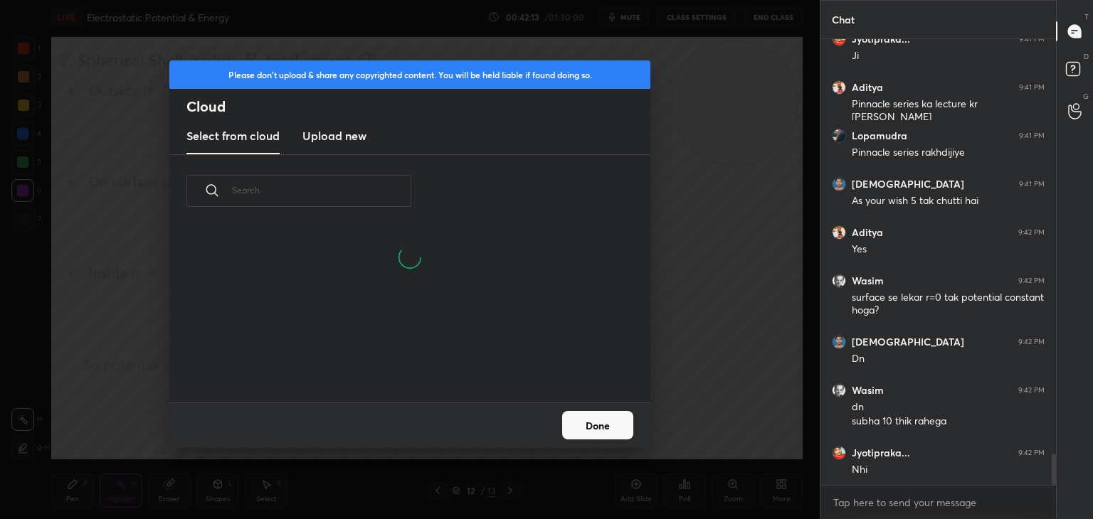
click at [324, 127] on h3 "Upload new" at bounding box center [334, 135] width 64 height 17
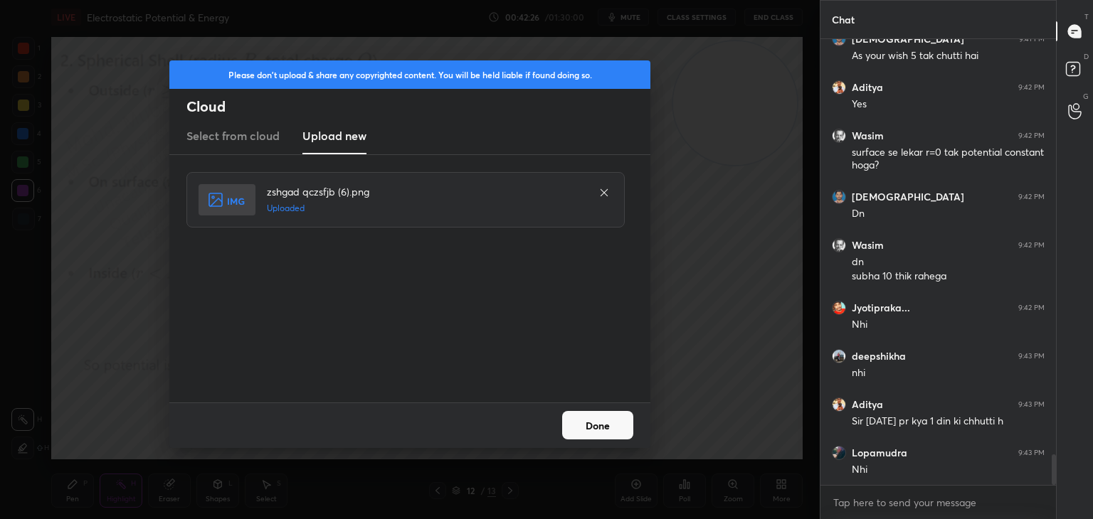
scroll to position [6127, 0]
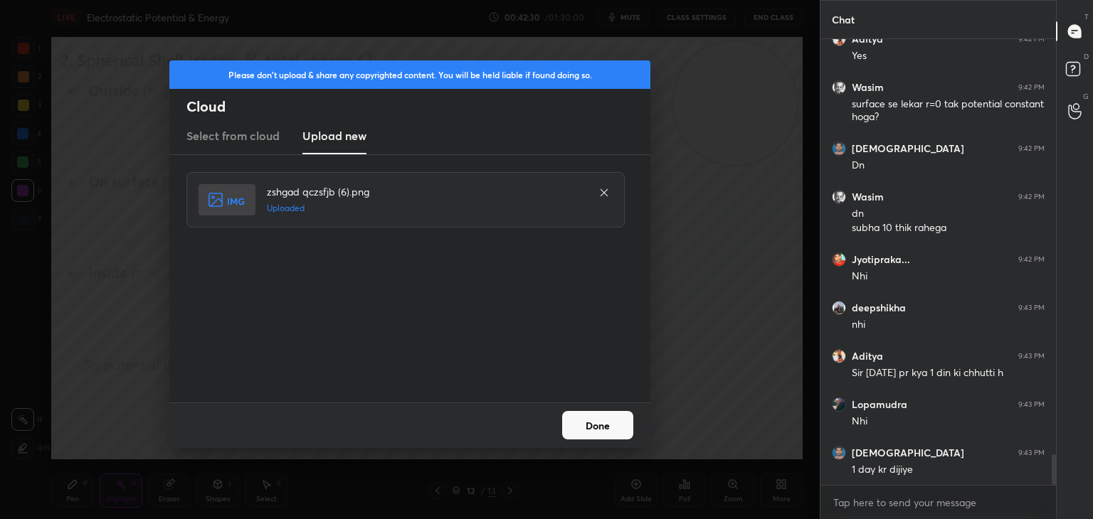
click at [595, 417] on button "Done" at bounding box center [597, 425] width 71 height 28
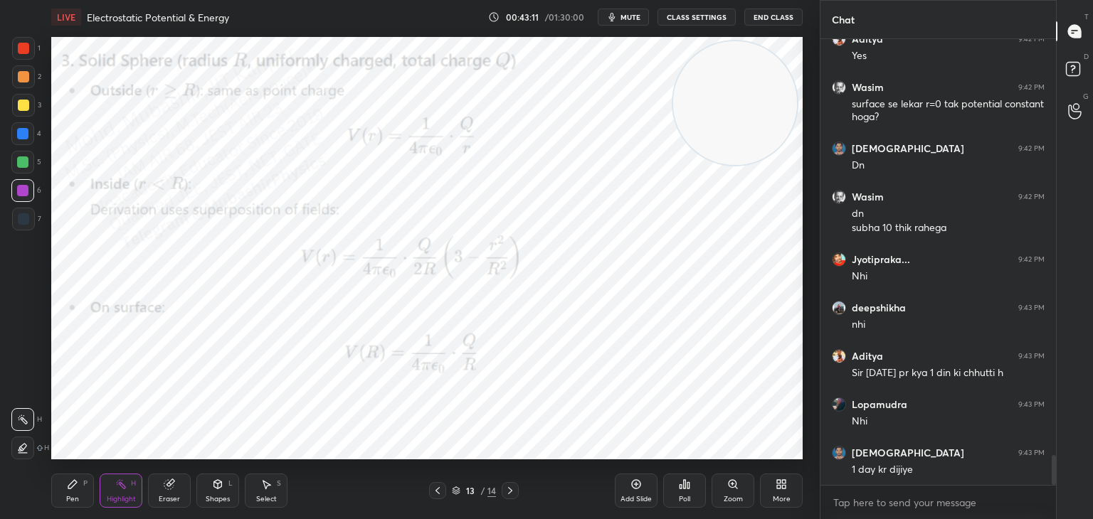
scroll to position [6189, 0]
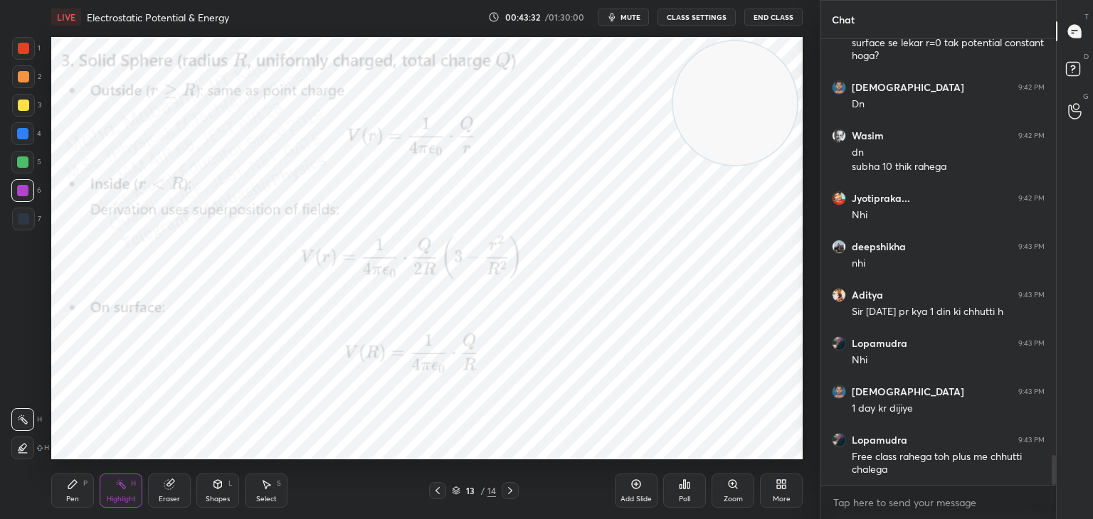
click at [79, 481] on div "Pen P" at bounding box center [72, 491] width 43 height 34
click at [29, 78] on div at bounding box center [23, 76] width 23 height 23
click at [23, 104] on div at bounding box center [23, 105] width 11 height 11
drag, startPoint x: 23, startPoint y: 149, endPoint x: 28, endPoint y: 165, distance: 17.1
click at [23, 149] on div "4" at bounding box center [26, 136] width 30 height 28
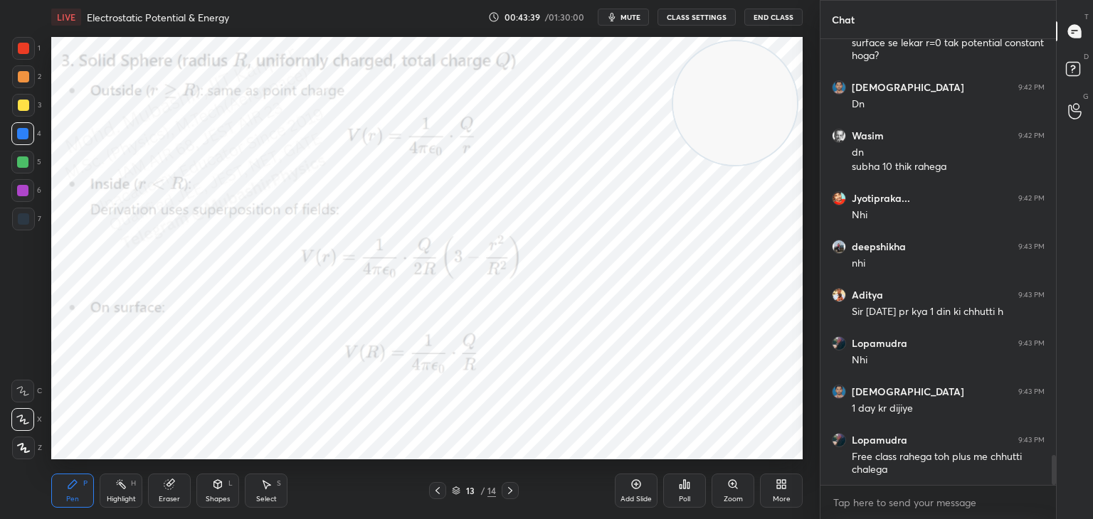
drag, startPoint x: 21, startPoint y: 55, endPoint x: 34, endPoint y: 65, distance: 17.2
click at [23, 55] on div at bounding box center [23, 48] width 23 height 23
click at [37, 134] on div "4" at bounding box center [26, 133] width 30 height 23
click at [23, 58] on div at bounding box center [23, 48] width 23 height 23
drag, startPoint x: 29, startPoint y: 193, endPoint x: 48, endPoint y: 201, distance: 20.5
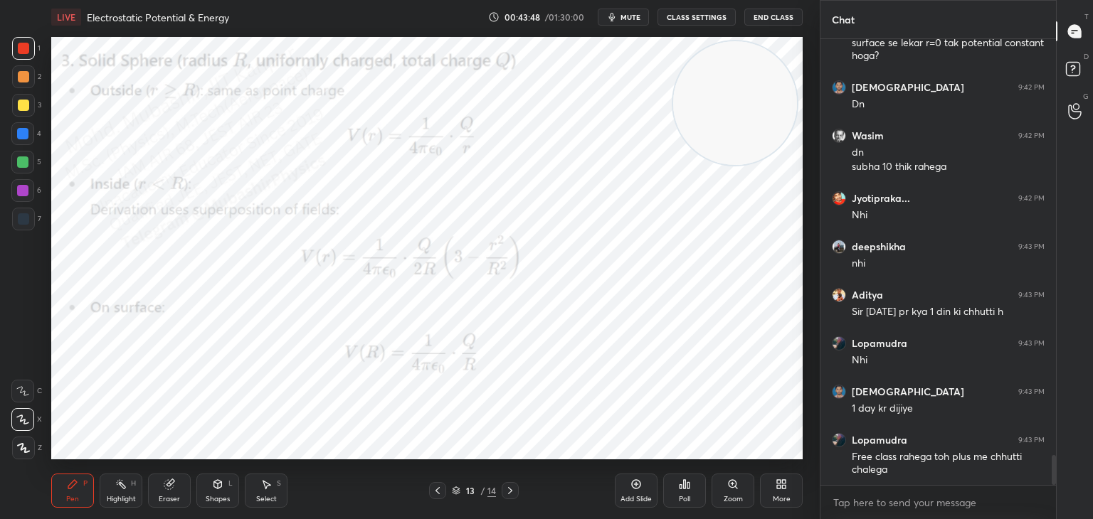
click at [28, 195] on div at bounding box center [22, 190] width 23 height 23
drag, startPoint x: 129, startPoint y: 487, endPoint x: 205, endPoint y: 467, distance: 78.0
click at [127, 484] on div "Highlight H" at bounding box center [121, 491] width 43 height 34
click at [613, 15] on icon "button" at bounding box center [611, 16] width 11 height 11
click at [780, 499] on div "More" at bounding box center [782, 499] width 18 height 7
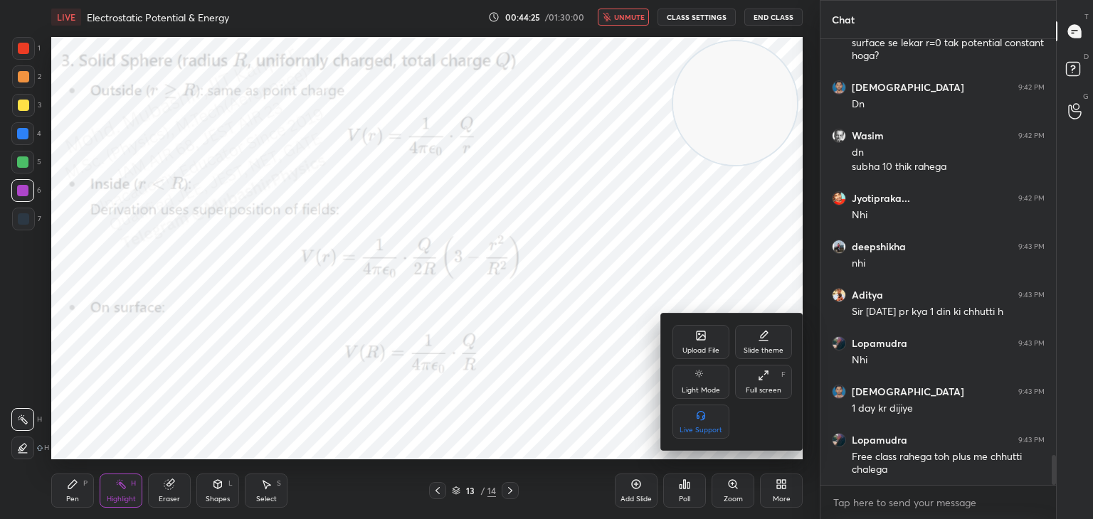
click at [691, 336] on div "Upload File" at bounding box center [700, 342] width 57 height 34
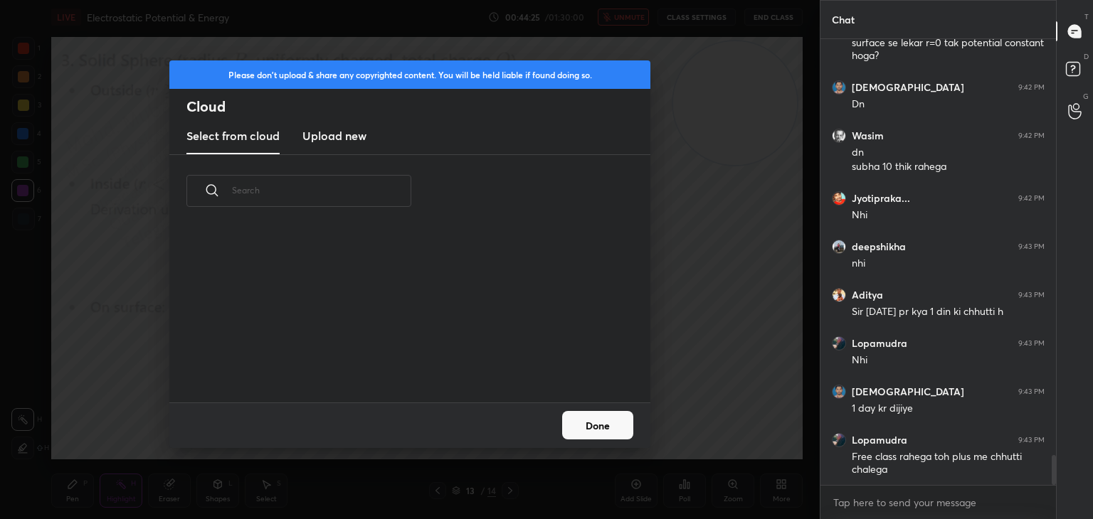
click at [339, 129] on new "Upload new" at bounding box center [334, 137] width 64 height 36
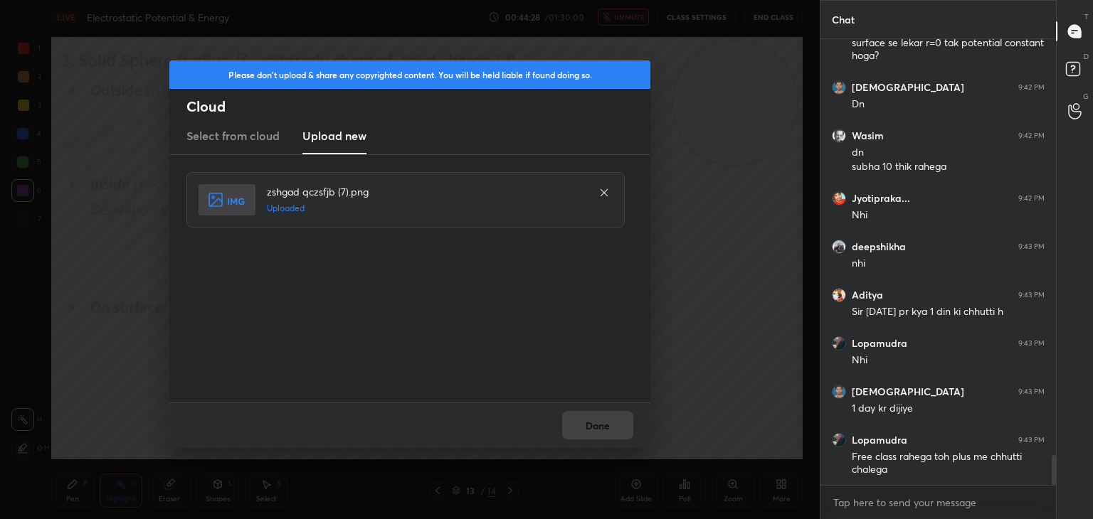
click at [612, 425] on button "Done" at bounding box center [597, 425] width 71 height 28
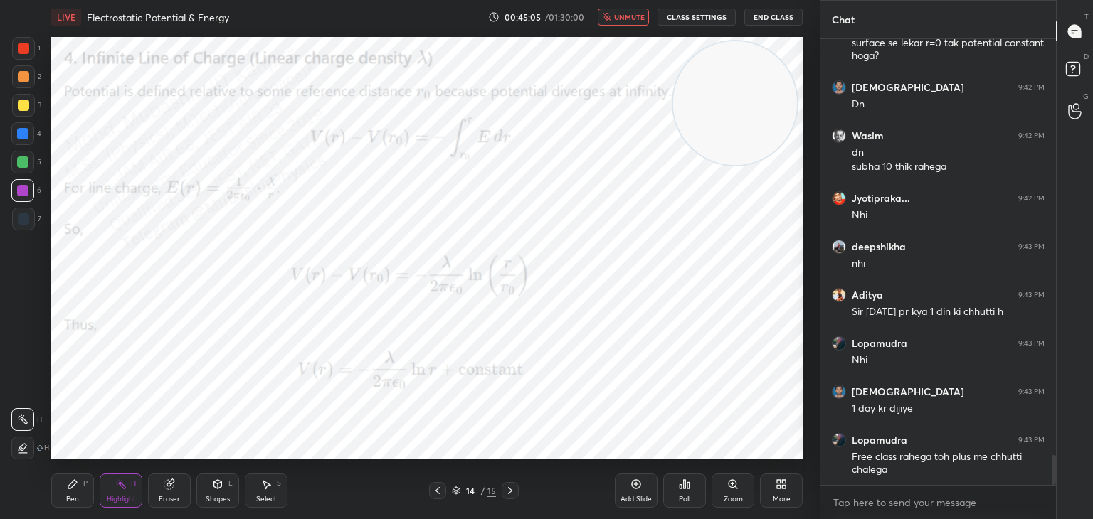
click at [625, 20] on span "unmute" at bounding box center [629, 17] width 31 height 10
click at [79, 497] on div "Pen P" at bounding box center [72, 491] width 43 height 34
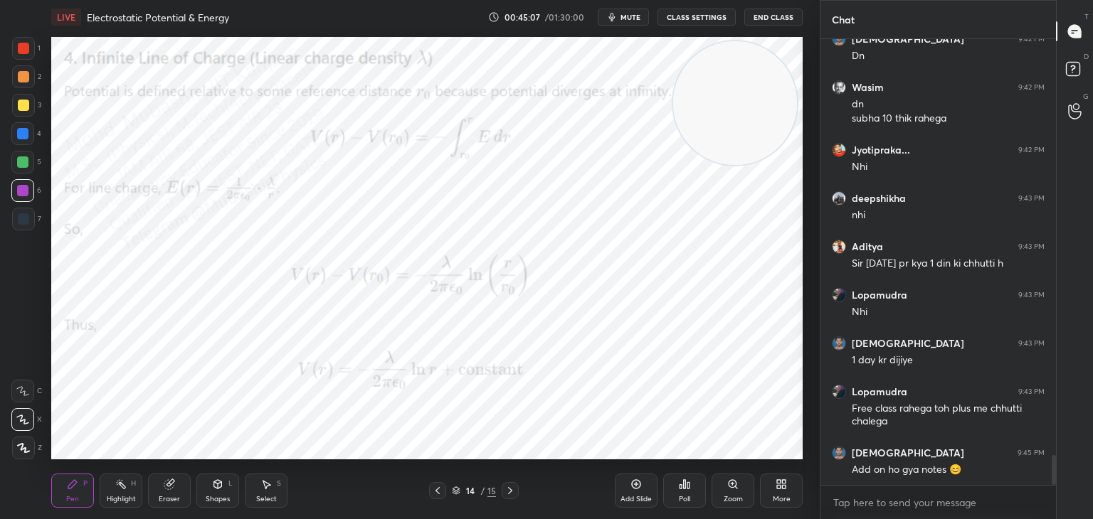
drag, startPoint x: 21, startPoint y: 84, endPoint x: 41, endPoint y: 83, distance: 19.2
click at [23, 84] on div at bounding box center [23, 76] width 23 height 23
click at [14, 137] on div at bounding box center [22, 133] width 23 height 23
click at [31, 112] on div at bounding box center [23, 105] width 23 height 23
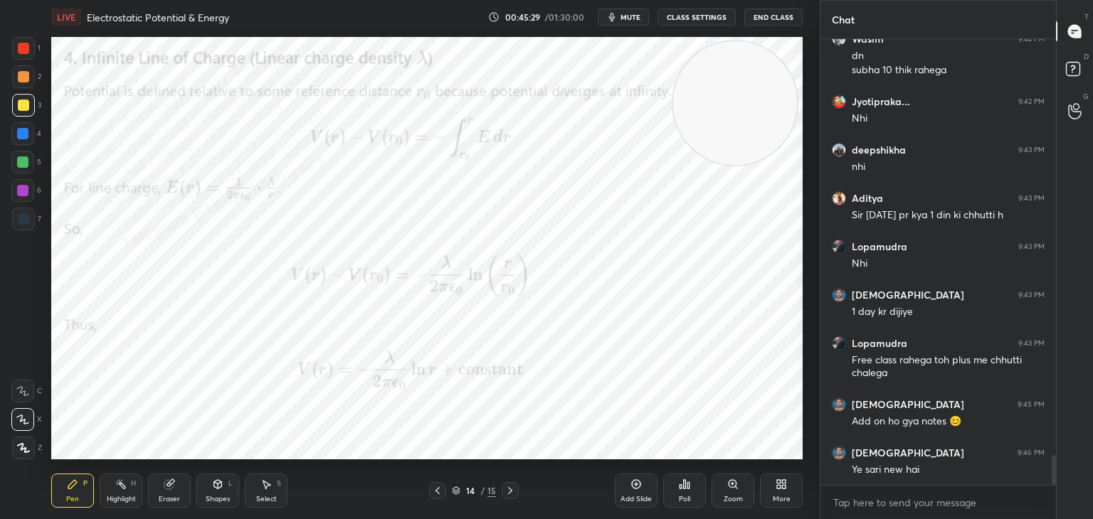
click at [115, 497] on div "Highlight" at bounding box center [121, 499] width 29 height 7
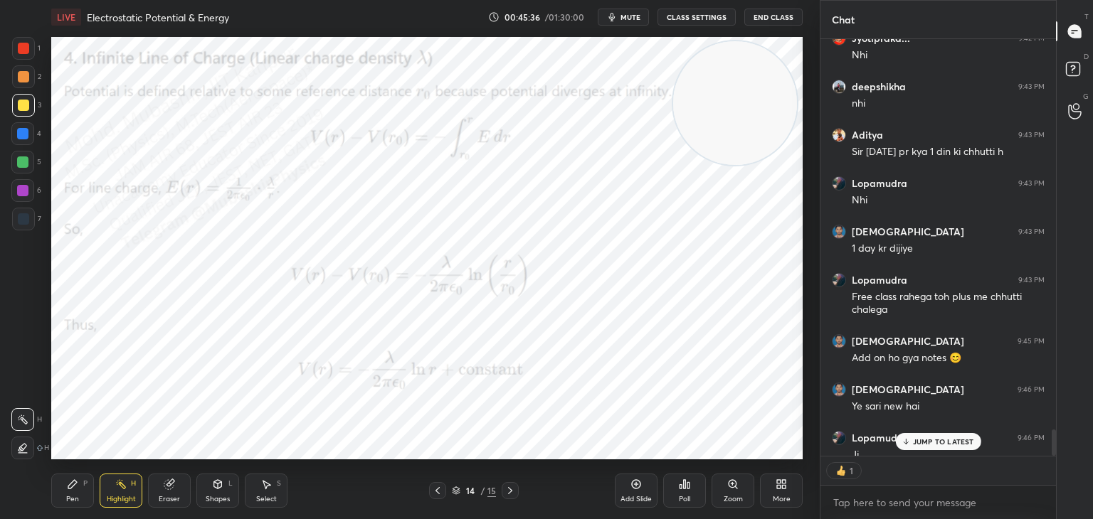
click at [922, 438] on p "JUMP TO LATEST" at bounding box center [943, 441] width 61 height 9
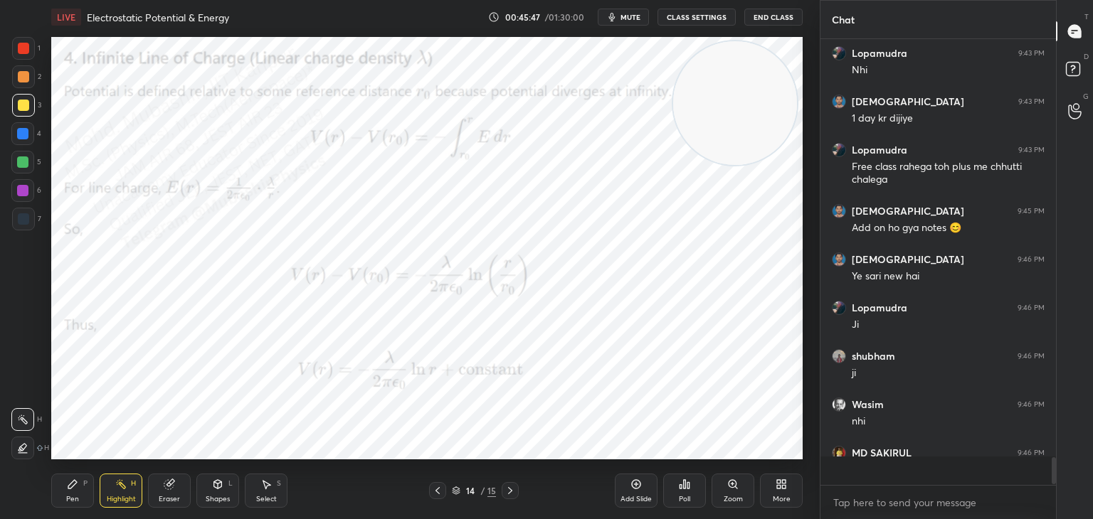
scroll to position [442, 231]
click at [612, 13] on icon "button" at bounding box center [611, 16] width 11 height 11
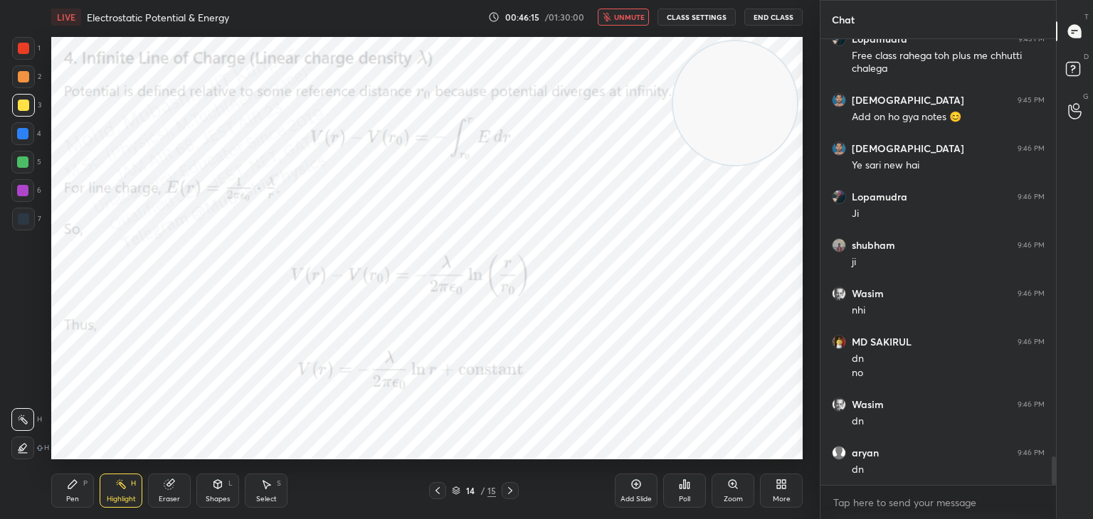
click at [617, 13] on span "unmute" at bounding box center [629, 17] width 31 height 10
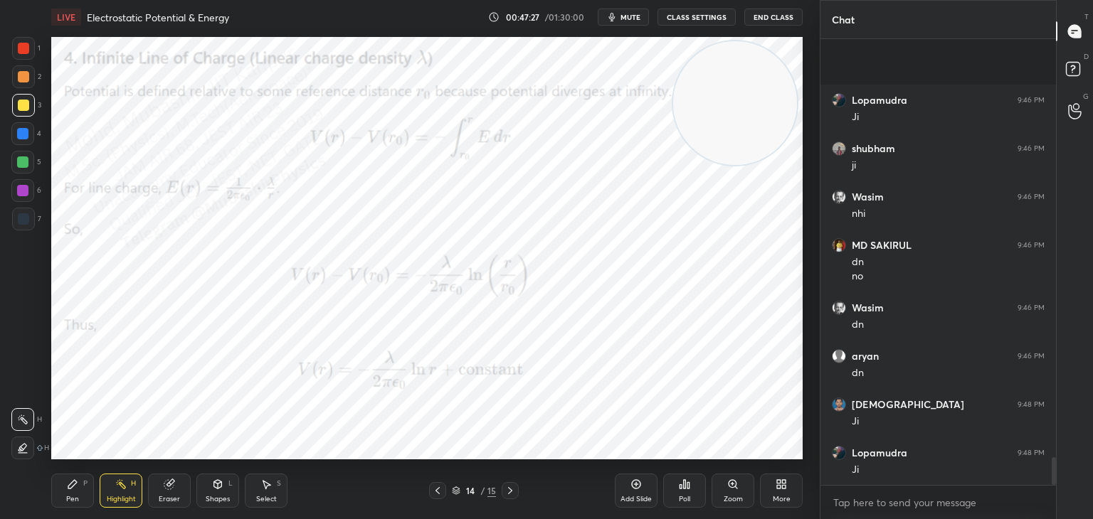
scroll to position [6783, 0]
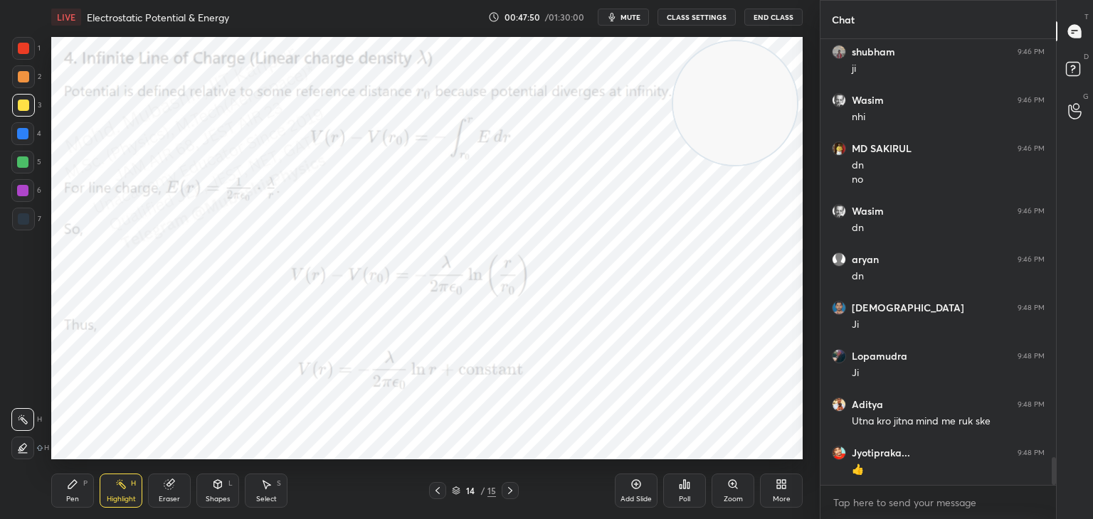
click at [792, 487] on div "More" at bounding box center [781, 491] width 43 height 34
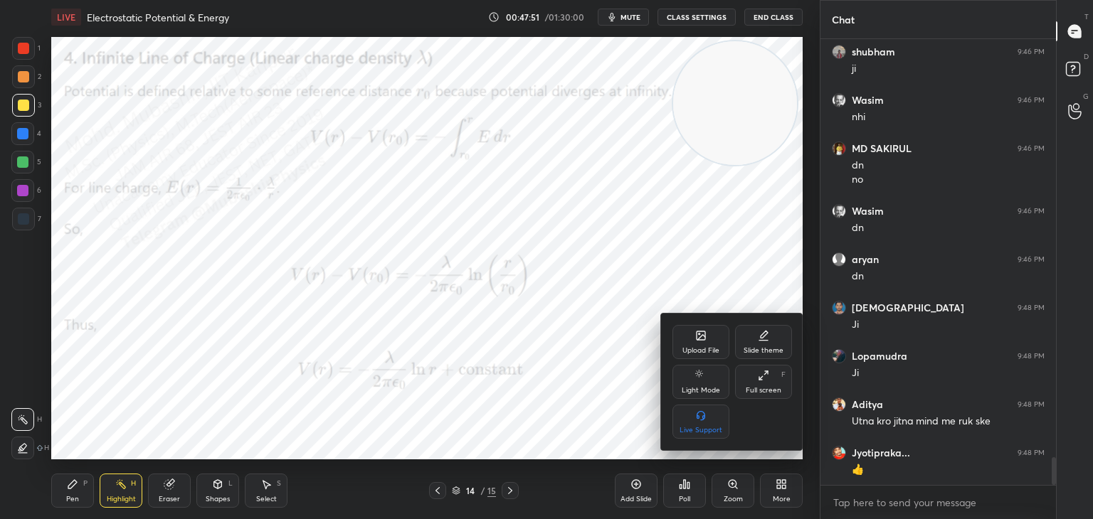
click at [701, 335] on icon at bounding box center [700, 335] width 9 height 9
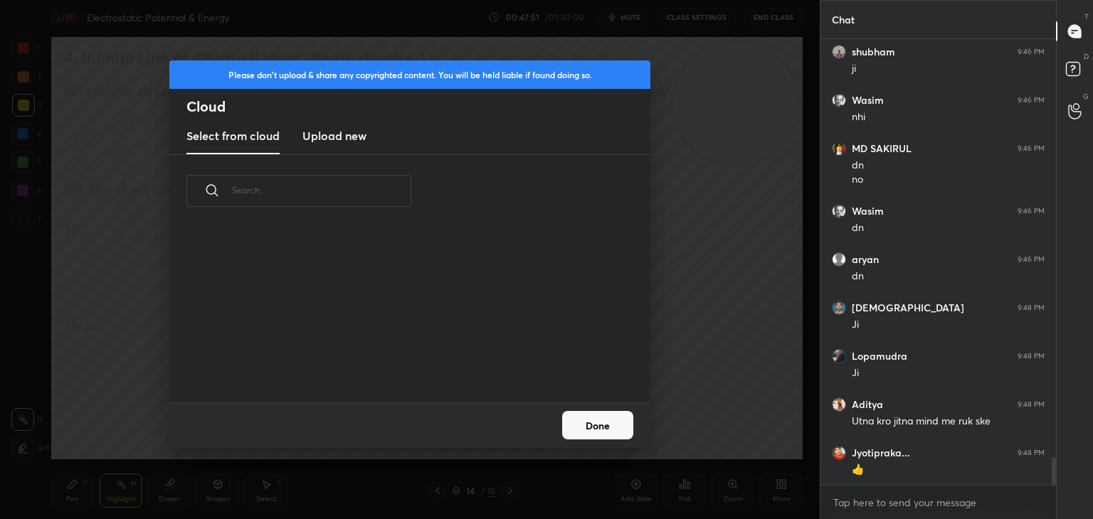
scroll to position [175, 457]
click at [336, 129] on new "Upload new" at bounding box center [334, 137] width 64 height 36
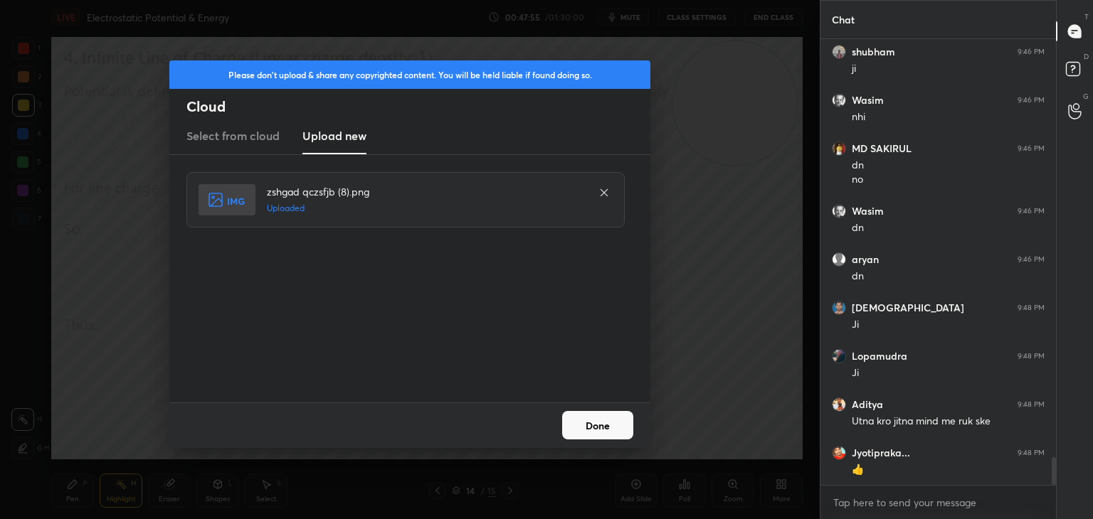
click at [594, 428] on button "Done" at bounding box center [597, 425] width 71 height 28
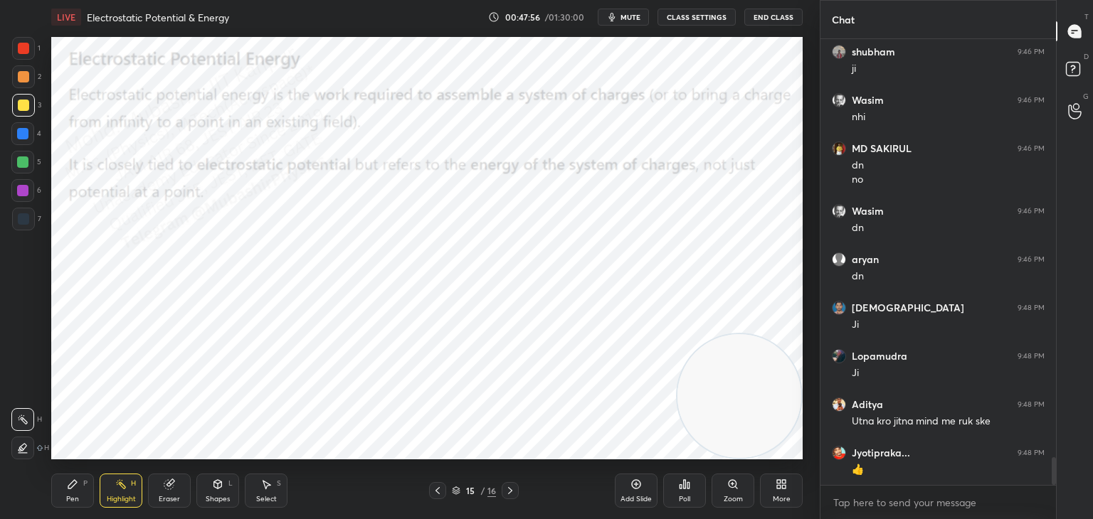
drag, startPoint x: 745, startPoint y: 117, endPoint x: 780, endPoint y: 399, distance: 283.8
click at [782, 409] on video at bounding box center [739, 396] width 124 height 124
click at [18, 52] on div at bounding box center [23, 48] width 11 height 11
drag, startPoint x: 77, startPoint y: 490, endPoint x: 74, endPoint y: 466, distance: 24.4
click at [74, 482] on icon at bounding box center [72, 484] width 11 height 11
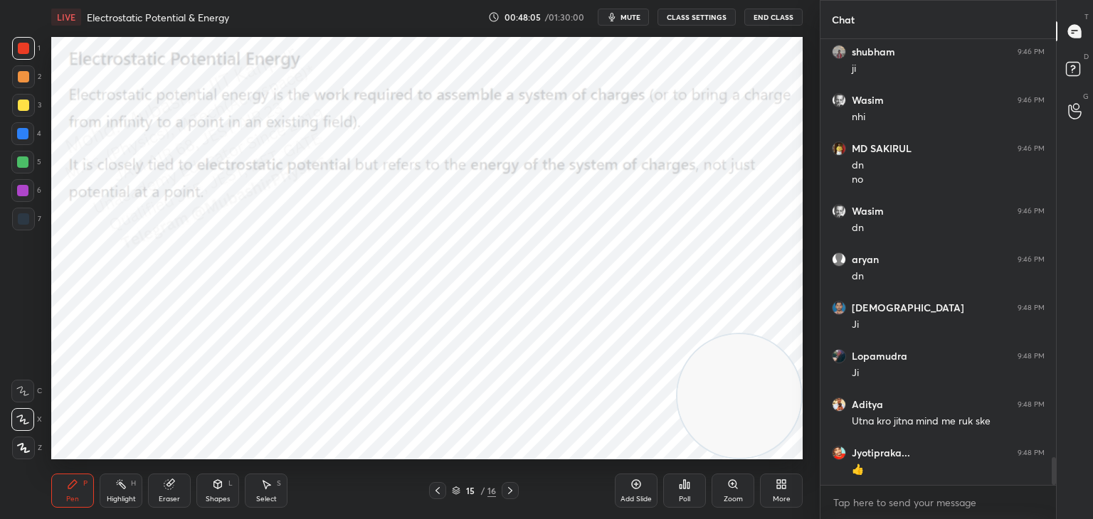
click at [632, 14] on span "mute" at bounding box center [630, 17] width 20 height 10
click at [630, 15] on span "unmute" at bounding box center [629, 17] width 31 height 10
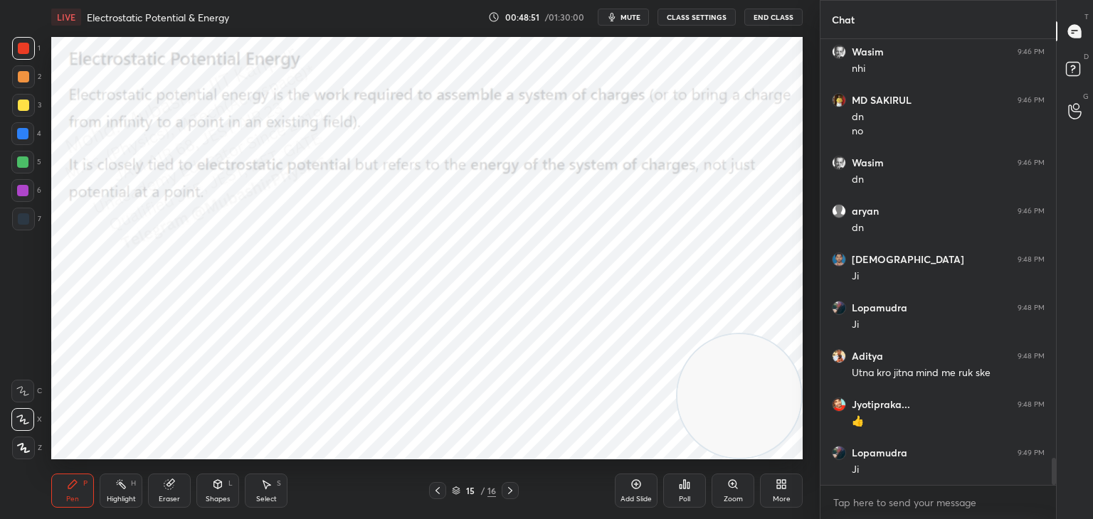
click at [21, 126] on div at bounding box center [22, 133] width 23 height 23
drag, startPoint x: 17, startPoint y: 197, endPoint x: 37, endPoint y: 196, distance: 20.0
click at [23, 198] on div at bounding box center [22, 190] width 23 height 23
click at [26, 139] on div at bounding box center [22, 133] width 23 height 23
click at [771, 489] on div "More" at bounding box center [781, 491] width 43 height 34
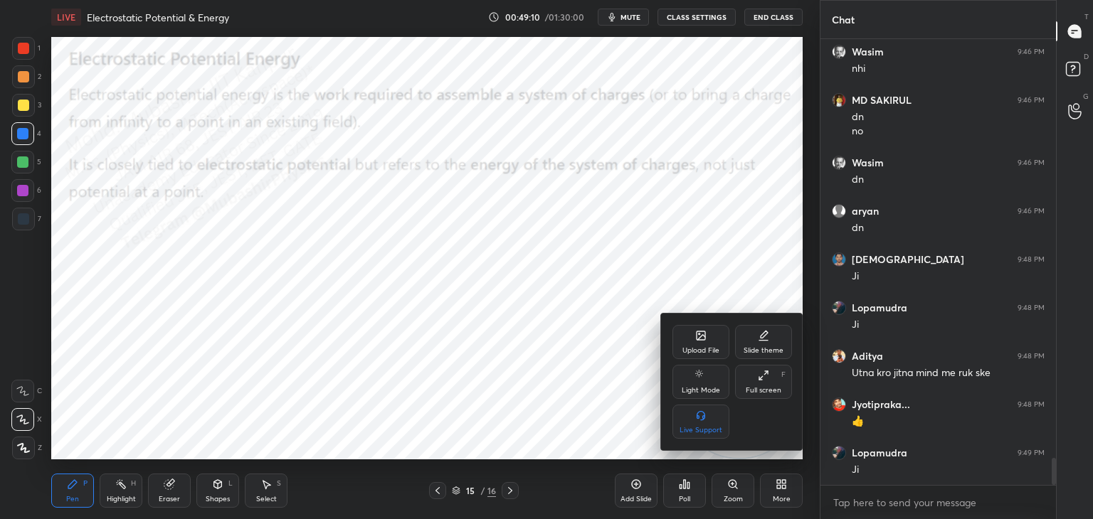
click at [697, 342] on div "Upload File" at bounding box center [700, 342] width 57 height 34
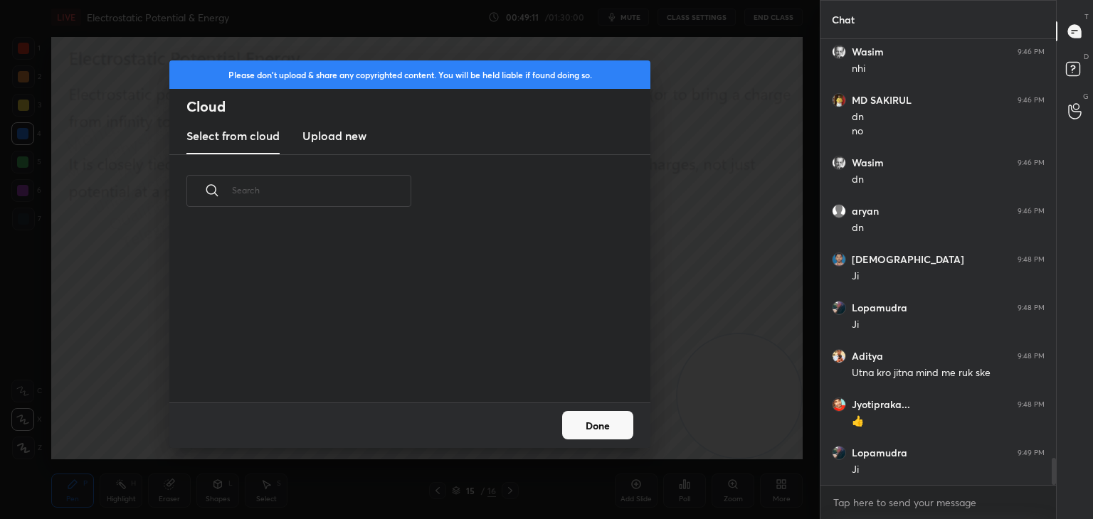
click at [330, 137] on h3 "Upload new" at bounding box center [334, 135] width 64 height 17
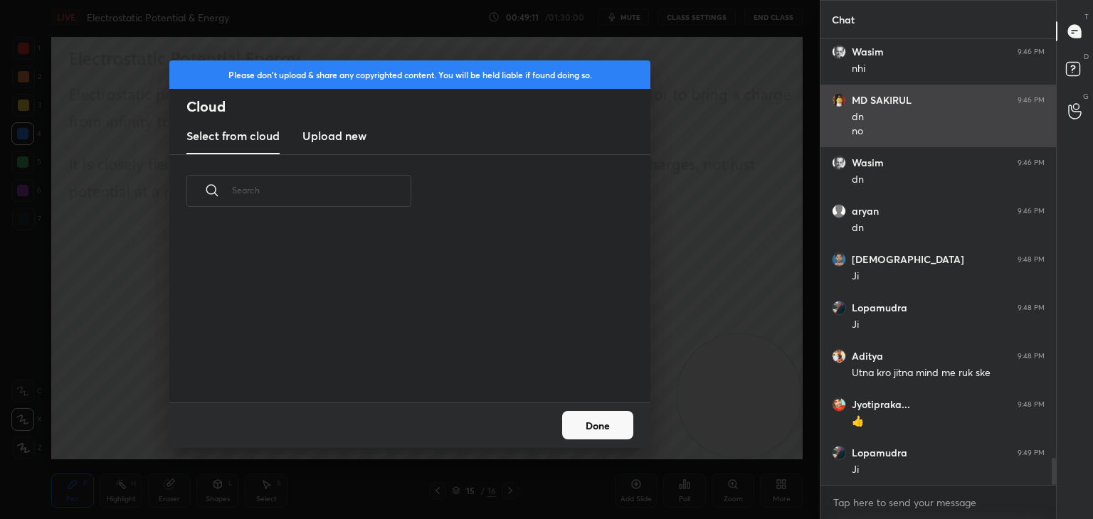
scroll to position [0, 0]
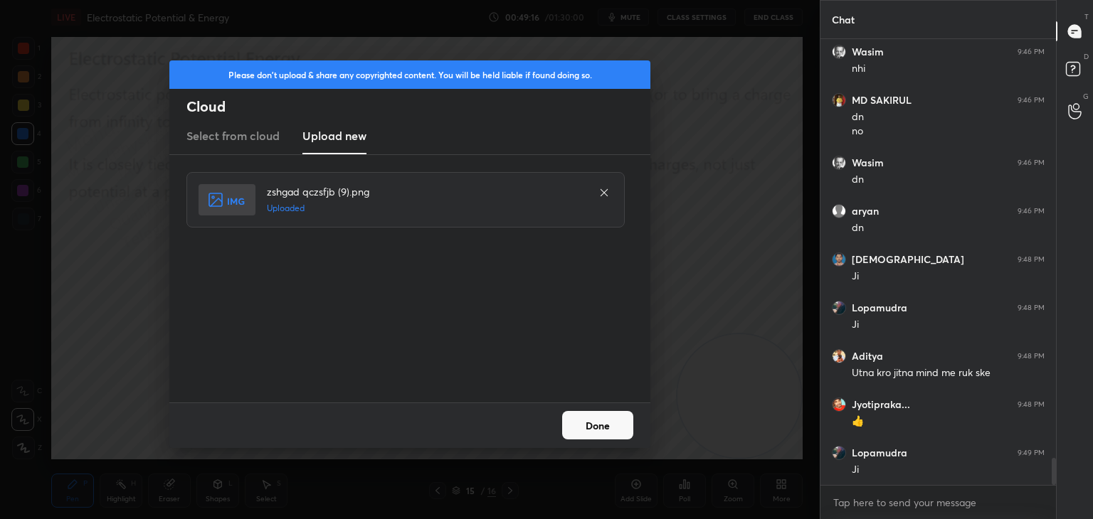
click at [593, 423] on button "Done" at bounding box center [597, 425] width 71 height 28
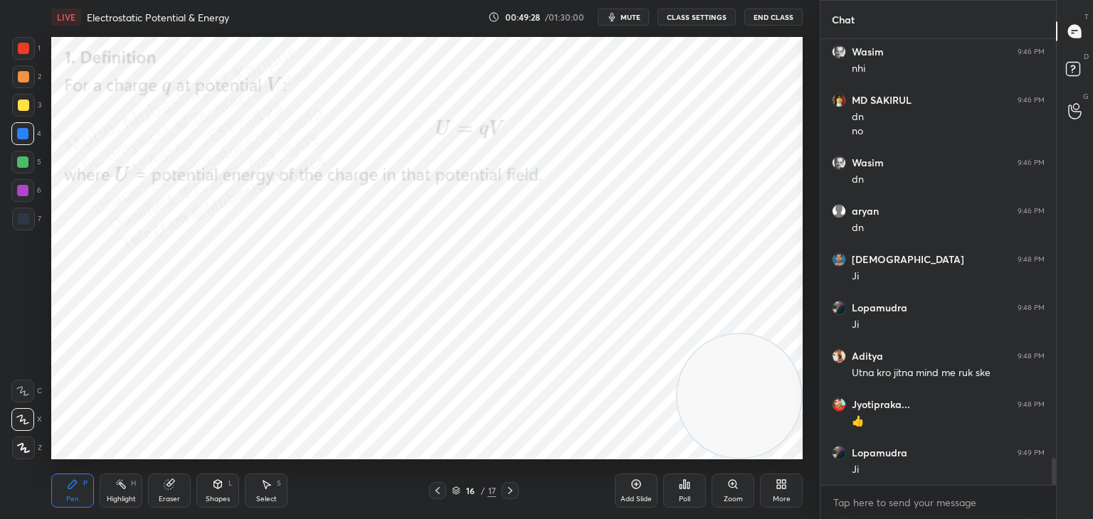
click at [785, 492] on div "More" at bounding box center [781, 491] width 43 height 34
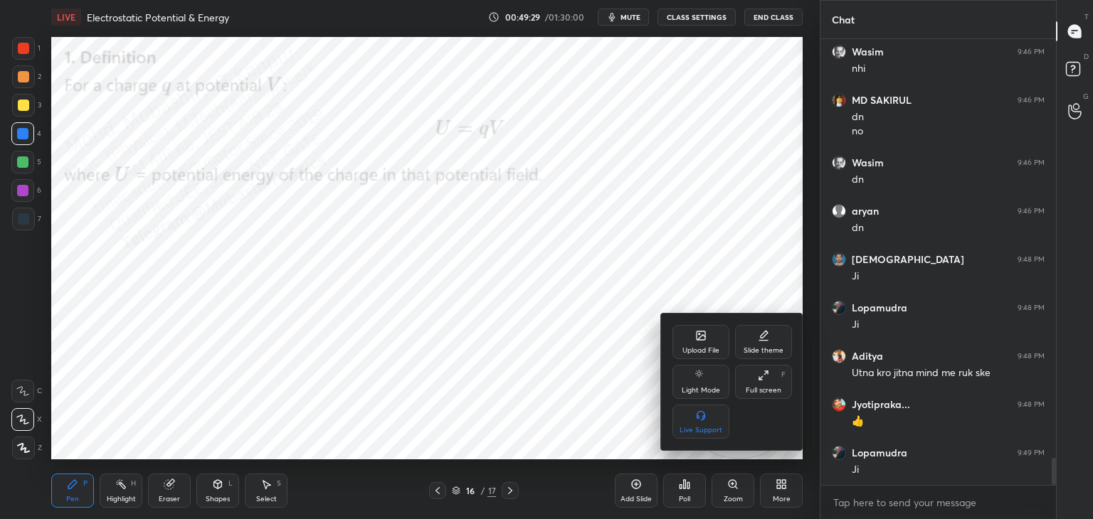
click at [706, 347] on div "Upload File" at bounding box center [700, 350] width 37 height 7
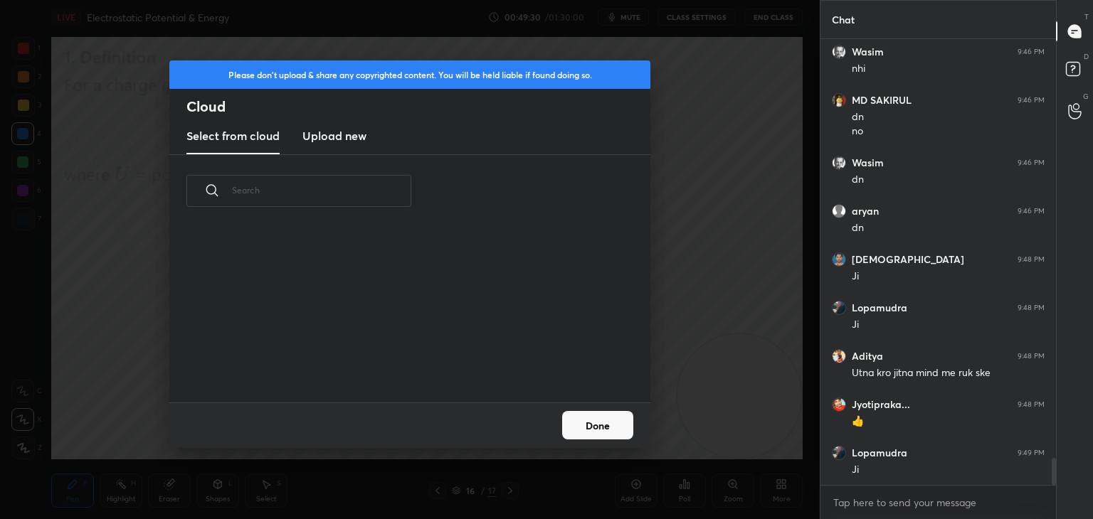
click at [329, 135] on h3 "Upload new" at bounding box center [334, 135] width 64 height 17
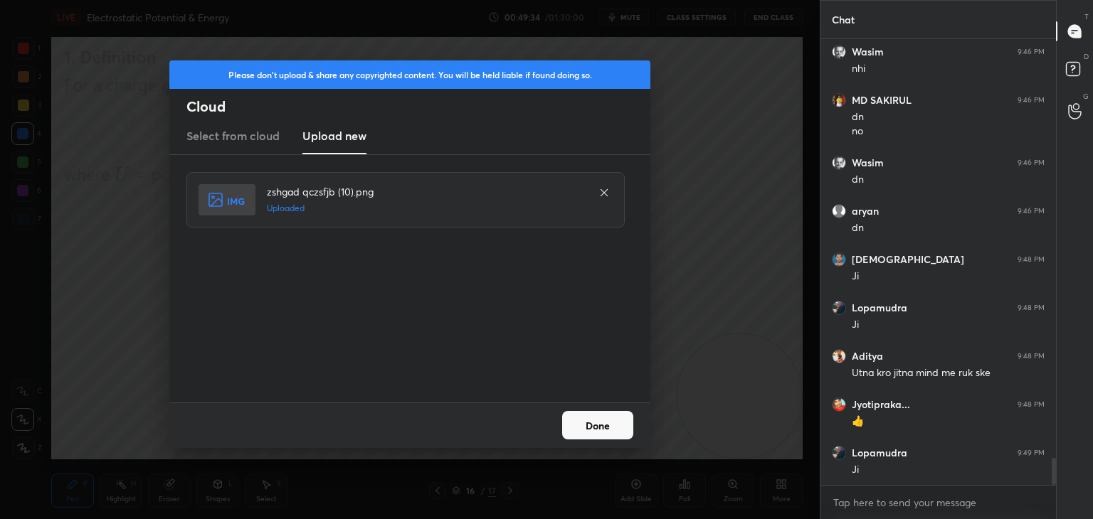
click at [623, 422] on button "Done" at bounding box center [597, 425] width 71 height 28
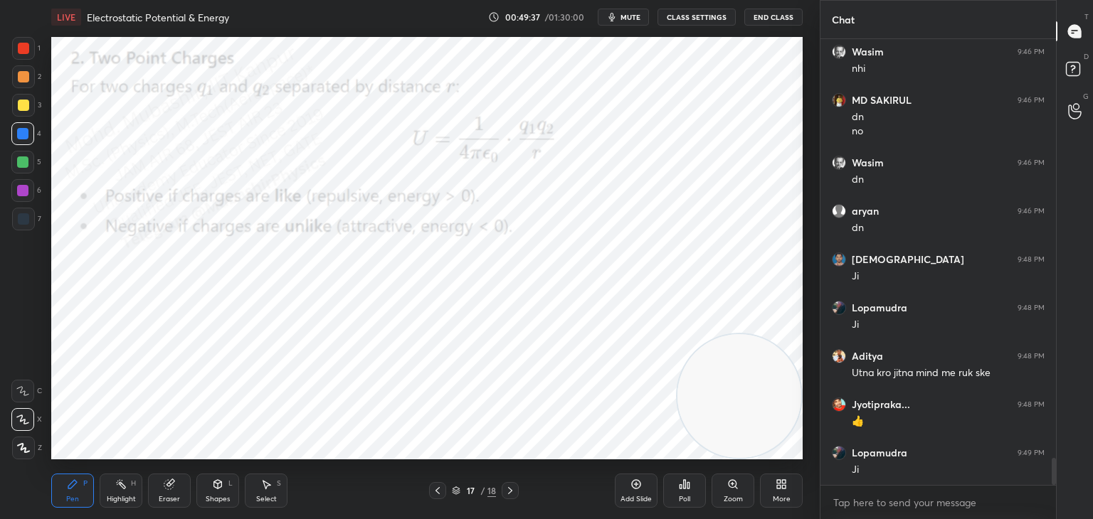
scroll to position [6880, 0]
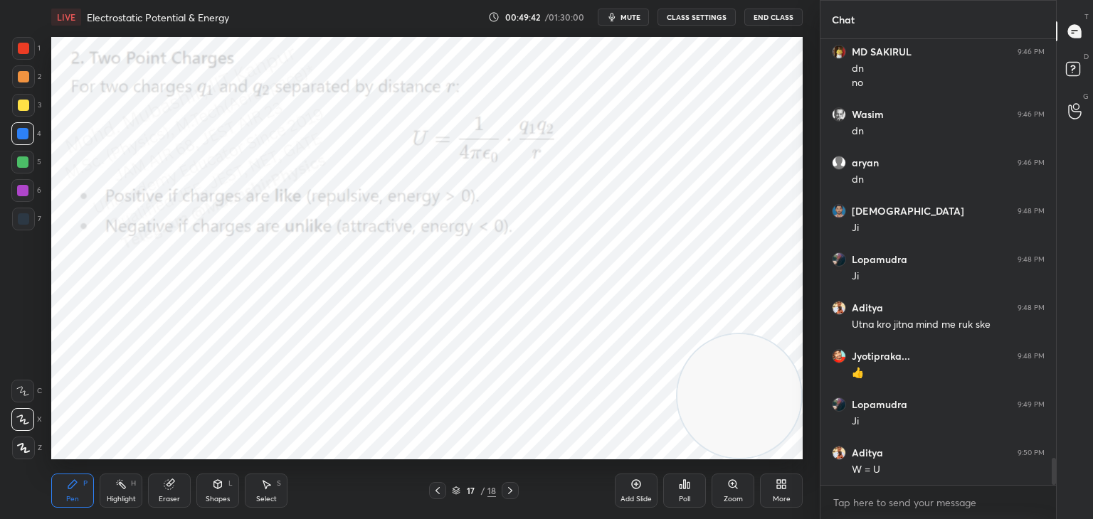
click at [635, 17] on span "mute" at bounding box center [630, 17] width 20 height 10
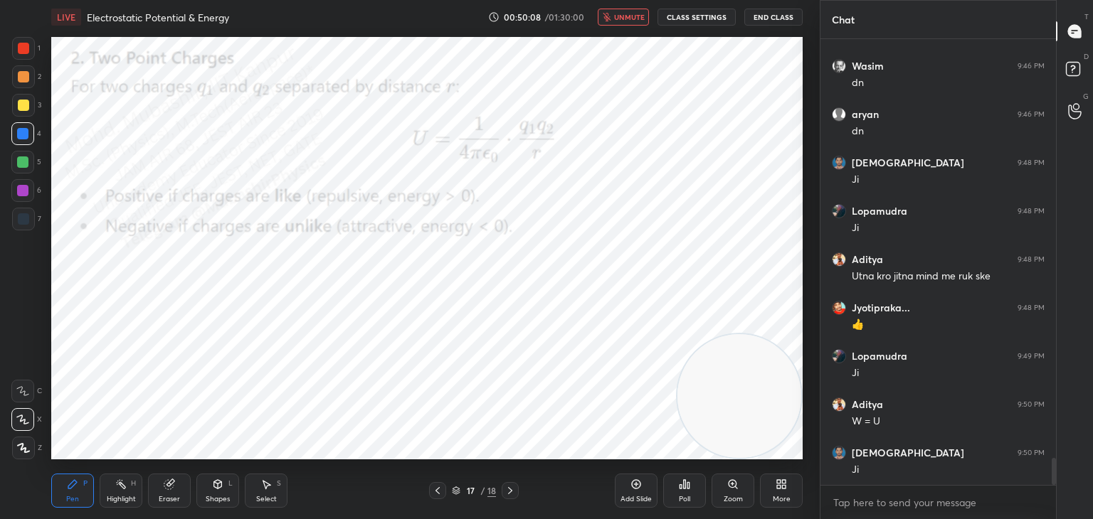
click at [628, 18] on span "unmute" at bounding box center [629, 17] width 31 height 10
click at [785, 491] on div "More" at bounding box center [781, 491] width 43 height 34
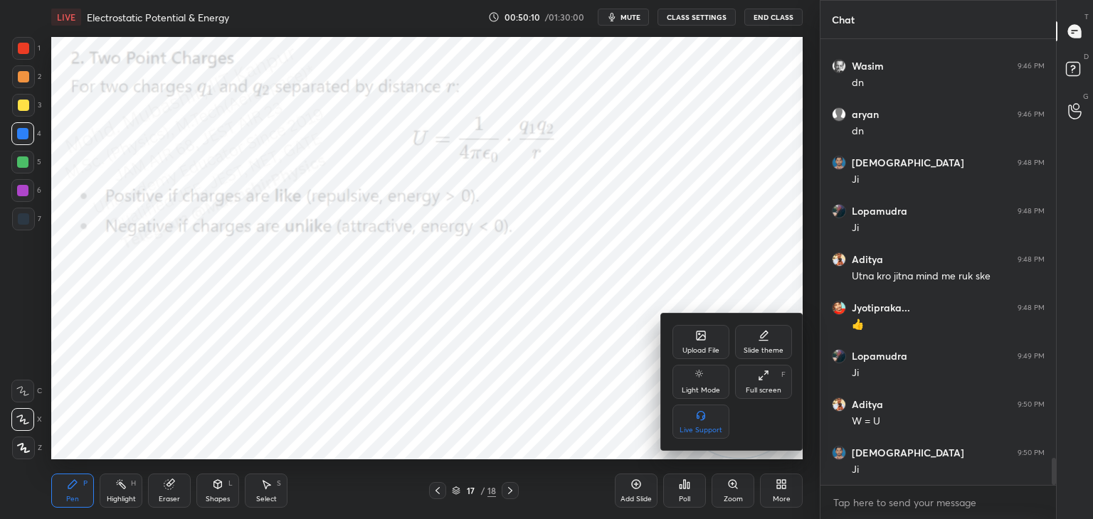
click at [704, 336] on icon at bounding box center [701, 337] width 8 height 5
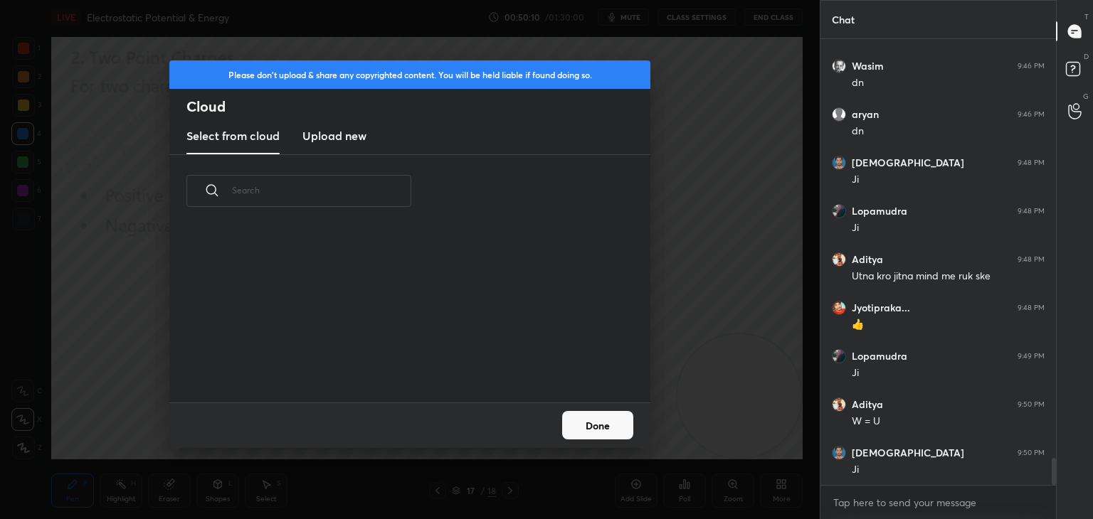
scroll to position [175, 457]
click at [334, 143] on h3 "Upload new" at bounding box center [334, 135] width 64 height 17
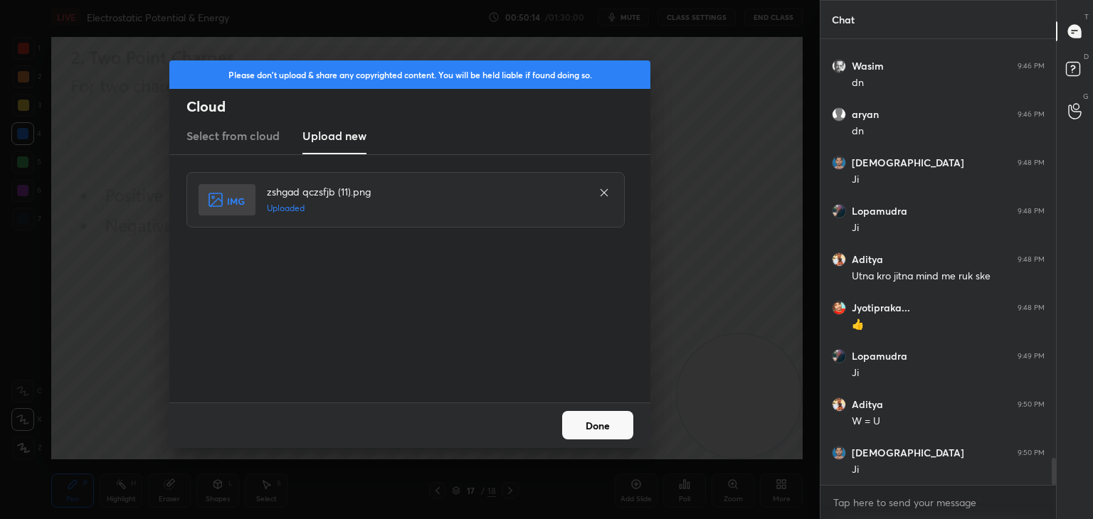
click at [594, 420] on button "Done" at bounding box center [597, 425] width 71 height 28
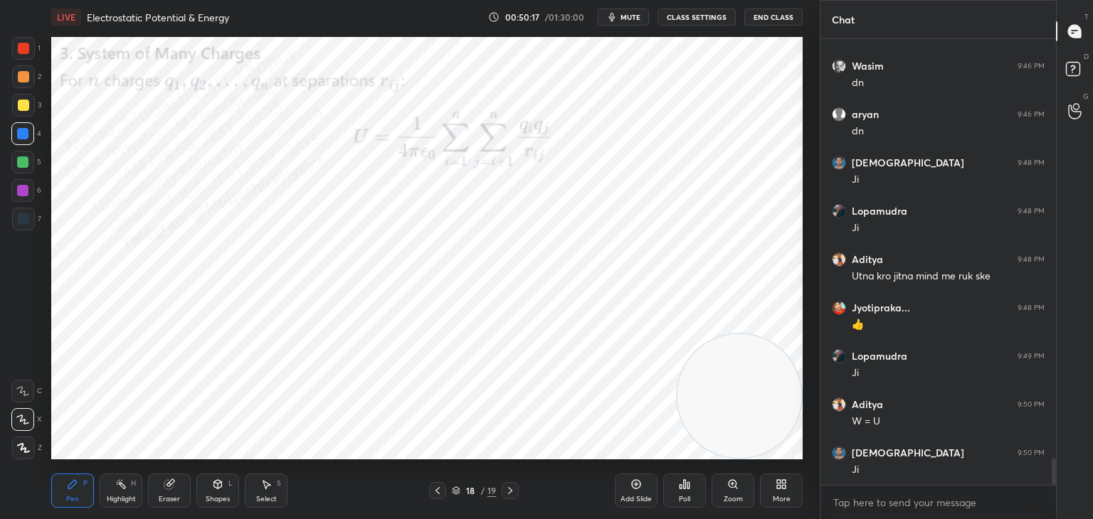
drag, startPoint x: 23, startPoint y: 194, endPoint x: 31, endPoint y: 200, distance: 9.7
click at [26, 195] on div at bounding box center [22, 190] width 11 height 11
click at [231, 489] on div "Shapes L" at bounding box center [217, 491] width 43 height 34
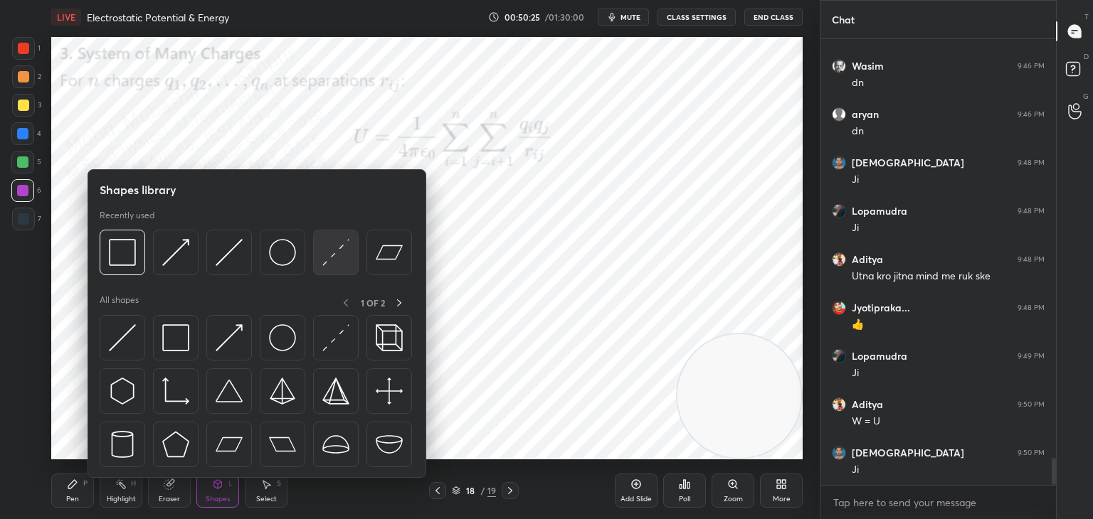
click at [329, 254] on img at bounding box center [335, 252] width 27 height 27
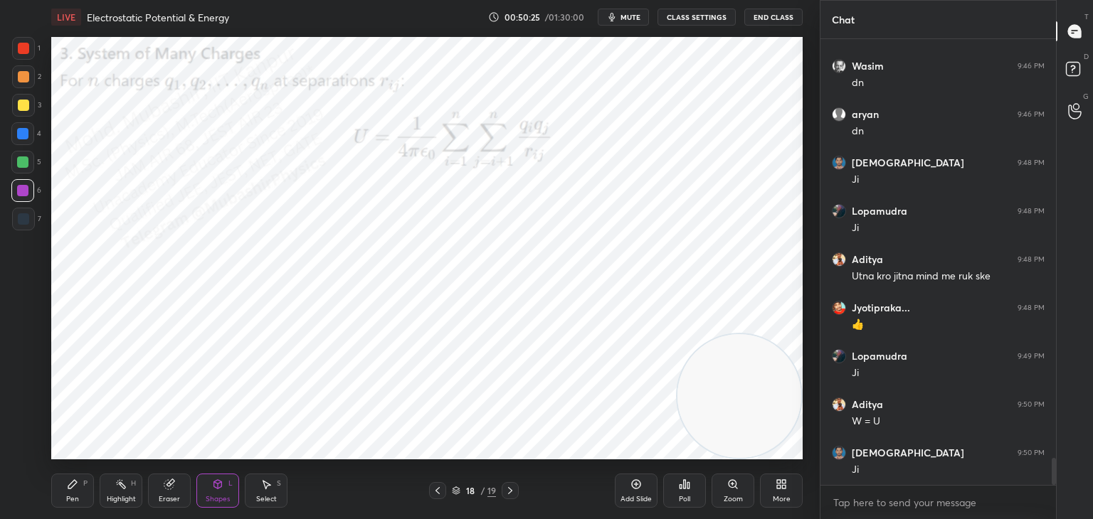
click at [20, 101] on div at bounding box center [23, 105] width 23 height 23
drag, startPoint x: 221, startPoint y: 490, endPoint x: 222, endPoint y: 479, distance: 11.4
click at [221, 483] on icon at bounding box center [217, 484] width 11 height 11
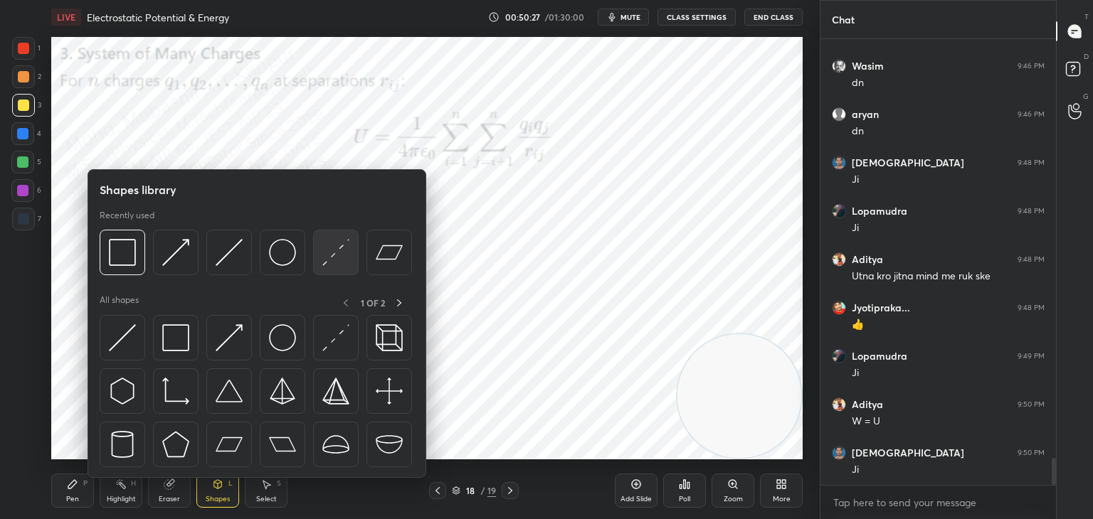
click at [329, 260] on img at bounding box center [335, 252] width 27 height 27
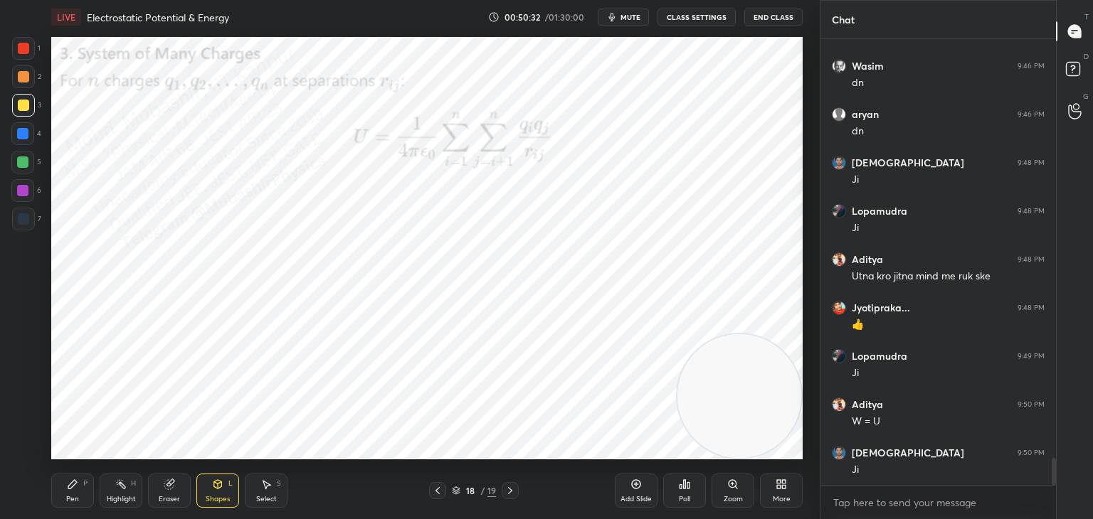
click at [74, 489] on div "Pen P" at bounding box center [72, 491] width 43 height 34
drag, startPoint x: 19, startPoint y: 164, endPoint x: 34, endPoint y: 169, distance: 15.7
click at [23, 166] on div at bounding box center [22, 161] width 11 height 11
drag, startPoint x: 268, startPoint y: 490, endPoint x: 254, endPoint y: 484, distance: 15.3
click at [264, 489] on icon at bounding box center [265, 484] width 11 height 11
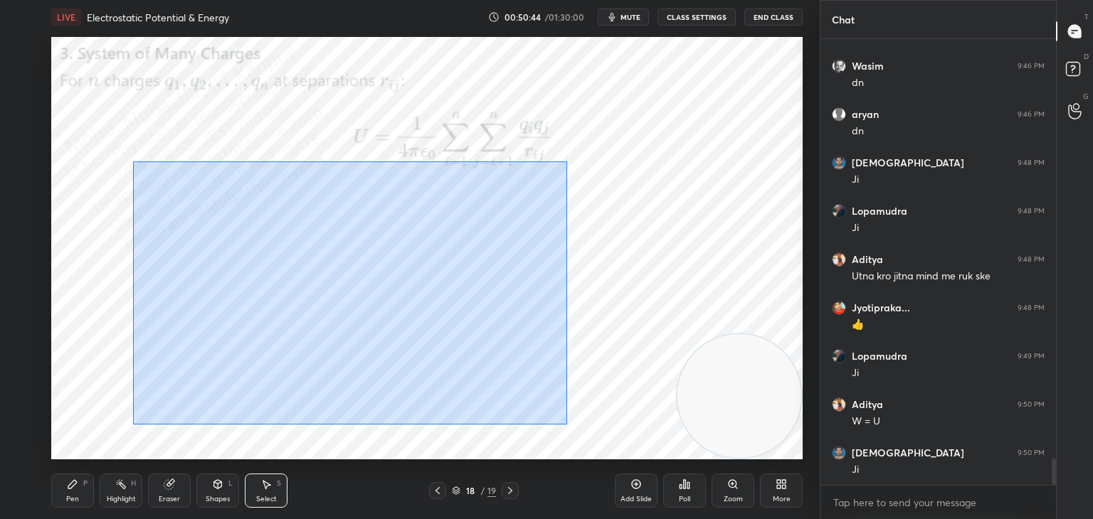
drag, startPoint x: 142, startPoint y: 180, endPoint x: 472, endPoint y: 386, distance: 389.2
click at [611, 445] on div "0 ° Undo Copy Duplicate Duplicate to new slide Delete" at bounding box center [426, 248] width 751 height 423
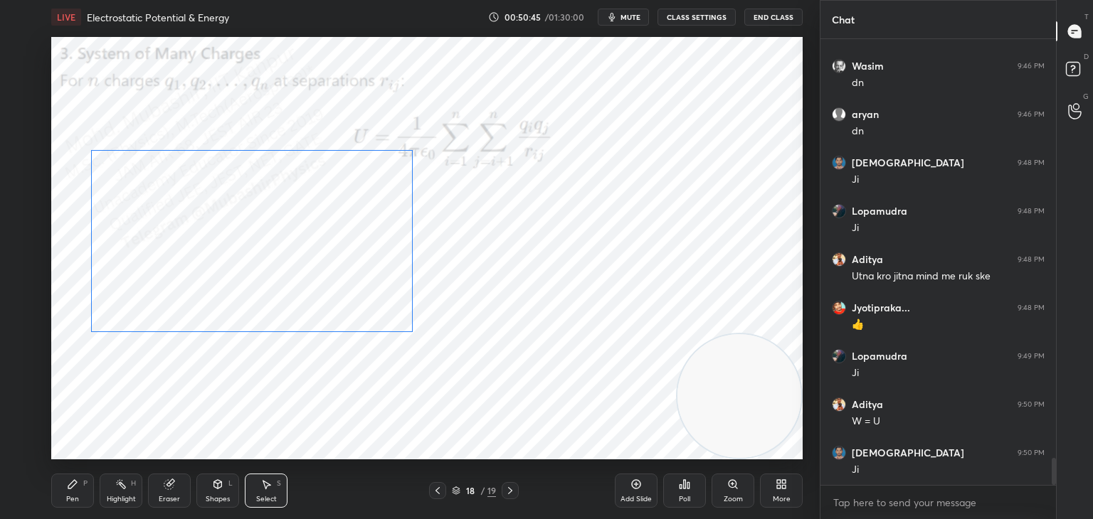
drag, startPoint x: 376, startPoint y: 324, endPoint x: 290, endPoint y: 270, distance: 102.2
click at [290, 270] on div "0 ° Undo Copy Duplicate Duplicate to new slide Delete" at bounding box center [426, 248] width 751 height 423
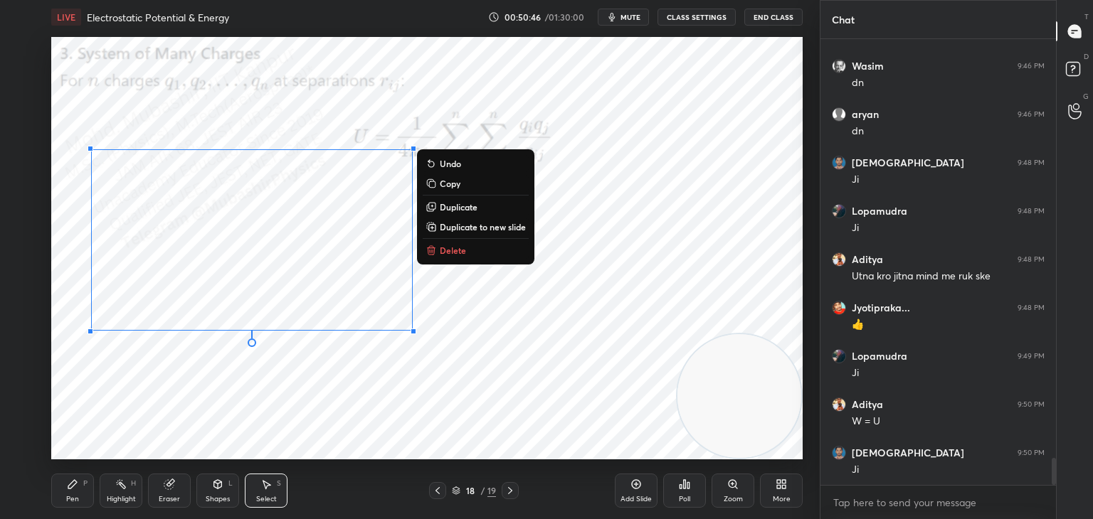
drag, startPoint x: 72, startPoint y: 482, endPoint x: 69, endPoint y: 467, distance: 15.2
click at [70, 482] on icon at bounding box center [72, 484] width 11 height 11
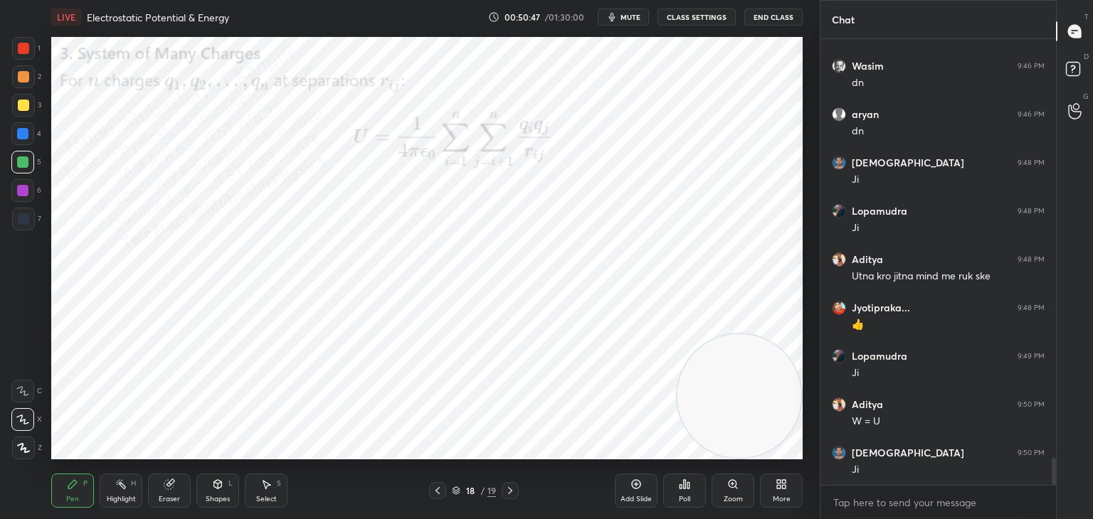
click at [25, 140] on div at bounding box center [22, 133] width 23 height 23
drag, startPoint x: 725, startPoint y: 396, endPoint x: 676, endPoint y: 228, distance: 174.7
click at [723, 193] on video at bounding box center [739, 194] width 124 height 124
click at [779, 492] on div "More" at bounding box center [781, 491] width 43 height 34
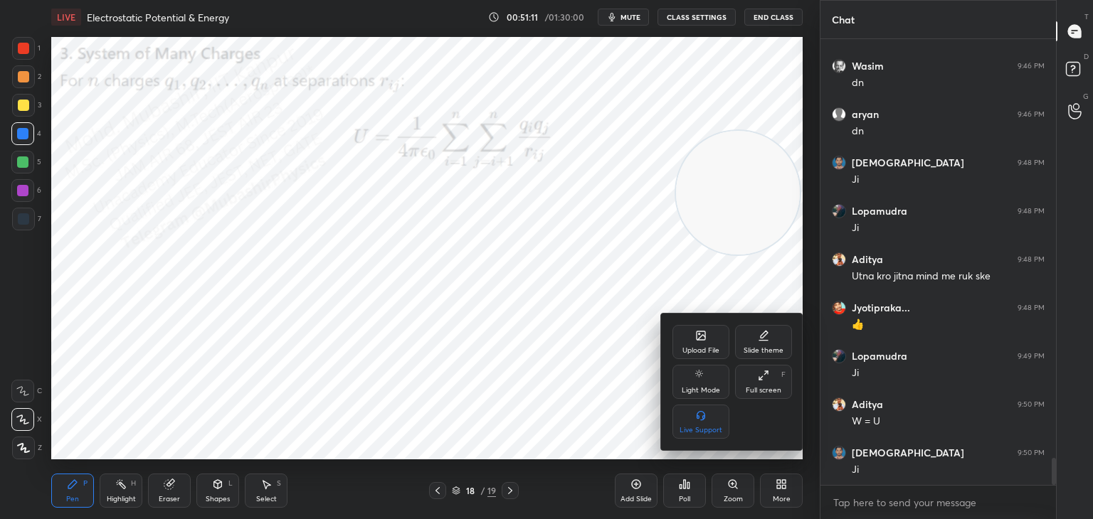
click at [704, 345] on div "Upload File" at bounding box center [700, 342] width 57 height 34
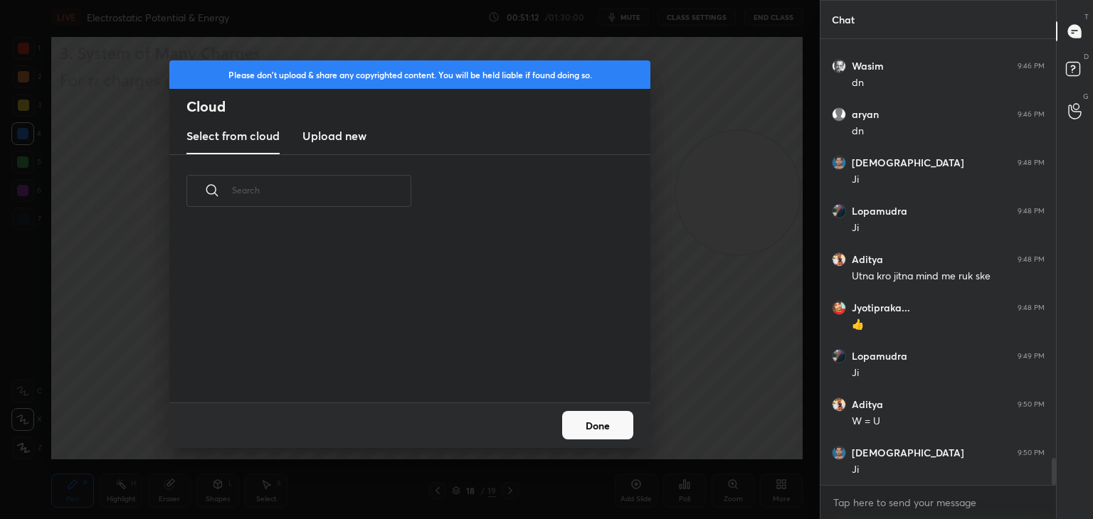
click at [329, 136] on h3 "Upload new" at bounding box center [334, 135] width 64 height 17
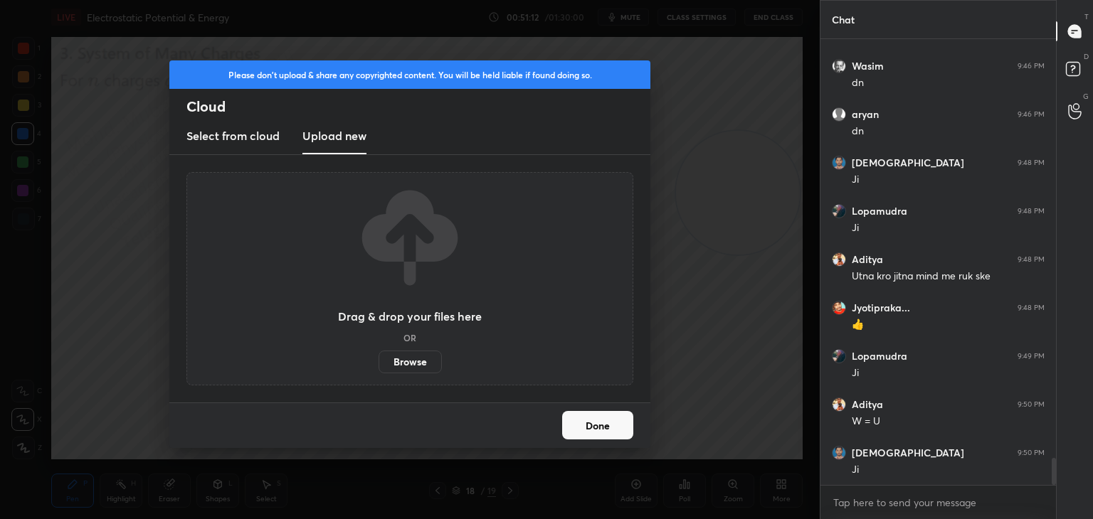
click at [410, 359] on label "Browse" at bounding box center [409, 362] width 63 height 23
click at [378, 359] on input "Browse" at bounding box center [378, 362] width 0 height 23
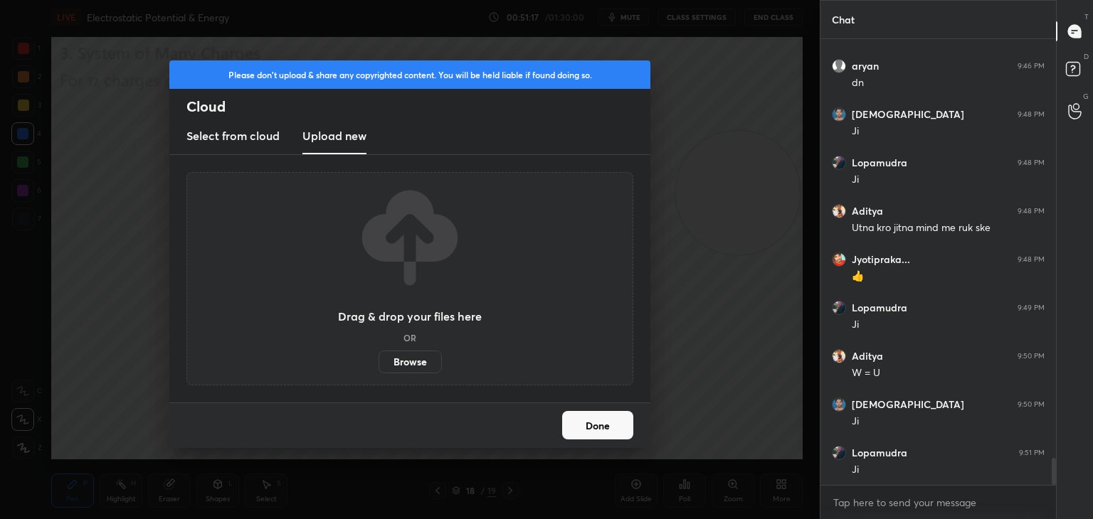
click at [602, 433] on button "Done" at bounding box center [597, 425] width 71 height 28
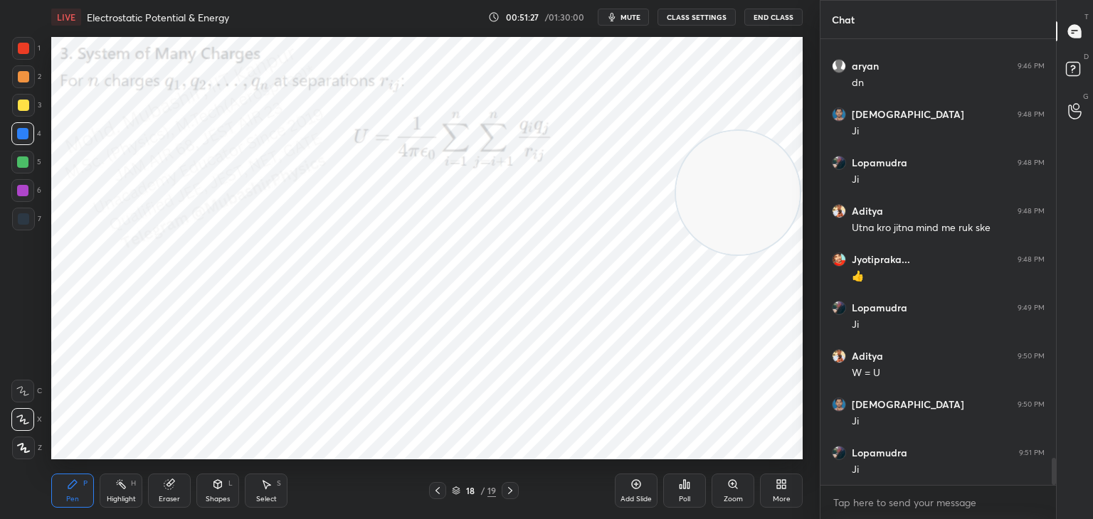
click at [512, 487] on icon at bounding box center [509, 490] width 11 height 11
click at [222, 490] on icon at bounding box center [217, 484] width 11 height 11
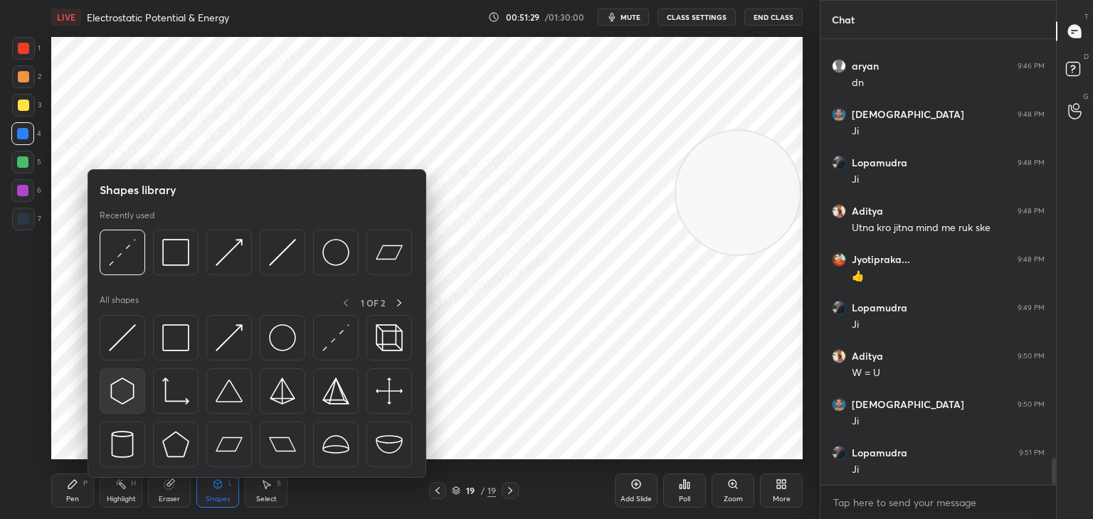
click at [127, 394] on img at bounding box center [122, 391] width 27 height 27
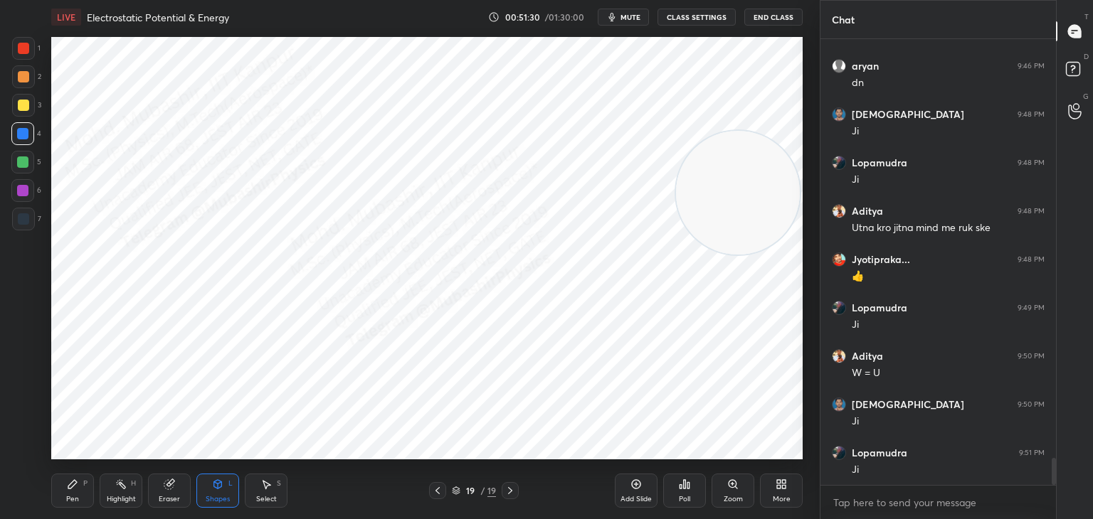
click at [23, 194] on div at bounding box center [22, 190] width 11 height 11
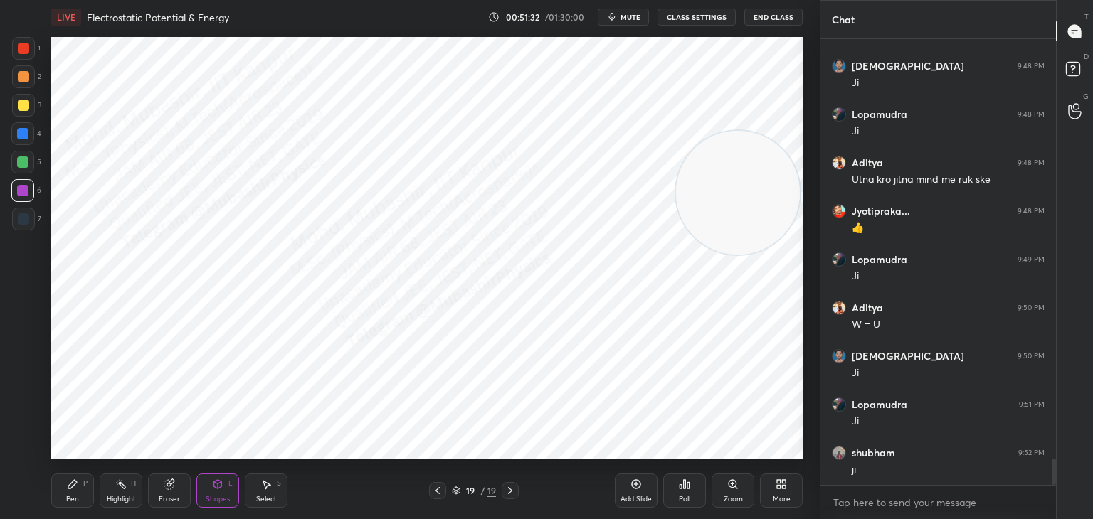
drag, startPoint x: 76, startPoint y: 496, endPoint x: 82, endPoint y: 476, distance: 20.7
click at [77, 492] on div "Pen P" at bounding box center [72, 491] width 43 height 34
click at [21, 55] on div at bounding box center [23, 48] width 23 height 23
click at [6, 137] on div "1 2 3 4 5 6 7 C X Z C X Z E E Erase all H H" at bounding box center [23, 248] width 46 height 423
click at [17, 139] on div at bounding box center [22, 133] width 23 height 23
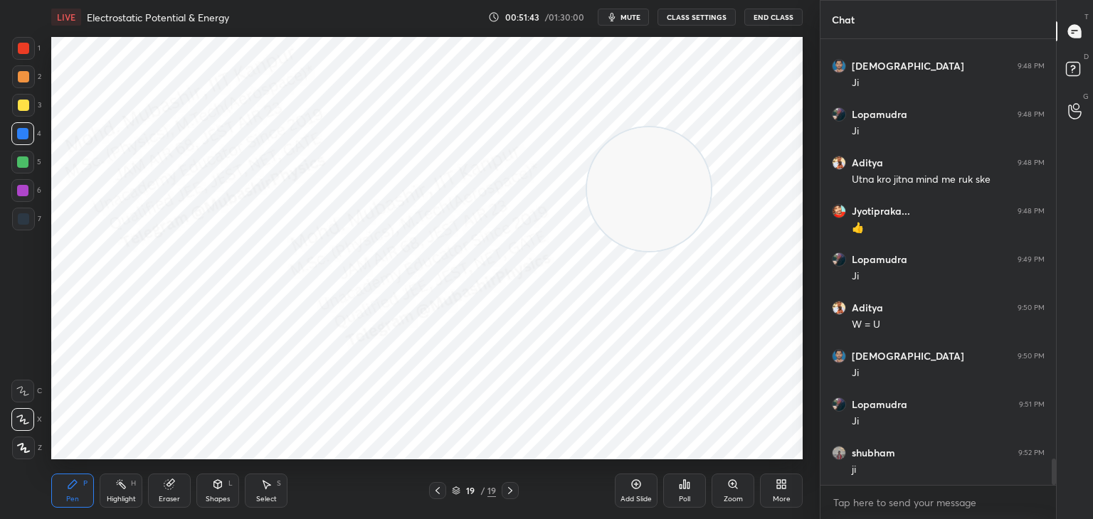
drag, startPoint x: 703, startPoint y: 170, endPoint x: 359, endPoint y: 254, distance: 354.4
click at [587, 251] on video at bounding box center [649, 189] width 124 height 124
drag, startPoint x: 441, startPoint y: 265, endPoint x: 690, endPoint y: 231, distance: 251.3
click at [755, 206] on video at bounding box center [739, 177] width 124 height 124
drag, startPoint x: 28, startPoint y: 226, endPoint x: 40, endPoint y: 240, distance: 18.2
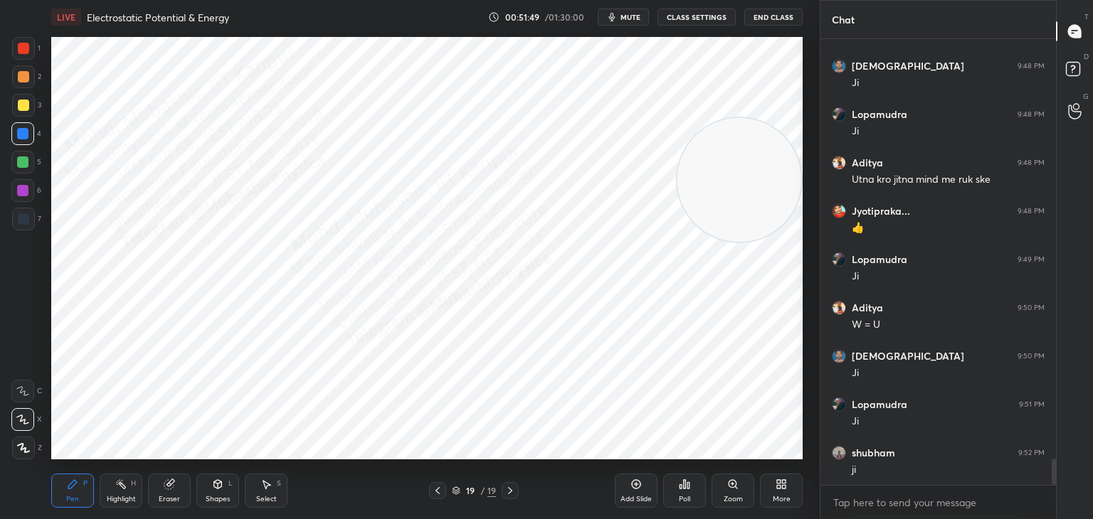
click at [26, 231] on div "7" at bounding box center [26, 222] width 29 height 28
drag, startPoint x: 562, startPoint y: 262, endPoint x: 78, endPoint y: 426, distance: 511.3
click at [78, 426] on video at bounding box center [115, 396] width 124 height 124
drag, startPoint x: 121, startPoint y: 487, endPoint x: 163, endPoint y: 437, distance: 65.1
click at [121, 484] on icon at bounding box center [120, 484] width 11 height 11
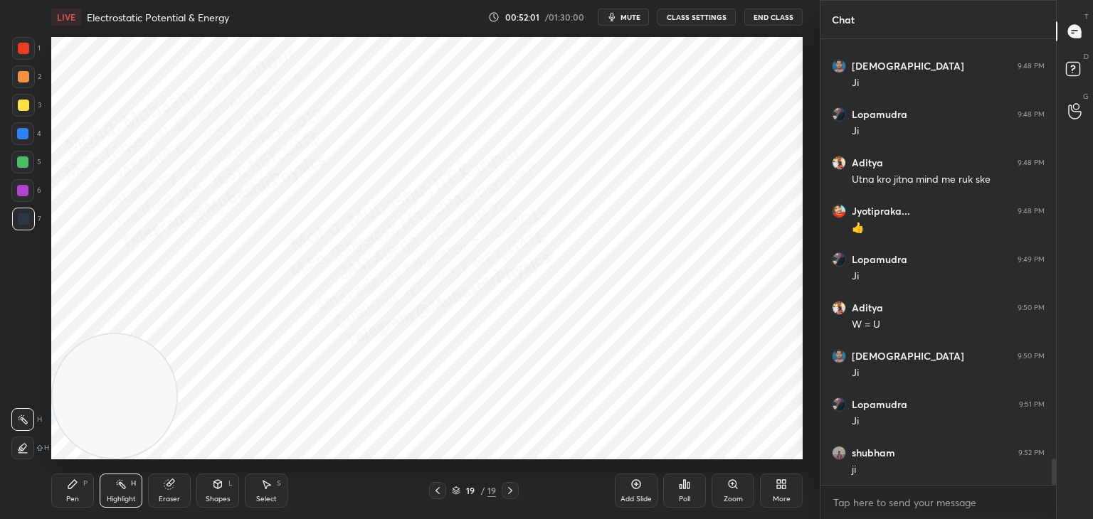
click at [623, 18] on span "mute" at bounding box center [630, 17] width 20 height 10
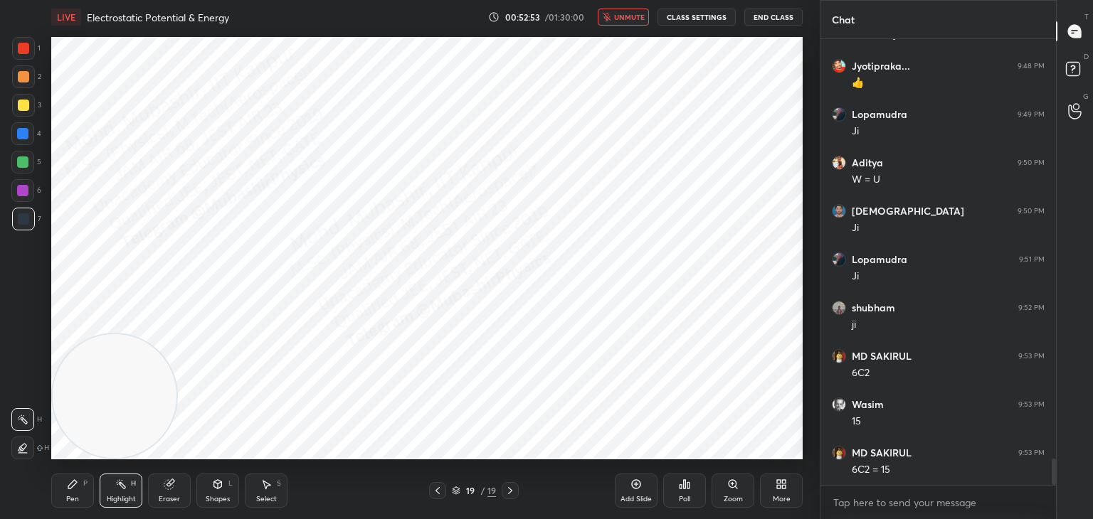
scroll to position [7219, 0]
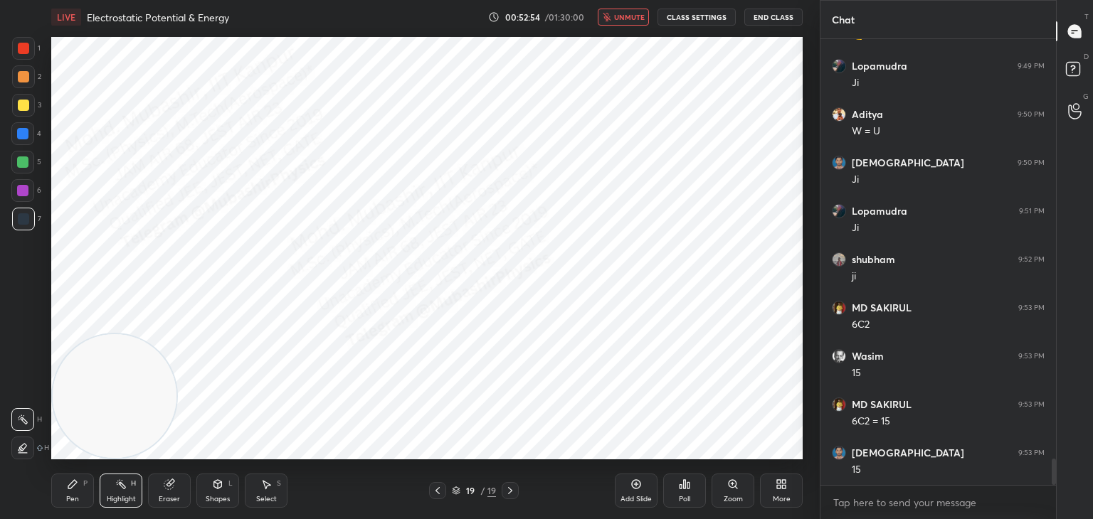
drag, startPoint x: 628, startPoint y: 15, endPoint x: 615, endPoint y: 35, distance: 24.1
click at [627, 16] on span "unmute" at bounding box center [629, 17] width 31 height 10
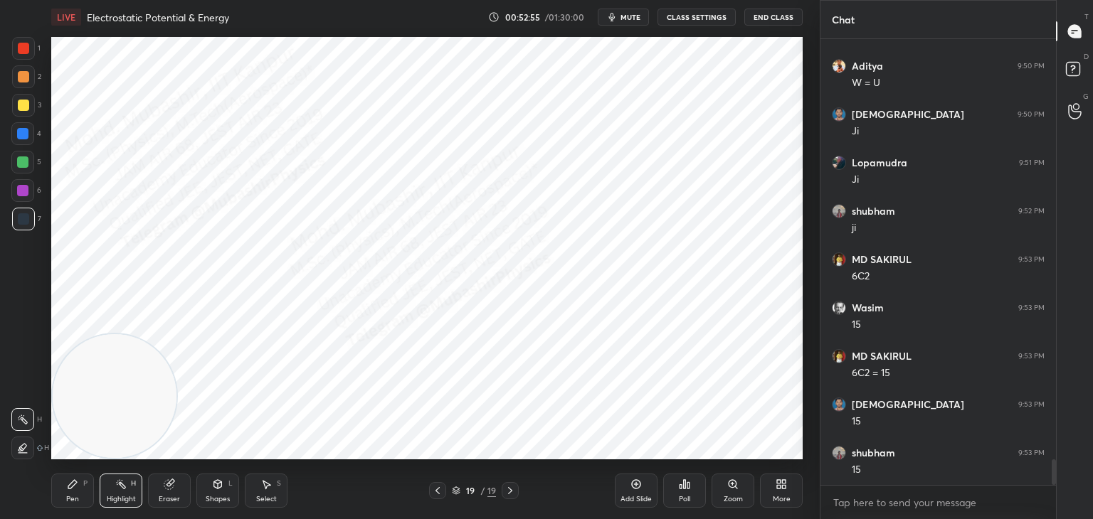
click at [57, 494] on div "Pen P" at bounding box center [72, 491] width 43 height 34
click at [124, 494] on div "Highlight H" at bounding box center [121, 491] width 43 height 34
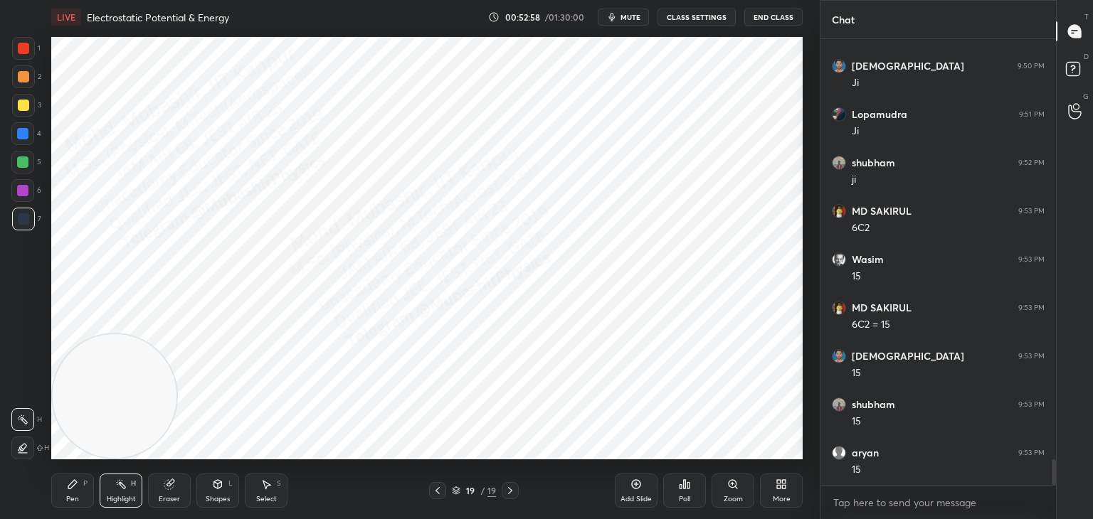
click at [66, 492] on div "Pen P" at bounding box center [72, 491] width 43 height 34
drag, startPoint x: 31, startPoint y: 133, endPoint x: 41, endPoint y: 152, distance: 21.6
click at [33, 135] on div at bounding box center [22, 133] width 23 height 23
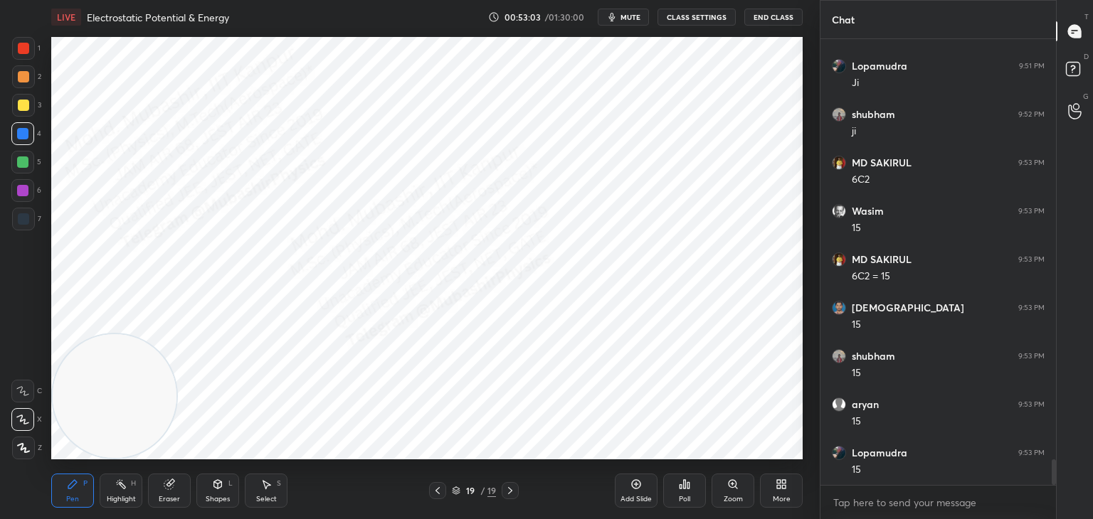
drag, startPoint x: 25, startPoint y: 161, endPoint x: 32, endPoint y: 164, distance: 7.4
click at [25, 164] on div at bounding box center [22, 161] width 11 height 11
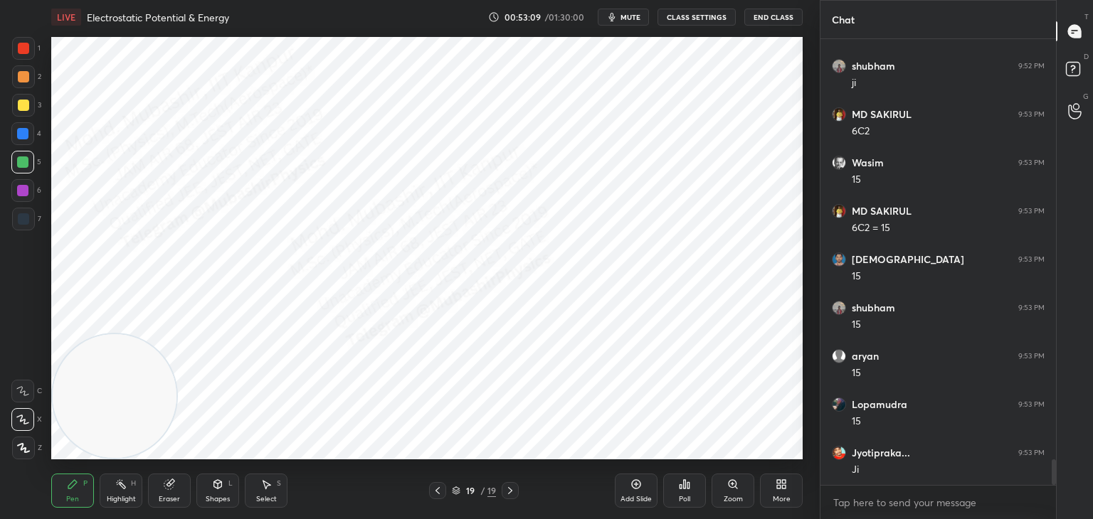
click at [134, 493] on div "Highlight H" at bounding box center [121, 491] width 43 height 34
click at [791, 484] on div "More" at bounding box center [781, 491] width 43 height 34
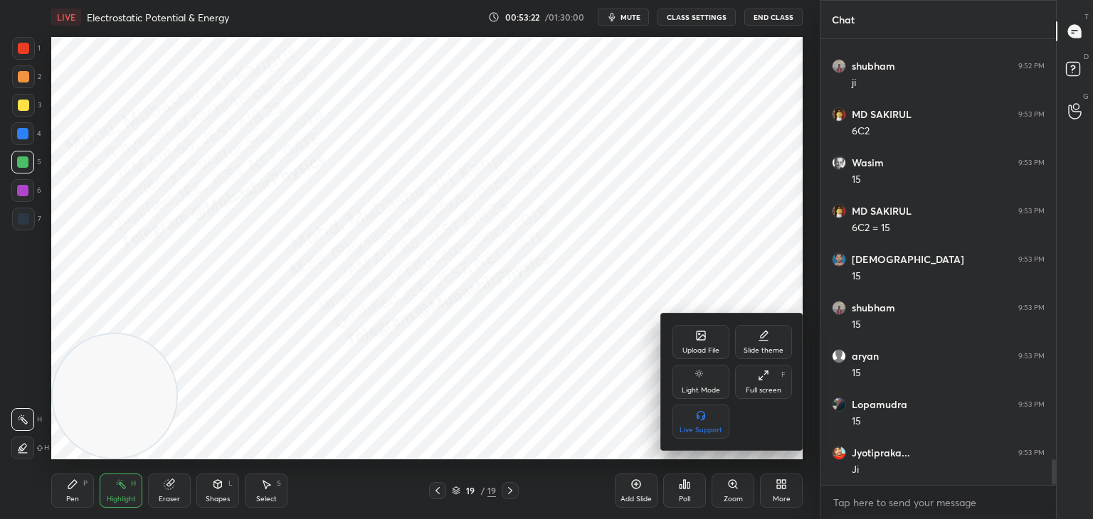
click at [706, 342] on div "Upload File" at bounding box center [700, 342] width 57 height 34
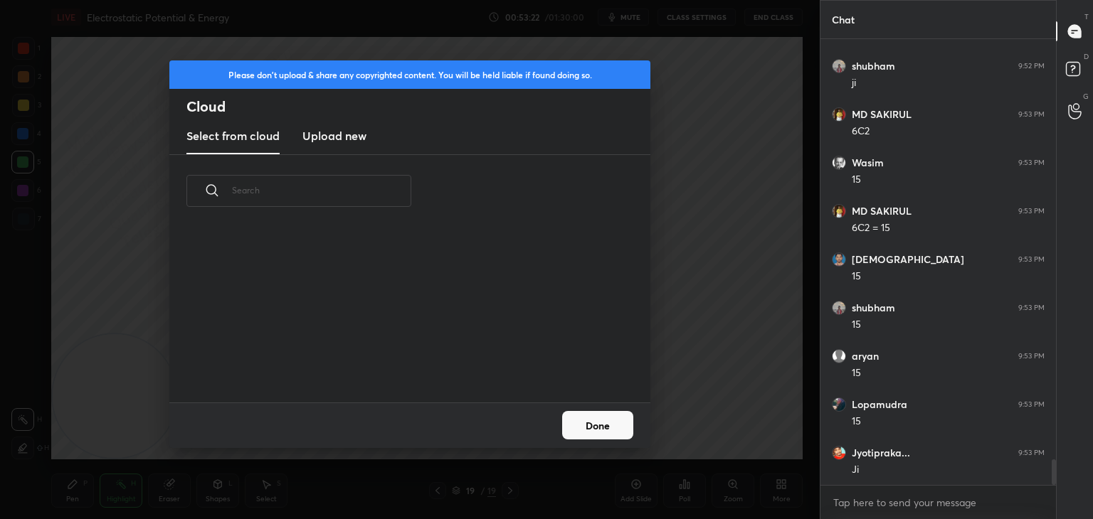
drag, startPoint x: 312, startPoint y: 131, endPoint x: 362, endPoint y: 129, distance: 49.8
click at [315, 141] on h3 "Upload new" at bounding box center [334, 135] width 64 height 17
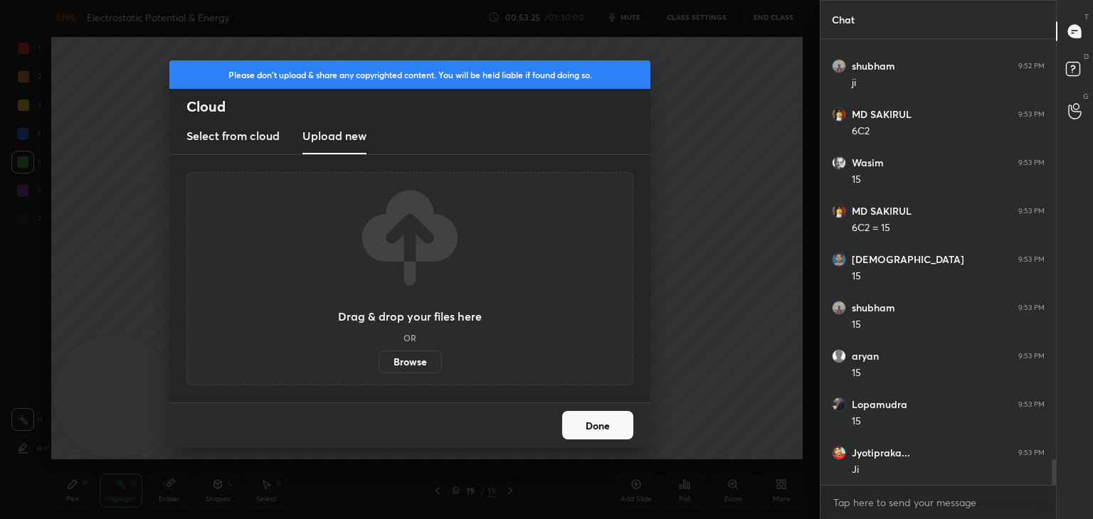
scroll to position [7460, 0]
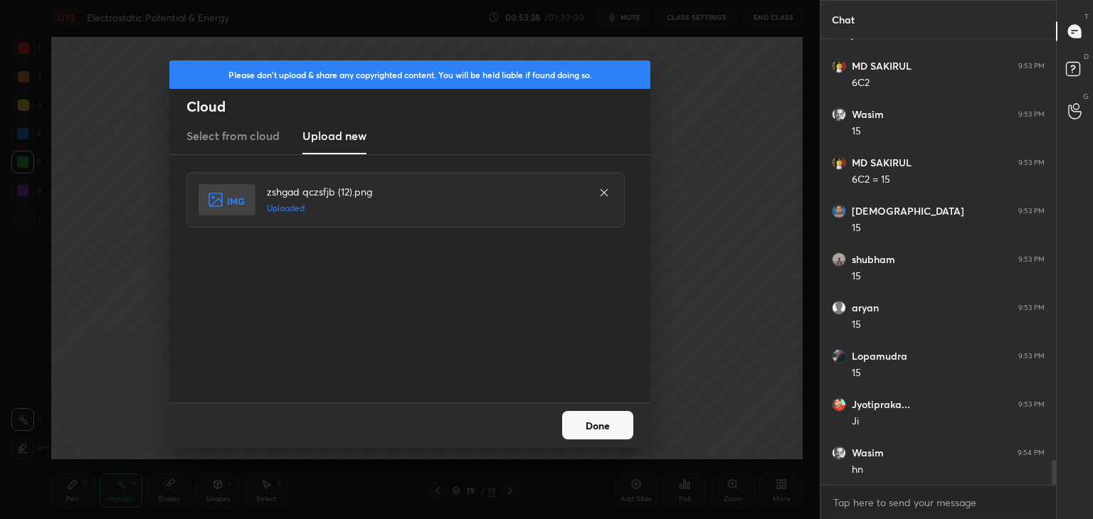
click at [625, 420] on button "Done" at bounding box center [597, 425] width 71 height 28
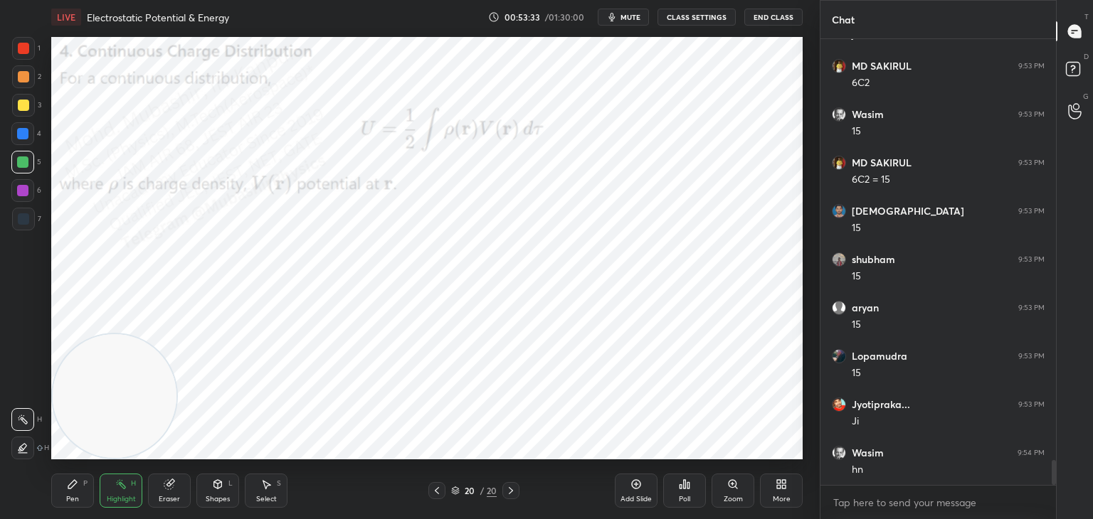
drag, startPoint x: 66, startPoint y: 477, endPoint x: 41, endPoint y: 345, distance: 134.1
click at [63, 484] on div "Pen P" at bounding box center [72, 491] width 43 height 34
click at [25, 137] on div at bounding box center [22, 133] width 11 height 11
click at [788, 494] on div "More" at bounding box center [781, 491] width 43 height 34
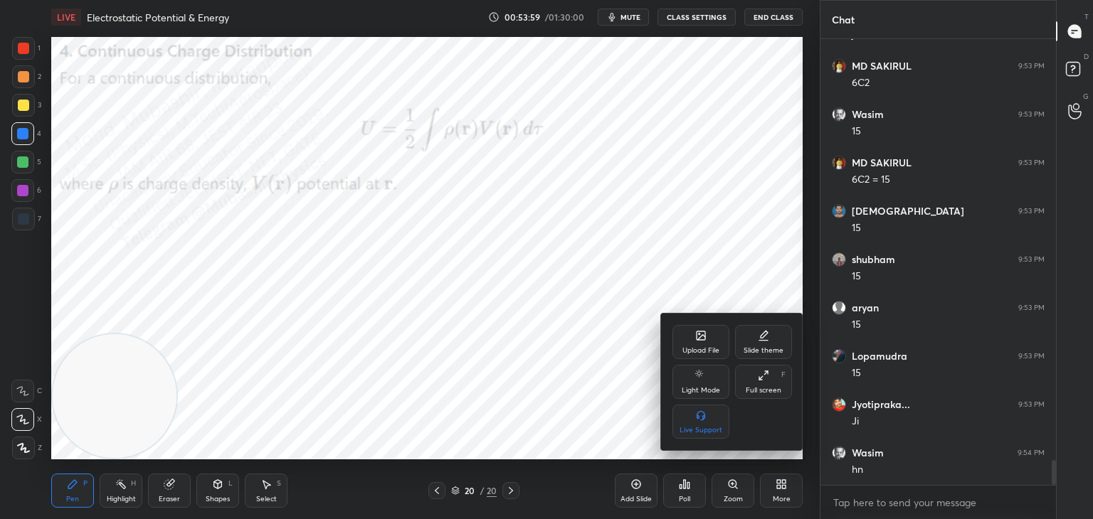
click at [702, 350] on div "Upload File" at bounding box center [700, 350] width 37 height 7
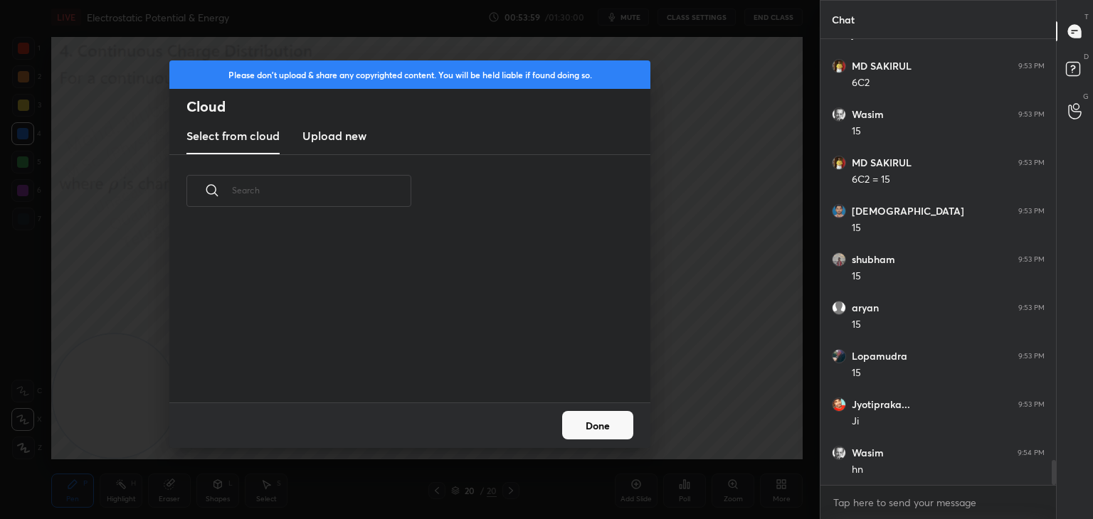
scroll to position [175, 457]
drag, startPoint x: 318, startPoint y: 129, endPoint x: 341, endPoint y: 134, distance: 23.2
click at [318, 134] on h3 "Upload new" at bounding box center [334, 135] width 64 height 17
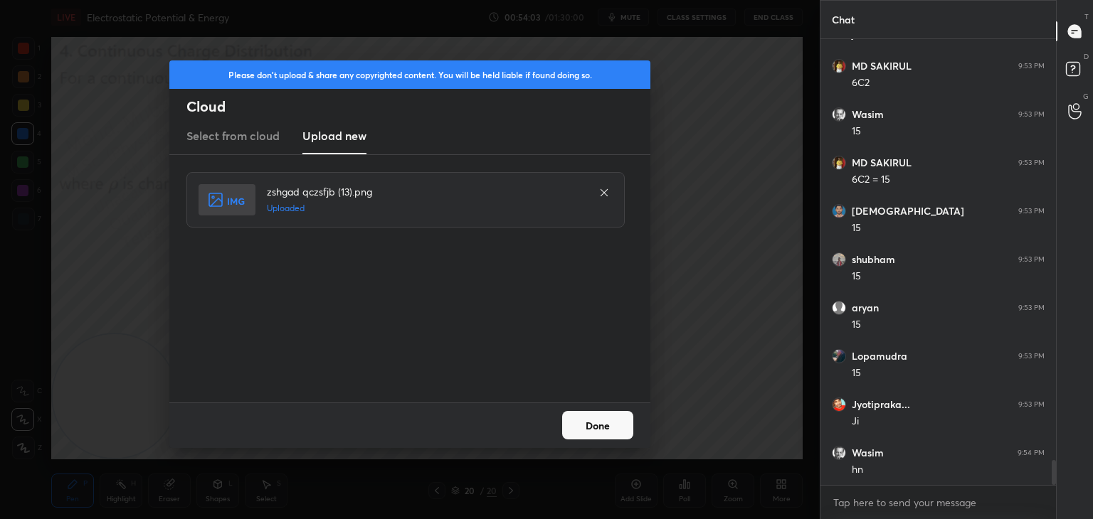
click at [603, 417] on button "Done" at bounding box center [597, 425] width 71 height 28
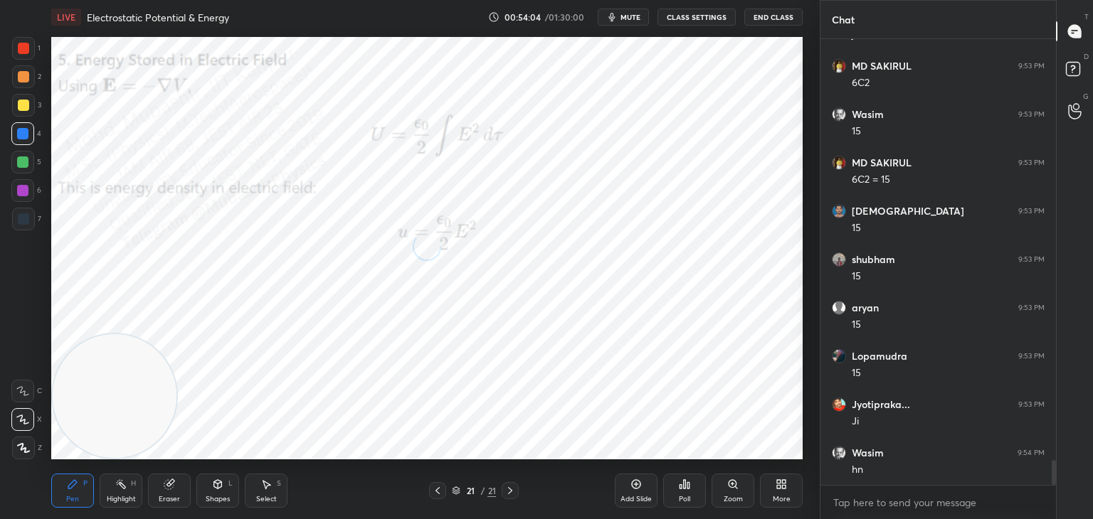
click at [26, 47] on div at bounding box center [23, 48] width 11 height 11
click at [20, 186] on div at bounding box center [22, 190] width 11 height 11
drag, startPoint x: 23, startPoint y: 135, endPoint x: 33, endPoint y: 137, distance: 10.1
click at [23, 135] on div at bounding box center [22, 133] width 11 height 11
drag, startPoint x: 17, startPoint y: 171, endPoint x: 39, endPoint y: 174, distance: 22.2
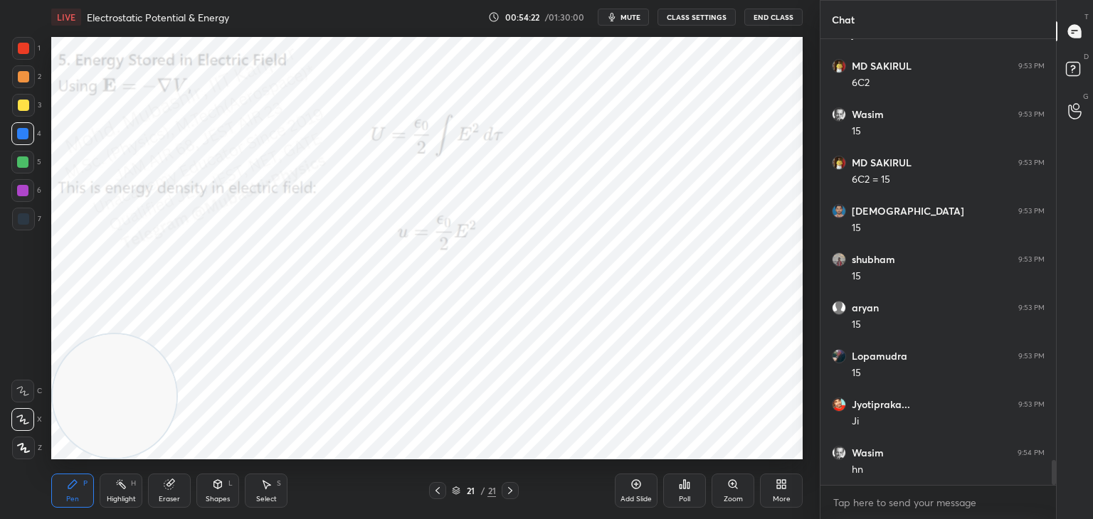
click at [15, 171] on div at bounding box center [22, 162] width 23 height 23
click at [116, 490] on div "Highlight H" at bounding box center [121, 491] width 43 height 34
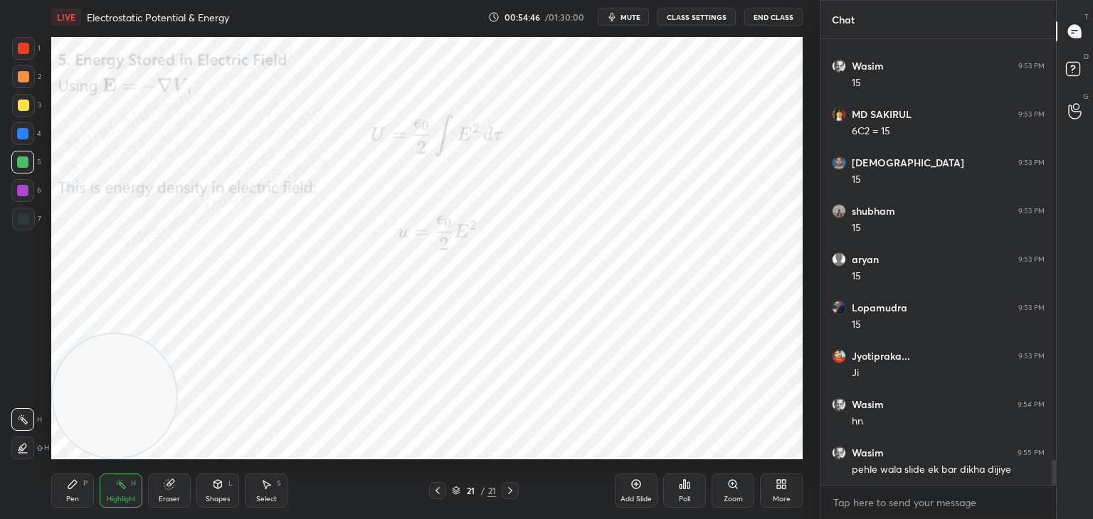
click at [437, 494] on icon at bounding box center [437, 490] width 11 height 11
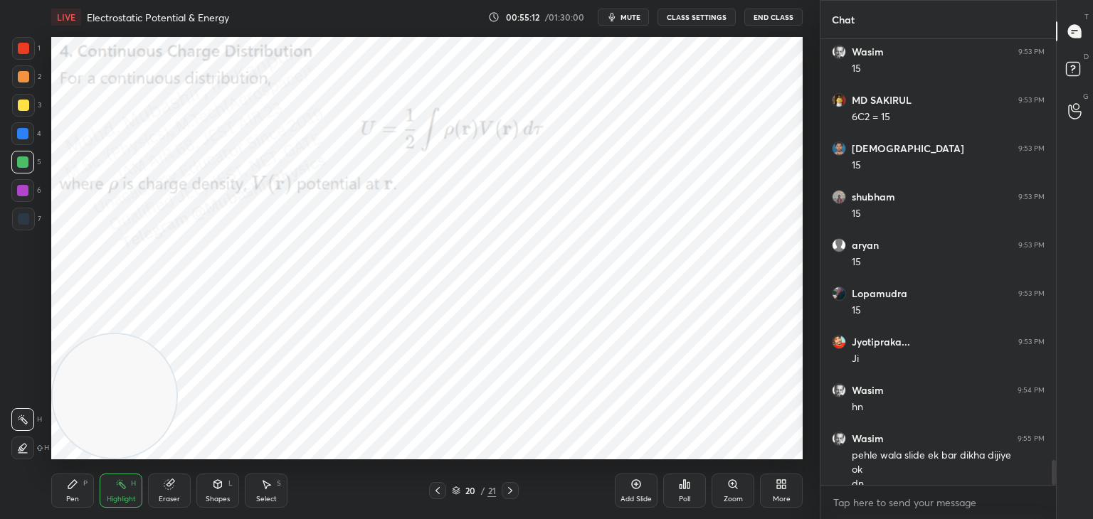
scroll to position [7537, 0]
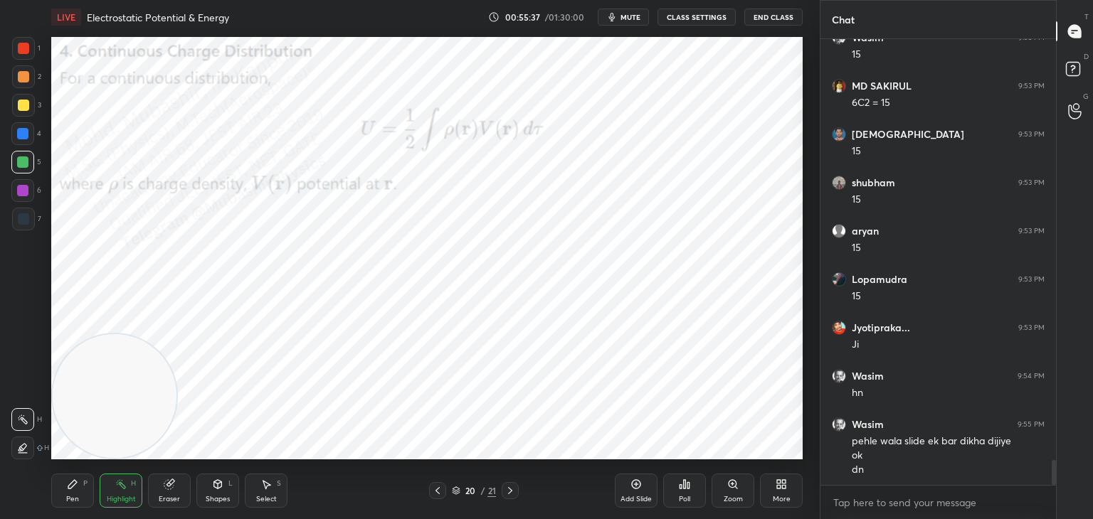
click at [503, 482] on div at bounding box center [509, 490] width 17 height 17
click at [780, 488] on icon at bounding box center [779, 487] width 4 height 4
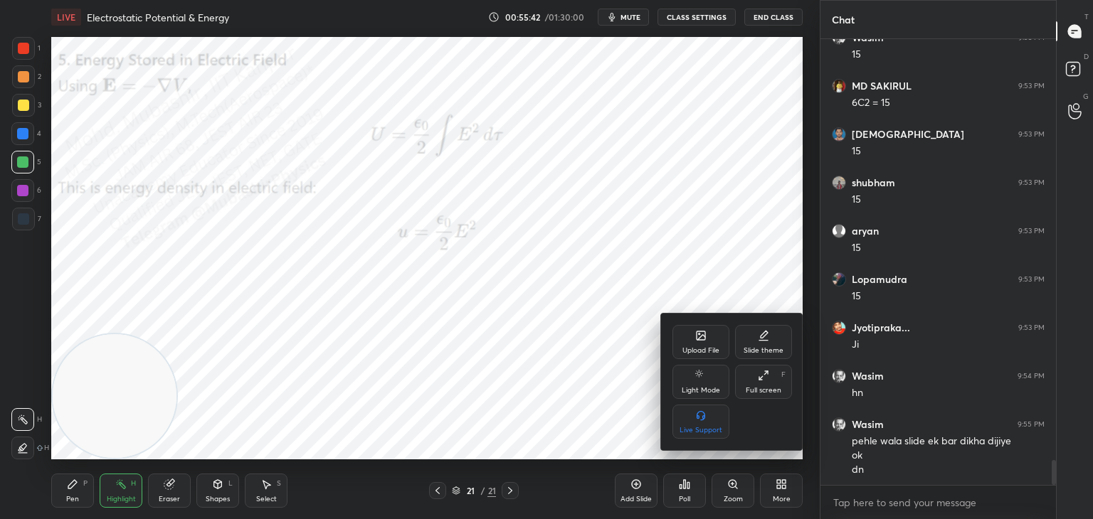
click at [696, 331] on icon at bounding box center [700, 335] width 9 height 9
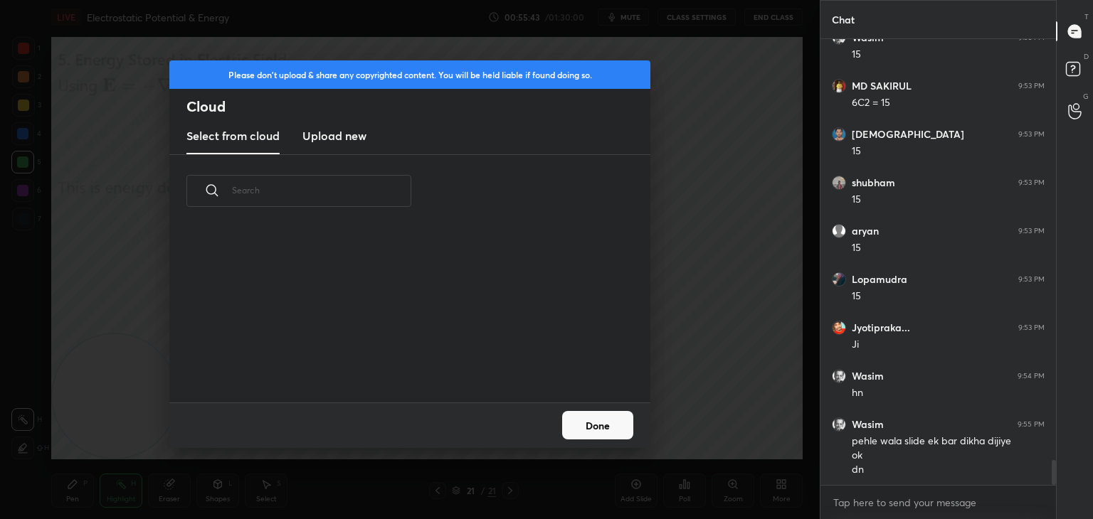
click at [310, 142] on h3 "Upload new" at bounding box center [334, 135] width 64 height 17
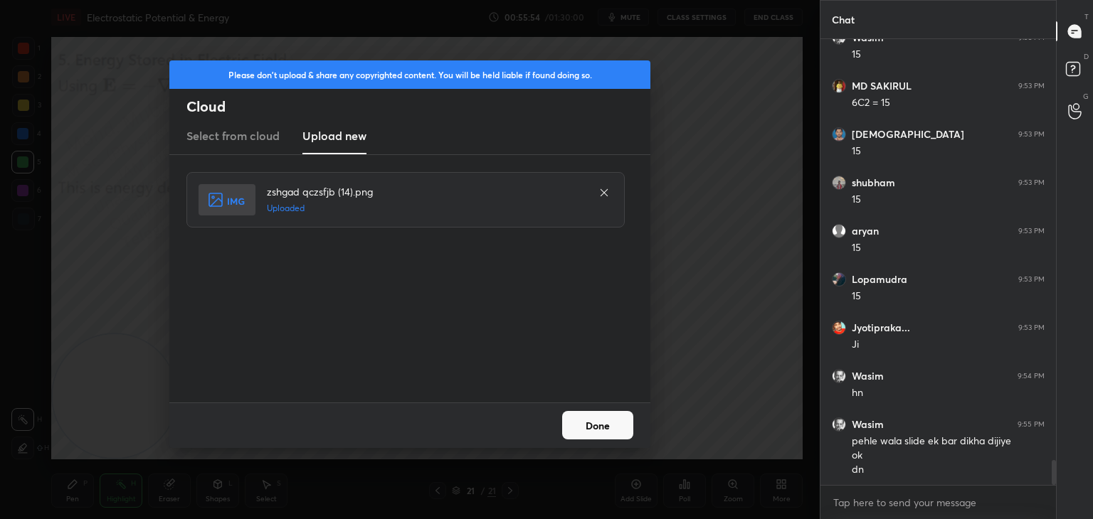
drag, startPoint x: 597, startPoint y: 423, endPoint x: 597, endPoint y: 400, distance: 22.8
click at [598, 423] on button "Done" at bounding box center [597, 425] width 71 height 28
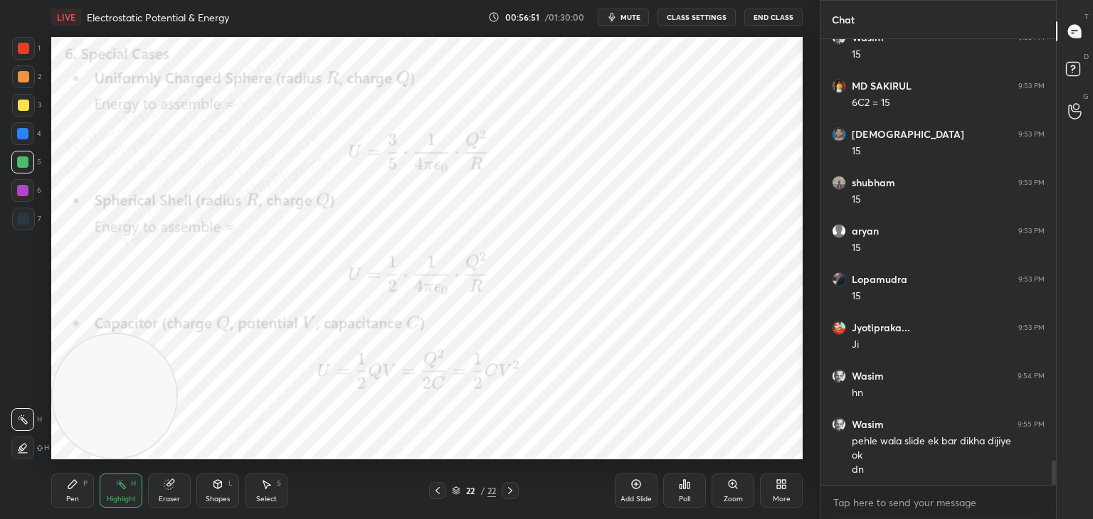
drag, startPoint x: 74, startPoint y: 496, endPoint x: 74, endPoint y: 488, distance: 7.8
click at [74, 491] on div "Pen P" at bounding box center [72, 491] width 43 height 34
drag, startPoint x: 21, startPoint y: 140, endPoint x: 39, endPoint y: 161, distance: 27.7
click at [22, 140] on div "4" at bounding box center [26, 136] width 30 height 28
drag, startPoint x: 233, startPoint y: 314, endPoint x: 728, endPoint y: 92, distance: 541.9
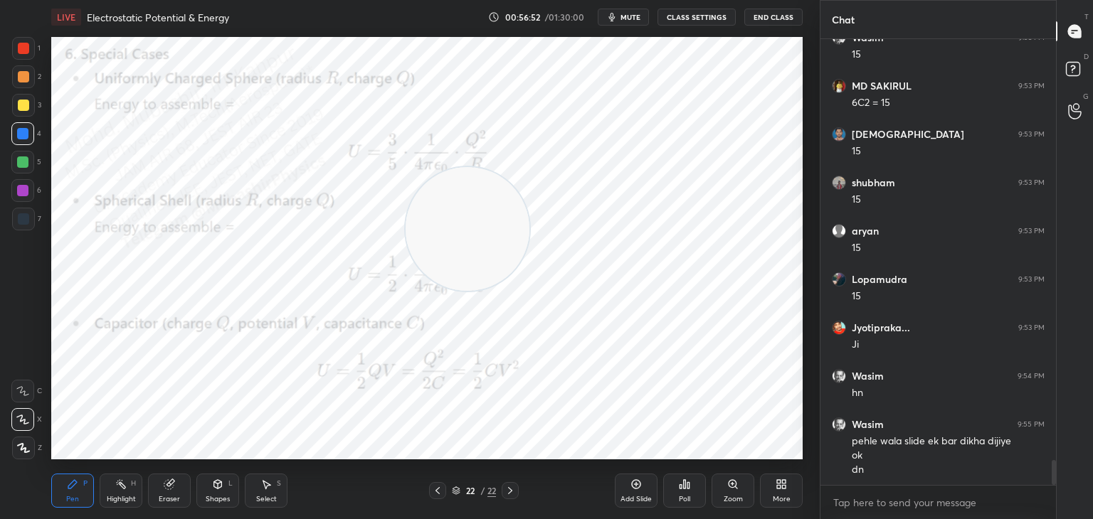
click at [529, 167] on video at bounding box center [467, 229] width 124 height 124
click at [443, 493] on div at bounding box center [437, 490] width 17 height 17
drag, startPoint x: 110, startPoint y: 491, endPoint x: 147, endPoint y: 465, distance: 45.0
click at [110, 490] on div "Highlight H" at bounding box center [121, 491] width 43 height 34
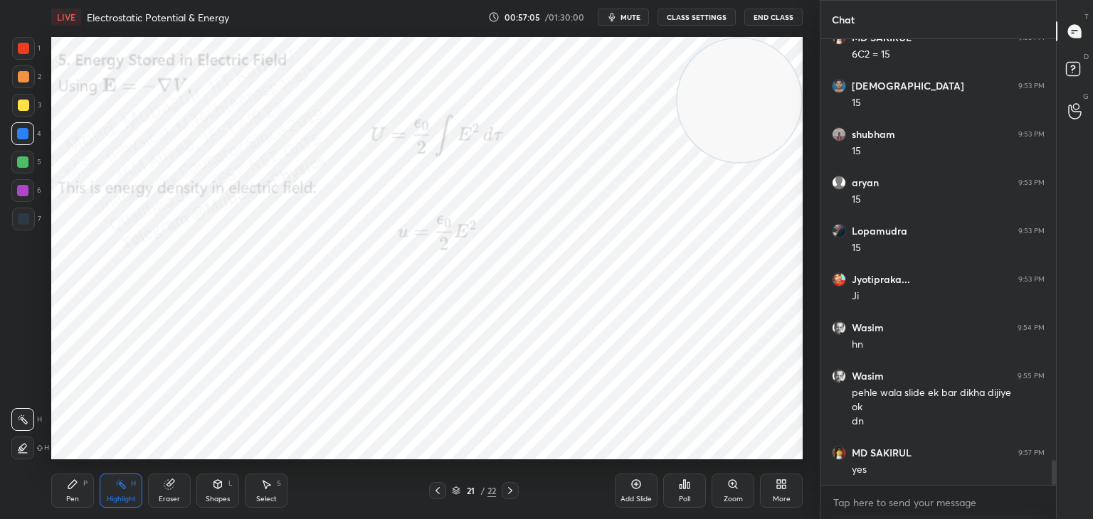
click at [509, 489] on icon at bounding box center [509, 490] width 11 height 11
click at [70, 499] on div "Pen" at bounding box center [72, 499] width 13 height 7
click at [25, 193] on div at bounding box center [22, 190] width 23 height 23
drag, startPoint x: 716, startPoint y: 107, endPoint x: 57, endPoint y: 142, distance: 660.4
click at [34, 146] on div "1 2 3 4 5 6 7 C X Z C X Z E E Erase all H H LIVE Electrostatic Potential & Ener…" at bounding box center [404, 259] width 808 height 519
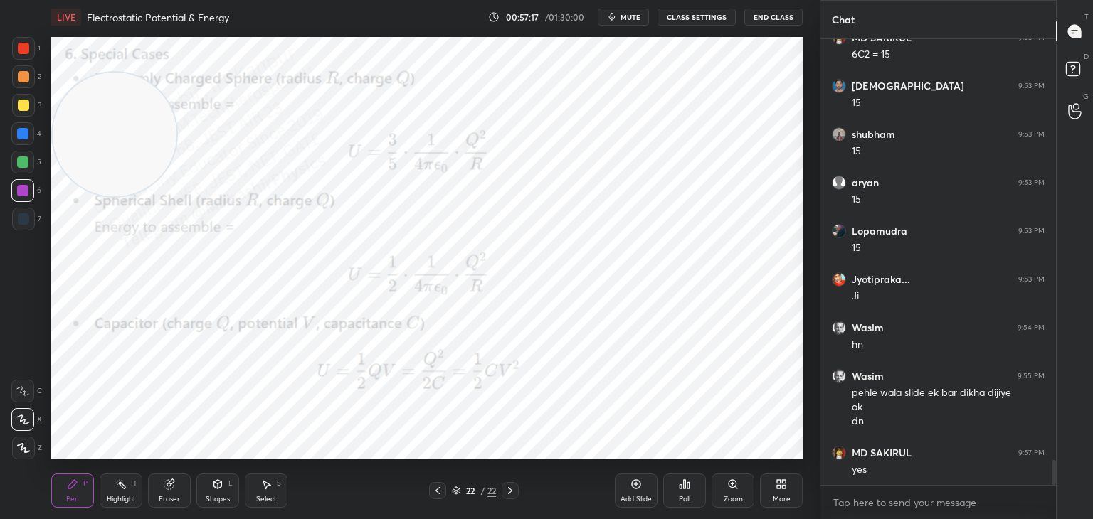
click at [27, 131] on div at bounding box center [22, 133] width 11 height 11
drag, startPoint x: 18, startPoint y: 166, endPoint x: 126, endPoint y: 155, distance: 108.0
click at [26, 166] on div at bounding box center [22, 161] width 11 height 11
click at [108, 502] on div "Highlight H" at bounding box center [121, 491] width 43 height 34
click at [139, 461] on div "Setting up your live class Poll for secs No correct answer Start poll" at bounding box center [427, 248] width 763 height 428
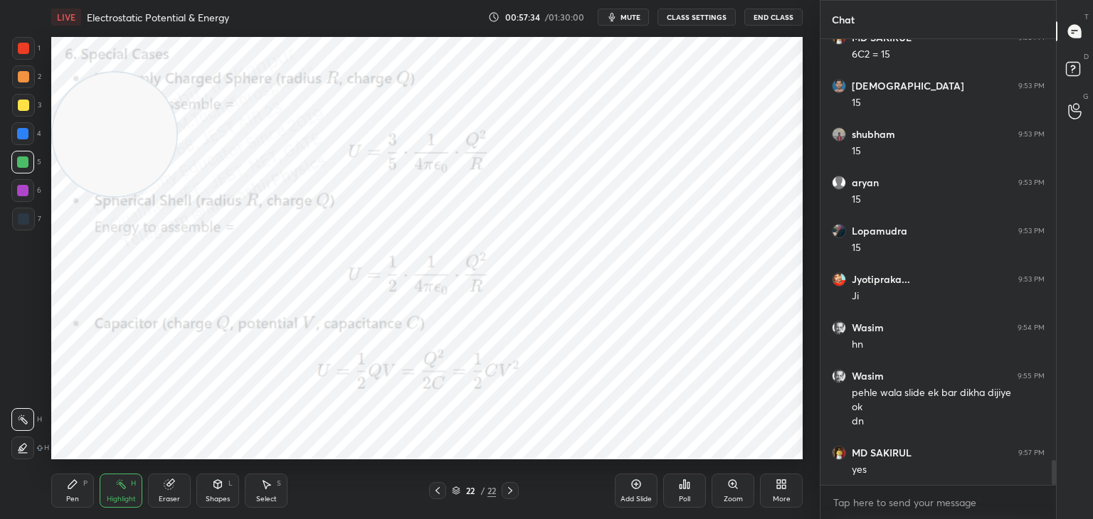
drag, startPoint x: 147, startPoint y: 112, endPoint x: 146, endPoint y: 359, distance: 246.8
click at [120, 196] on video at bounding box center [115, 135] width 124 height 124
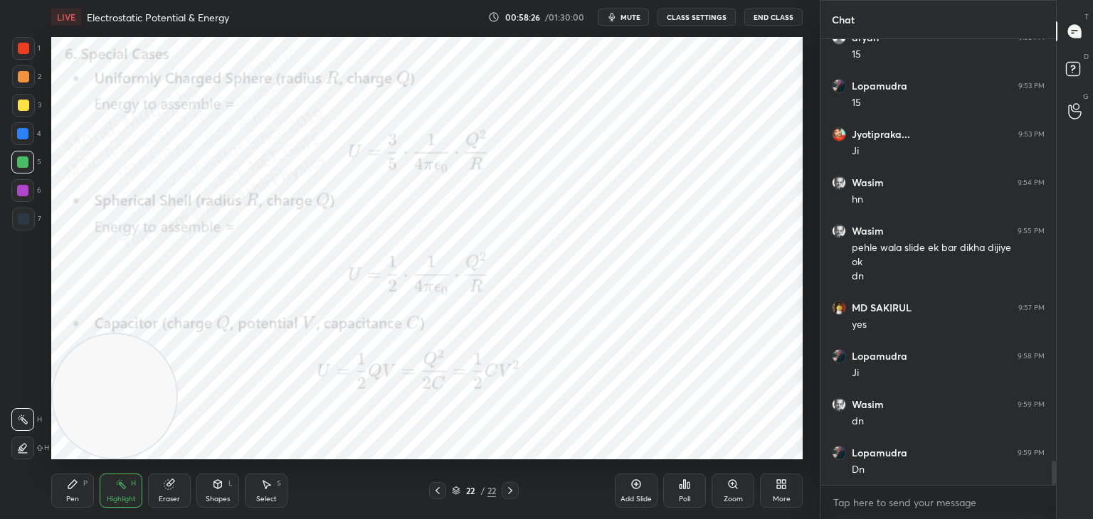
scroll to position [7779, 0]
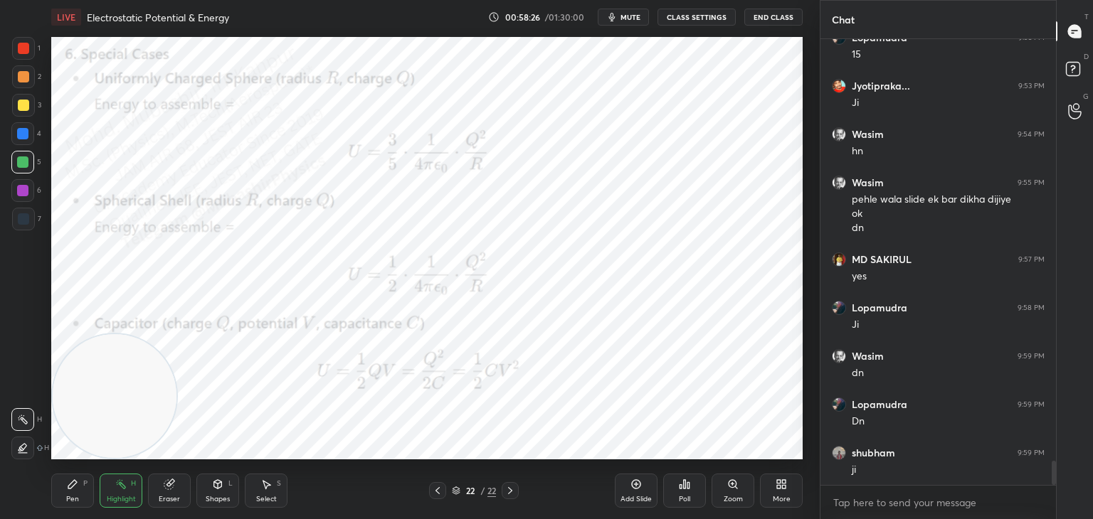
click at [788, 482] on div "More" at bounding box center [781, 491] width 43 height 34
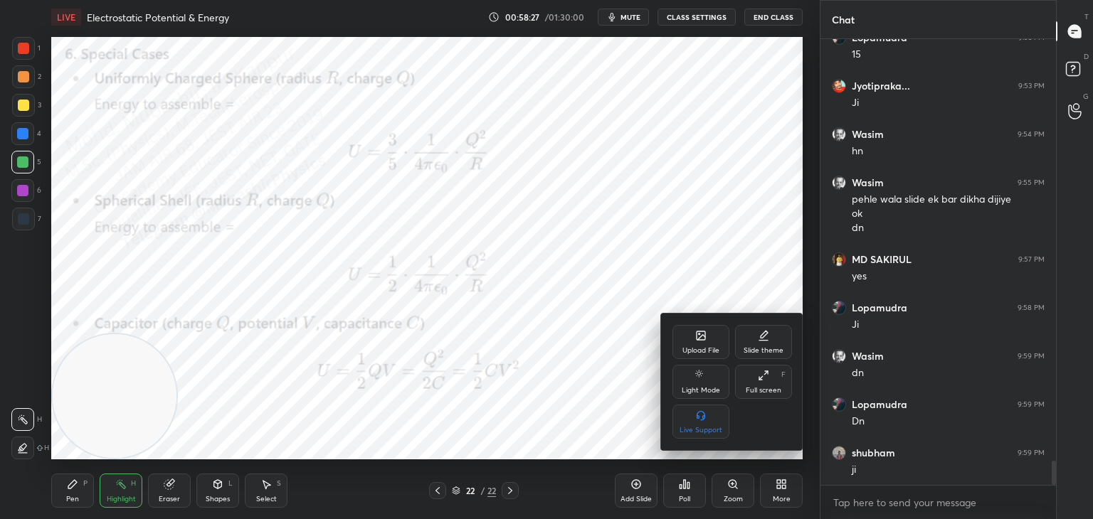
click at [695, 337] on icon at bounding box center [700, 335] width 11 height 11
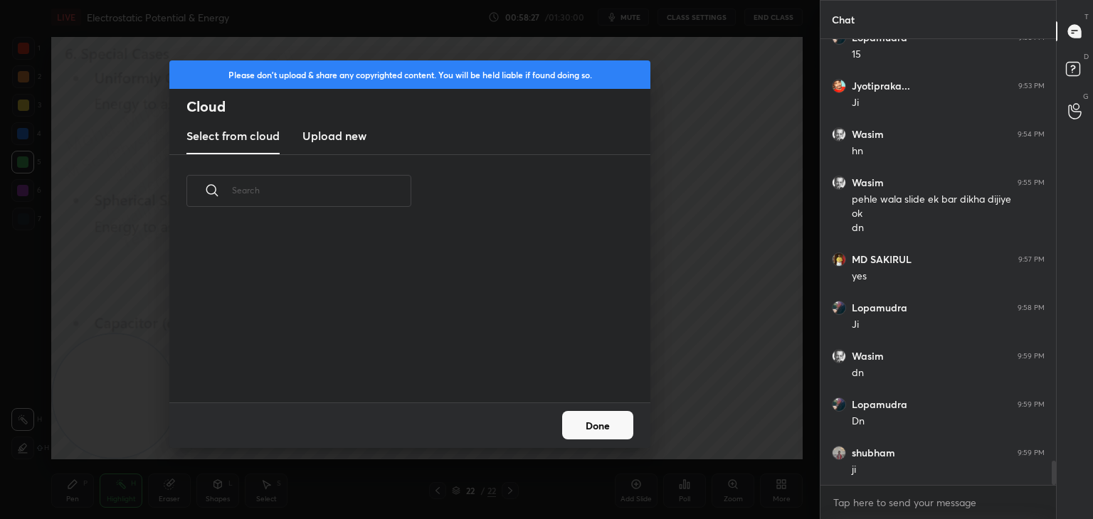
scroll to position [175, 457]
click at [324, 137] on h3 "Upload new" at bounding box center [334, 135] width 64 height 17
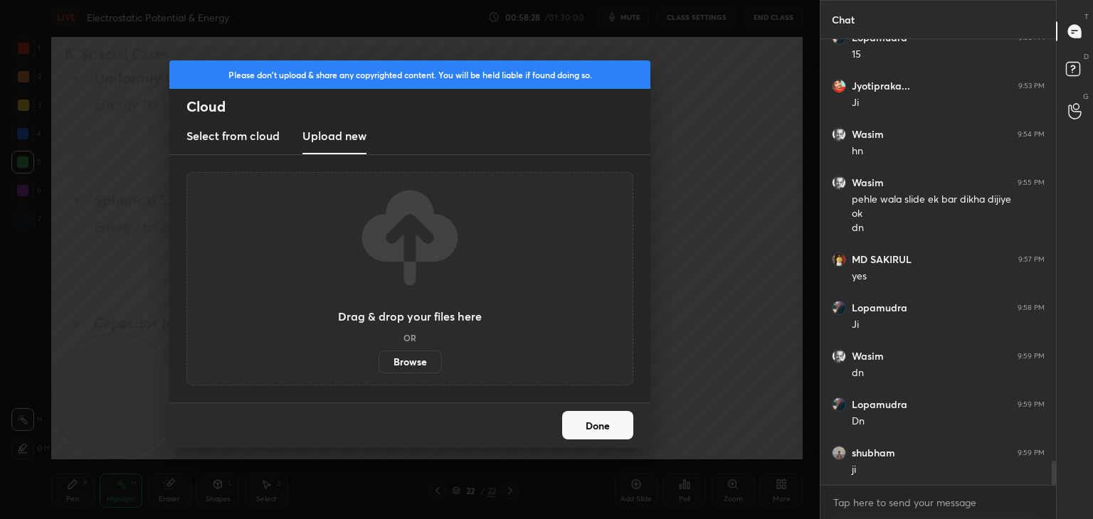
click at [410, 366] on label "Browse" at bounding box center [409, 362] width 63 height 23
click at [378, 366] on input "Browse" at bounding box center [378, 362] width 0 height 23
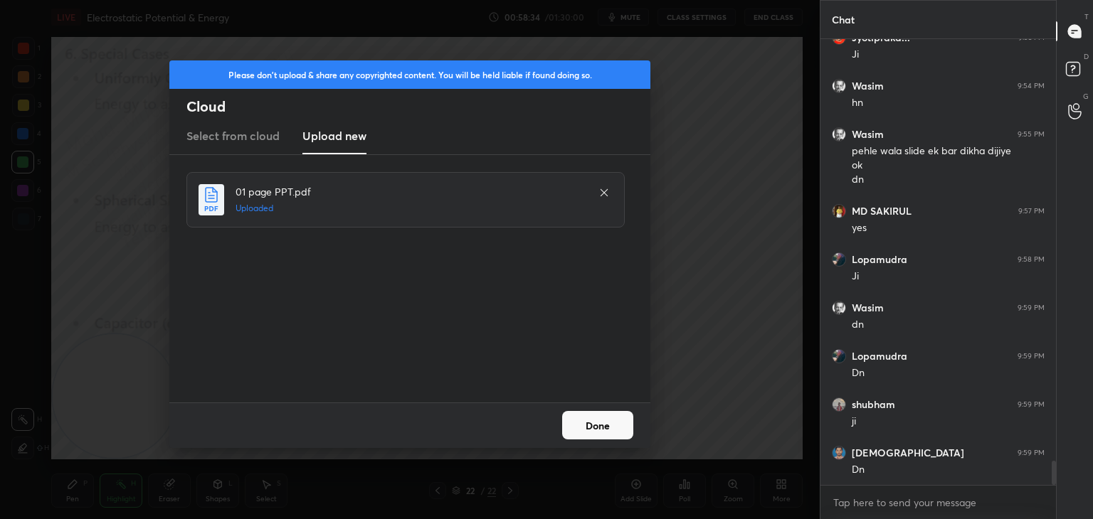
click at [609, 430] on button "Done" at bounding box center [597, 425] width 71 height 28
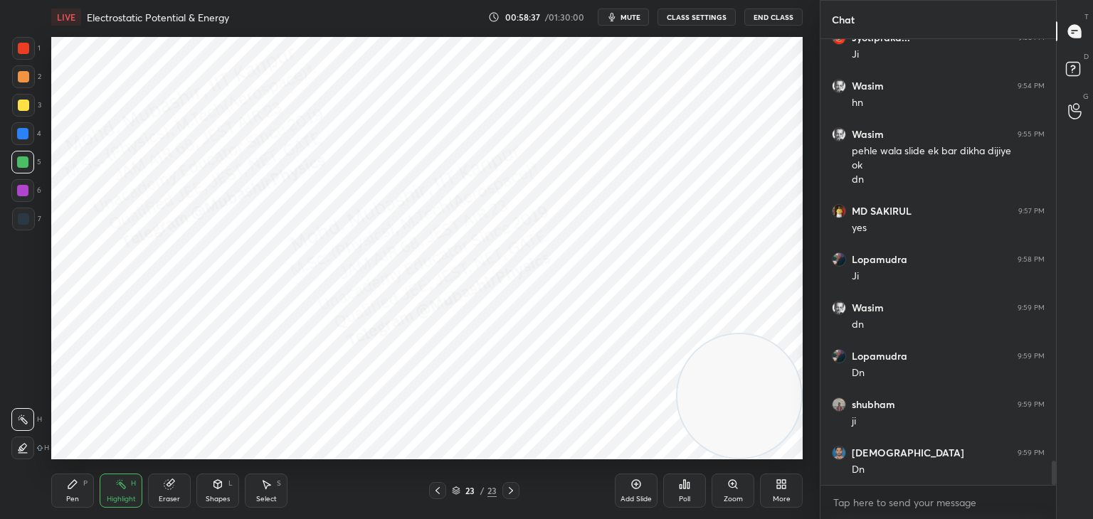
drag, startPoint x: 107, startPoint y: 405, endPoint x: 726, endPoint y: 419, distance: 619.0
click at [781, 434] on video at bounding box center [739, 396] width 124 height 124
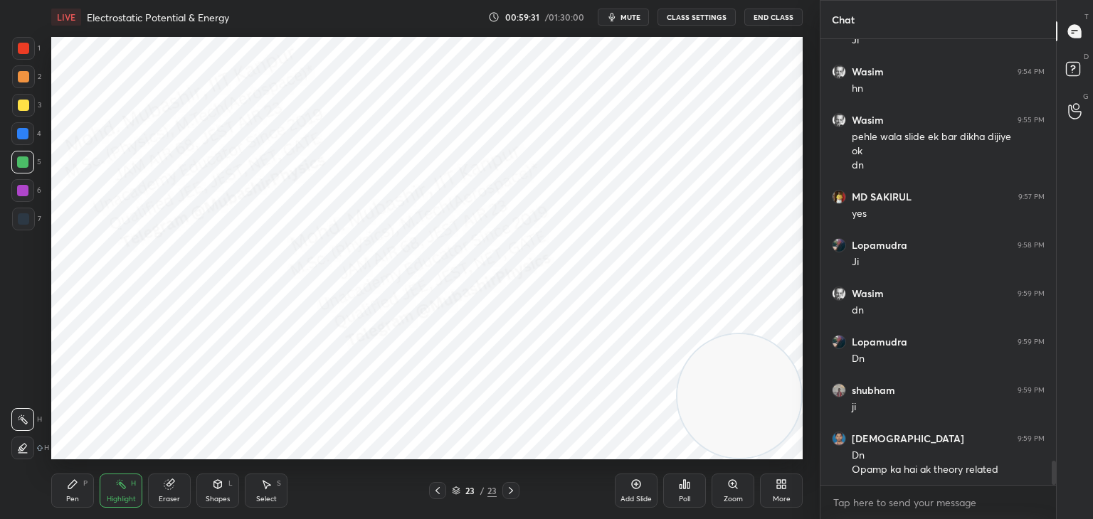
drag, startPoint x: 434, startPoint y: 485, endPoint x: 518, endPoint y: 484, distance: 83.9
click at [433, 487] on icon at bounding box center [437, 490] width 11 height 11
click at [509, 489] on icon at bounding box center [510, 490] width 11 height 11
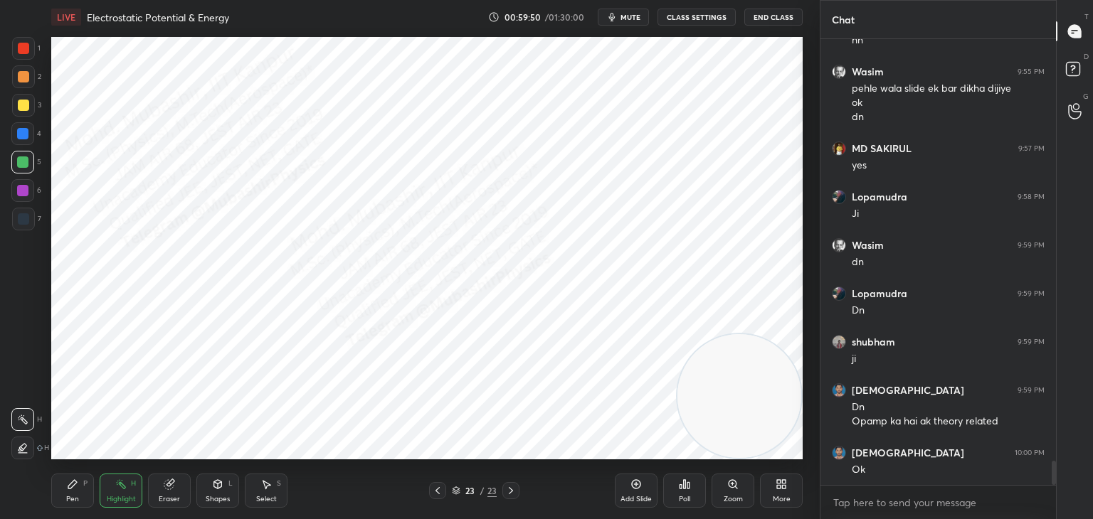
drag, startPoint x: 77, startPoint y: 490, endPoint x: 94, endPoint y: 468, distance: 27.9
click at [77, 488] on icon at bounding box center [72, 484] width 11 height 11
drag, startPoint x: 30, startPoint y: 44, endPoint x: 41, endPoint y: 44, distance: 10.7
click at [30, 46] on div at bounding box center [23, 48] width 23 height 23
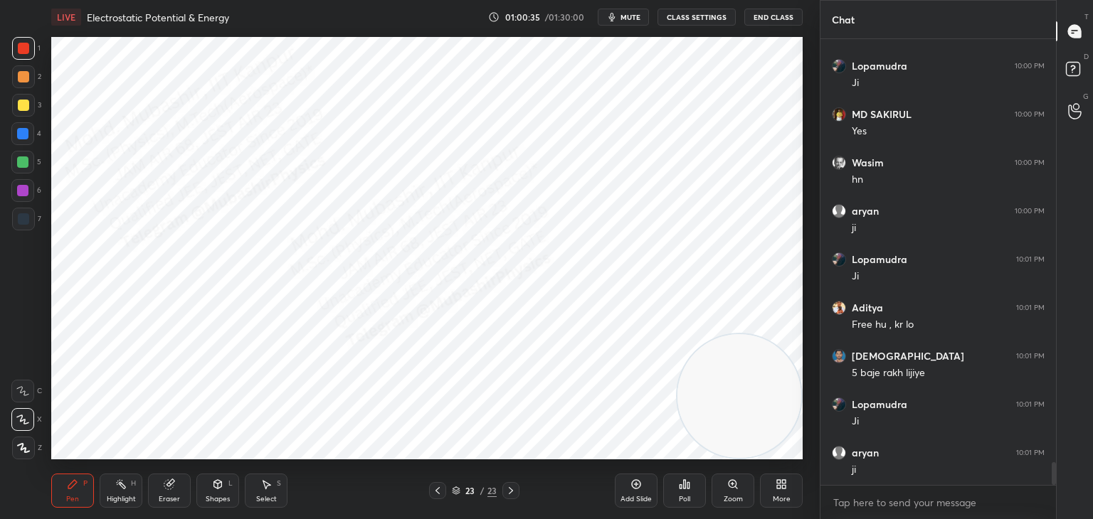
scroll to position [8374, 0]
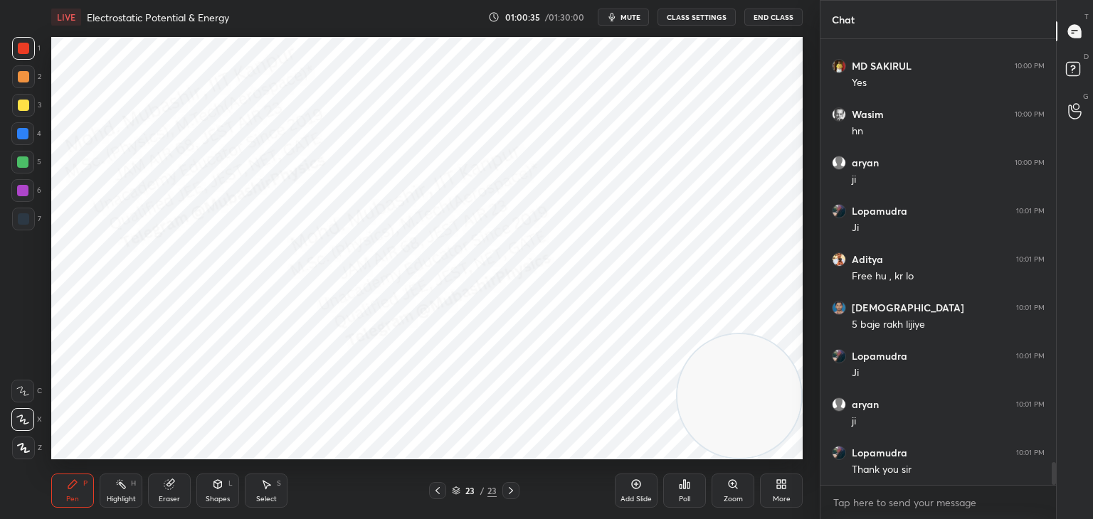
drag, startPoint x: 34, startPoint y: 132, endPoint x: 43, endPoint y: 142, distance: 13.6
click at [33, 137] on div "4" at bounding box center [26, 133] width 30 height 23
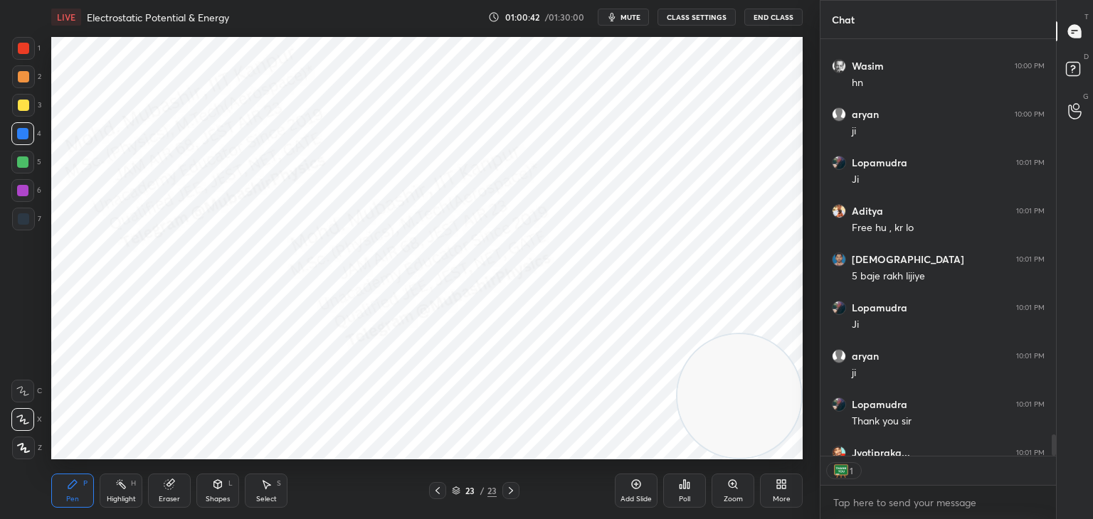
scroll to position [5, 4]
click at [106, 502] on div "Highlight H" at bounding box center [121, 491] width 43 height 34
drag, startPoint x: 814, startPoint y: 437, endPoint x: 773, endPoint y: 383, distance: 68.4
click at [822, 436] on div "1 2 3 4 5 6 7 C X Z C X Z E E Erase all H H LIVE Electrostatic Potential & Ener…" at bounding box center [546, 259] width 1093 height 519
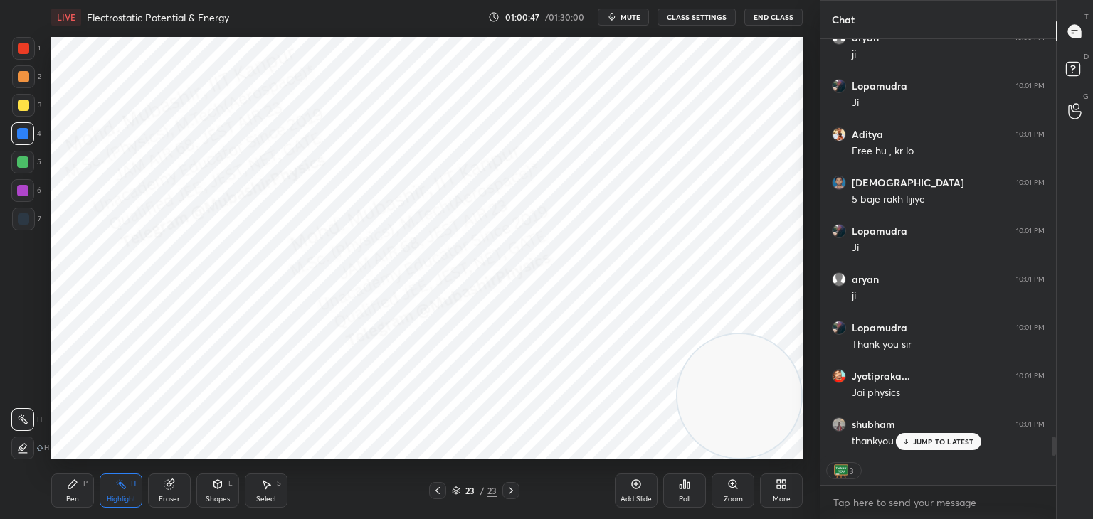
click at [760, 16] on button "End Class" at bounding box center [773, 17] width 58 height 17
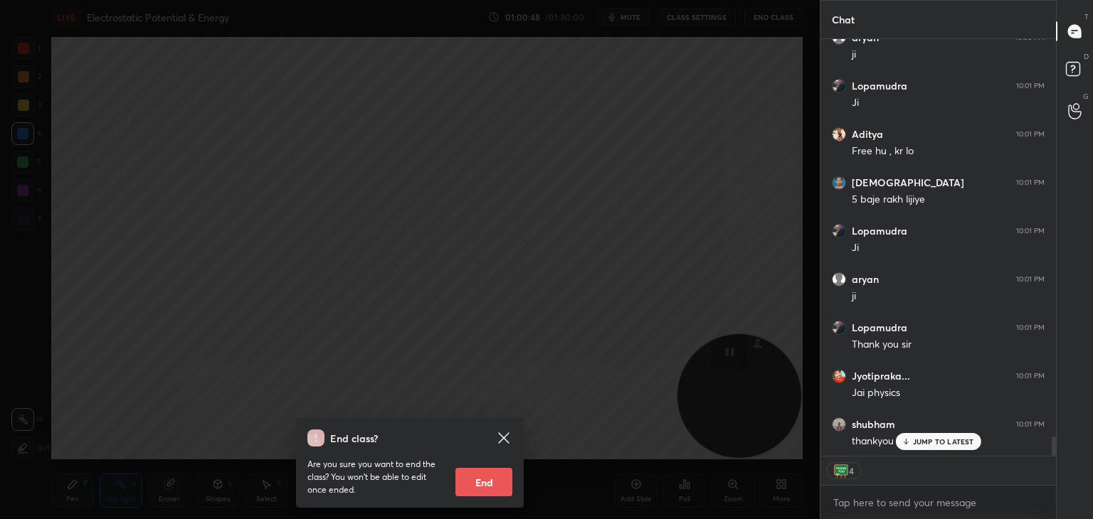
scroll to position [8547, 0]
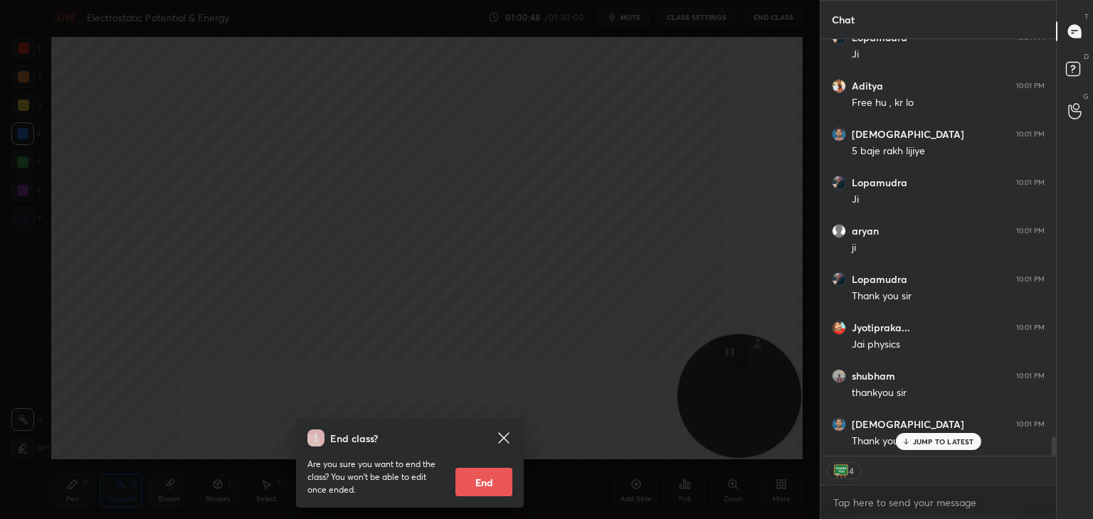
click at [499, 479] on button "End" at bounding box center [483, 482] width 57 height 28
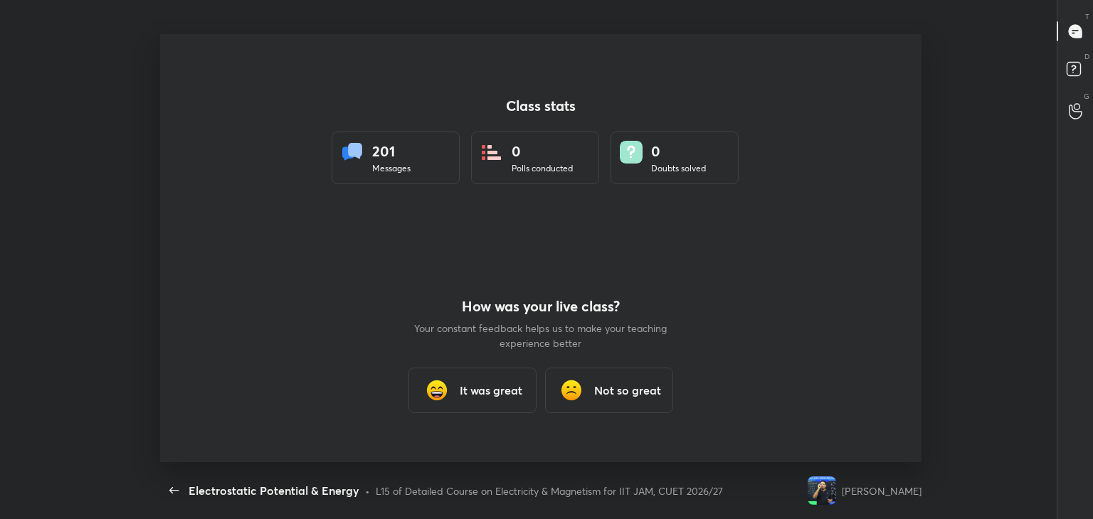
scroll to position [0, 0]
